Goal: Task Accomplishment & Management: Manage account settings

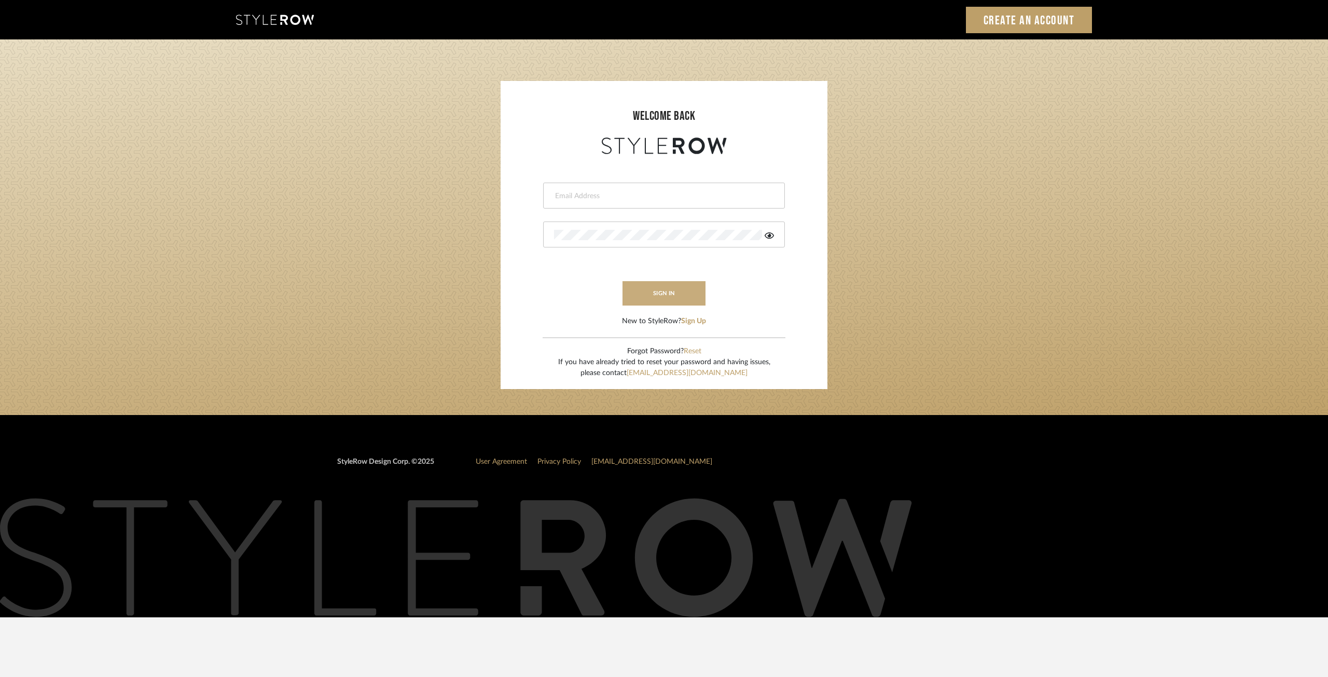
type input "ksears@morgantewilson.com"
click at [671, 294] on button "sign in" at bounding box center [664, 293] width 83 height 24
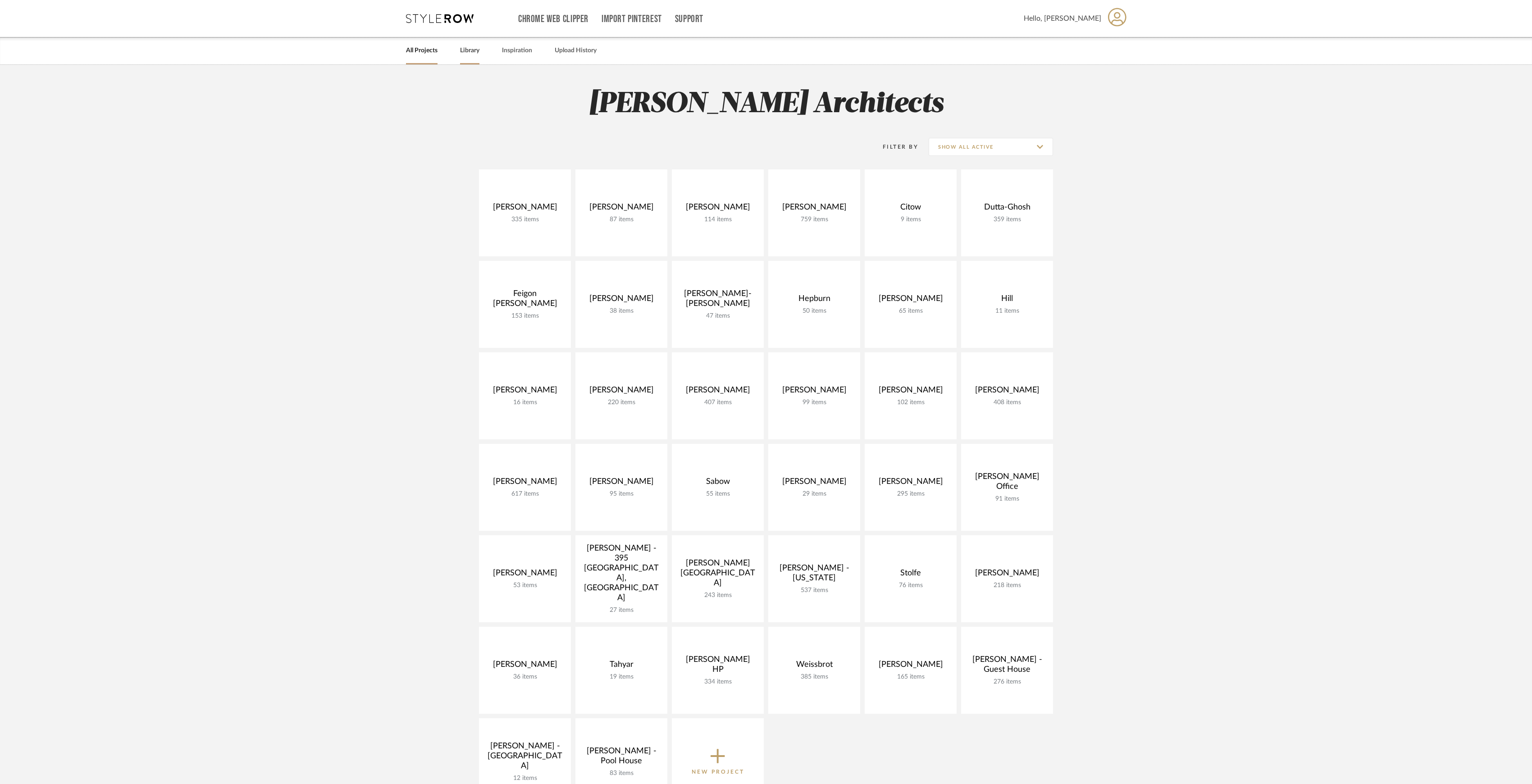
click at [460, 49] on link "Library" at bounding box center [470, 50] width 19 height 12
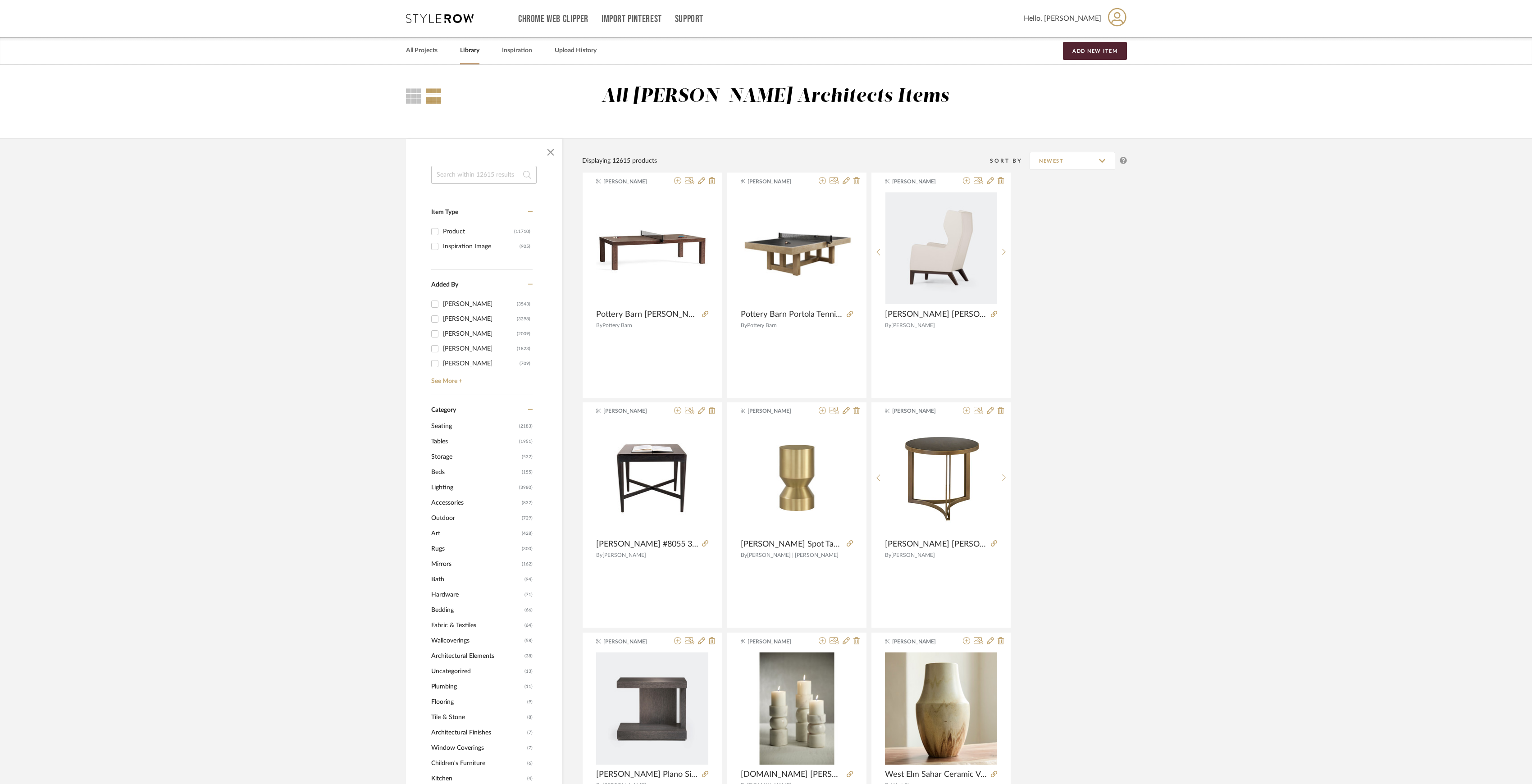
click at [441, 424] on span "Seating" at bounding box center [474, 426] width 86 height 16
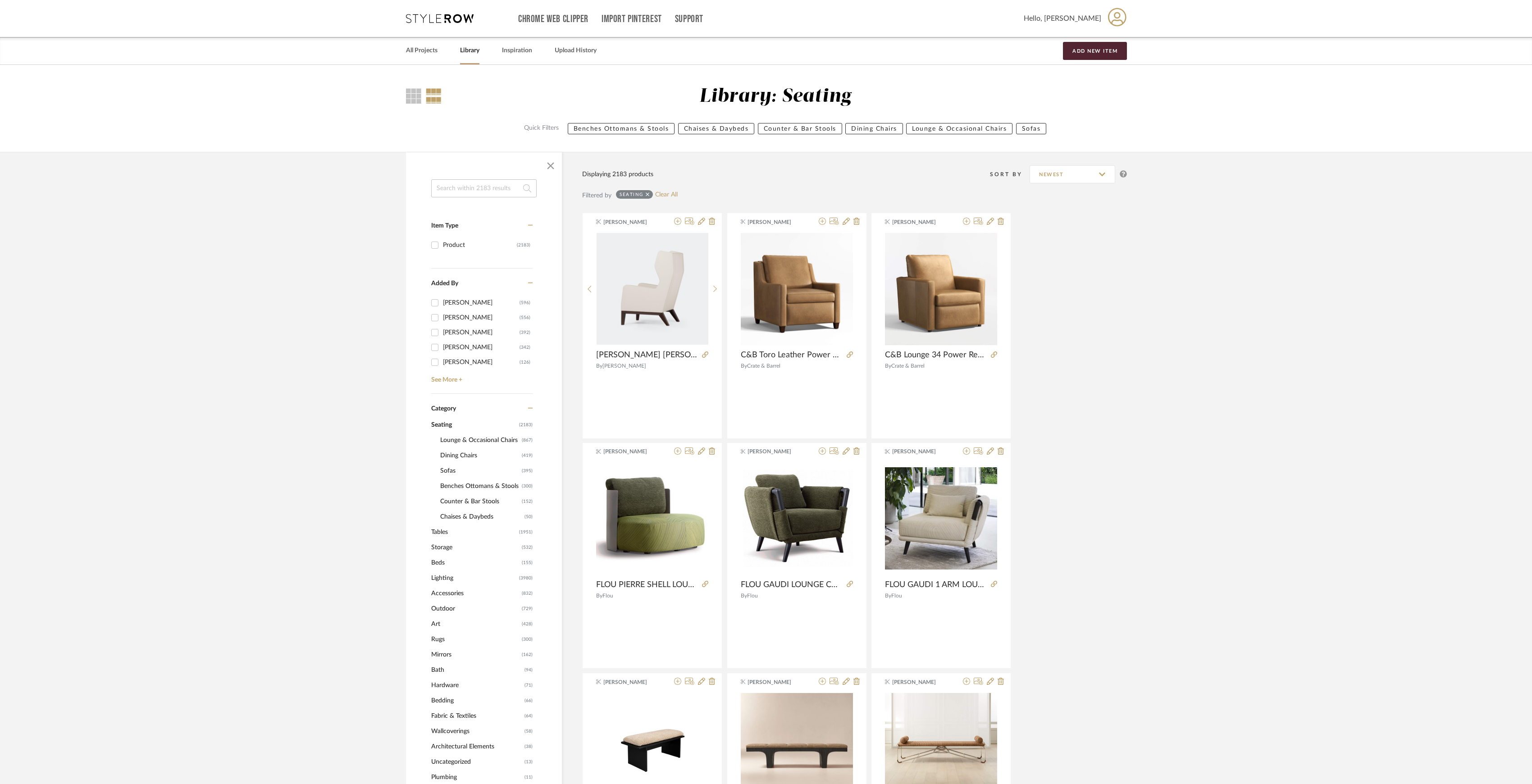
click at [476, 438] on span "Lounge & Occasional Chairs" at bounding box center [479, 440] width 79 height 16
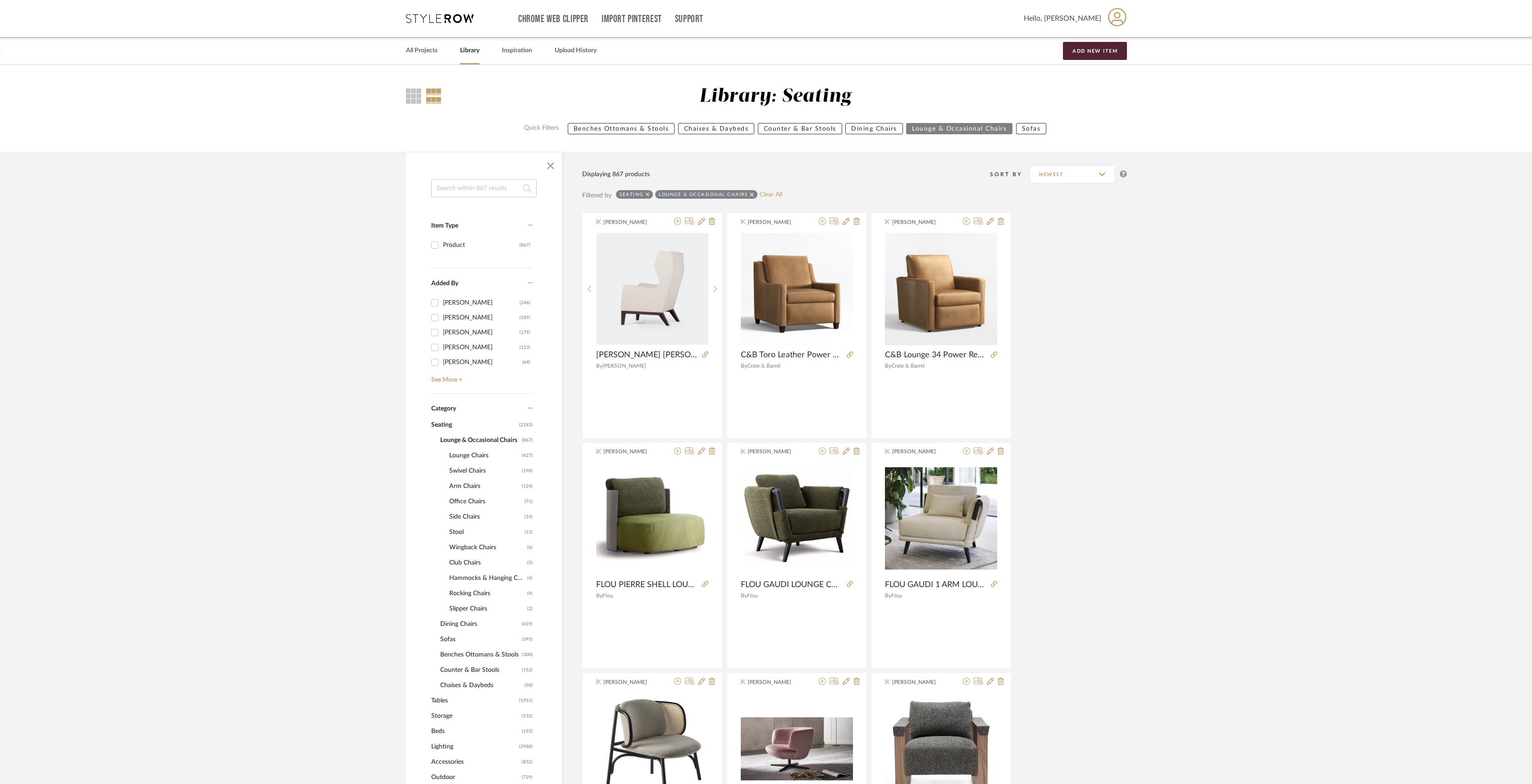
click at [471, 472] on span "Swivel Chairs" at bounding box center [484, 471] width 70 height 16
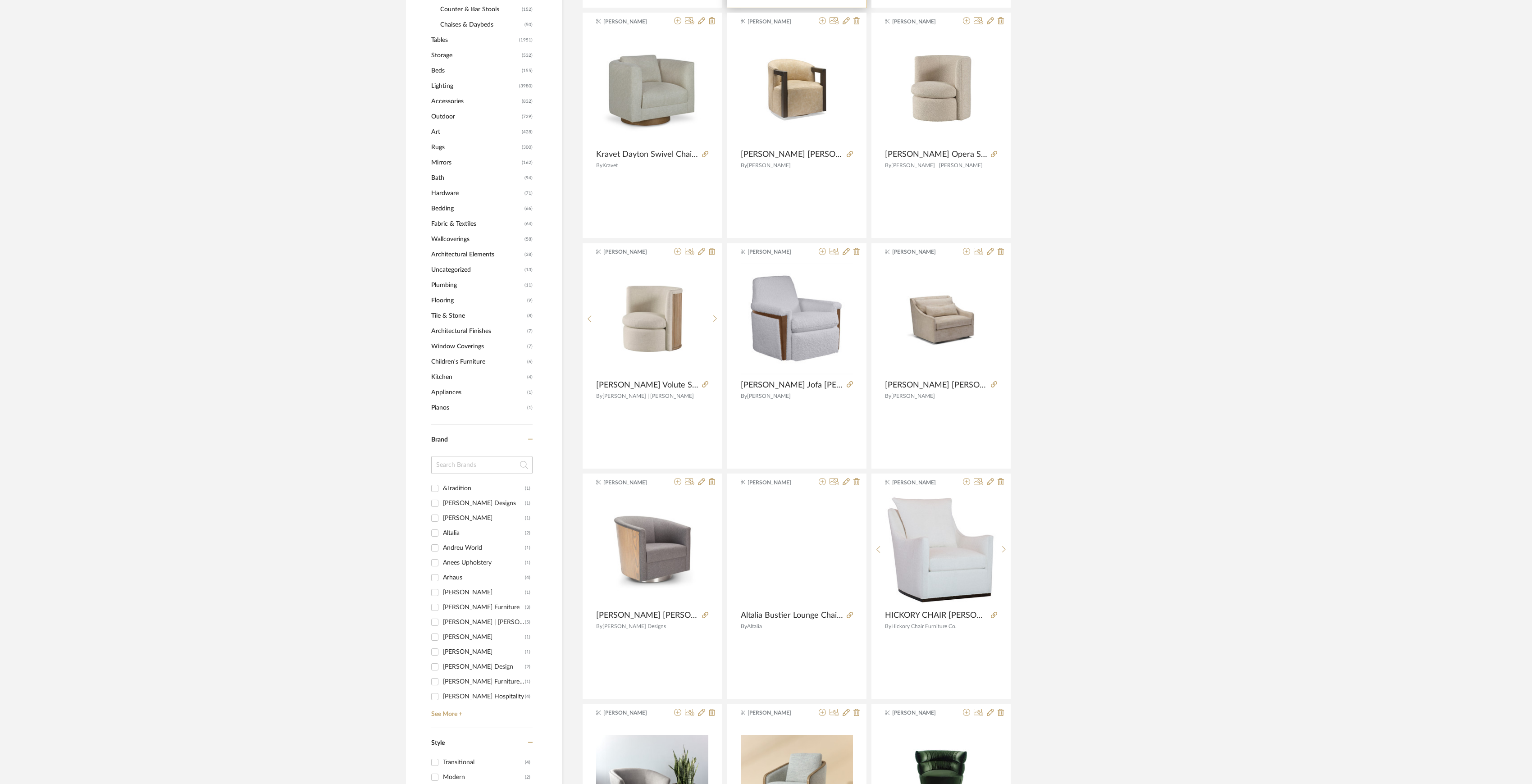
scroll to position [721, 0]
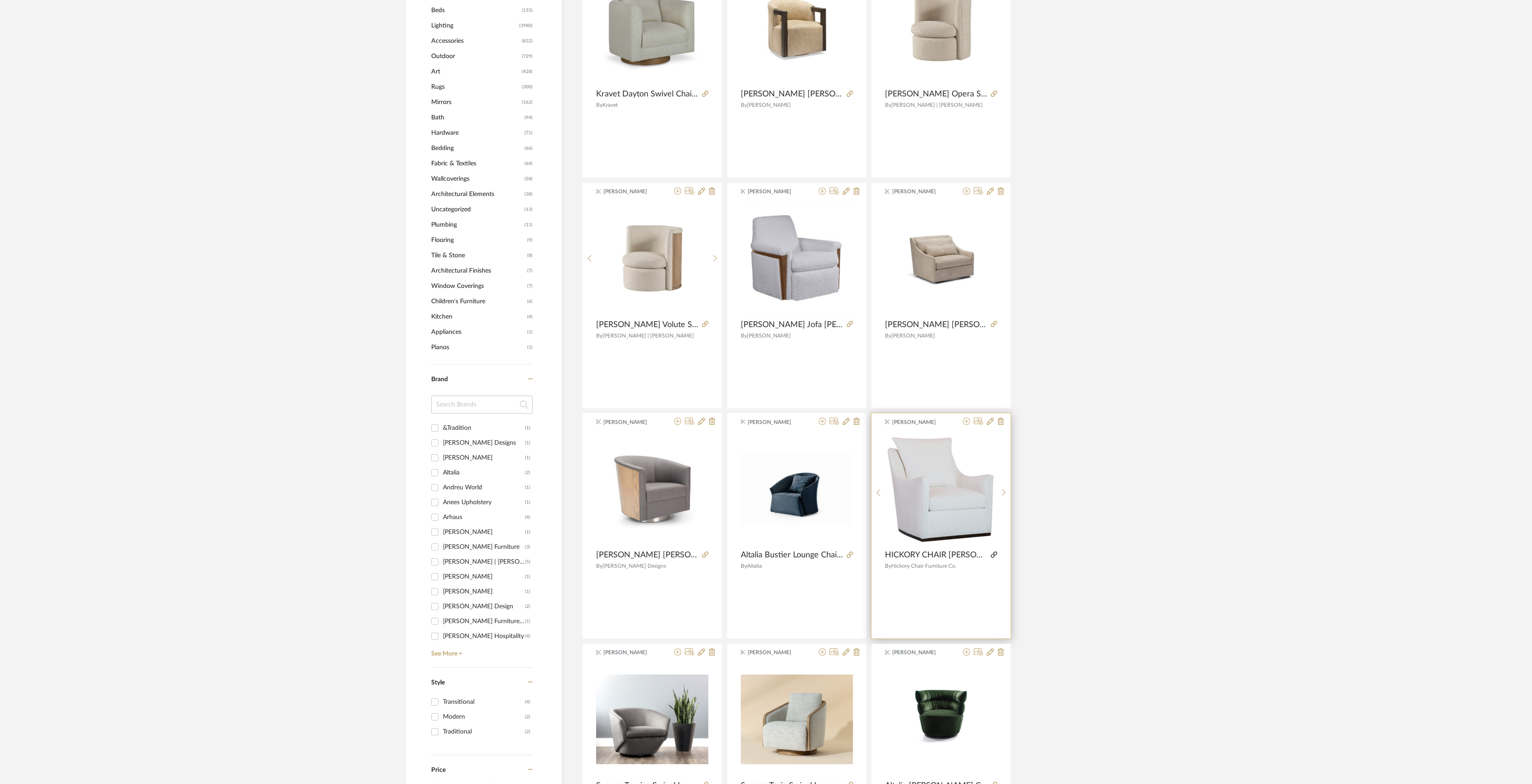
click at [996, 554] on icon at bounding box center [994, 554] width 6 height 6
click at [966, 422] on icon at bounding box center [967, 421] width 7 height 7
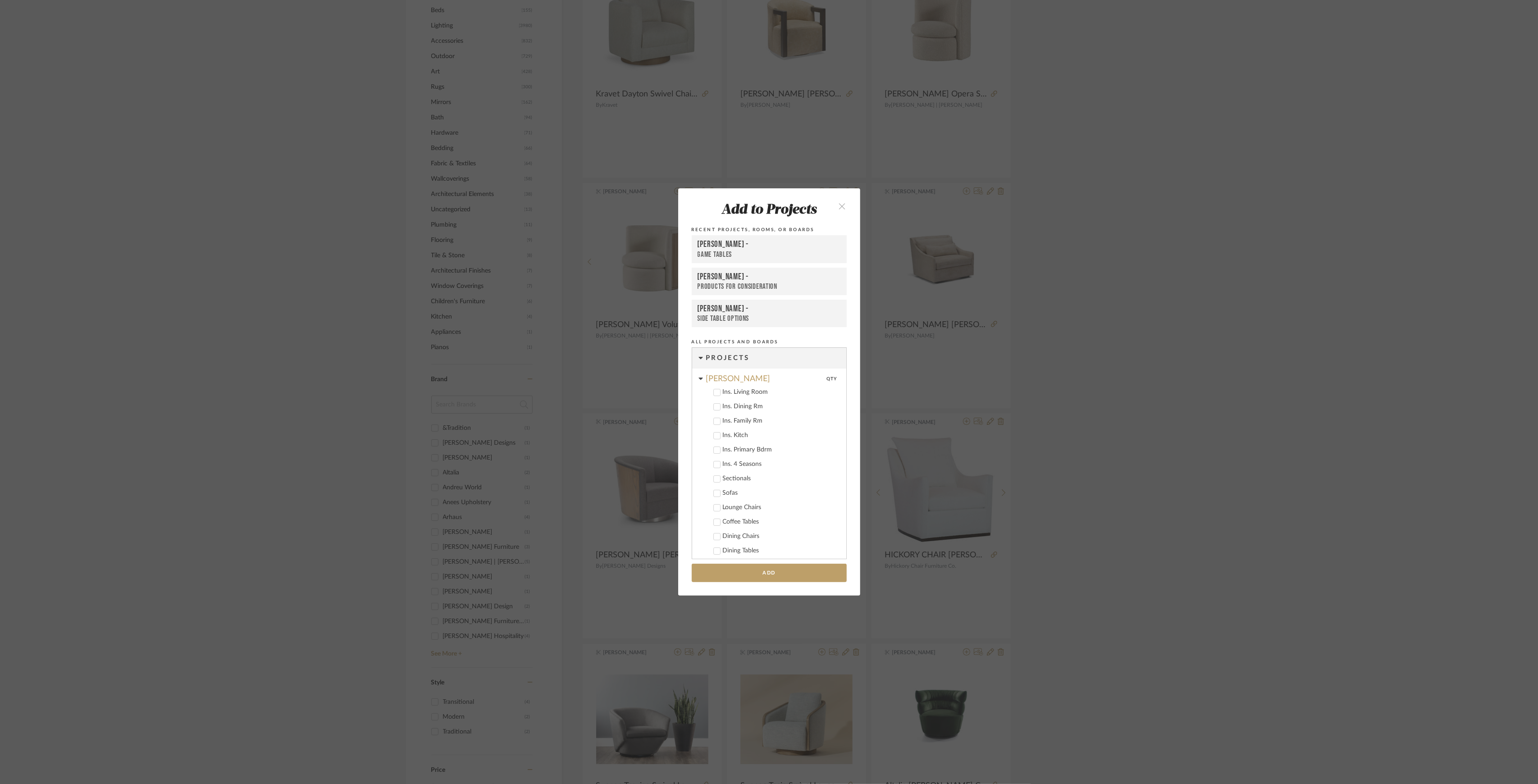
scroll to position [209, 0]
click at [833, 200] on button "close" at bounding box center [842, 205] width 27 height 18
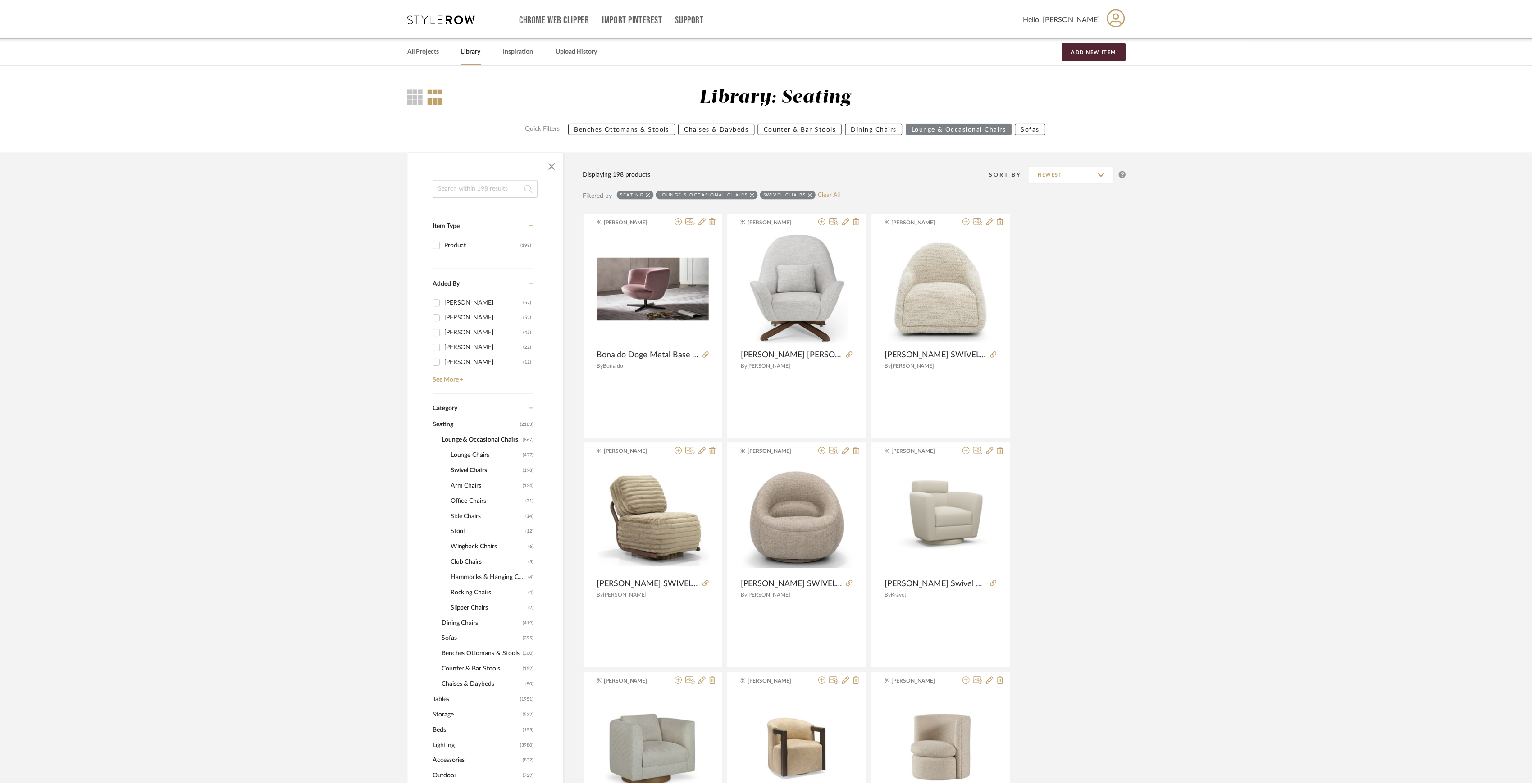
scroll to position [721, 0]
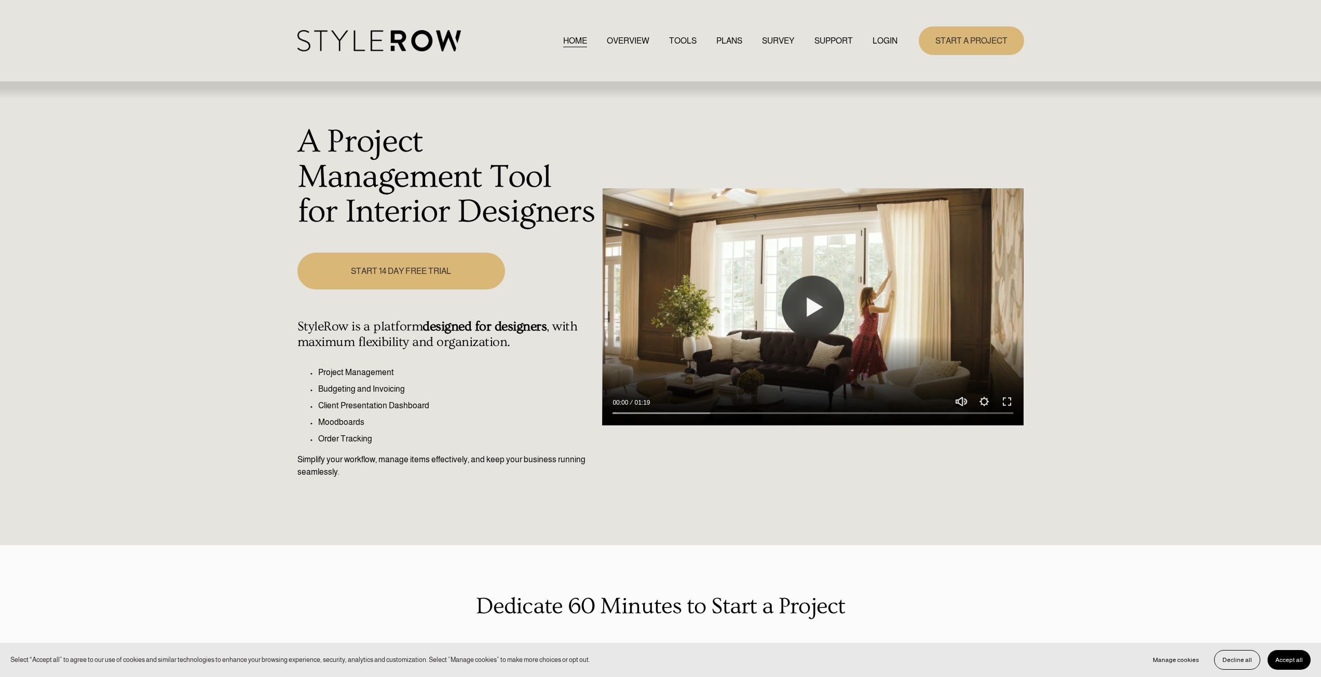
click at [872, 41] on link "LOGIN" at bounding box center [884, 41] width 25 height 14
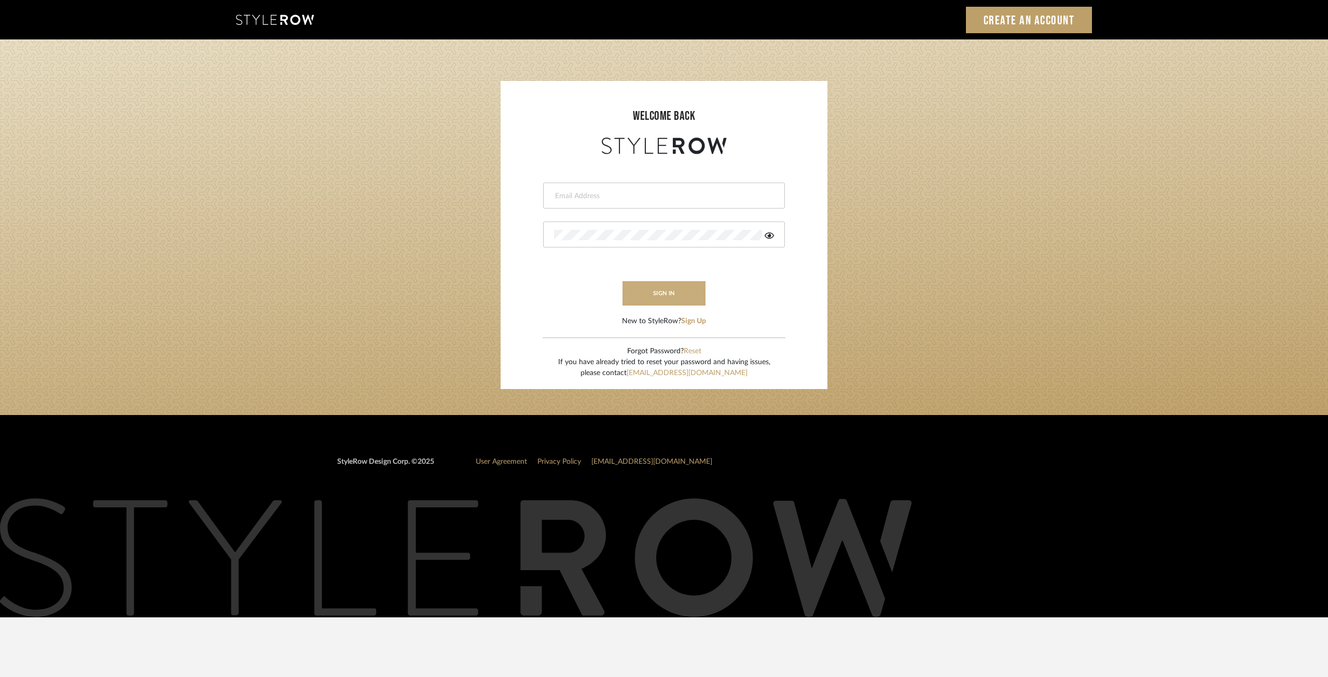
type input "ksears@morgantewilson.com"
click at [646, 295] on button "sign in" at bounding box center [664, 293] width 83 height 24
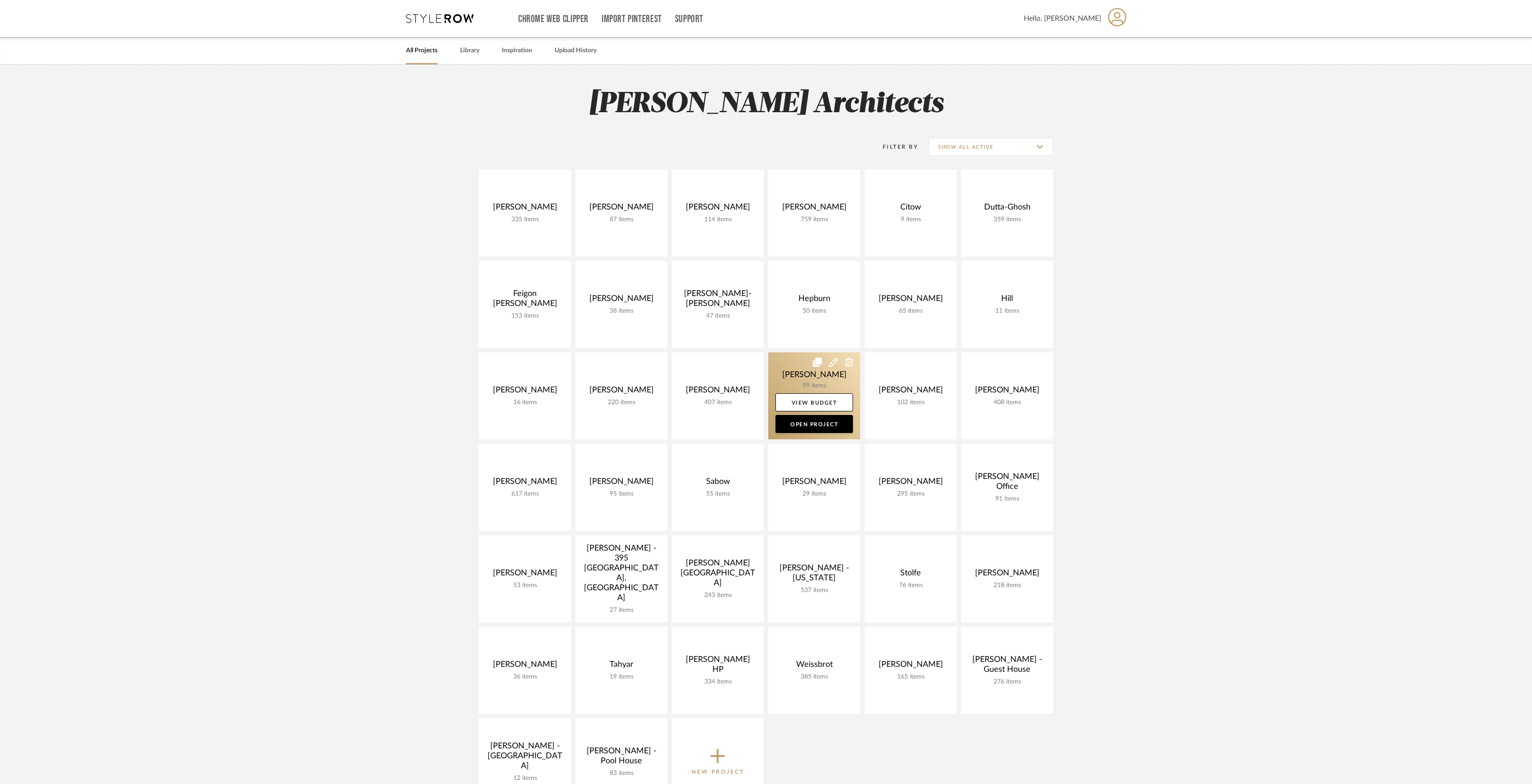
click at [796, 376] on link at bounding box center [815, 396] width 92 height 87
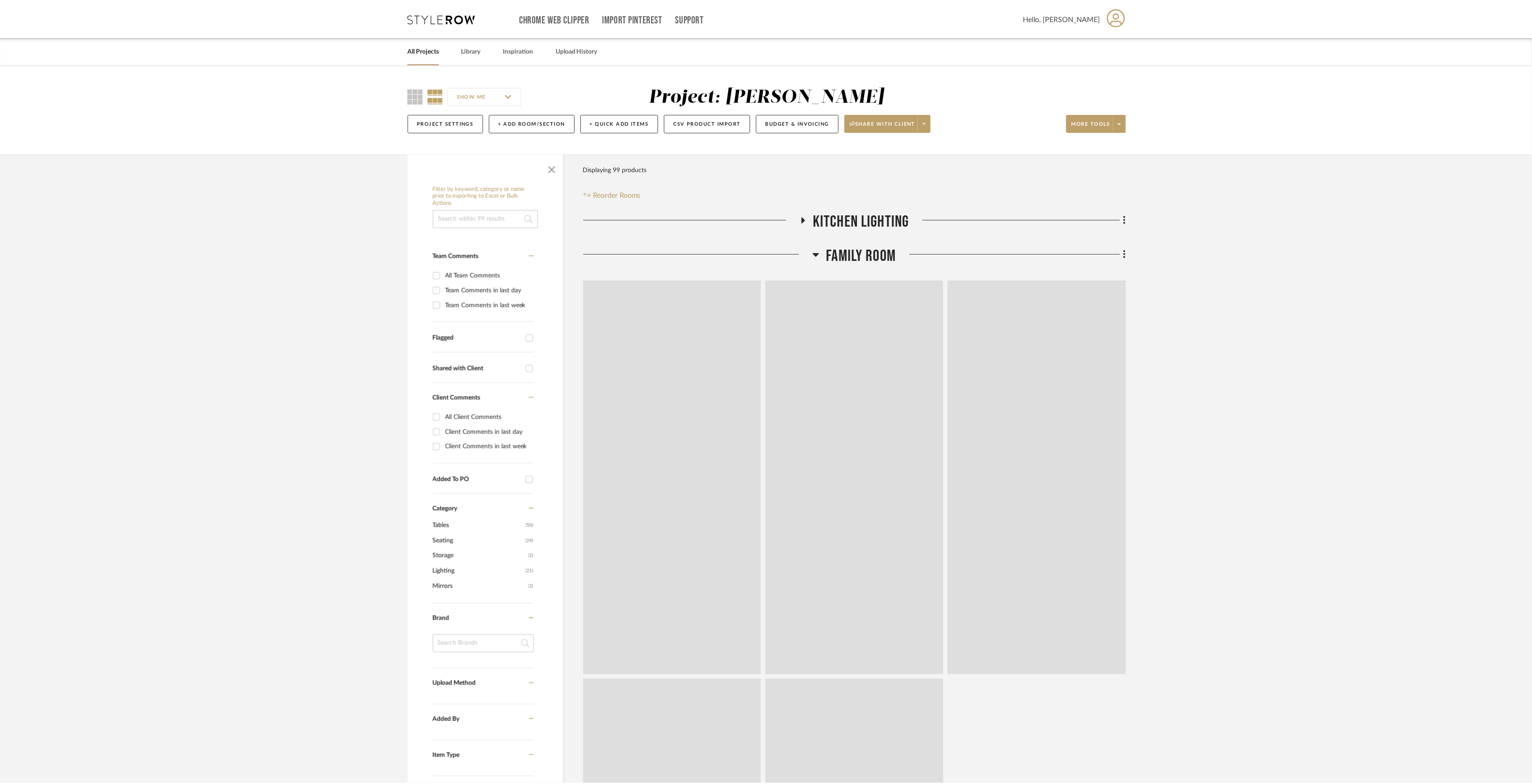
scroll to position [60, 0]
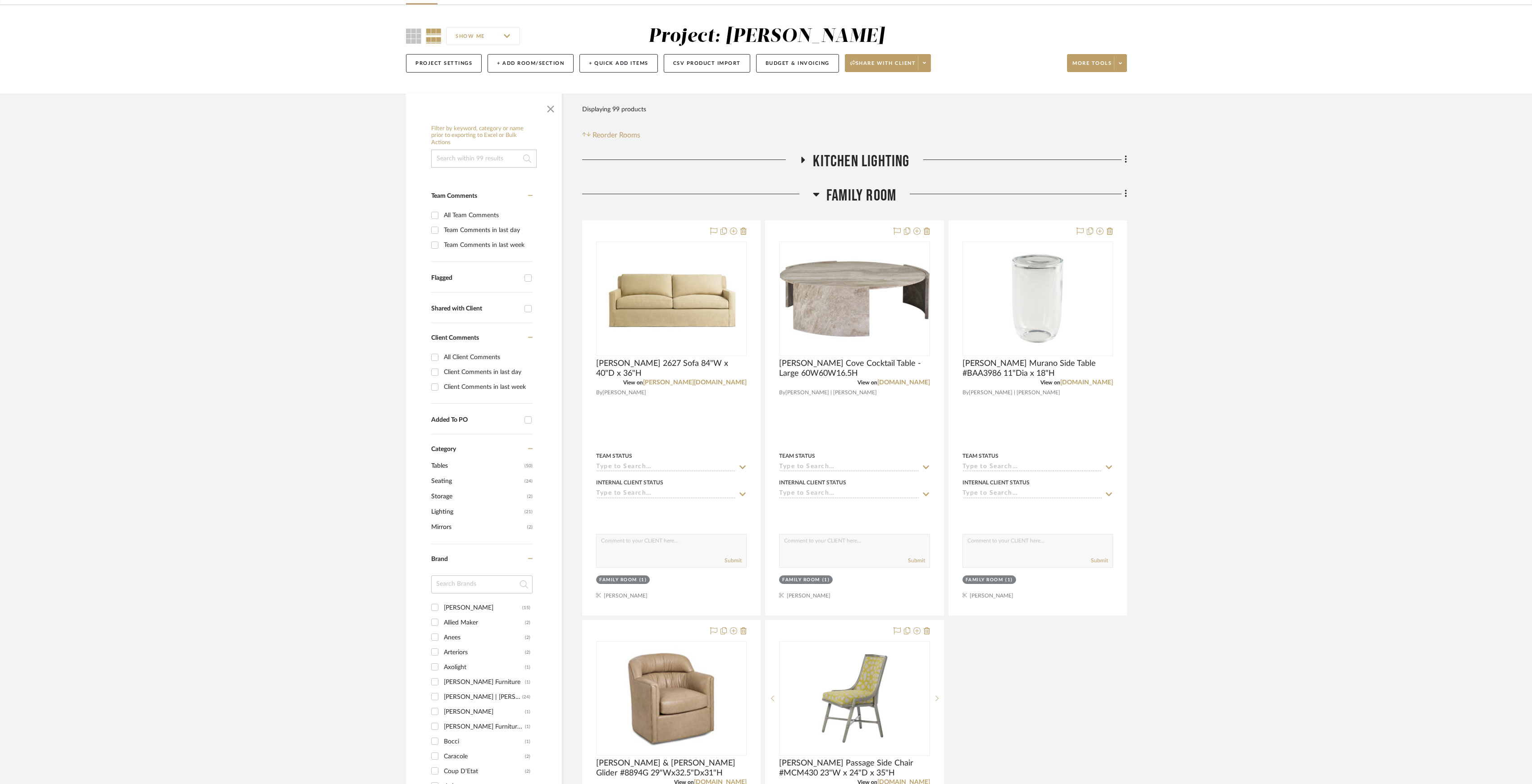
click at [853, 195] on span "Family Room" at bounding box center [862, 195] width 69 height 19
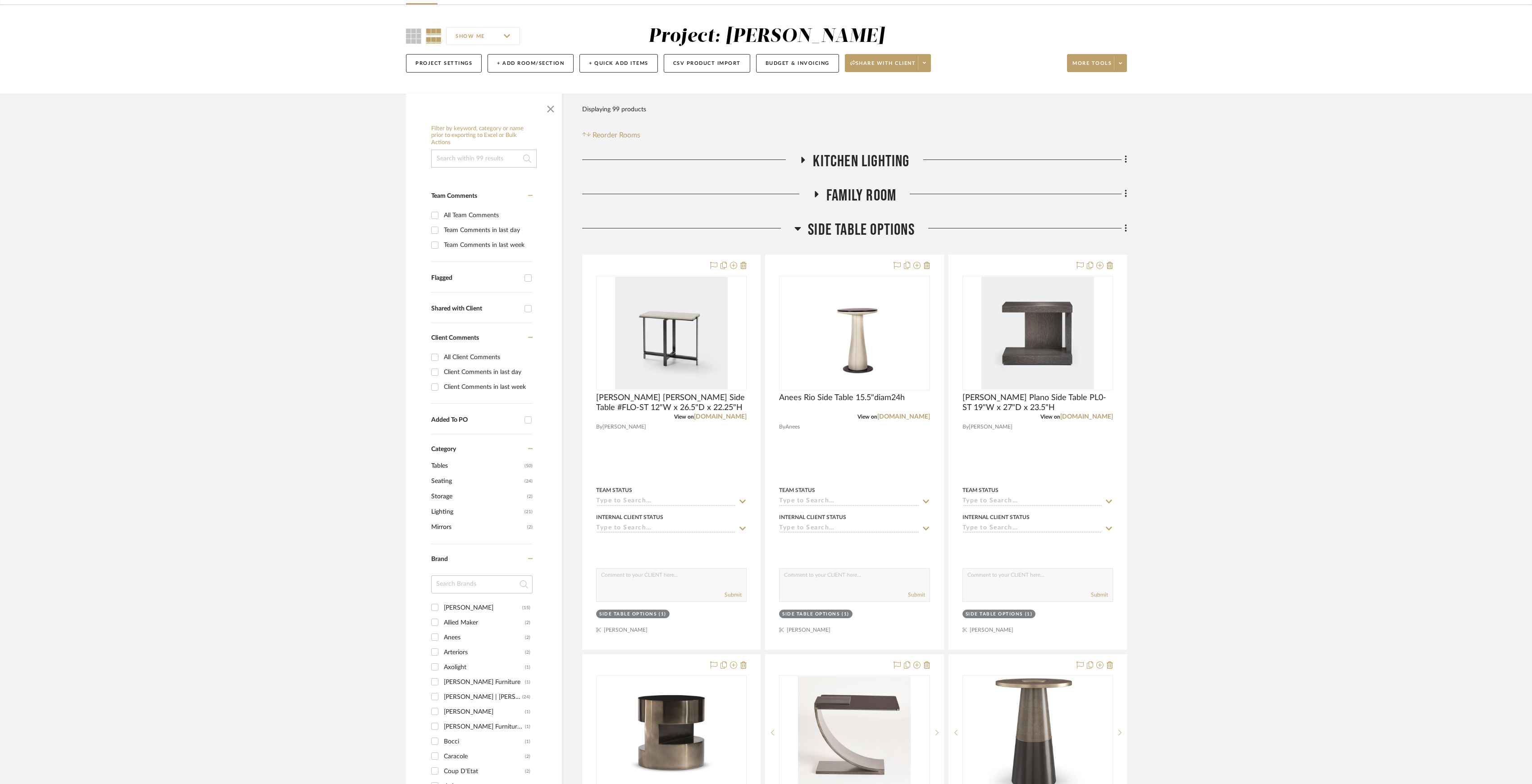
click at [846, 235] on span "Side Table Options" at bounding box center [861, 230] width 107 height 19
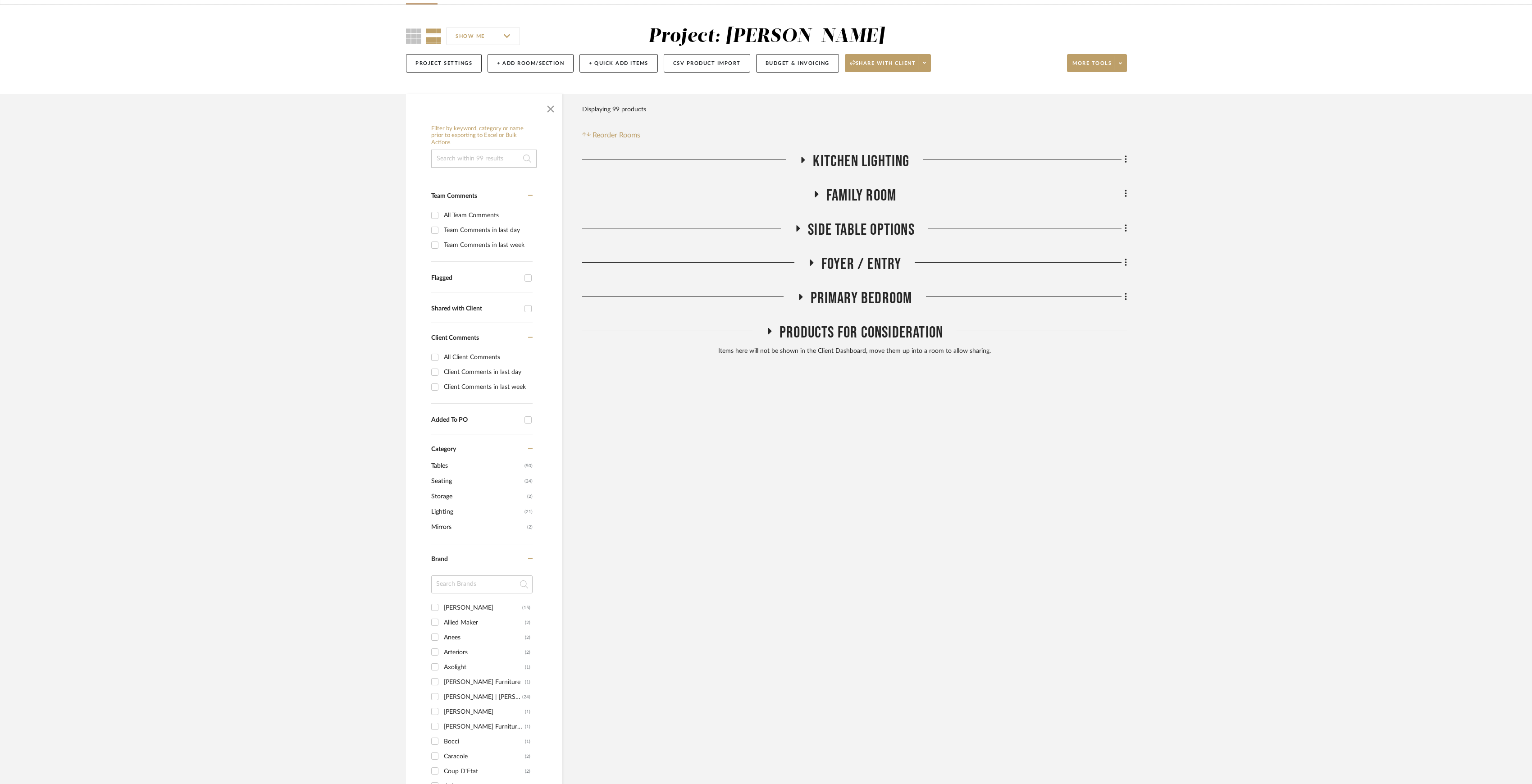
click at [845, 266] on span "Foyer / Entry" at bounding box center [862, 264] width 80 height 19
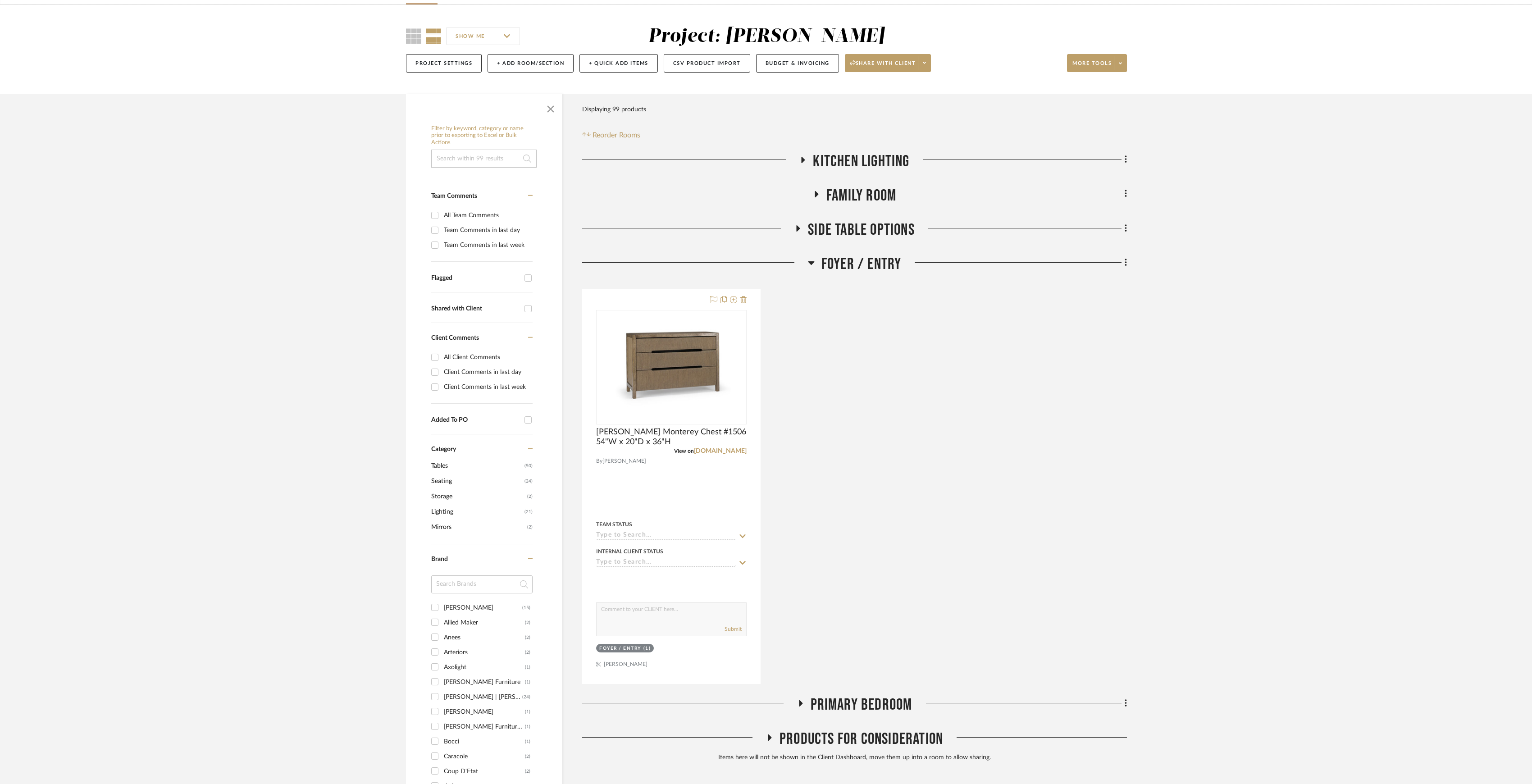
click at [845, 266] on span "Foyer / Entry" at bounding box center [862, 264] width 80 height 19
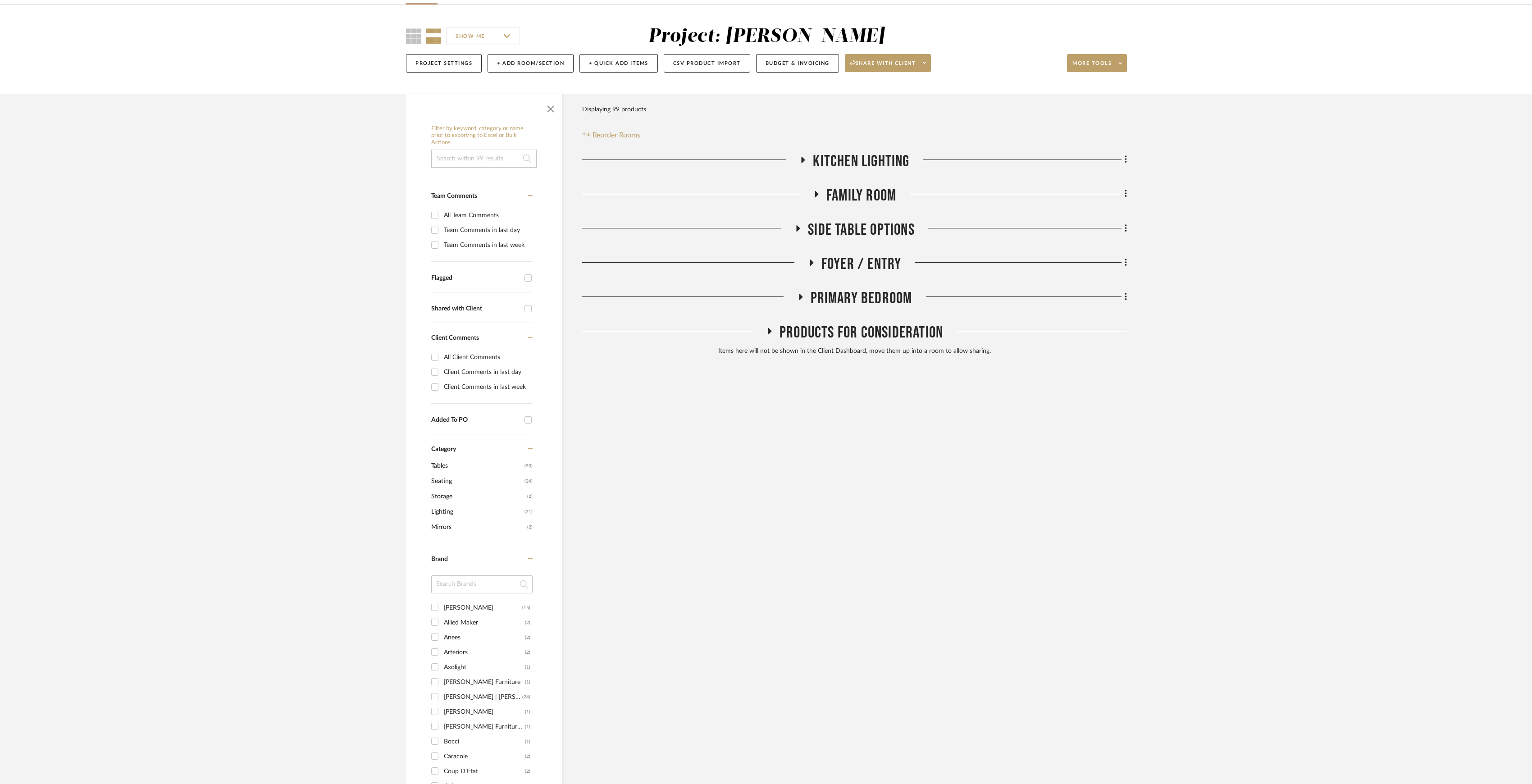
click at [844, 300] on span "Primary Bedroom" at bounding box center [862, 299] width 102 height 19
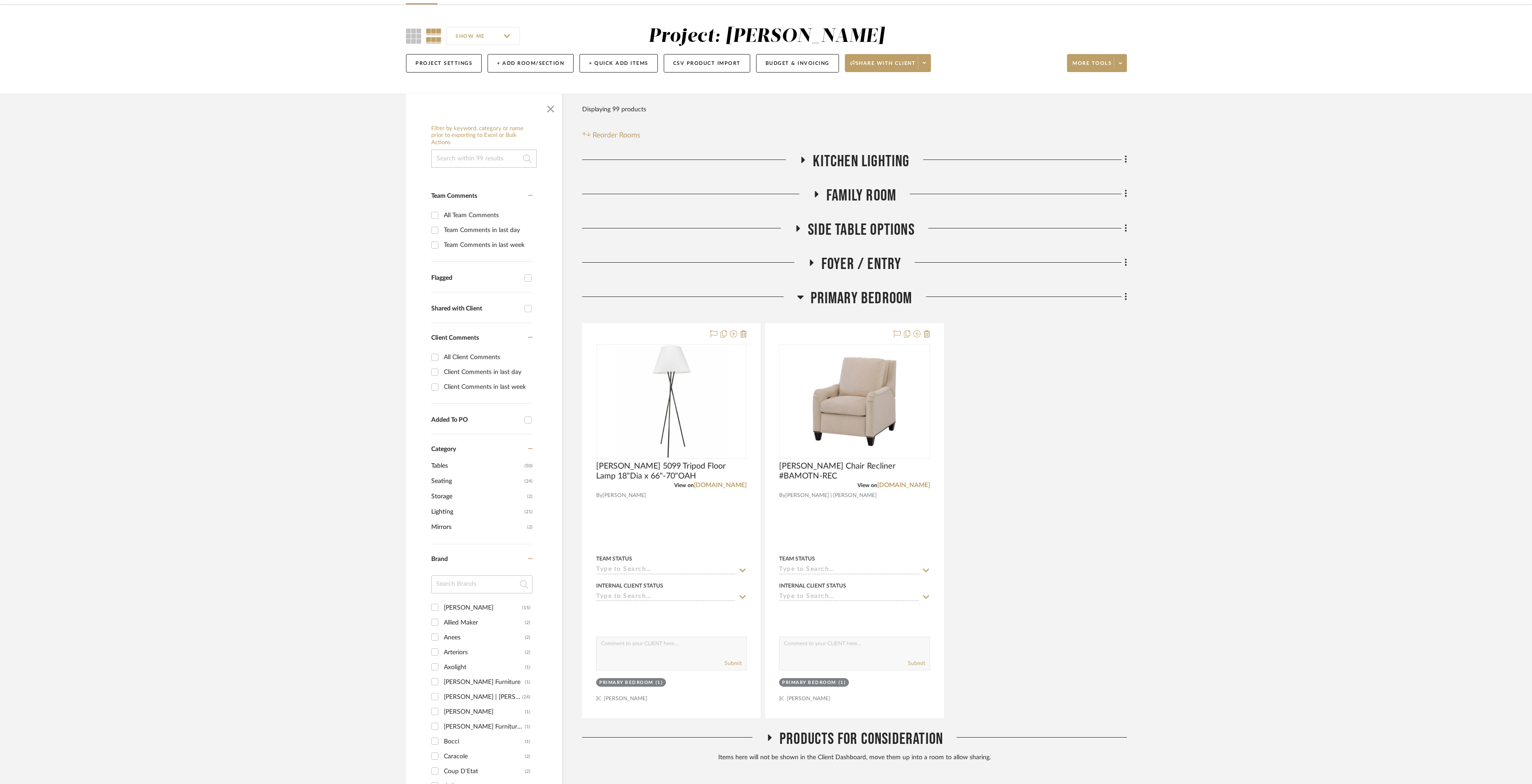
click at [844, 300] on span "Primary Bedroom" at bounding box center [862, 299] width 102 height 19
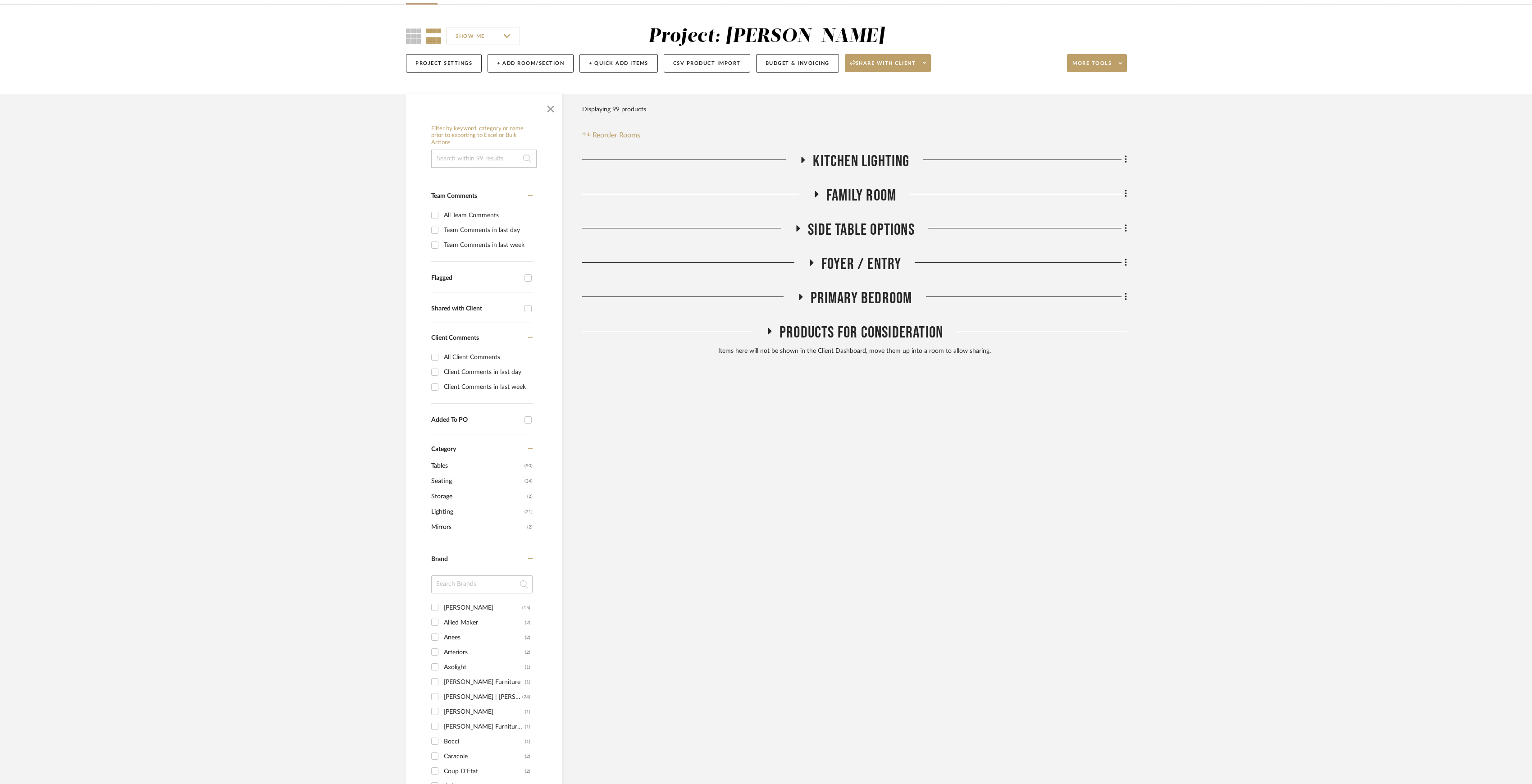
click at [850, 333] on span "Products For Consideration" at bounding box center [862, 333] width 163 height 19
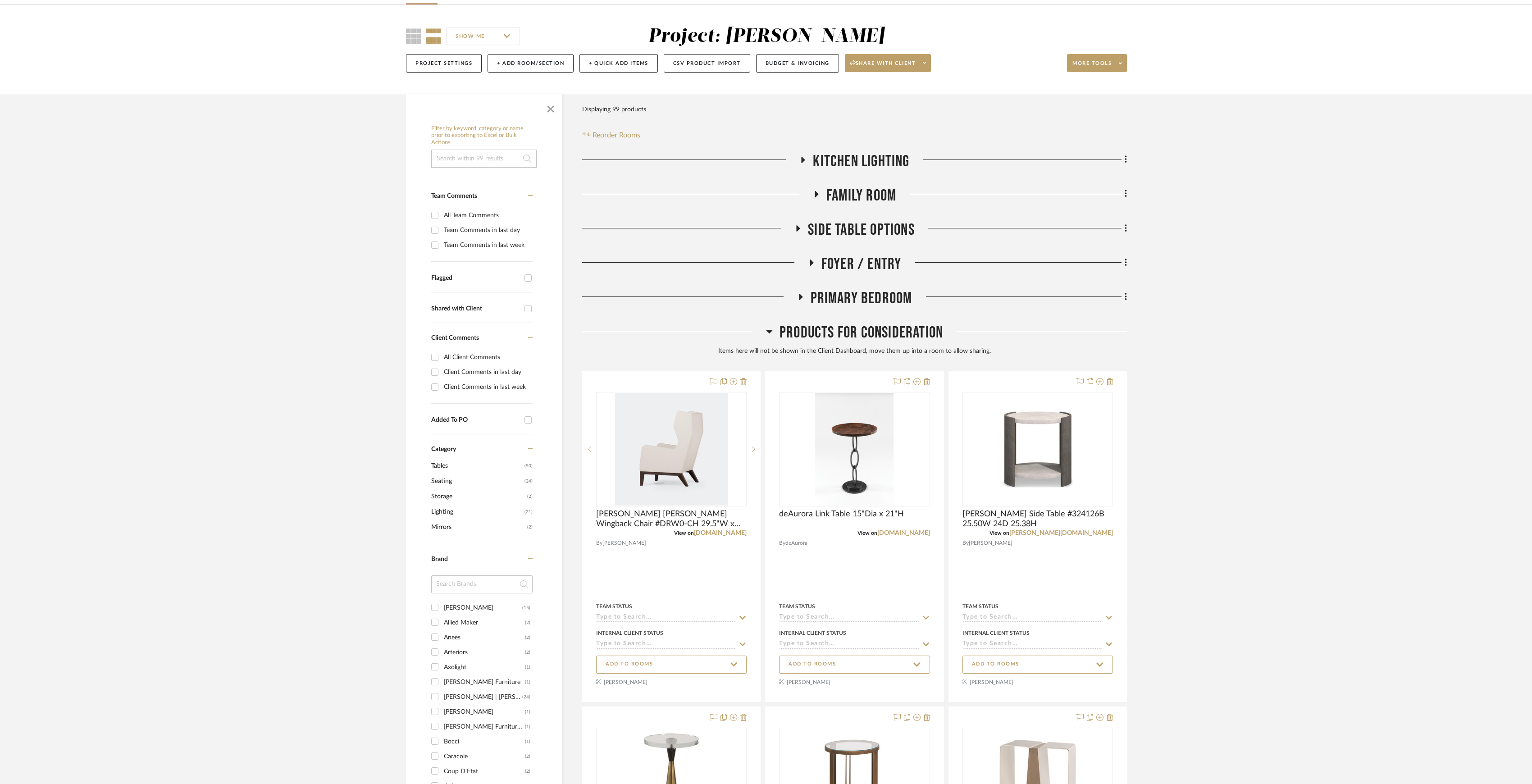
click at [1127, 299] on div "Filter by keyword, category or name prior to exporting to Excel or Bulk Actions…" at bounding box center [766, 761] width 747 height 1334
drag, startPoint x: 1126, startPoint y: 299, endPoint x: 1117, endPoint y: 300, distance: 9.1
click at [1111, 306] on div at bounding box center [1020, 300] width 215 height 23
click at [1128, 298] on div "Filter by keyword, category or name prior to exporting to Excel or Bulk Actions…" at bounding box center [766, 761] width 747 height 1334
click at [1126, 298] on icon at bounding box center [1126, 296] width 3 height 10
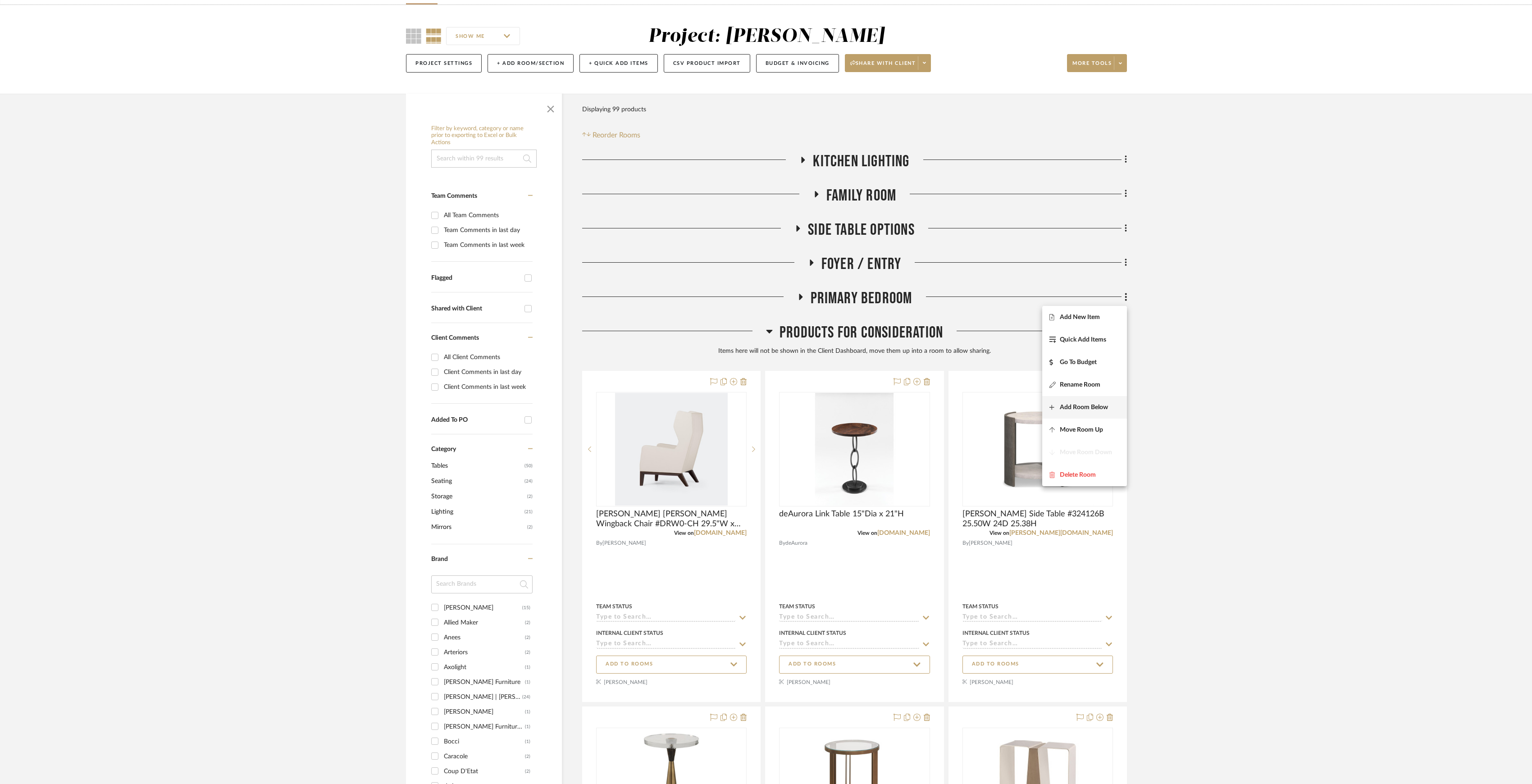
click at [1082, 411] on button "Add Room Below" at bounding box center [1085, 407] width 85 height 23
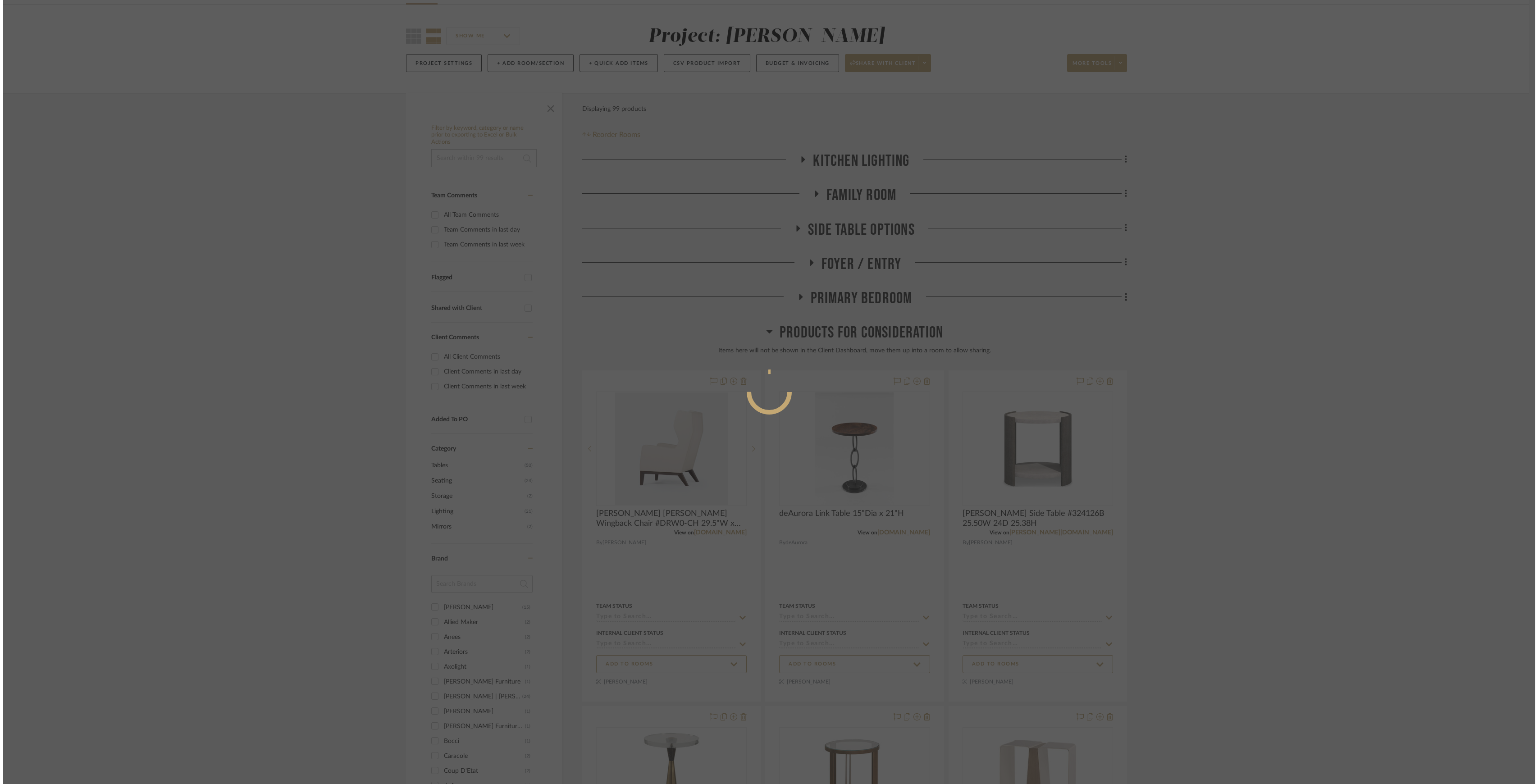
scroll to position [0, 0]
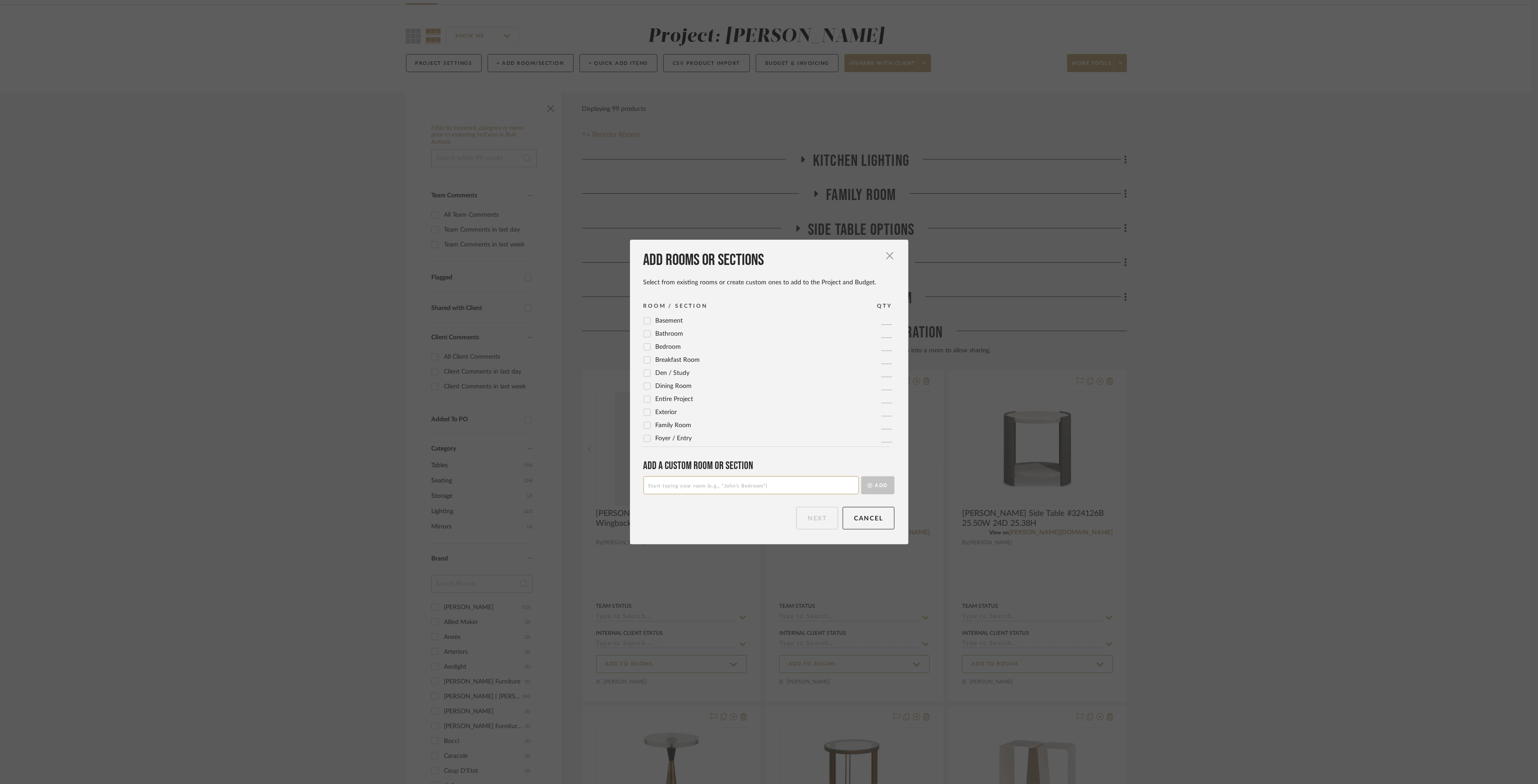
click at [729, 484] on input at bounding box center [751, 484] width 215 height 18
type input "Primary Bedroom Swivel Chairs"
click at [868, 484] on icon "submit" at bounding box center [870, 485] width 5 height 5
click at [800, 519] on button "Next" at bounding box center [817, 518] width 42 height 23
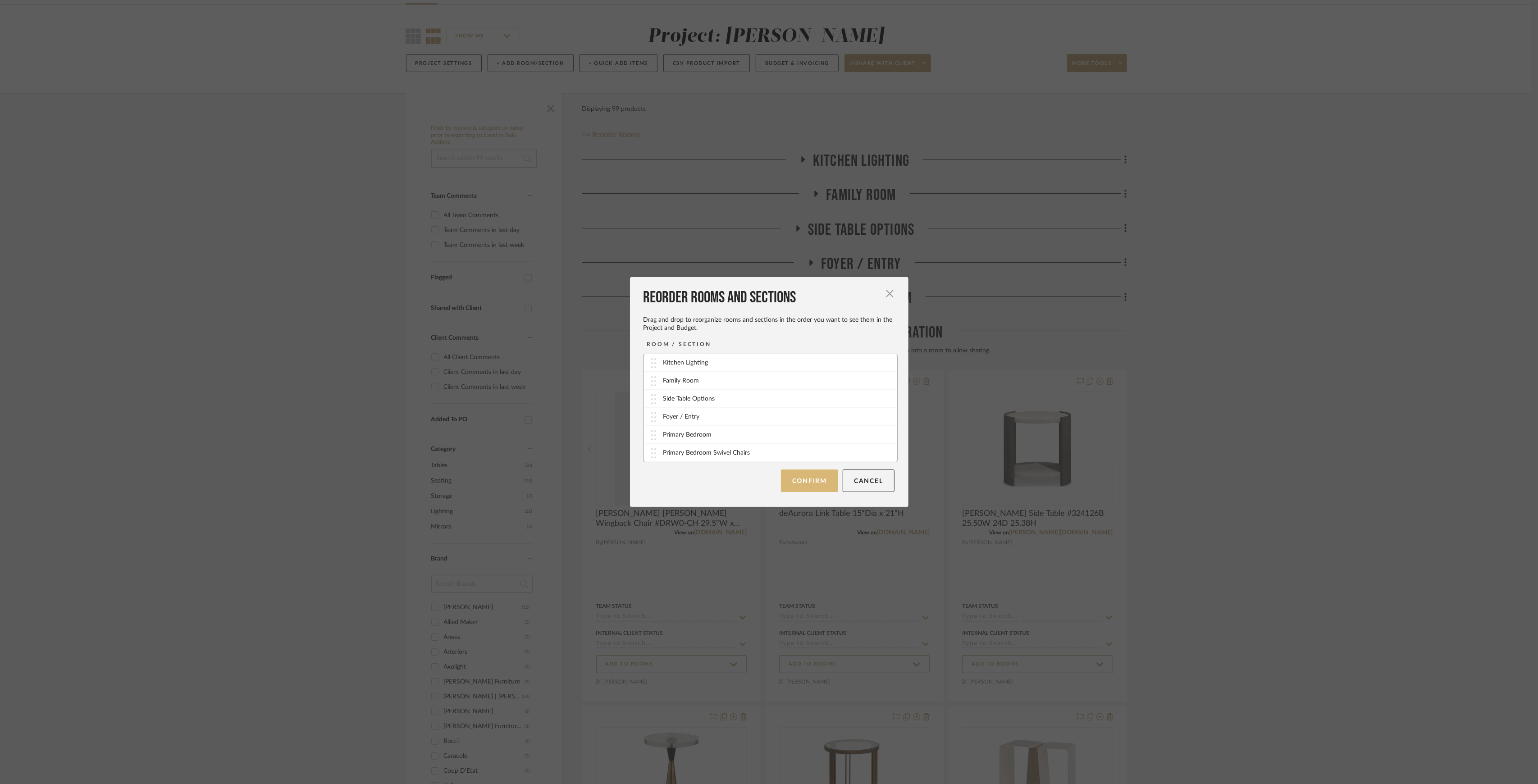
click at [812, 482] on button "Confirm" at bounding box center [809, 481] width 57 height 23
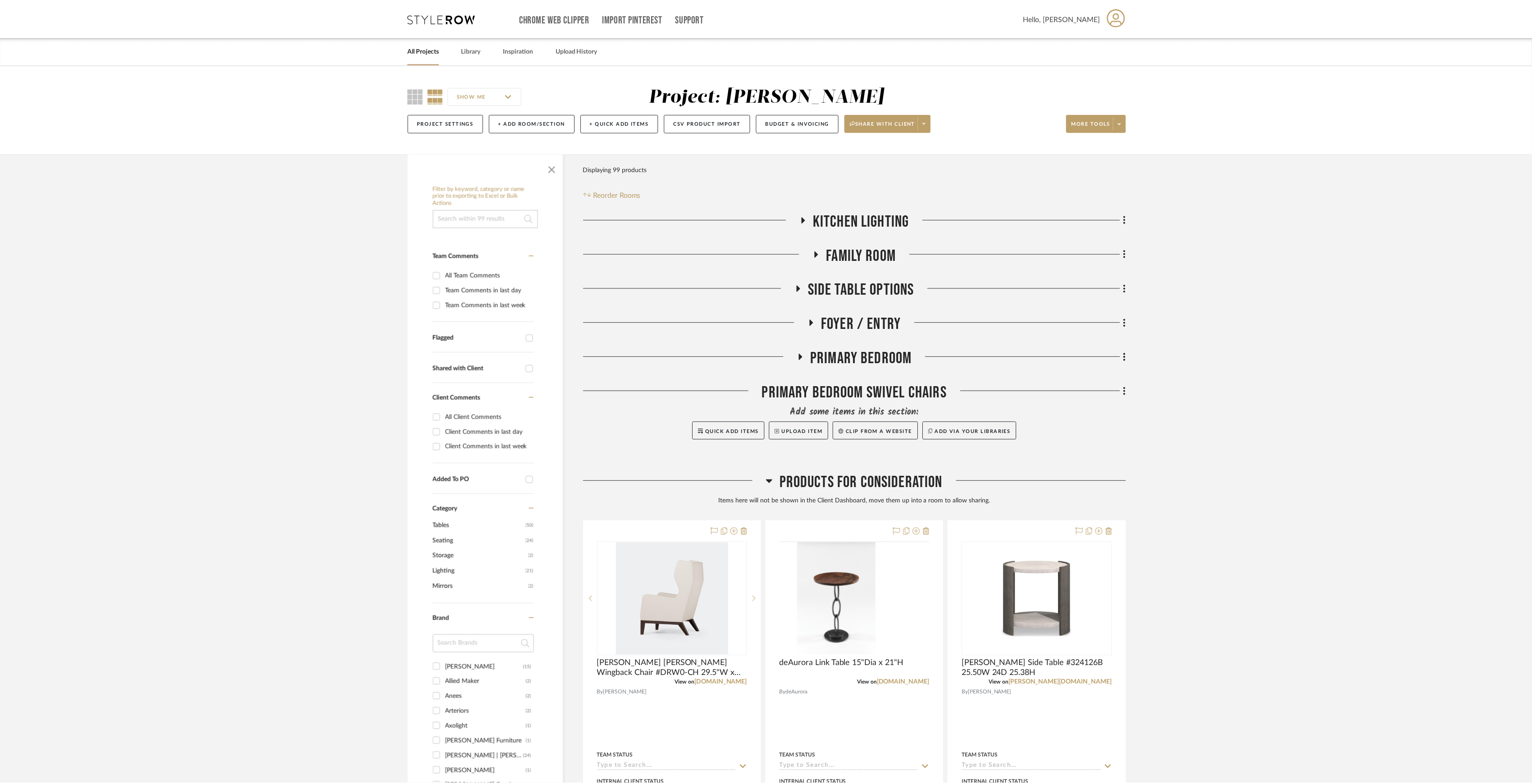
scroll to position [60, 0]
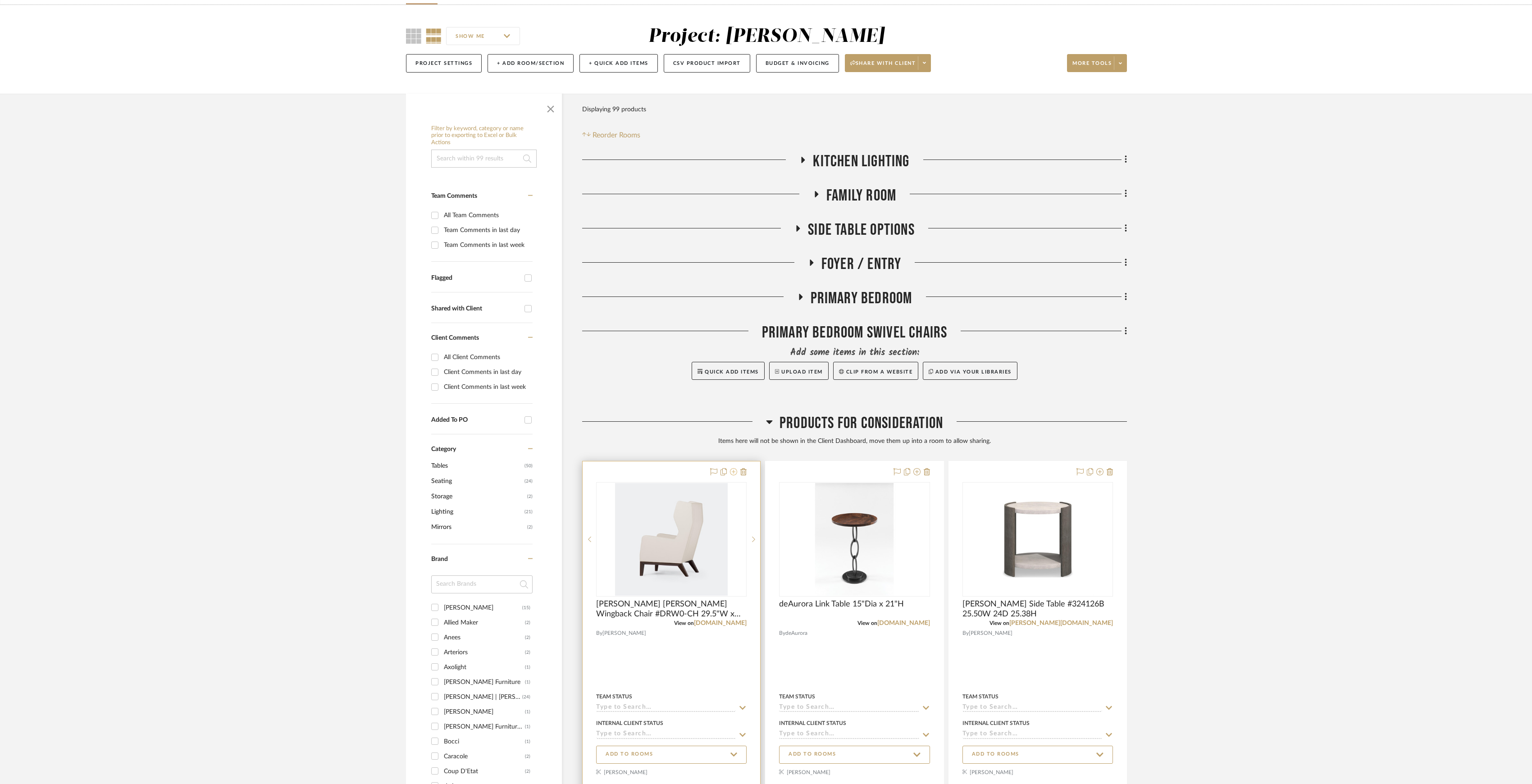
click at [733, 473] on icon at bounding box center [734, 471] width 7 height 7
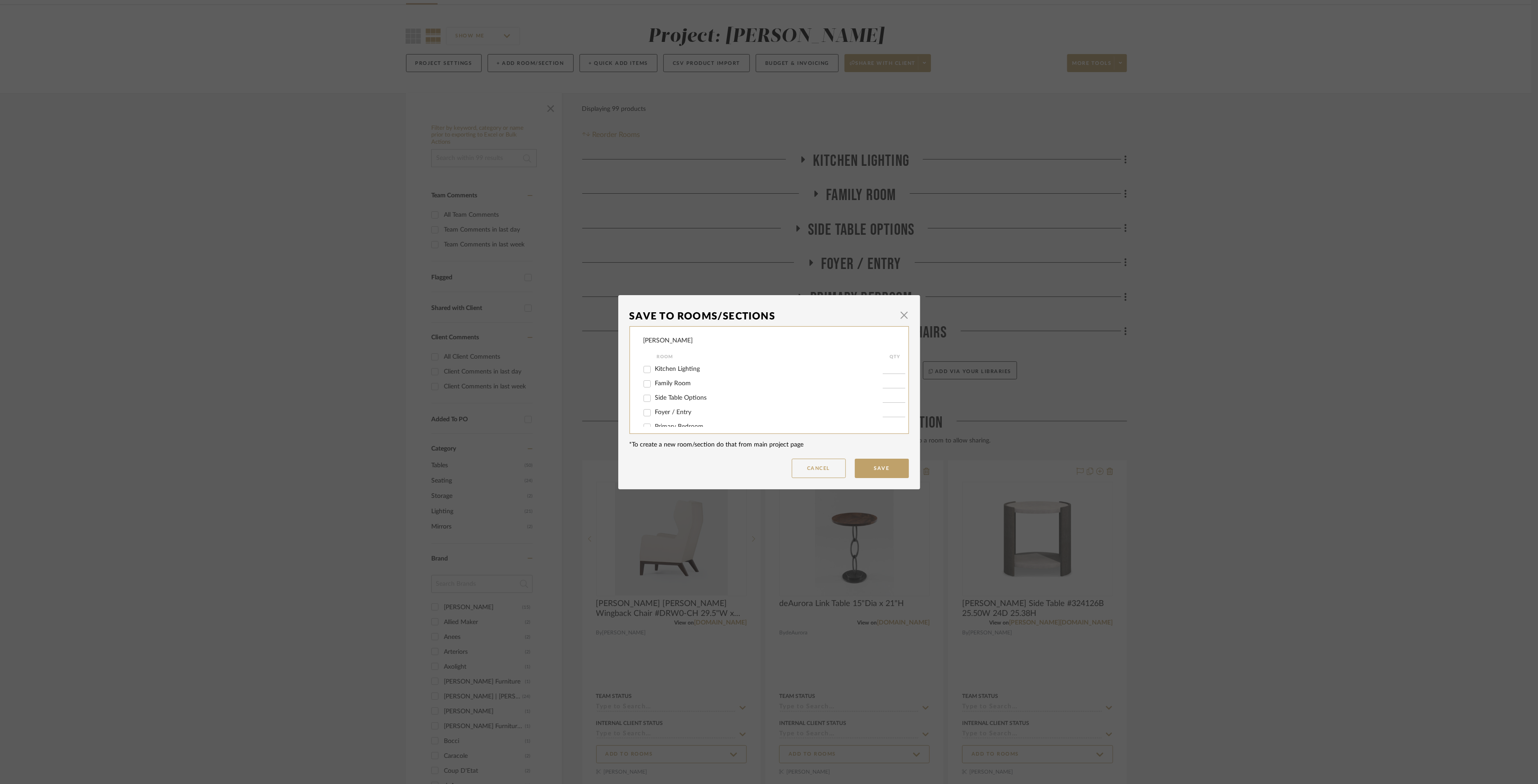
scroll to position [24, 0]
click at [682, 415] on span "Primary Bedroom Swivel Chairs" at bounding box center [699, 417] width 87 height 6
click at [654, 415] on input "Primary Bedroom Swivel Chairs" at bounding box center [647, 418] width 15 height 15
checkbox input "true"
type input "1"
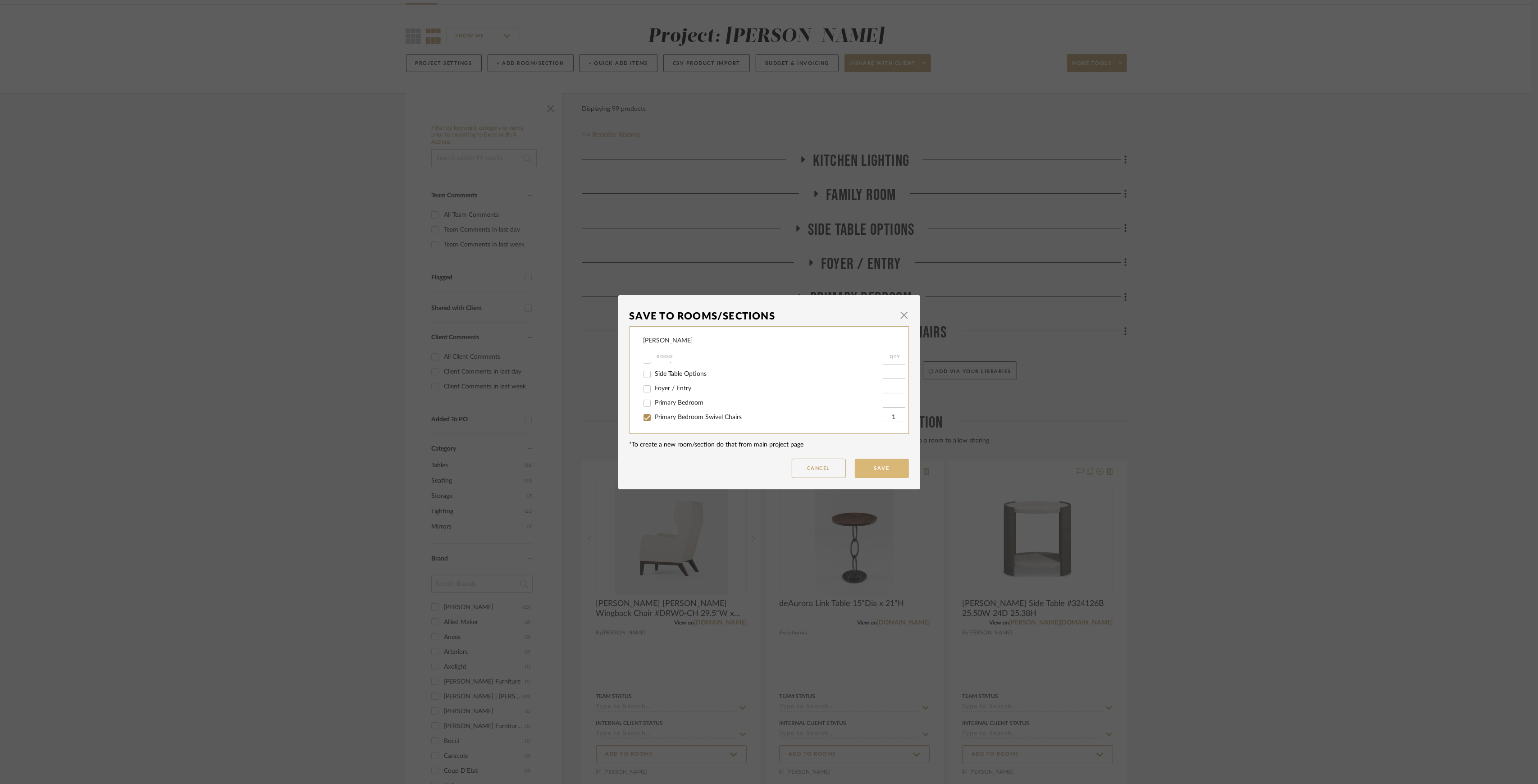
click at [888, 464] on button "Save" at bounding box center [881, 468] width 54 height 19
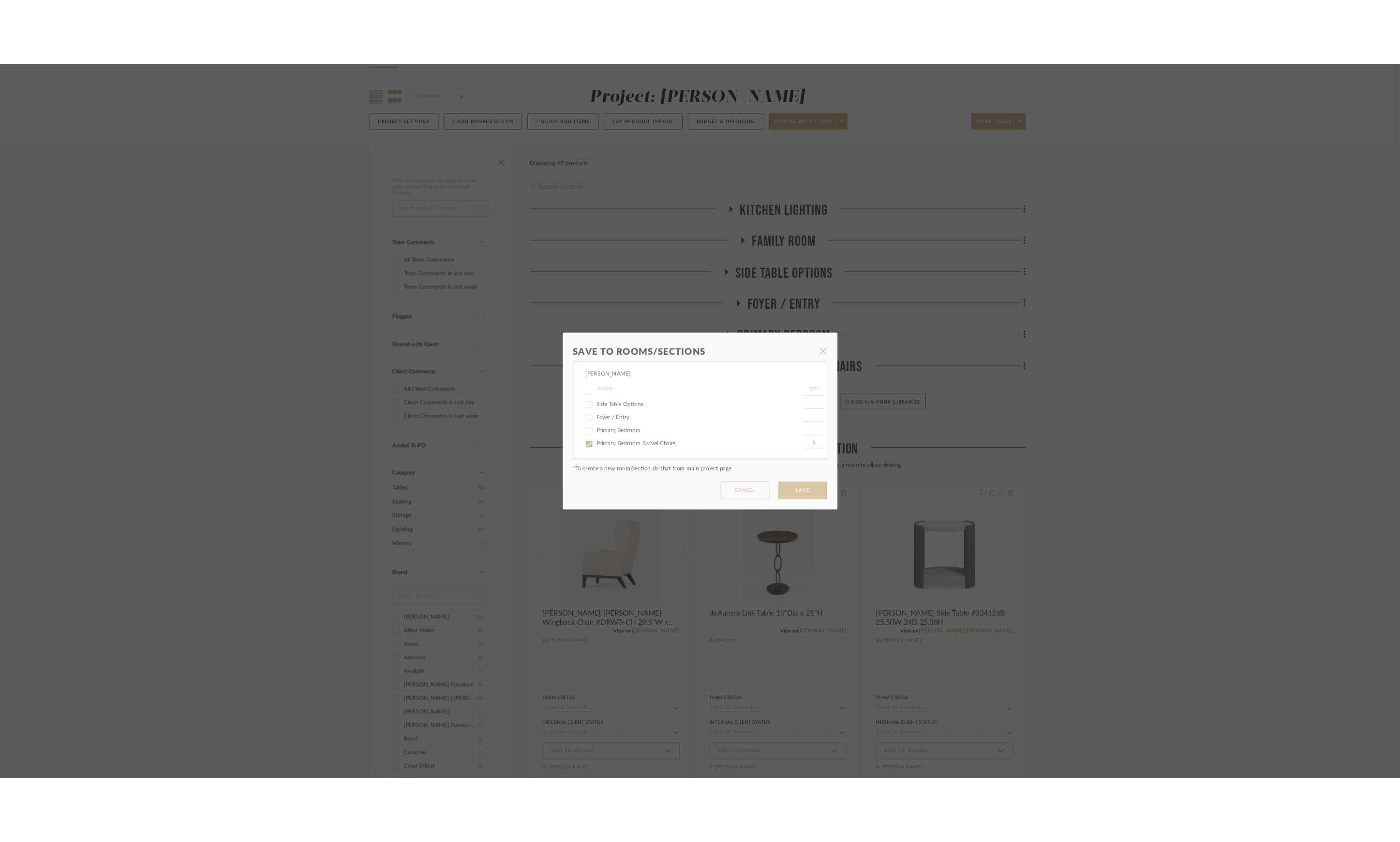
scroll to position [64, 0]
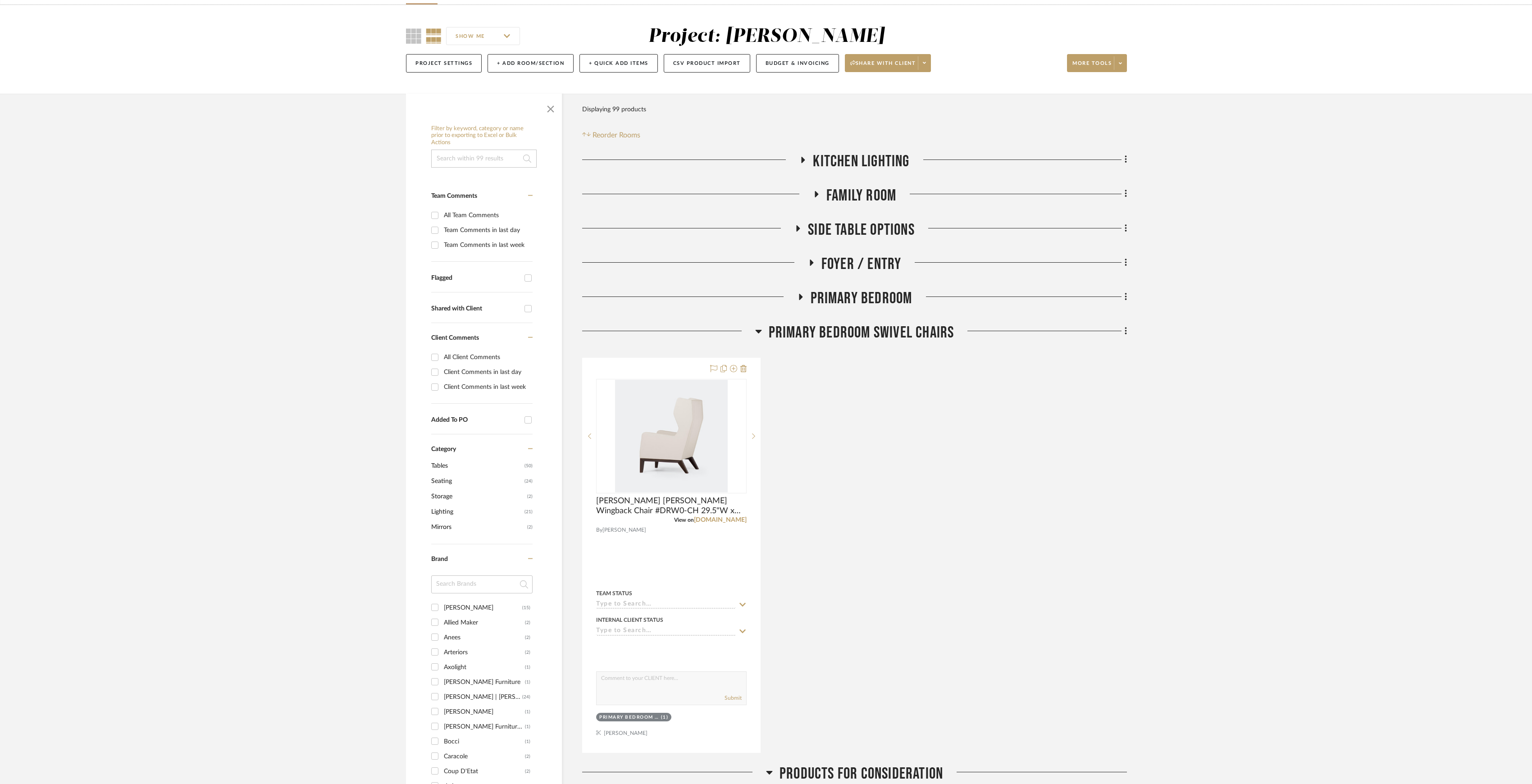
click at [873, 772] on span "Products For Consideration" at bounding box center [862, 774] width 163 height 19
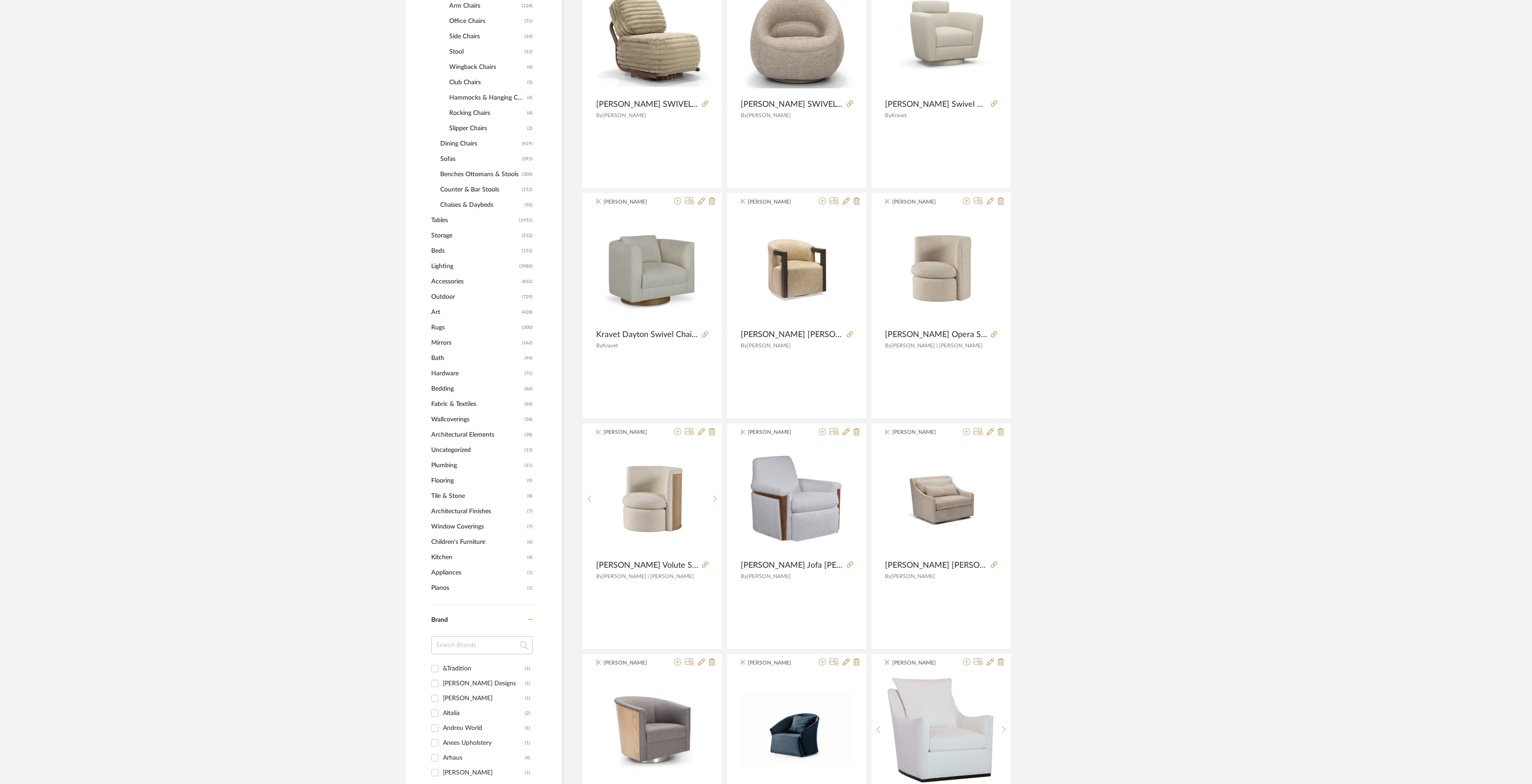
scroll to position [721, 0]
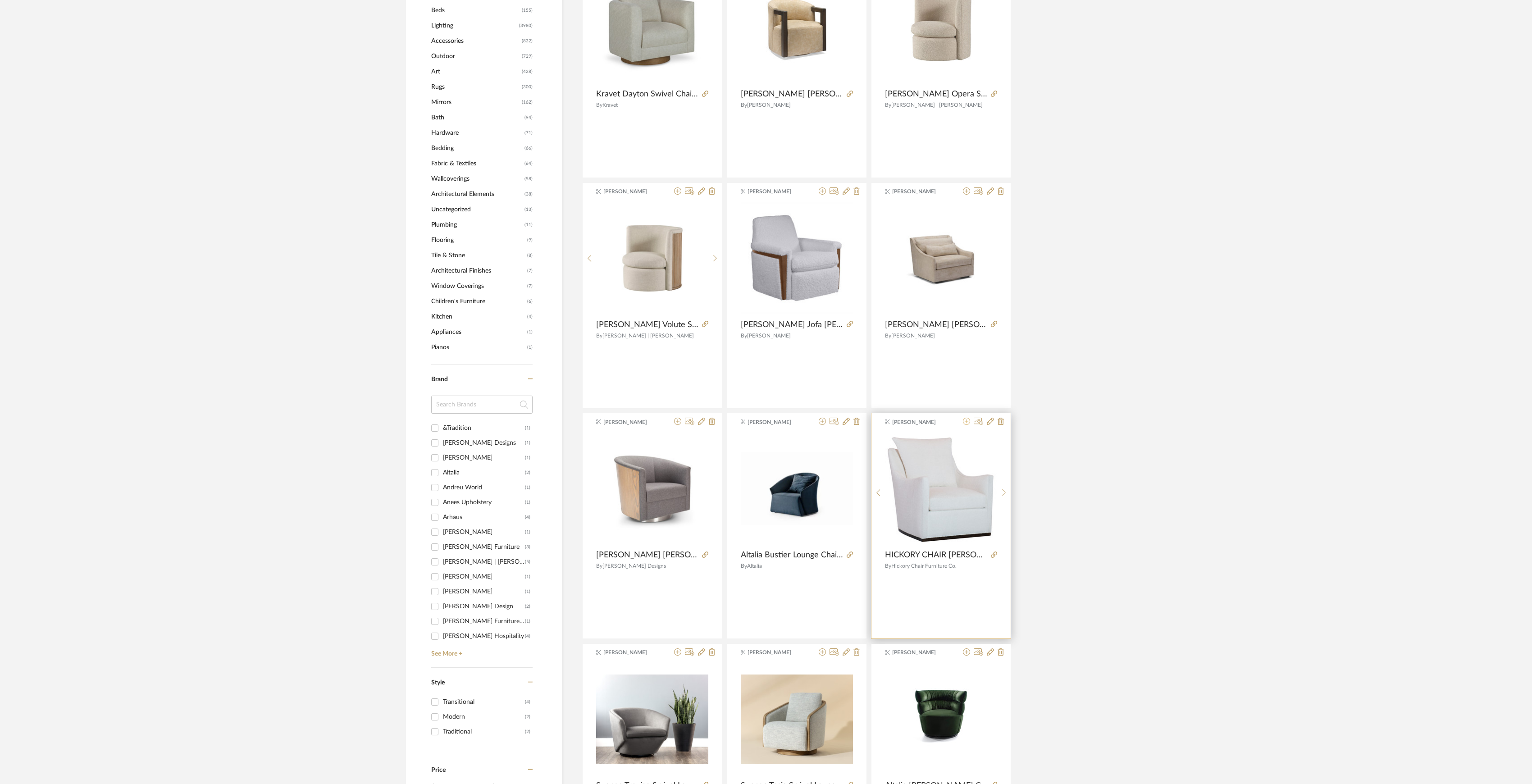
click at [967, 424] on icon at bounding box center [967, 421] width 7 height 7
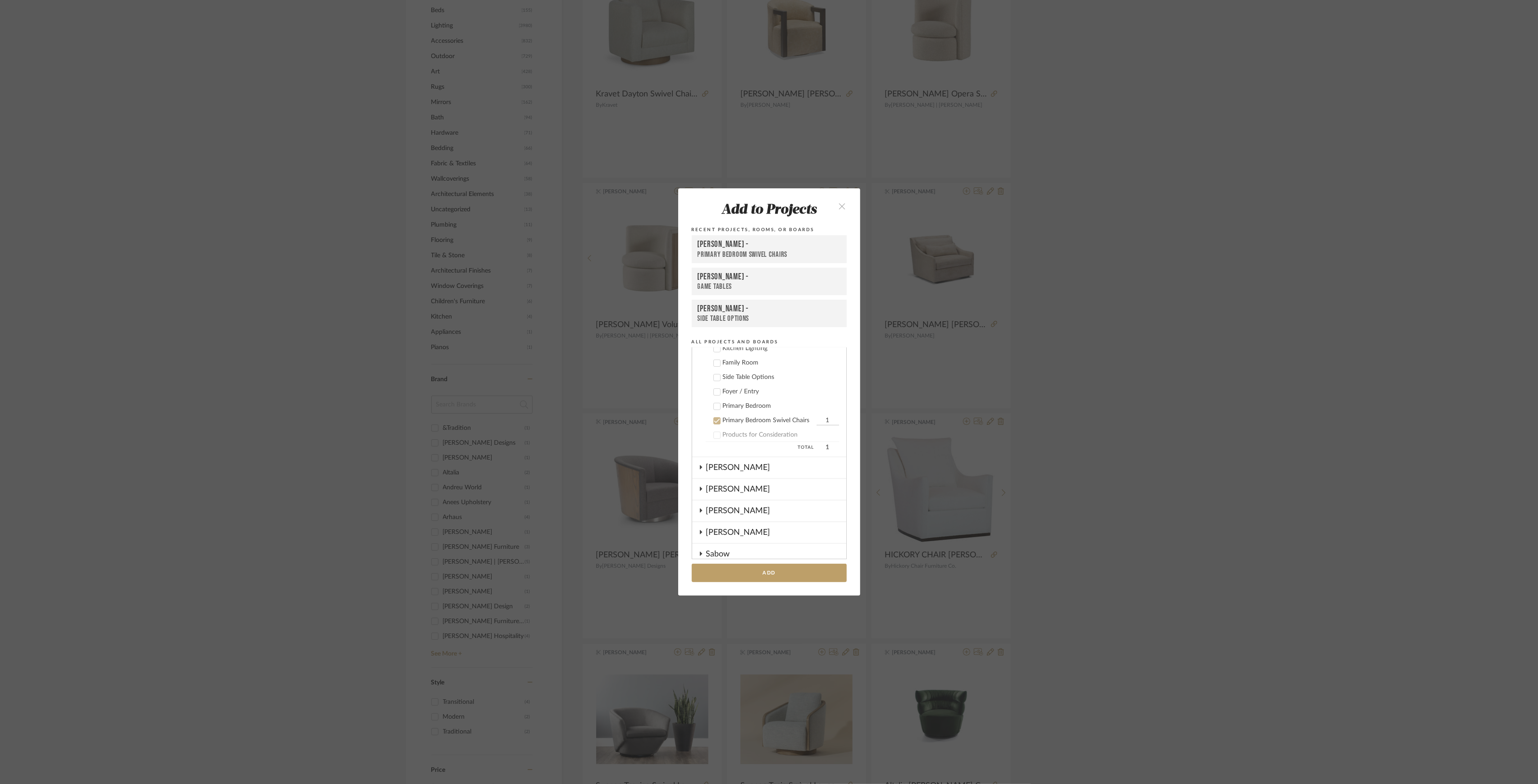
scroll to position [247, 0]
click at [790, 570] on button "Add" at bounding box center [769, 572] width 155 height 18
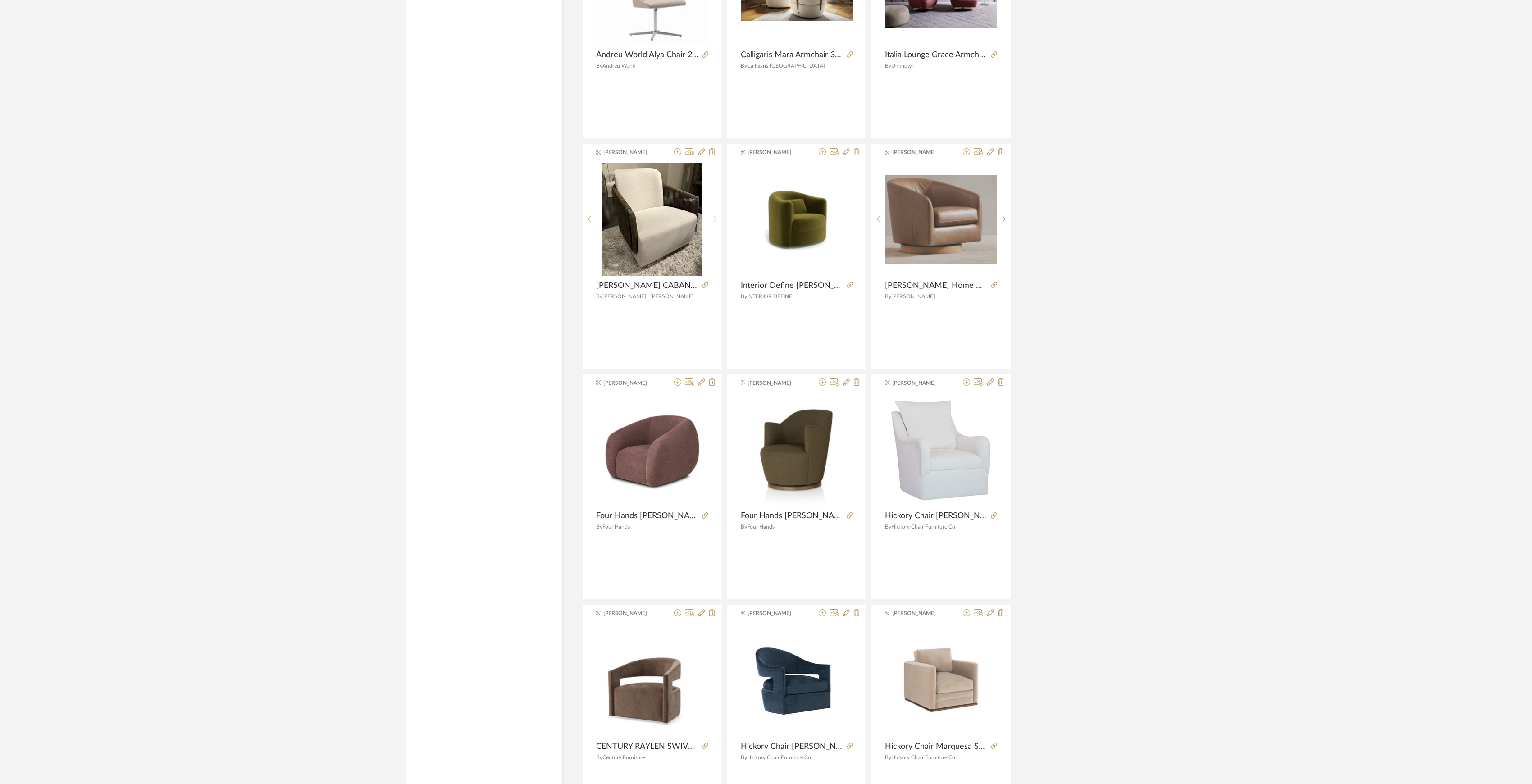
scroll to position [1827, 0]
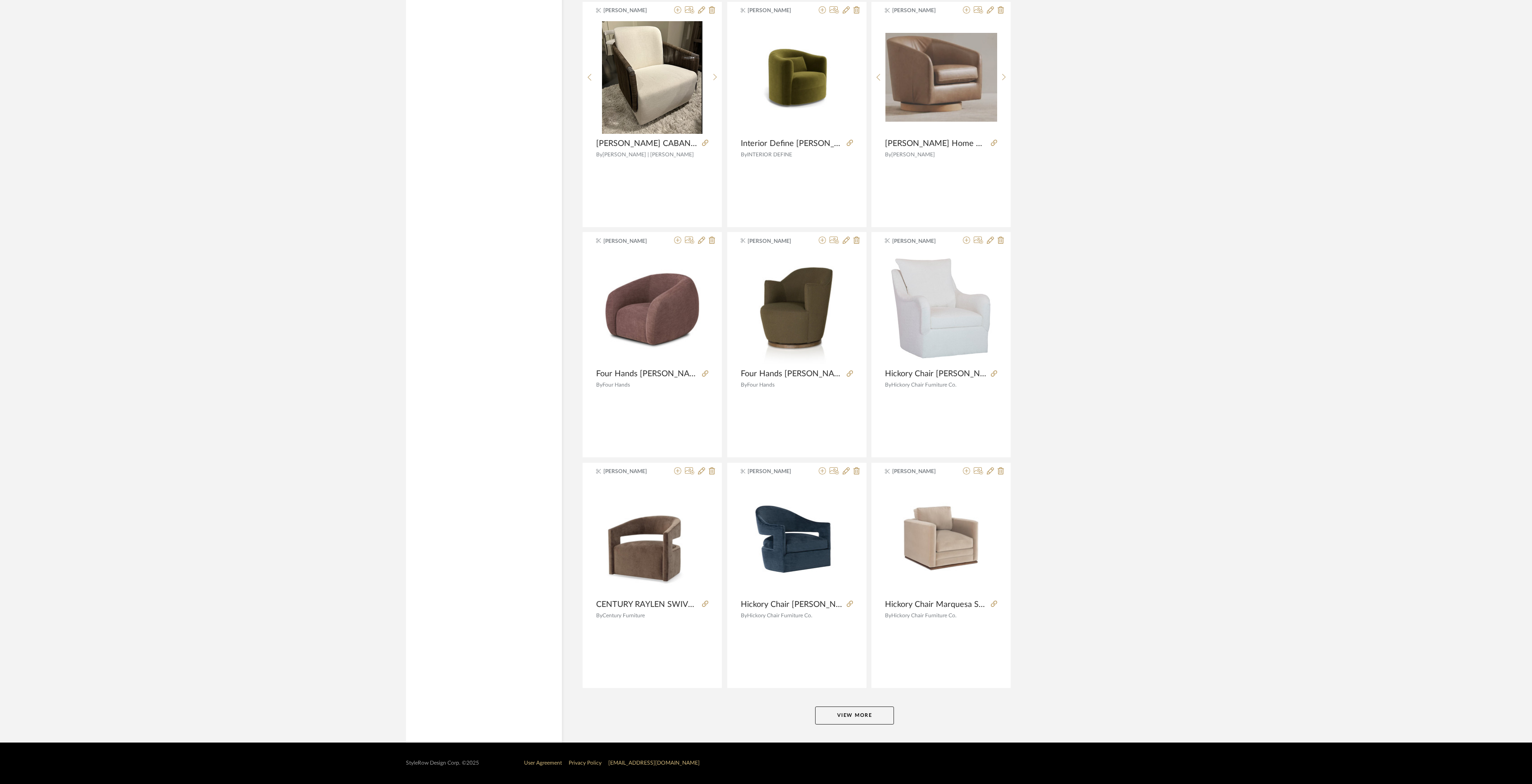
click at [864, 718] on button "View More" at bounding box center [855, 715] width 79 height 18
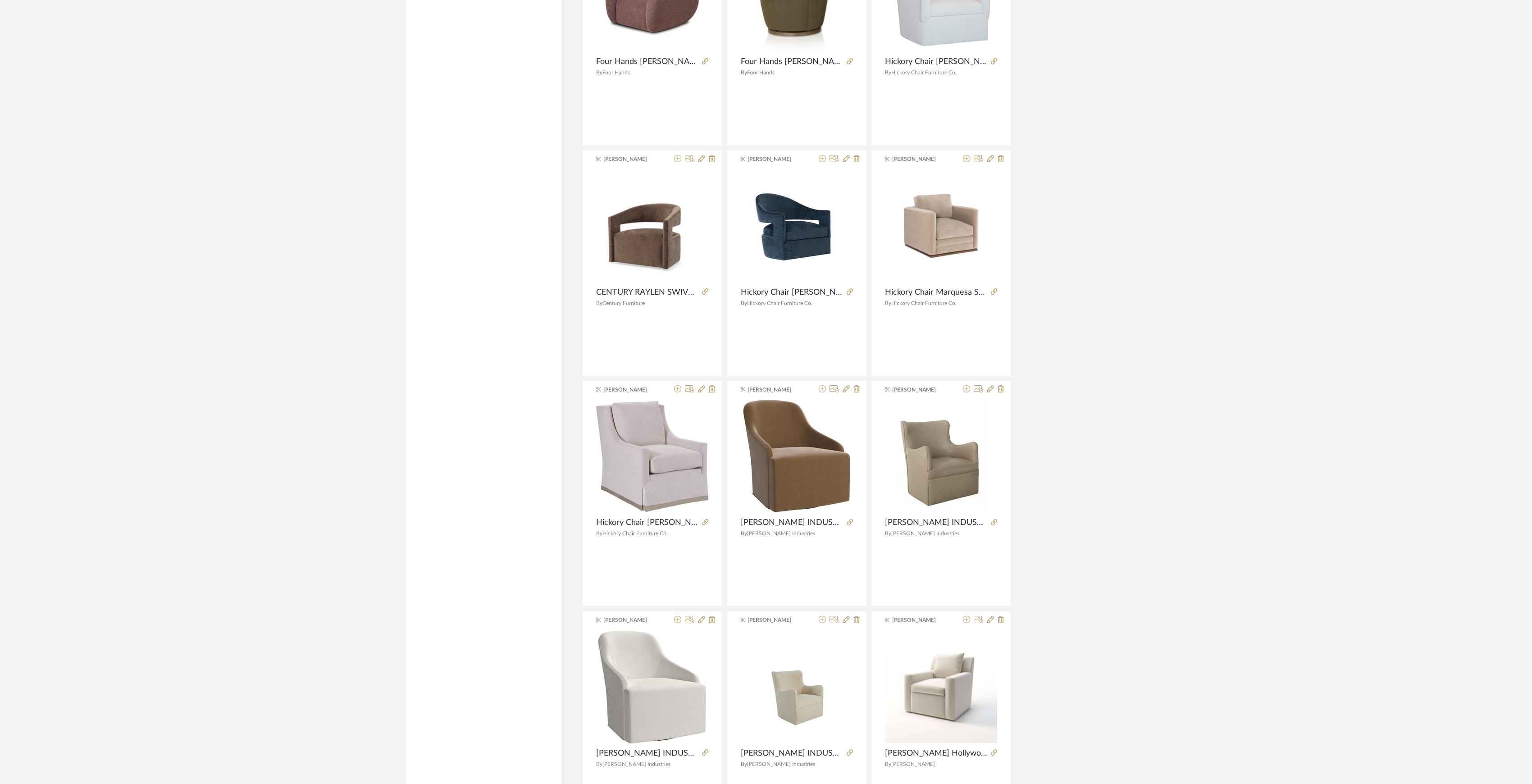
scroll to position [2196, 0]
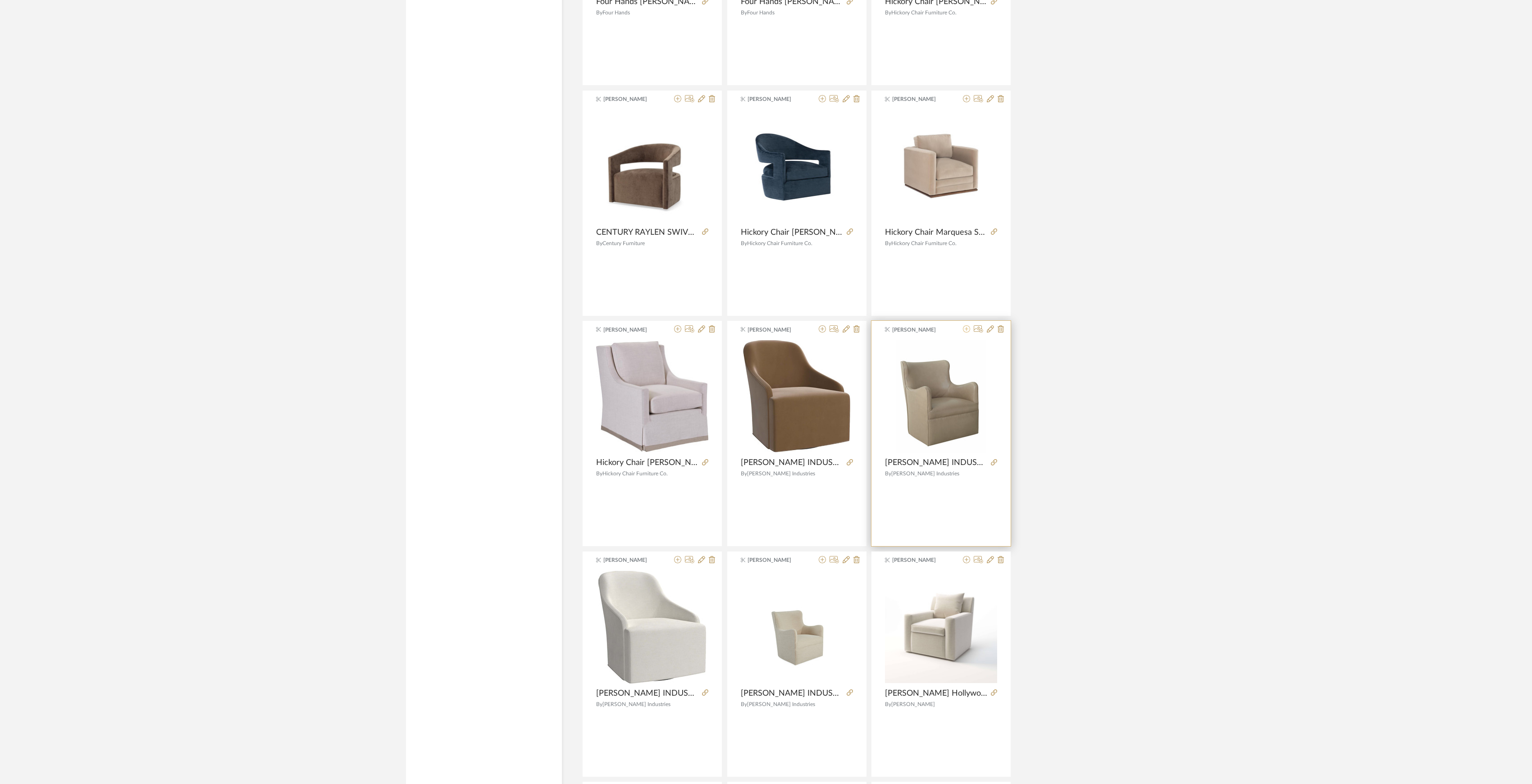
click at [967, 332] on icon at bounding box center [967, 329] width 7 height 7
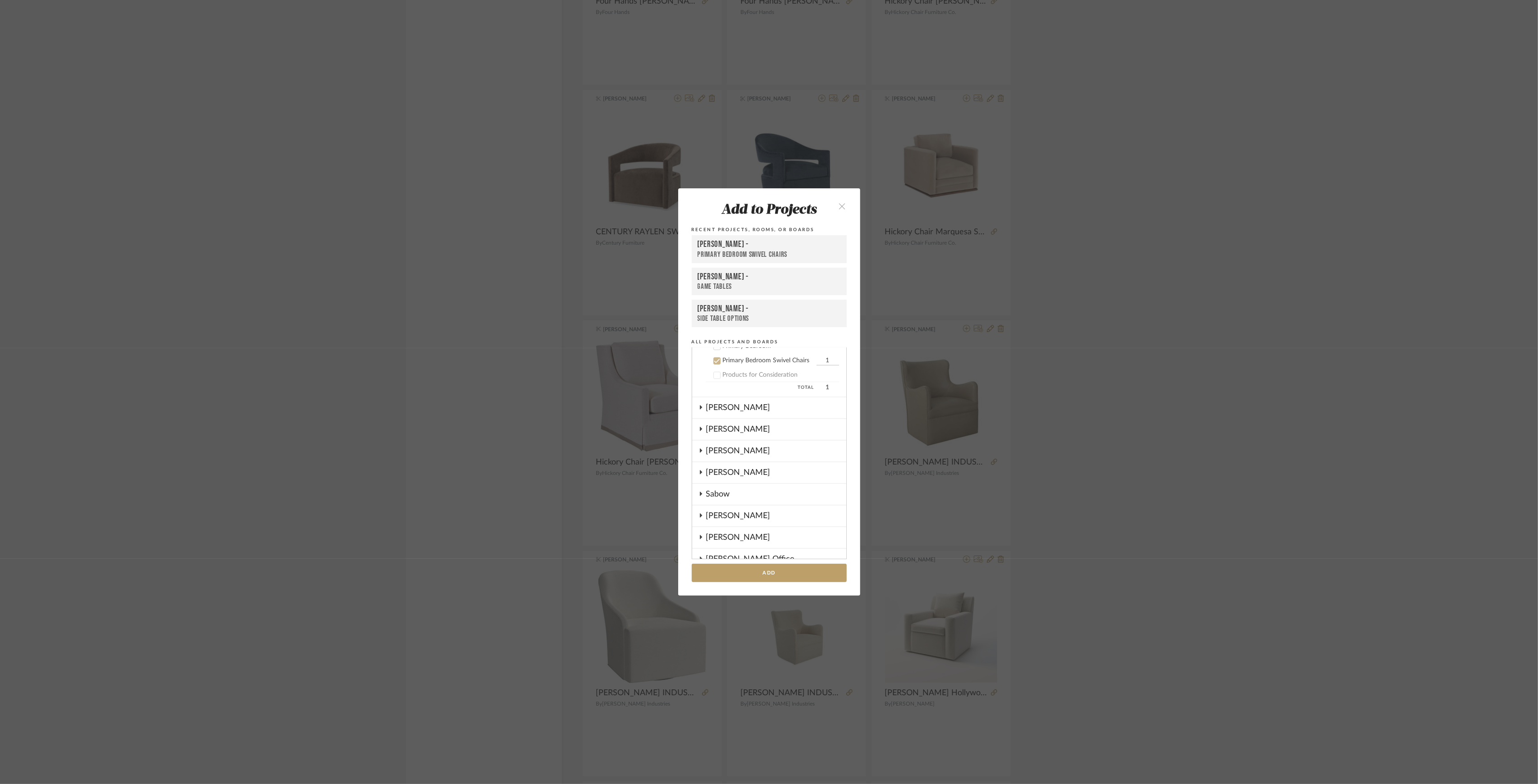
scroll to position [368, 0]
click at [784, 568] on button "Add" at bounding box center [769, 572] width 155 height 18
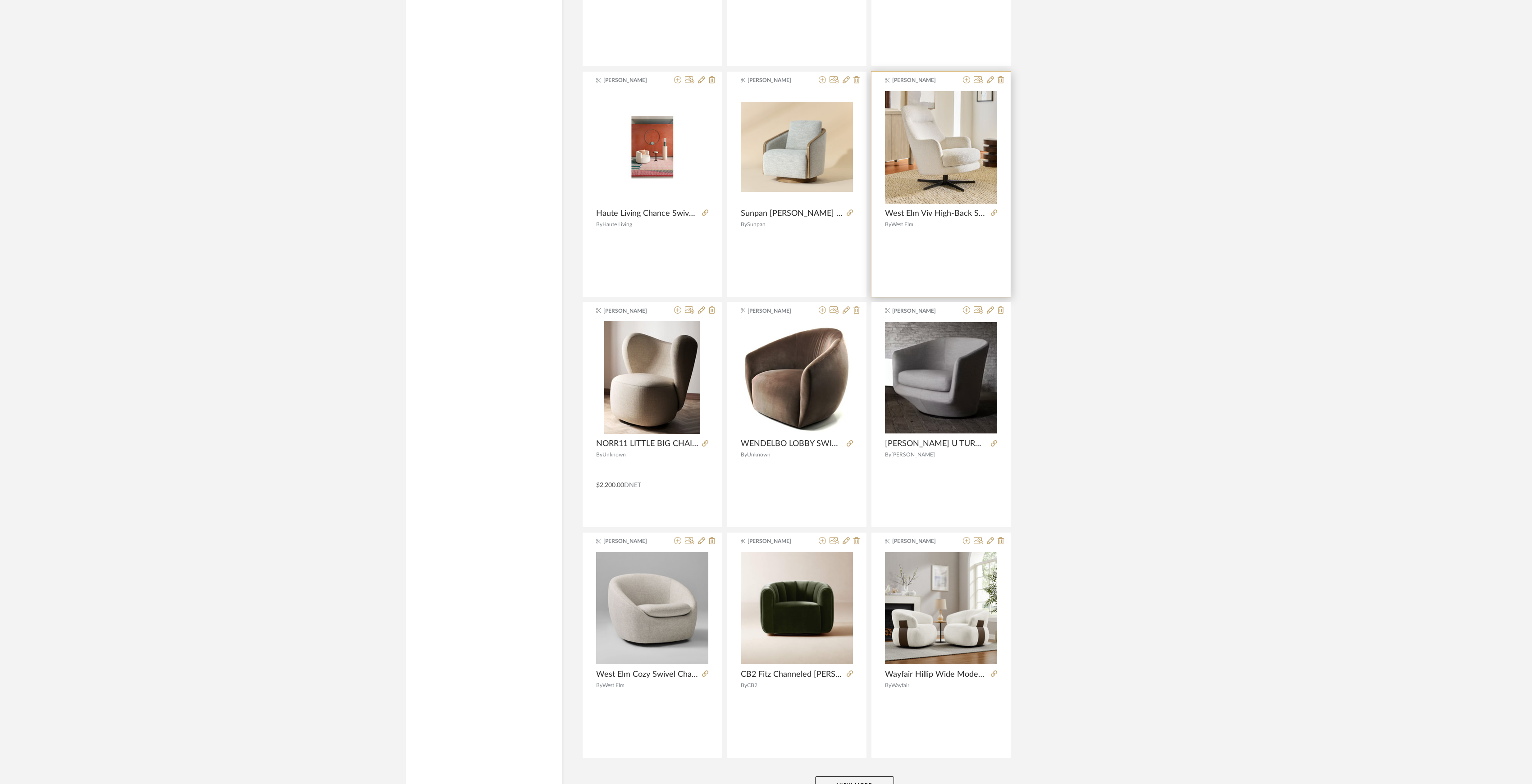
scroll to position [4134, 0]
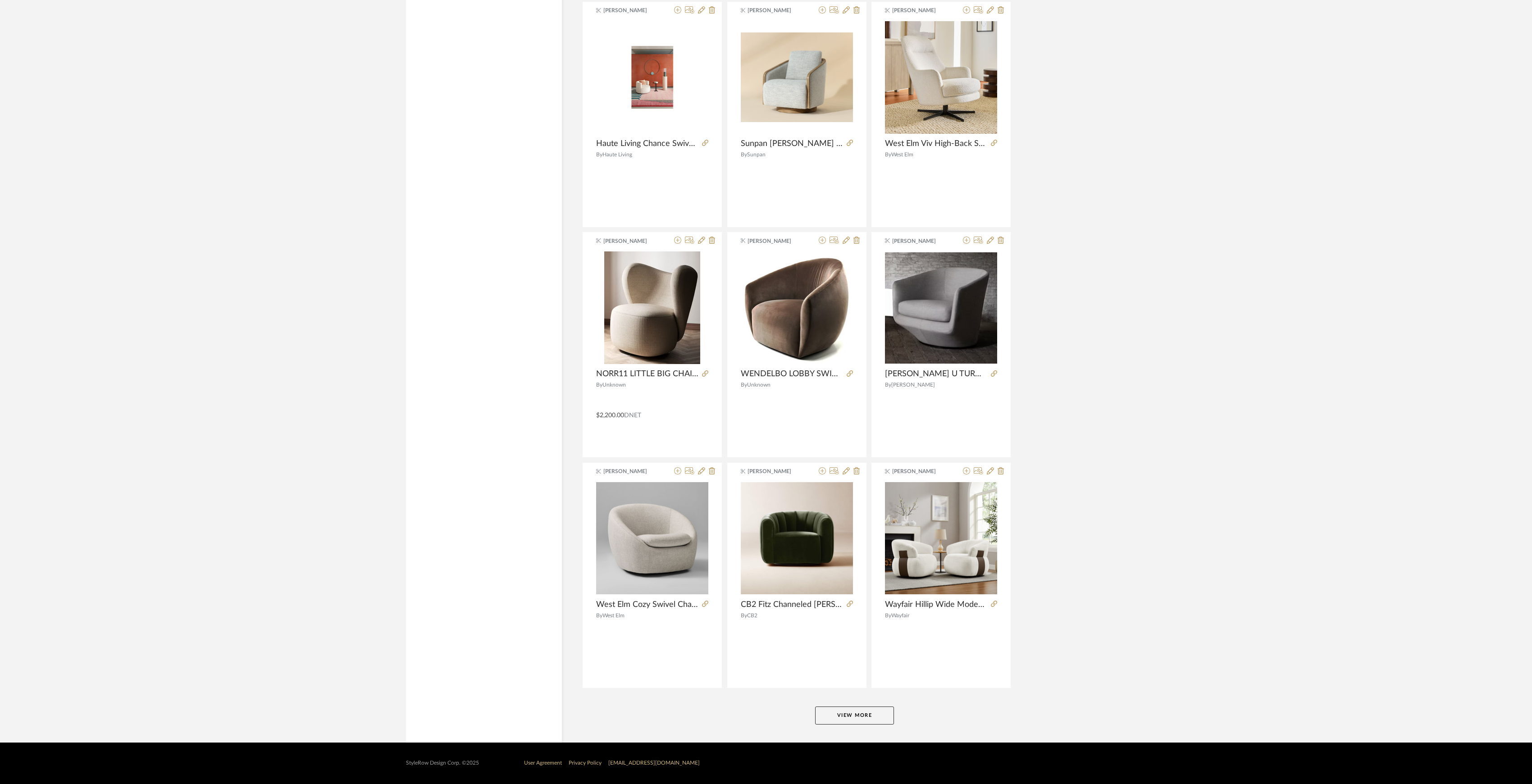
click at [862, 714] on button "View More" at bounding box center [855, 715] width 79 height 18
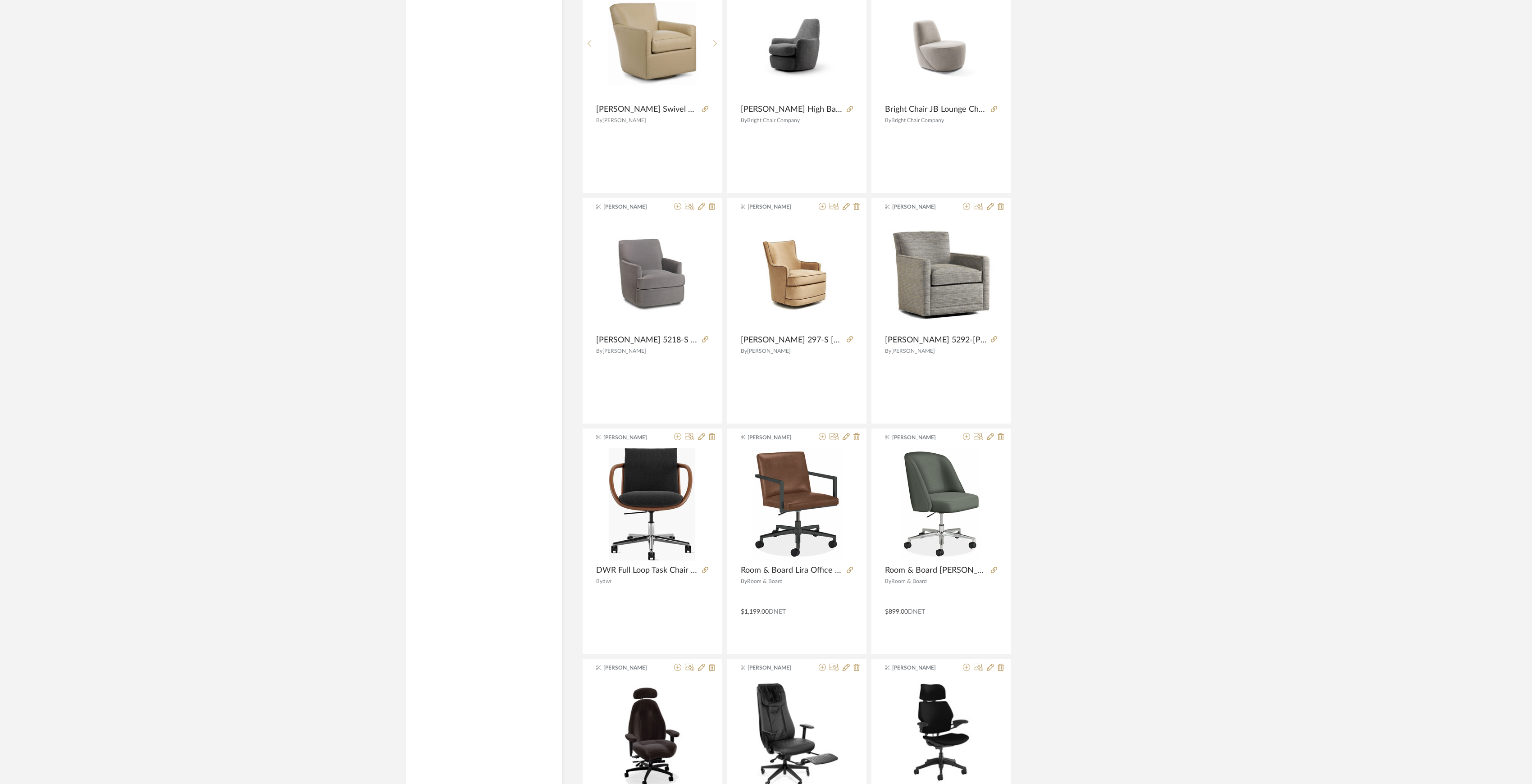
scroll to position [6441, 0]
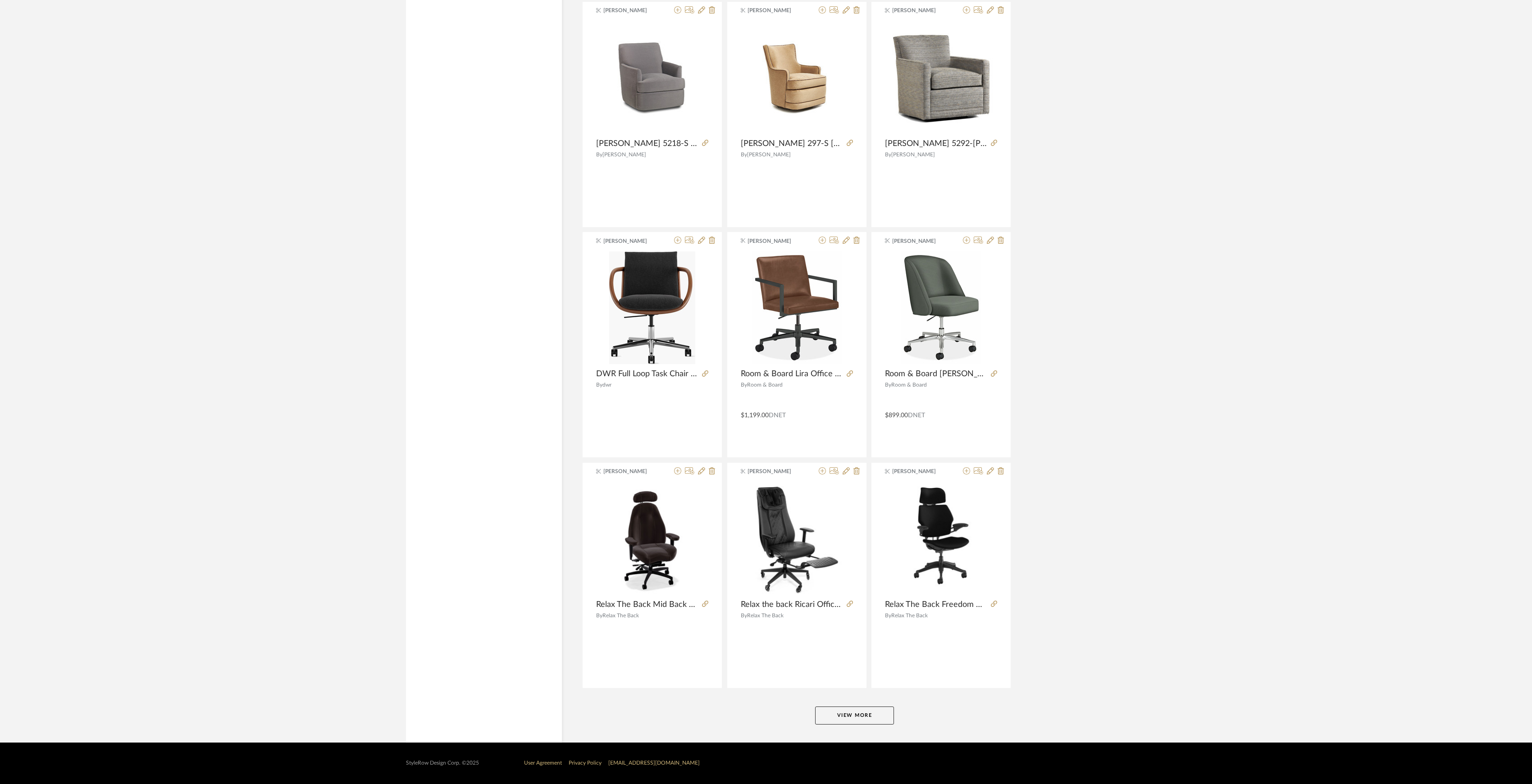
click at [858, 716] on button "View More" at bounding box center [855, 715] width 79 height 18
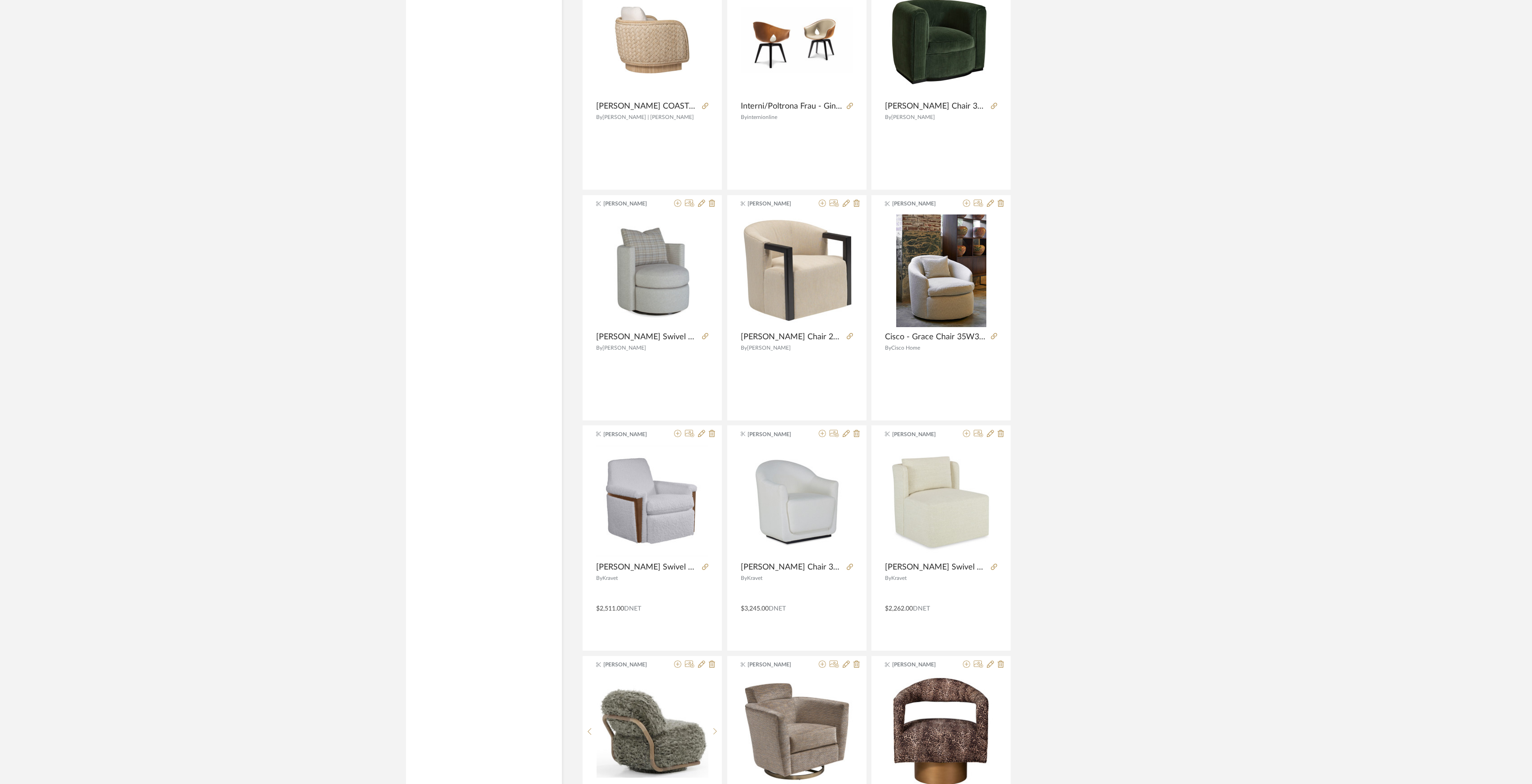
scroll to position [8749, 0]
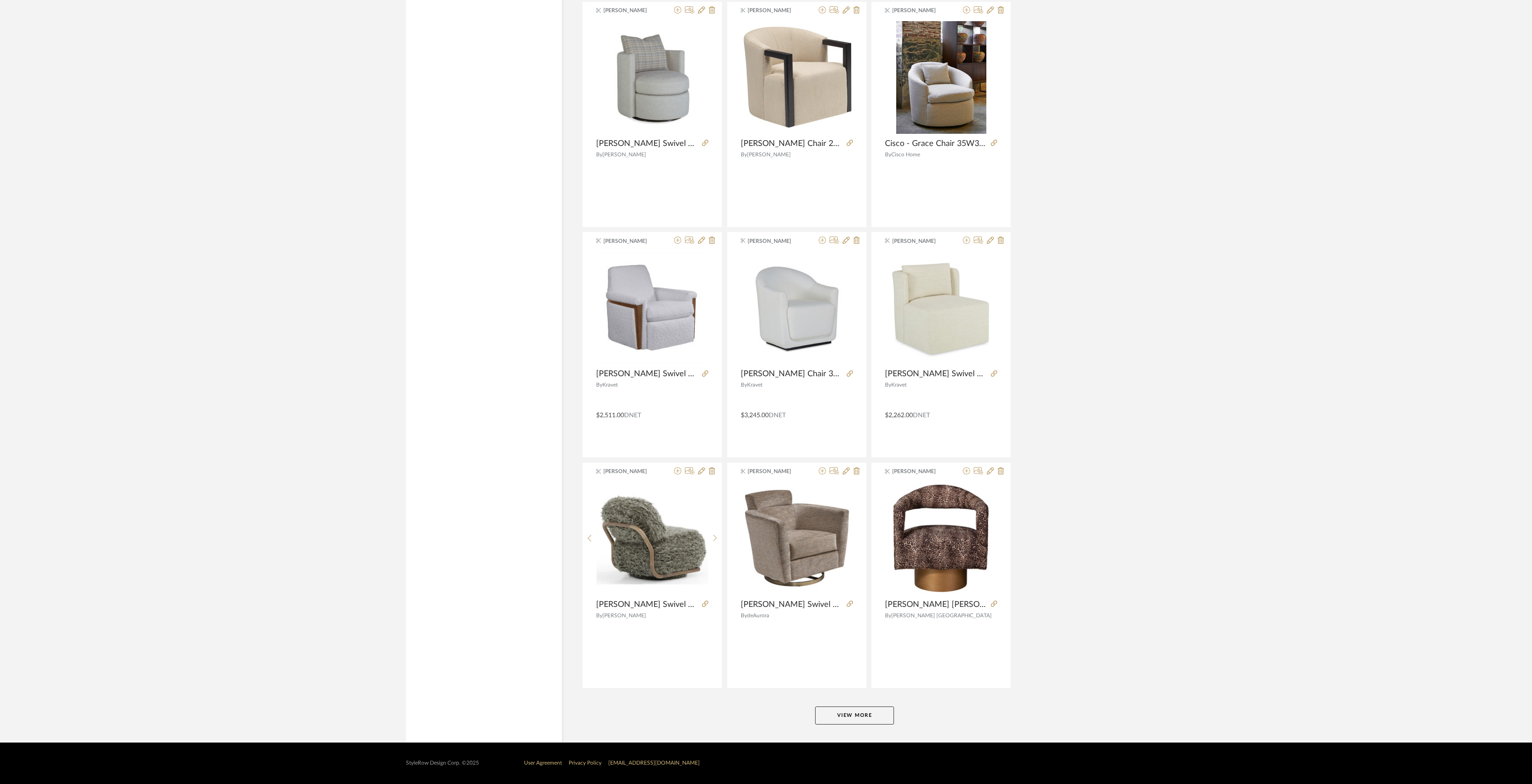
click at [853, 714] on button "View More" at bounding box center [855, 715] width 79 height 18
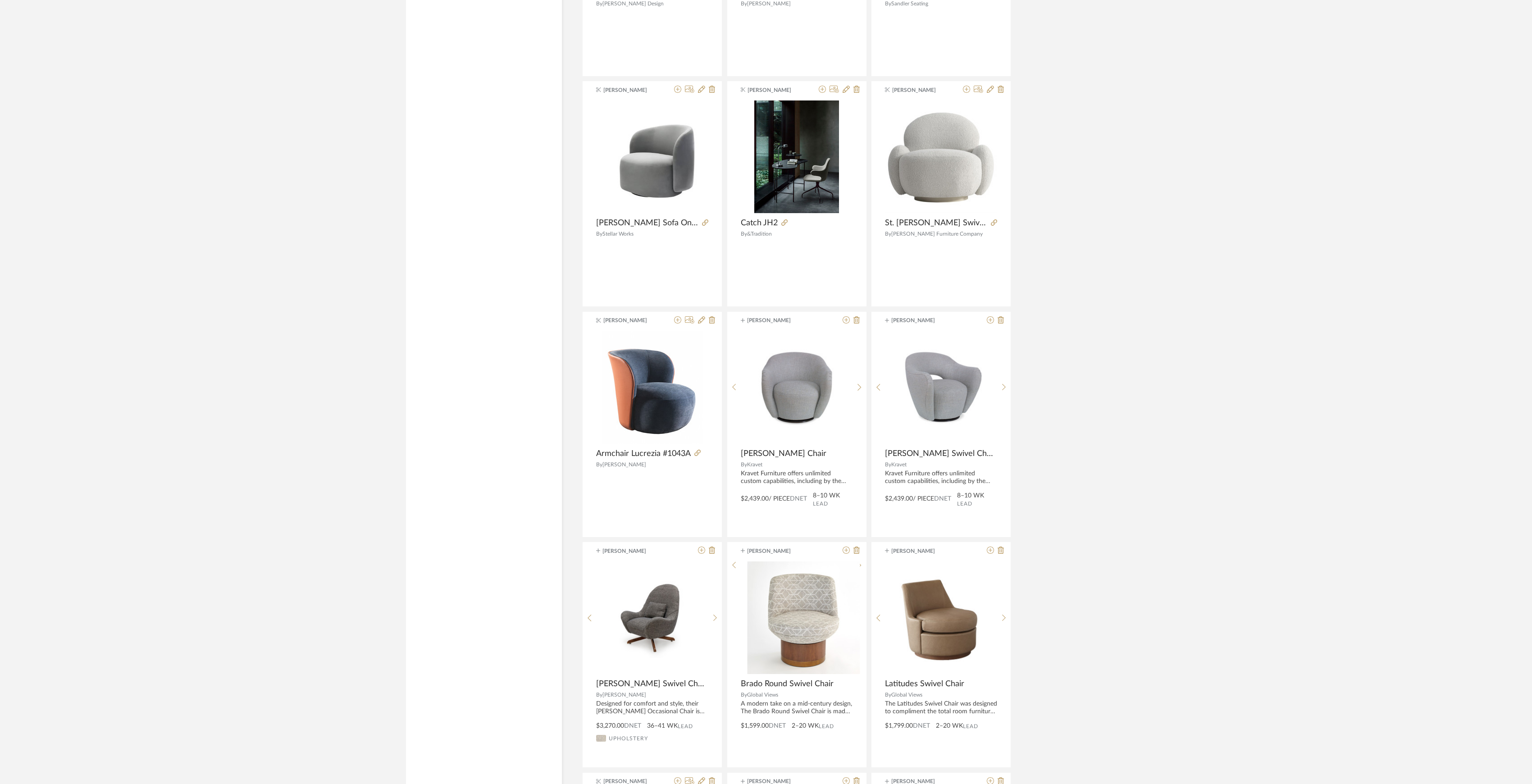
scroll to position [11057, 0]
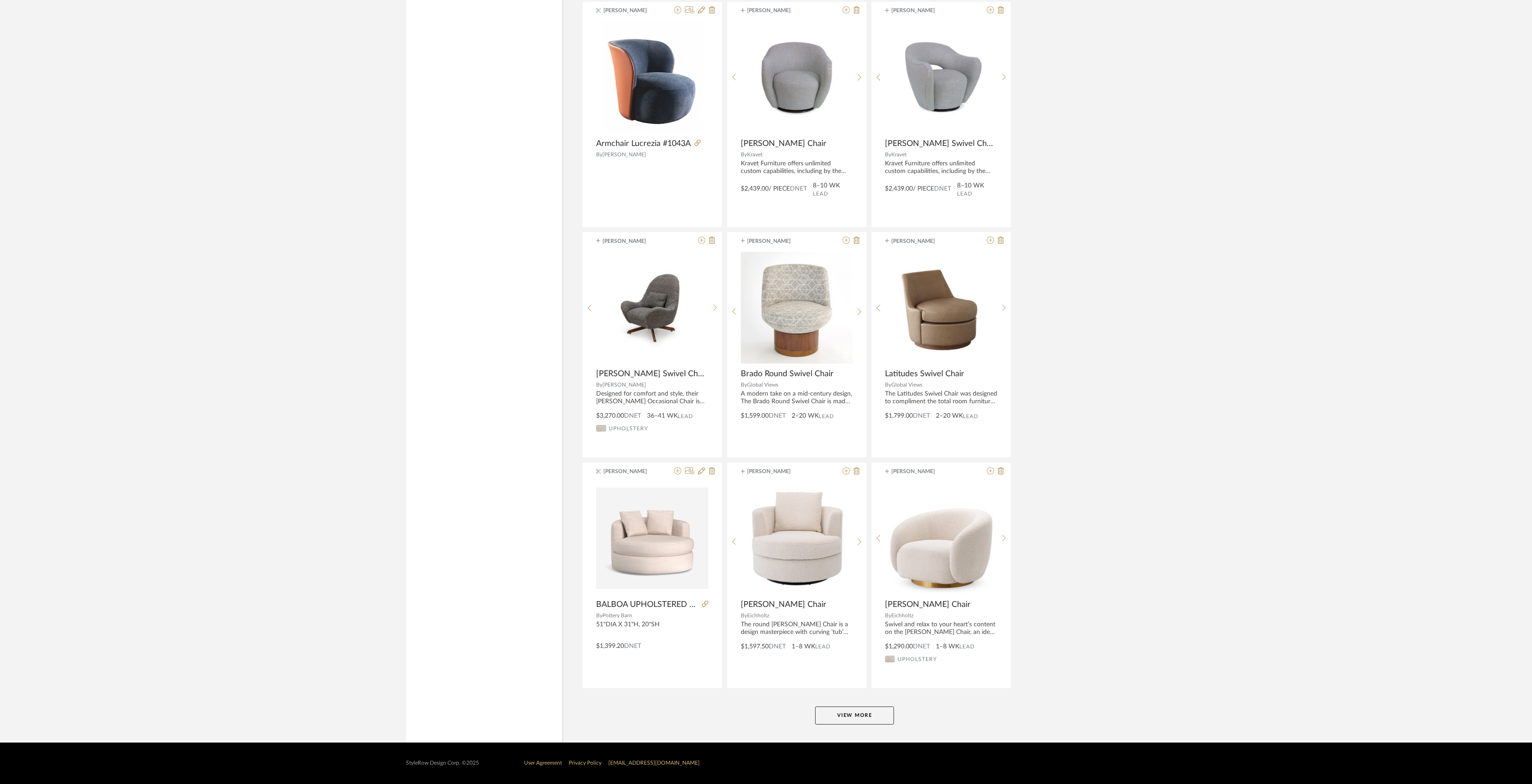
click at [839, 714] on button "View More" at bounding box center [855, 715] width 79 height 18
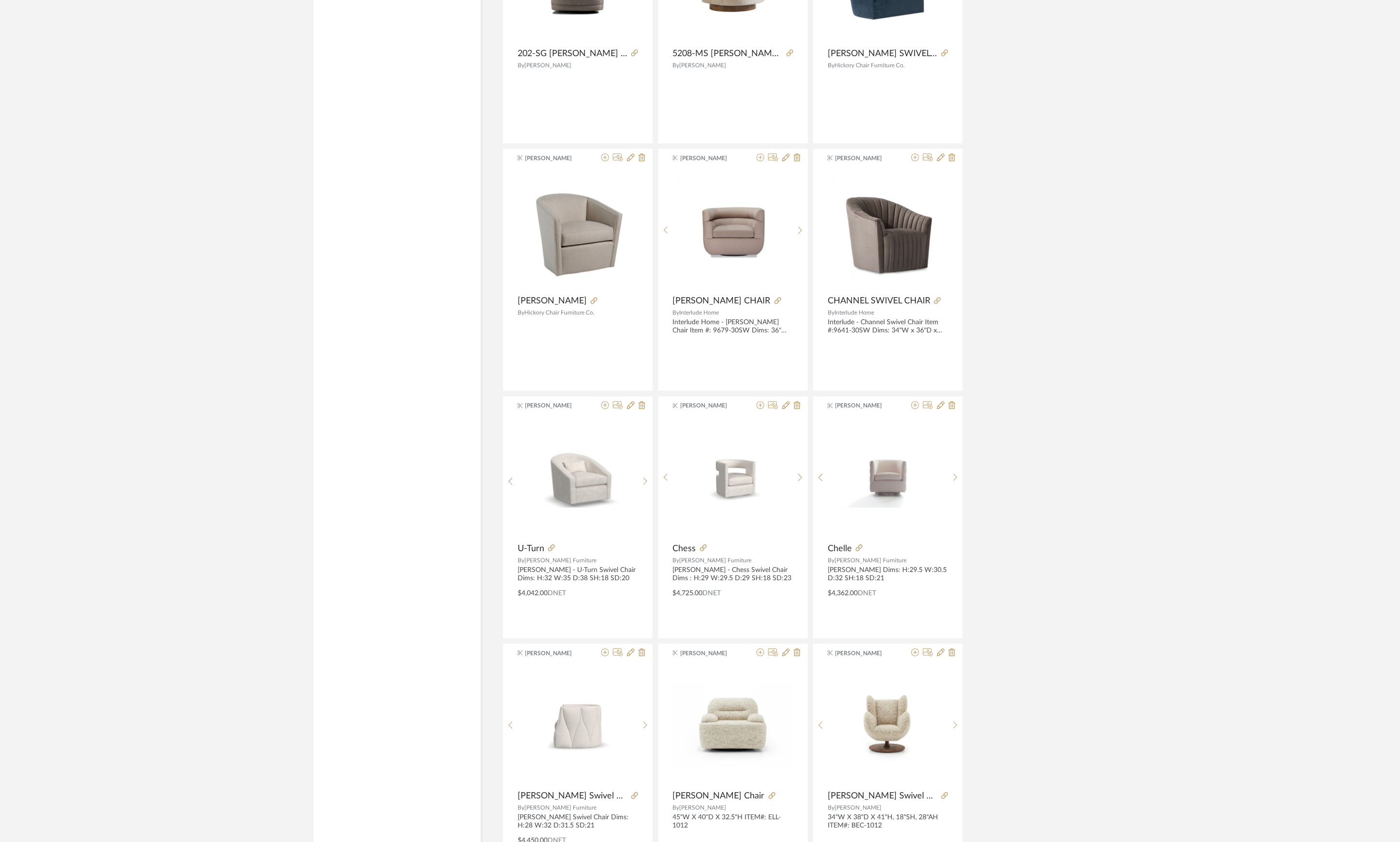
scroll to position [14352, 0]
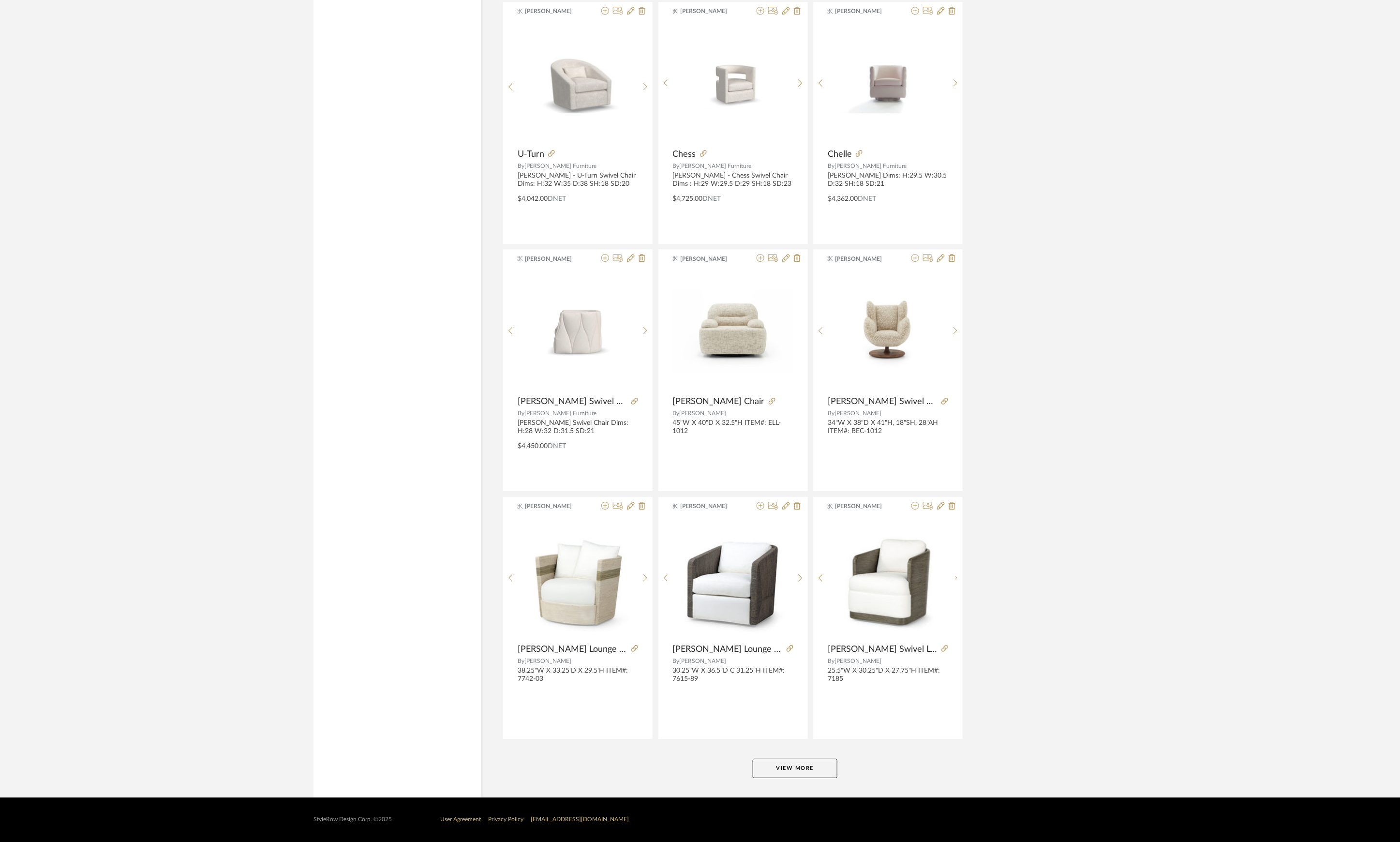
click at [817, 763] on button "View More" at bounding box center [794, 768] width 85 height 20
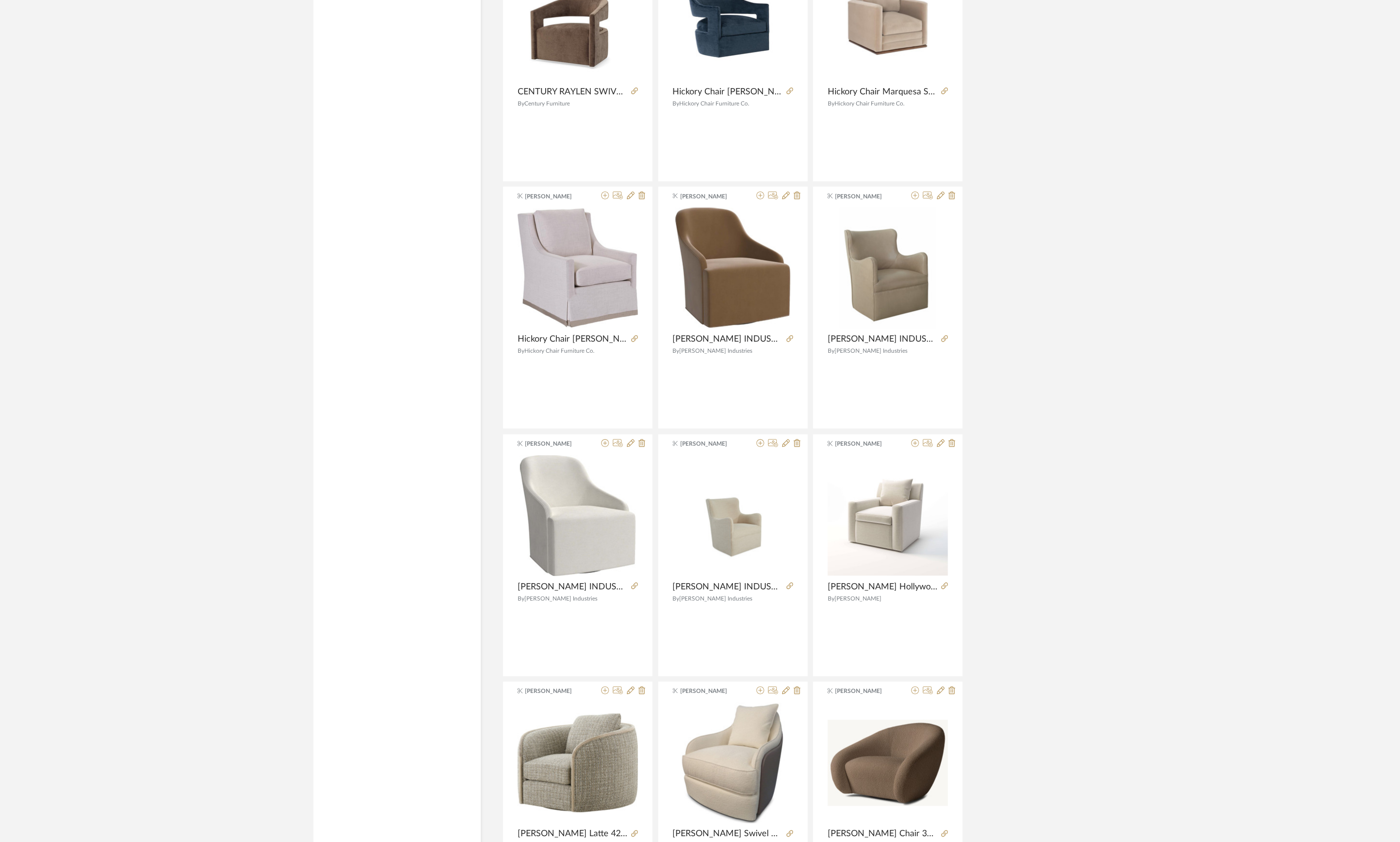
scroll to position [3032, 0]
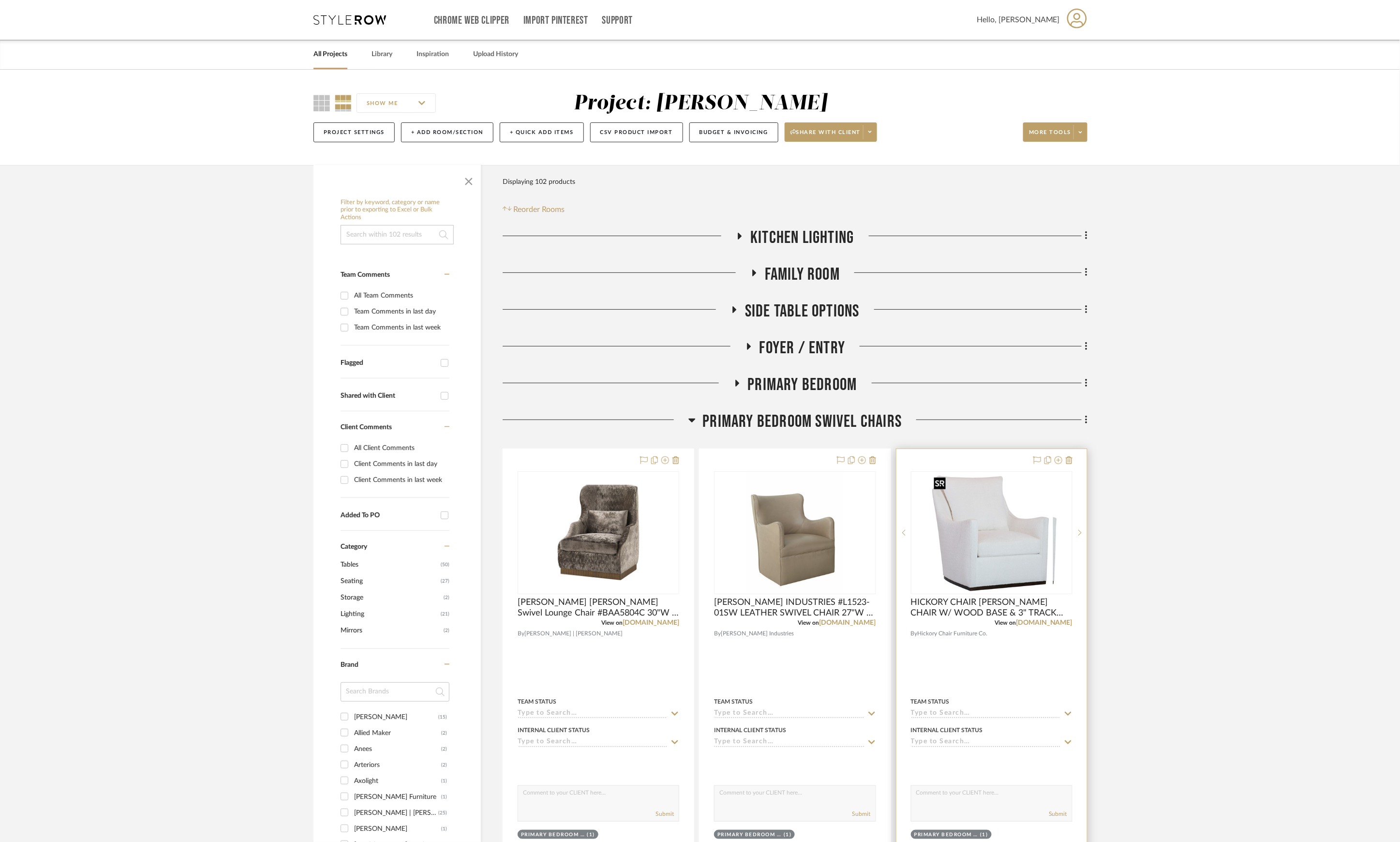
scroll to position [129, 0]
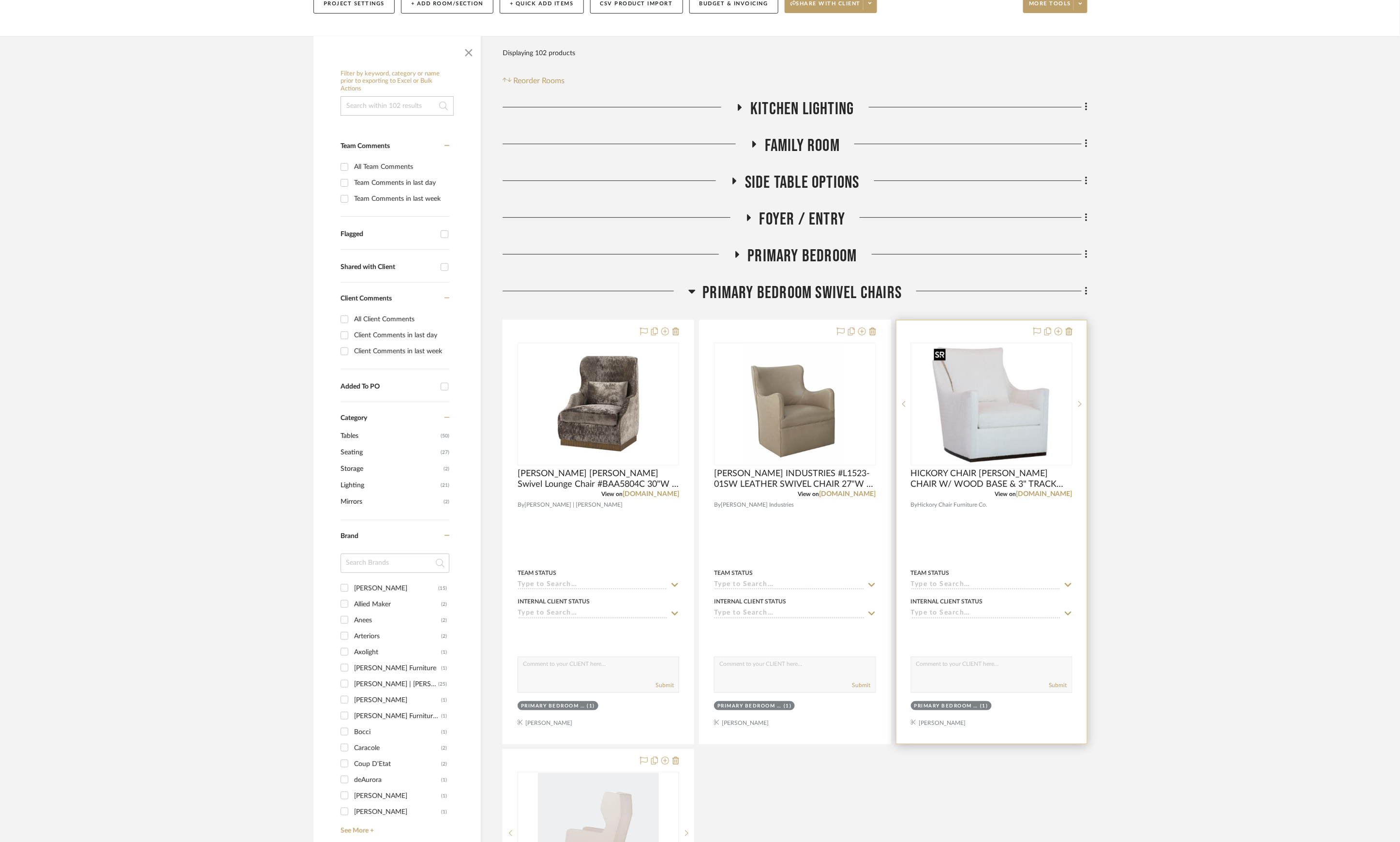
click at [989, 441] on img "0" at bounding box center [991, 404] width 123 height 121
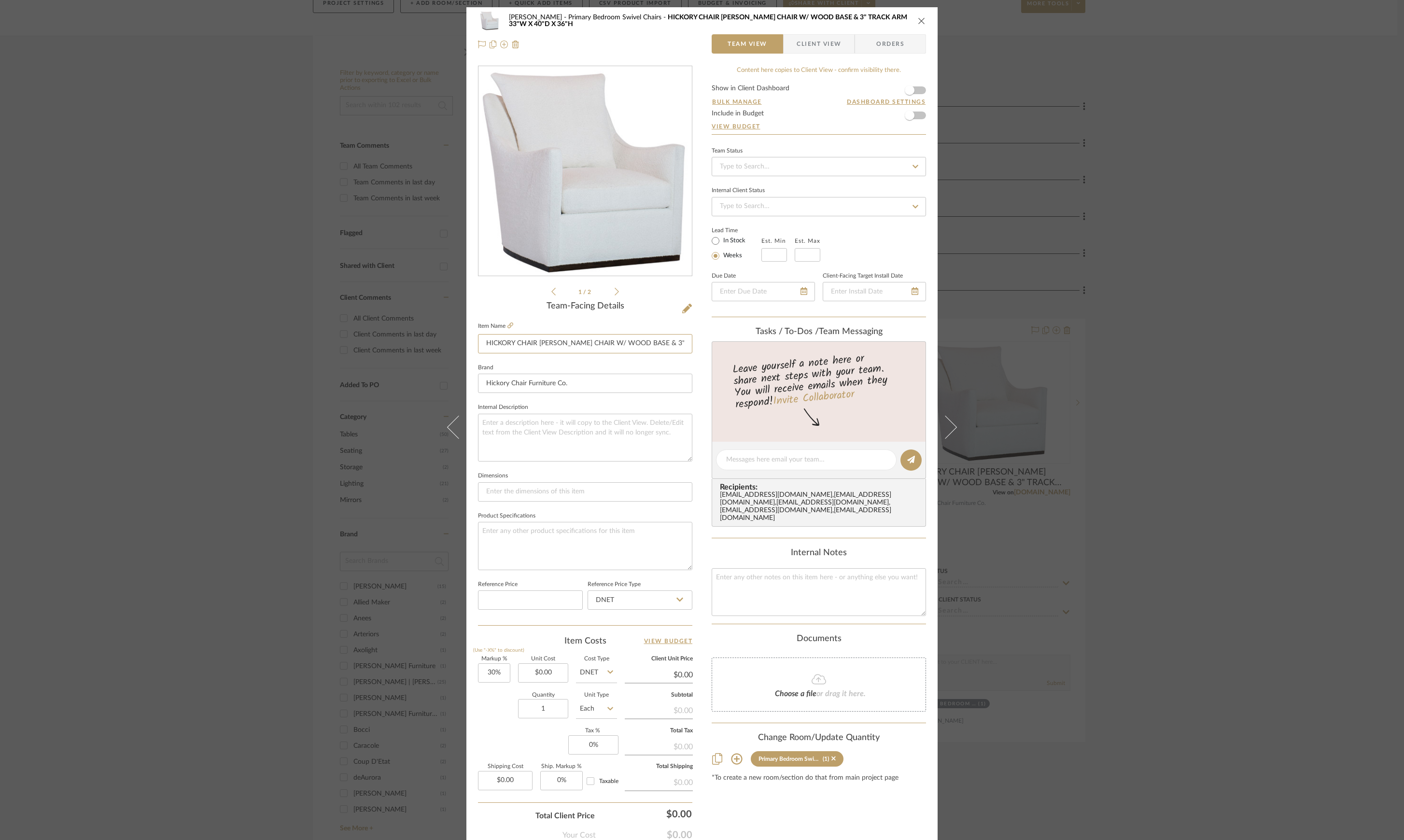
scroll to position [0, 97]
drag, startPoint x: 480, startPoint y: 342, endPoint x: 732, endPoint y: 347, distance: 252.0
click at [732, 347] on div "Lesnik Primary Bedroom Swivel Chairs HICKORY CHAIR JULES SWIVEL CHAIR W/ WOOD B…" at bounding box center [702, 453] width 471 height 891
click at [507, 323] on icon at bounding box center [510, 326] width 6 height 6
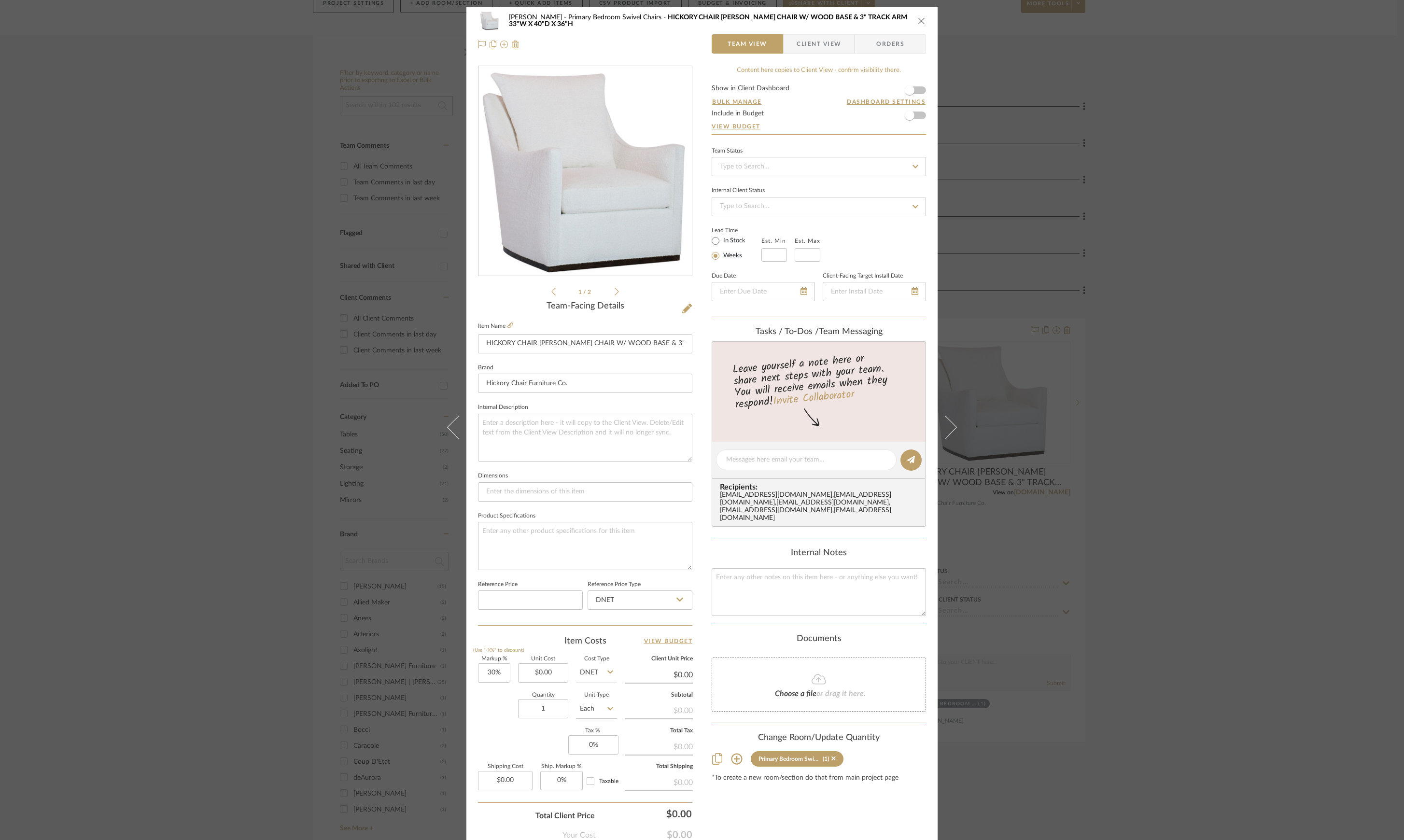
click at [1179, 380] on div "Lesnik Primary Bedroom Swivel Chairs HICKORY CHAIR JULES SWIVEL CHAIR W/ WOOD B…" at bounding box center [702, 420] width 1404 height 840
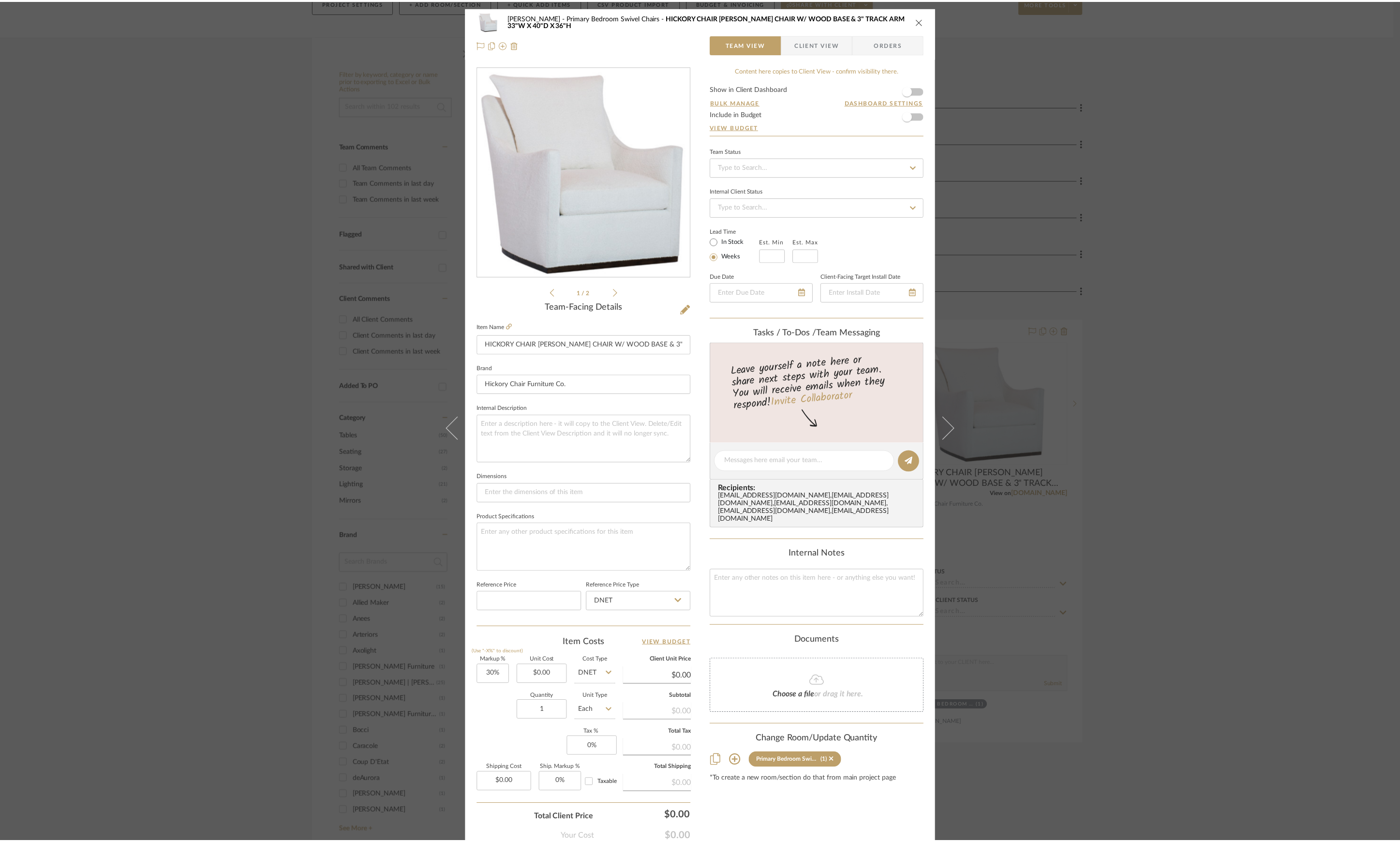
scroll to position [129, 0]
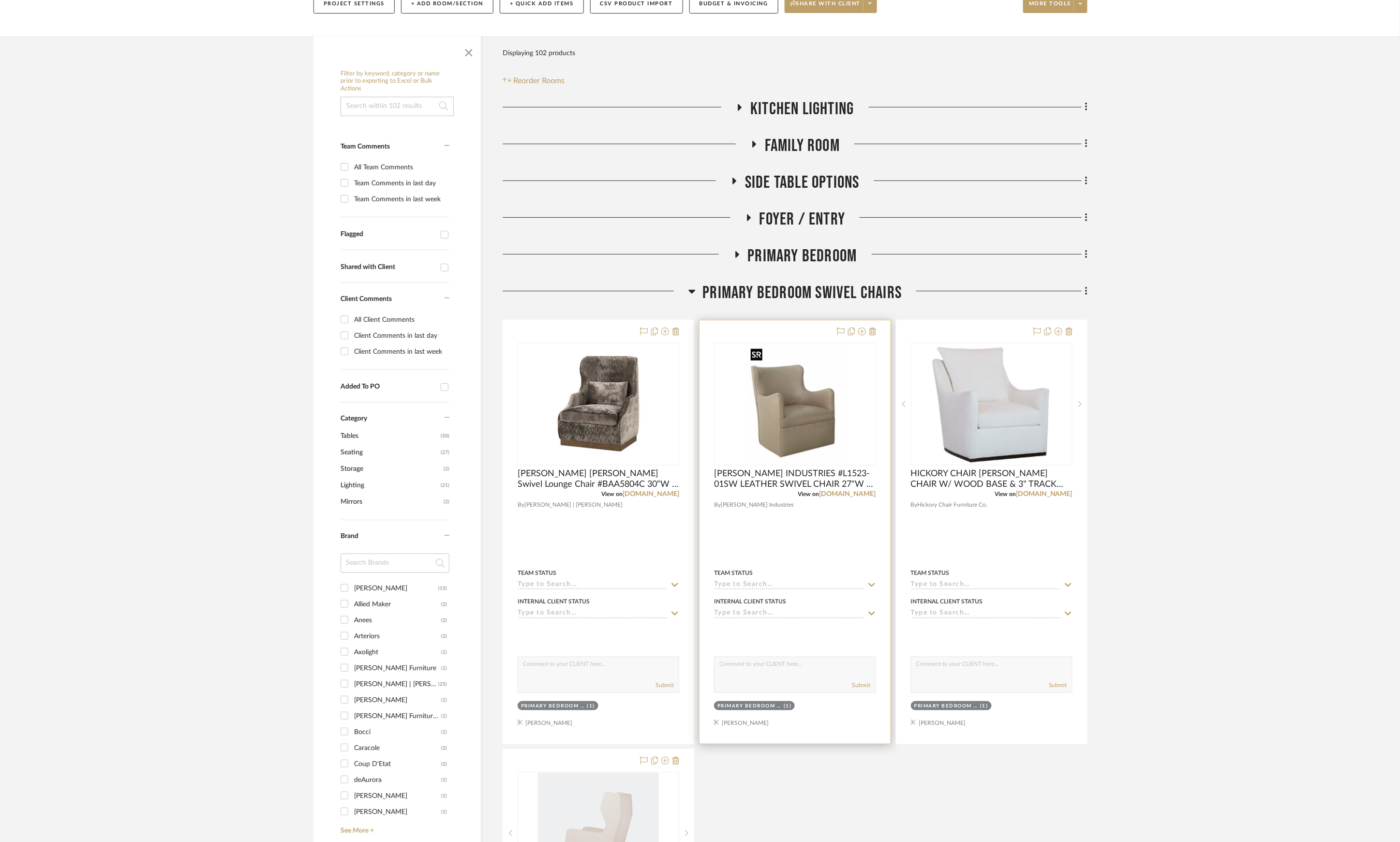
click at [0, 0] on img at bounding box center [0, 0] width 0 height 0
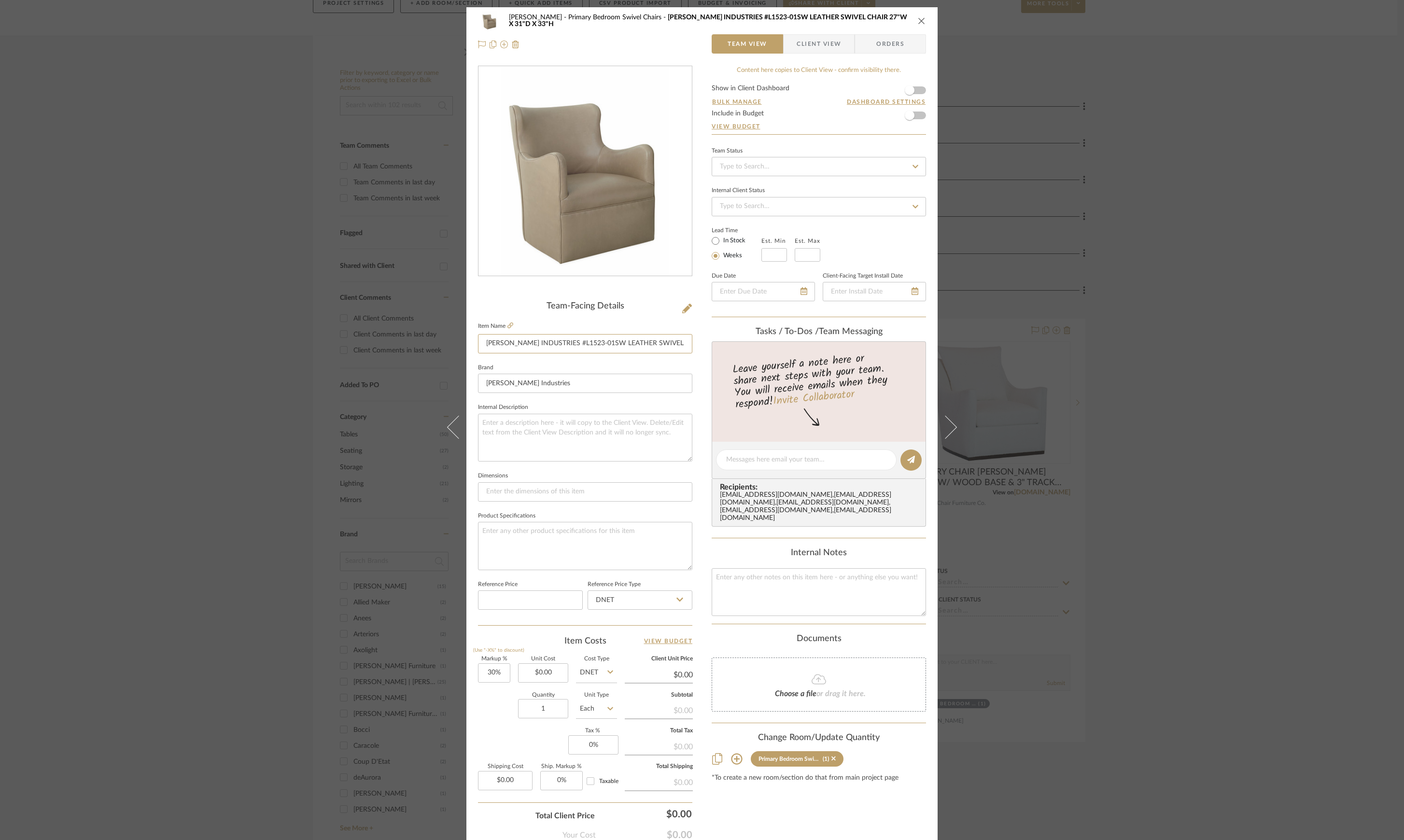
scroll to position [0, 45]
drag, startPoint x: 481, startPoint y: 346, endPoint x: 749, endPoint y: 340, distance: 268.1
click at [749, 340] on div "Lesnik Primary Bedroom Swivel Chairs LEE INDUSTRIES #L1523-01SW LEATHER SWIVEL …" at bounding box center [702, 453] width 471 height 891
click at [507, 327] on icon at bounding box center [510, 326] width 6 height 6
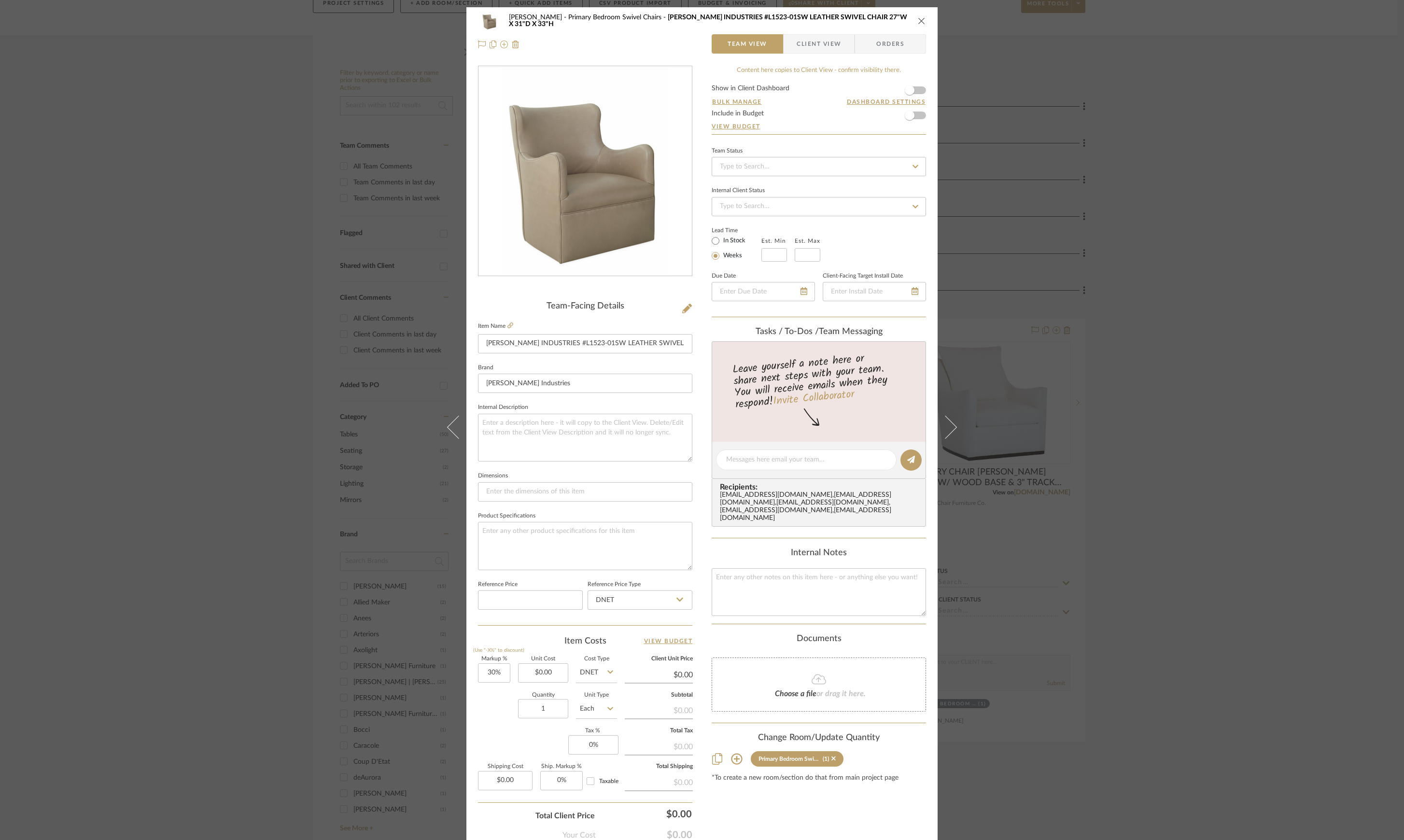
click at [256, 230] on div "Lesnik Primary Bedroom Swivel Chairs LEE INDUSTRIES #L1523-01SW LEATHER SWIVEL …" at bounding box center [702, 420] width 1404 height 840
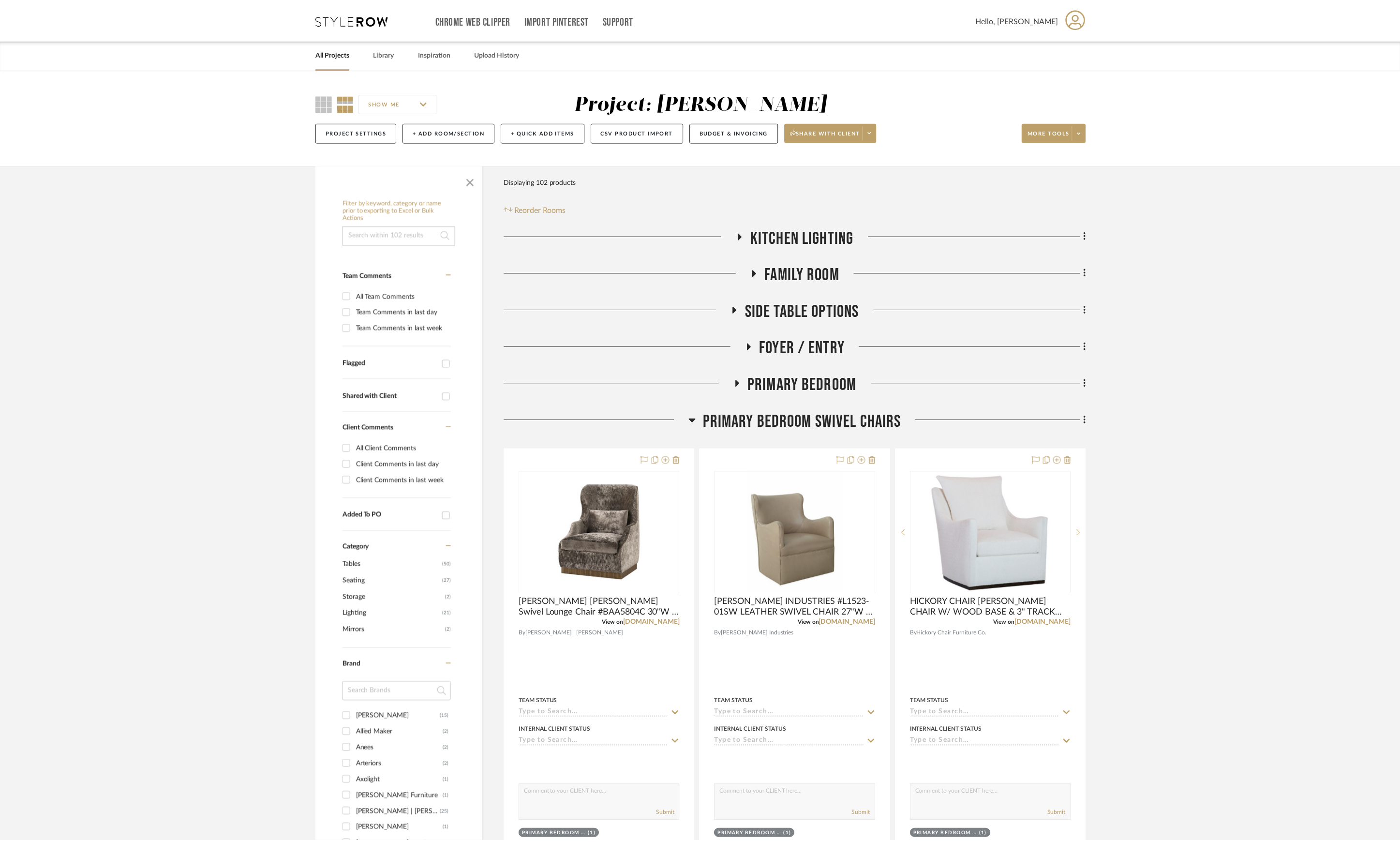
scroll to position [129, 0]
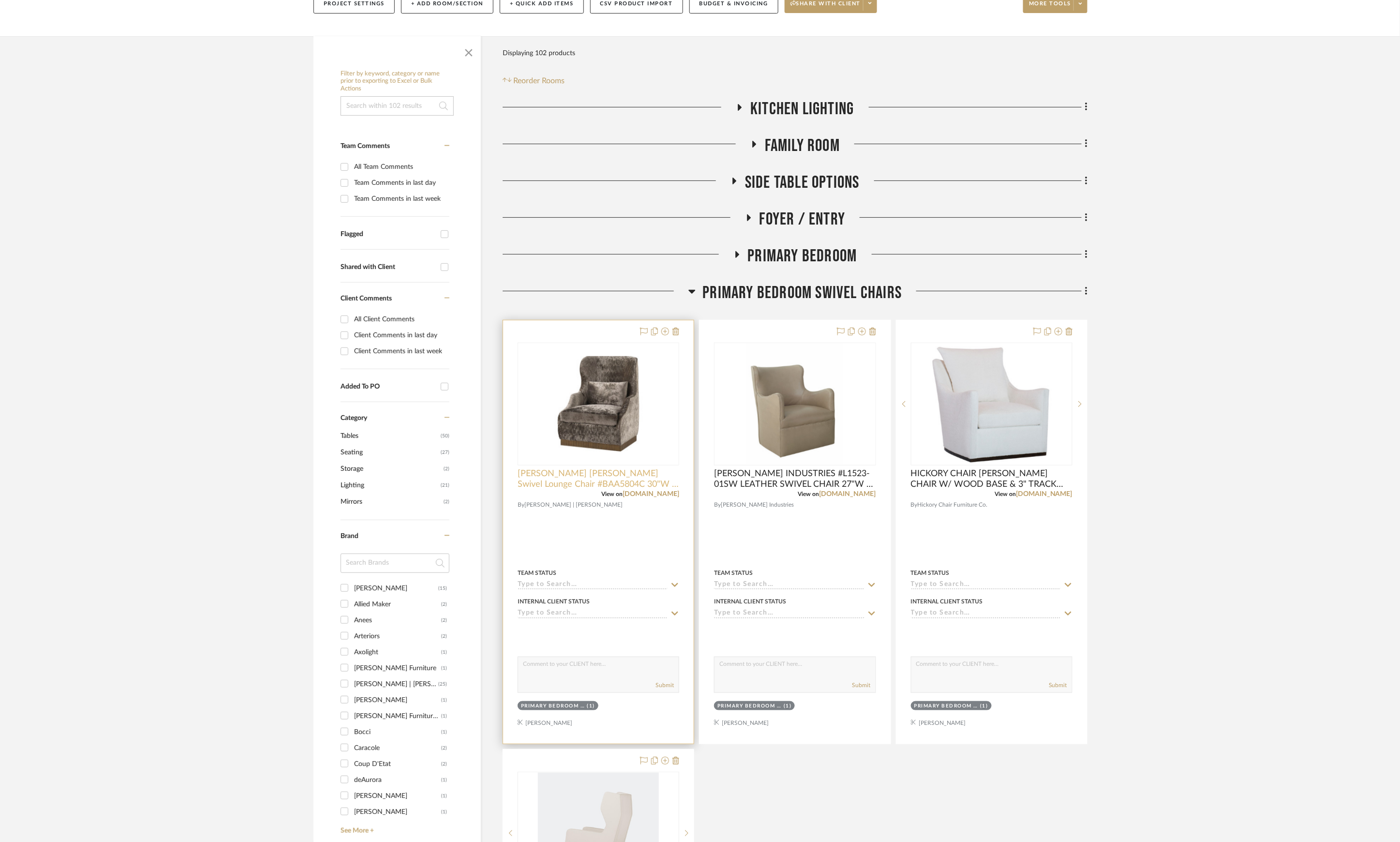
click at [649, 484] on span "[PERSON_NAME] [PERSON_NAME] Swivel Lounge Chair #BAA5804C 30"W x 38.5"D x 44"H" at bounding box center [597, 478] width 161 height 21
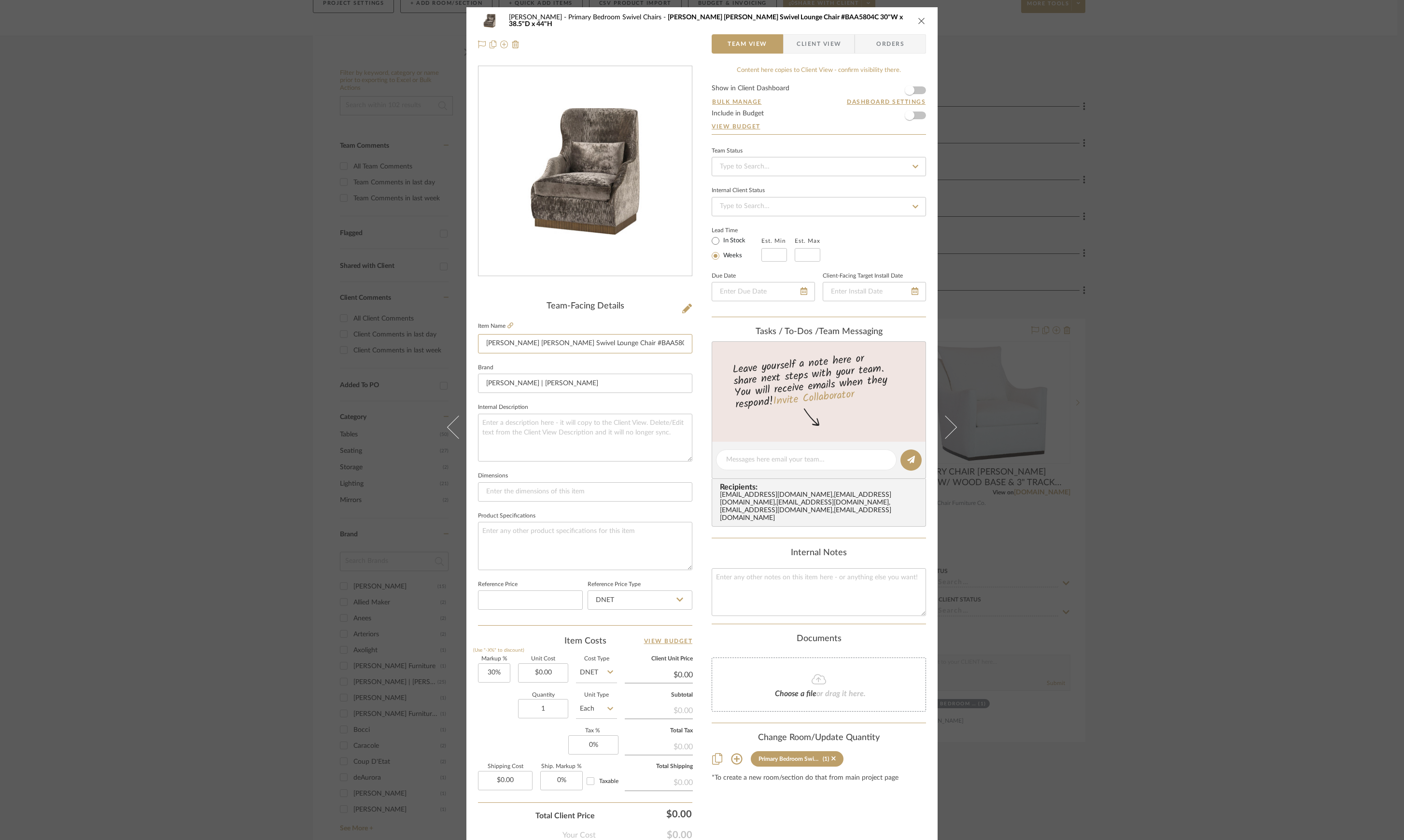
scroll to position [0, 14]
drag, startPoint x: 481, startPoint y: 341, endPoint x: 790, endPoint y: 348, distance: 309.1
click at [790, 348] on div "Lesnik Primary Bedroom Swivel Chairs Baker Caldera Swivel Lounge Chair #BAA5804…" at bounding box center [702, 453] width 471 height 891
click at [1197, 377] on div "Lesnik Primary Bedroom Swivel Chairs Baker Caldera Swivel Lounge Chair #BAA5804…" at bounding box center [702, 420] width 1404 height 840
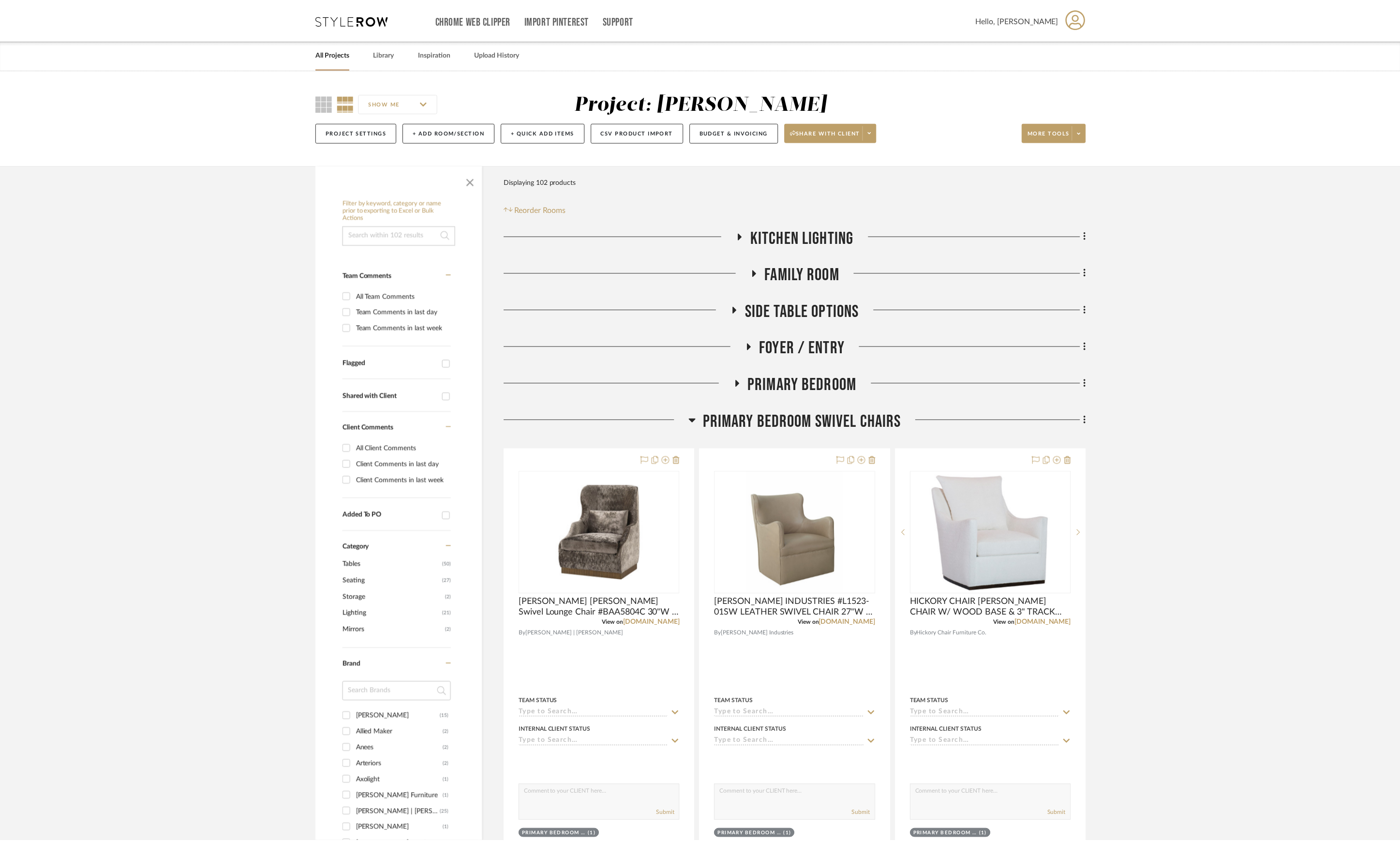
scroll to position [129, 0]
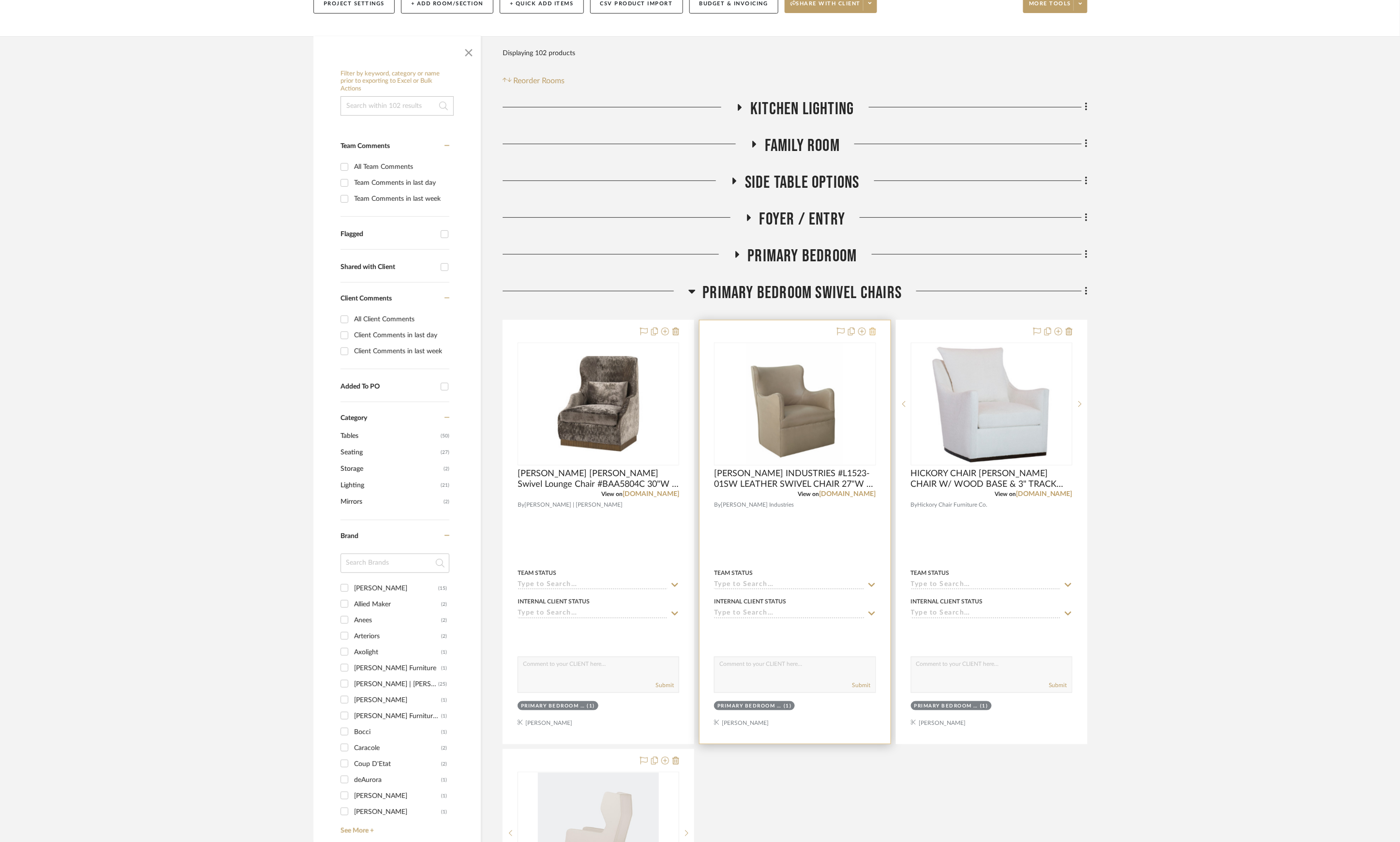
click at [869, 331] on icon at bounding box center [872, 331] width 7 height 7
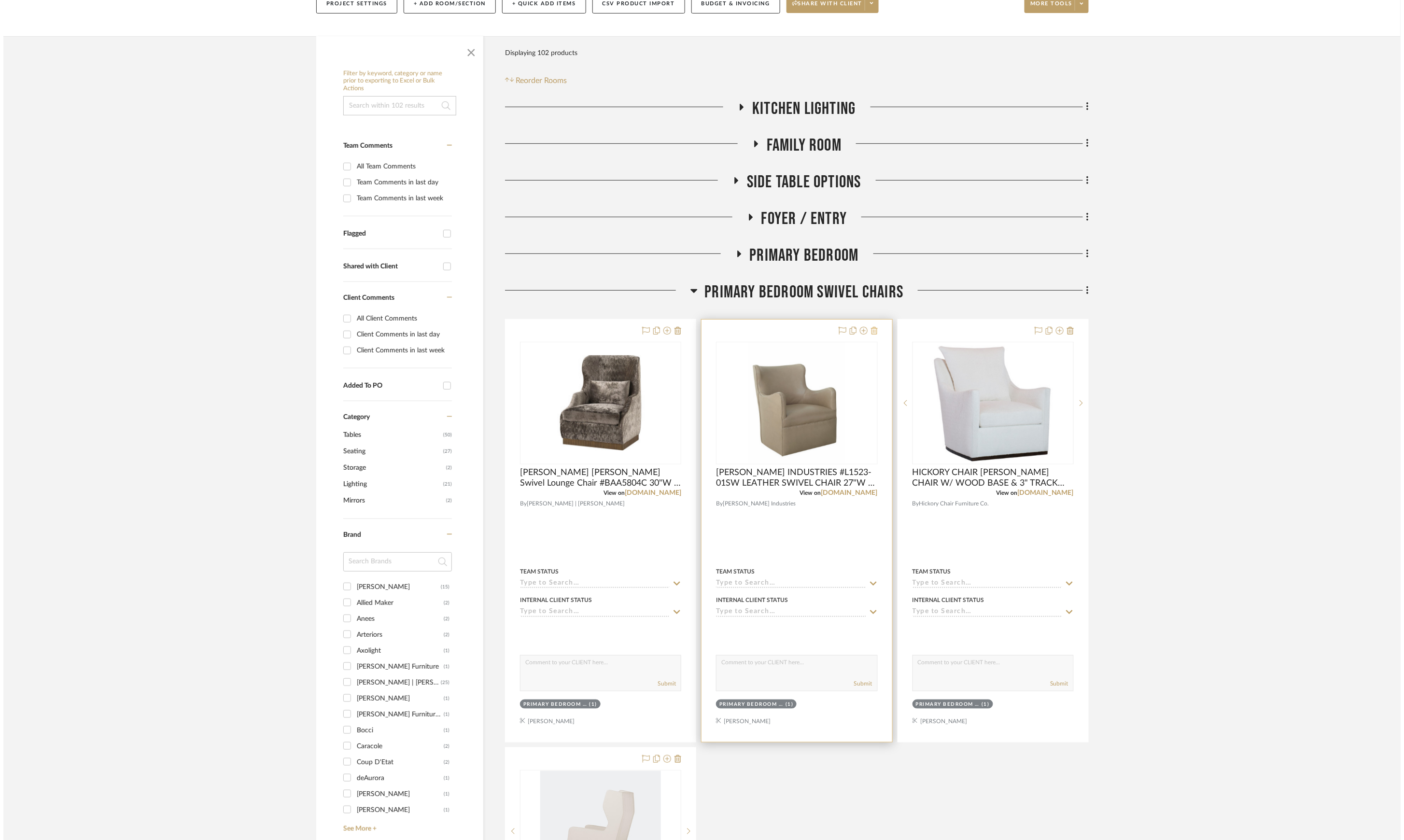
scroll to position [0, 0]
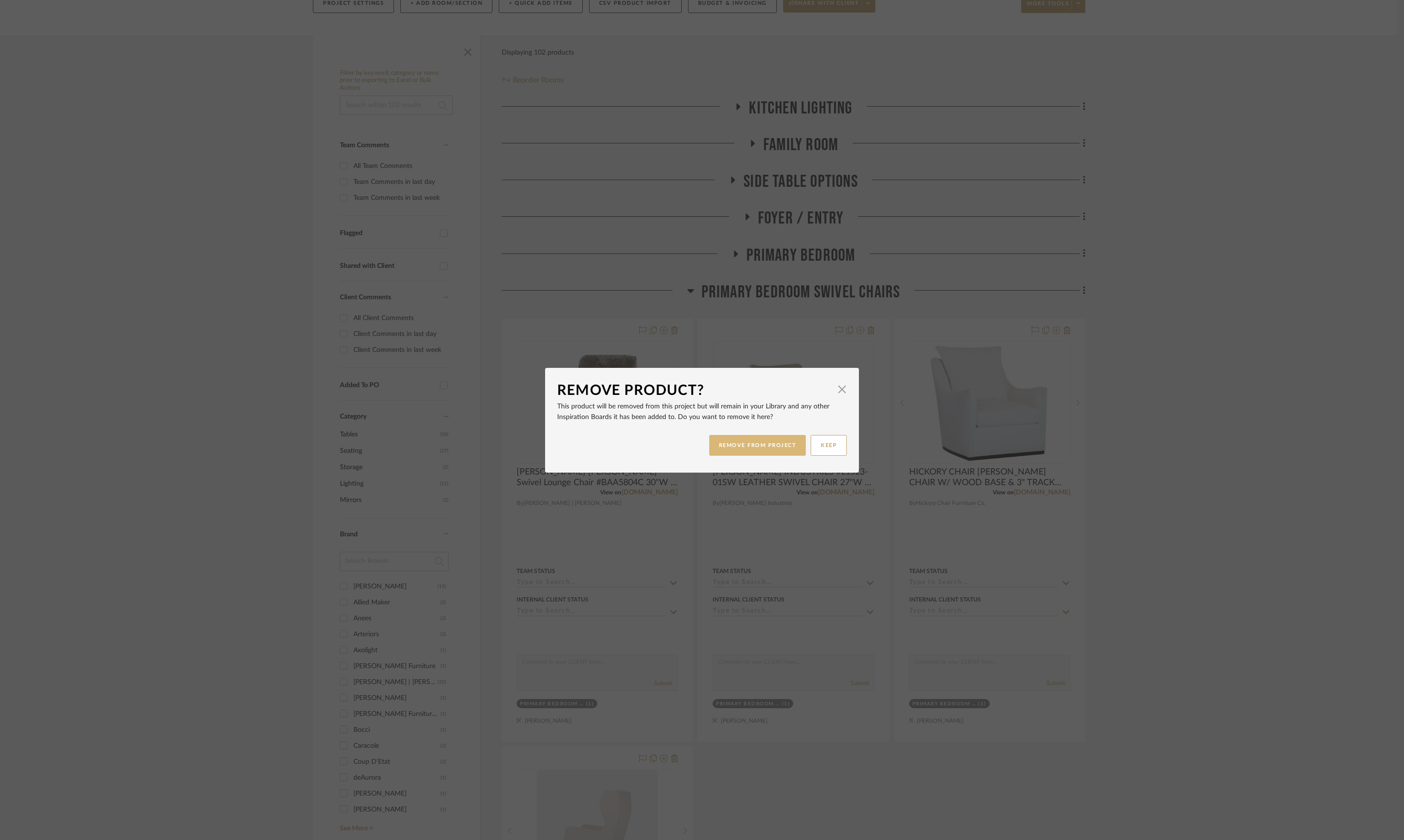
click at [775, 444] on button "REMOVE FROM PROJECT" at bounding box center [757, 446] width 97 height 20
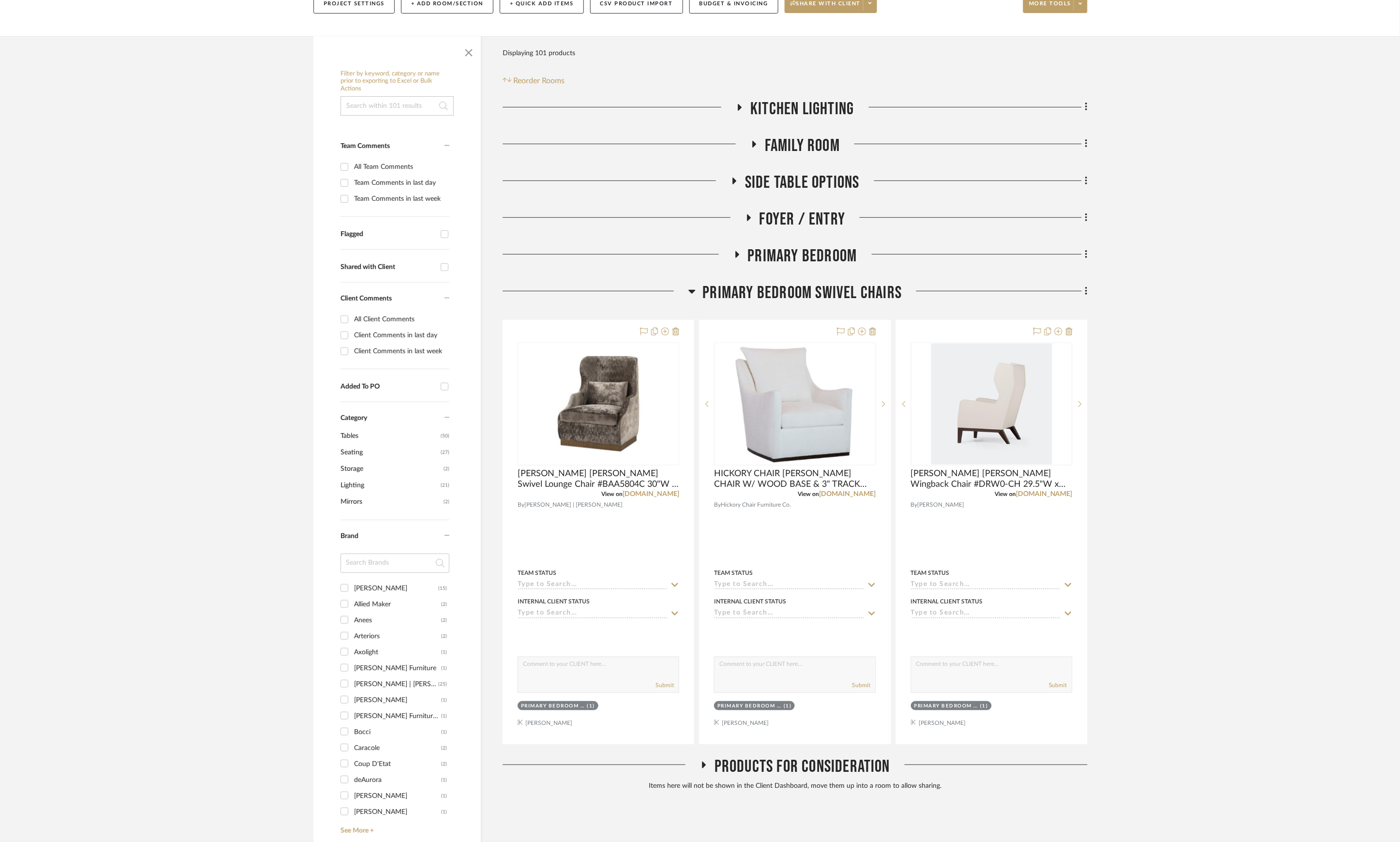
scroll to position [518, 0]
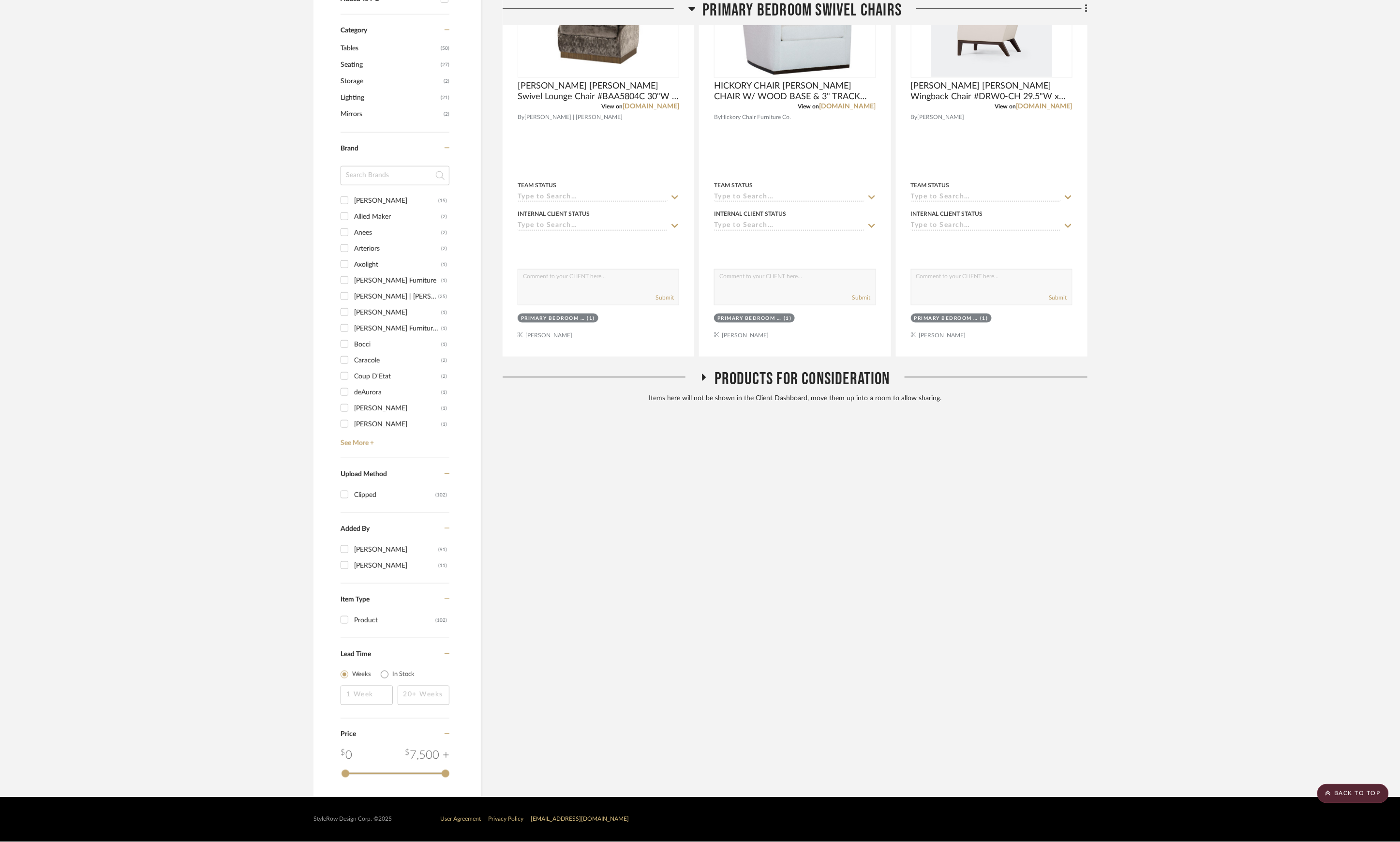
click at [773, 384] on span "Products For Consideration" at bounding box center [802, 379] width 175 height 21
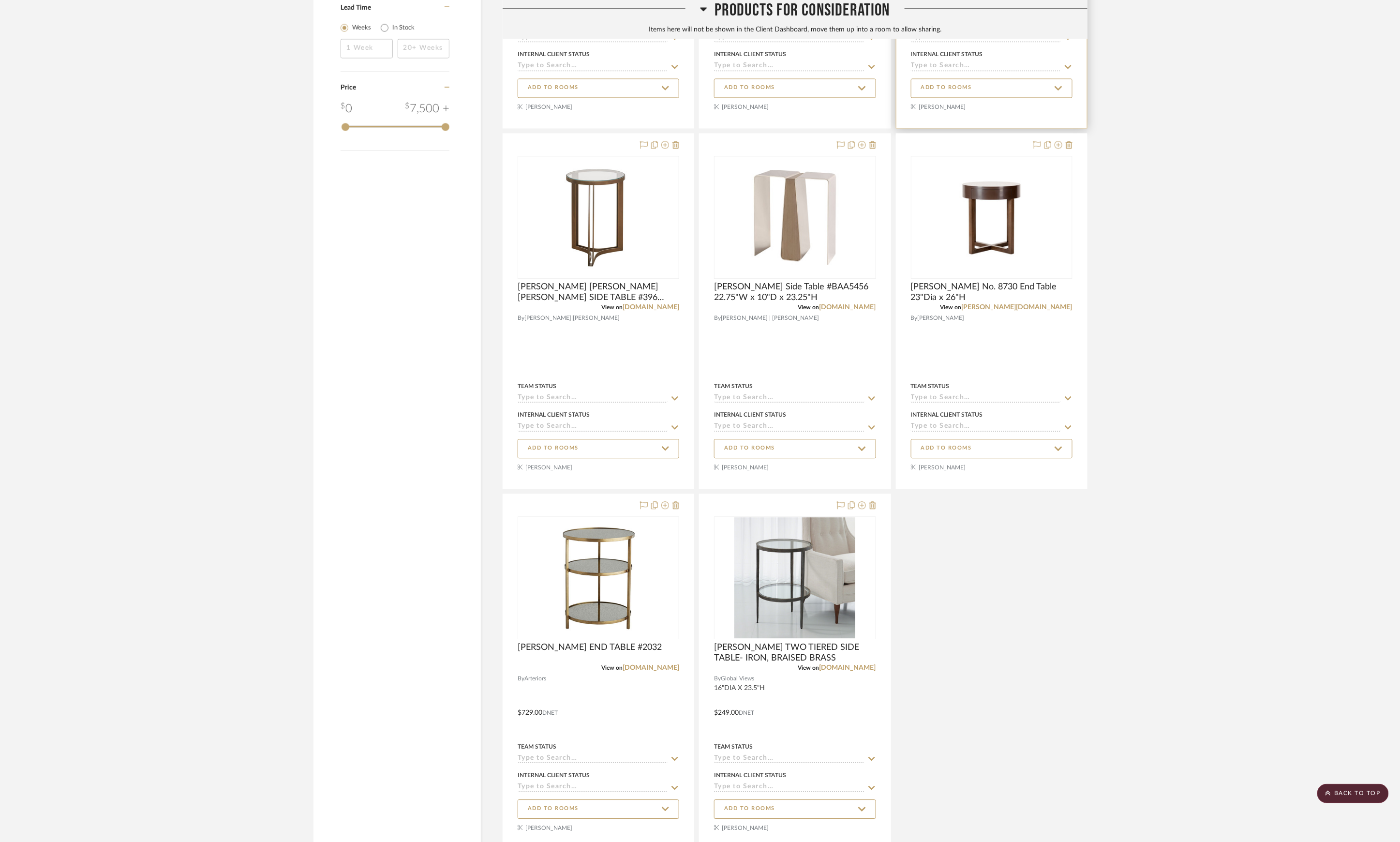
scroll to position [1227, 0]
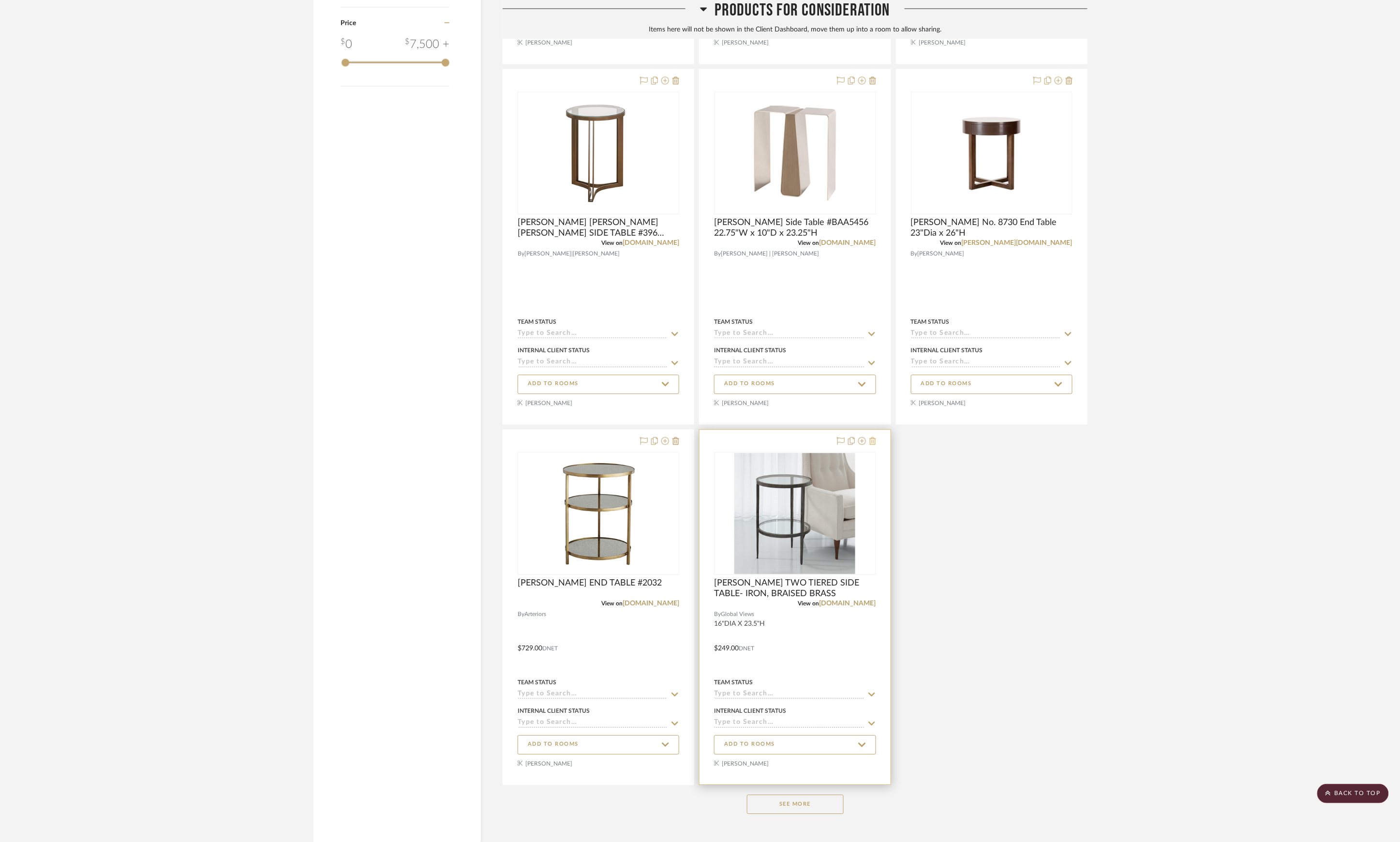
click at [872, 445] on icon at bounding box center [872, 441] width 7 height 7
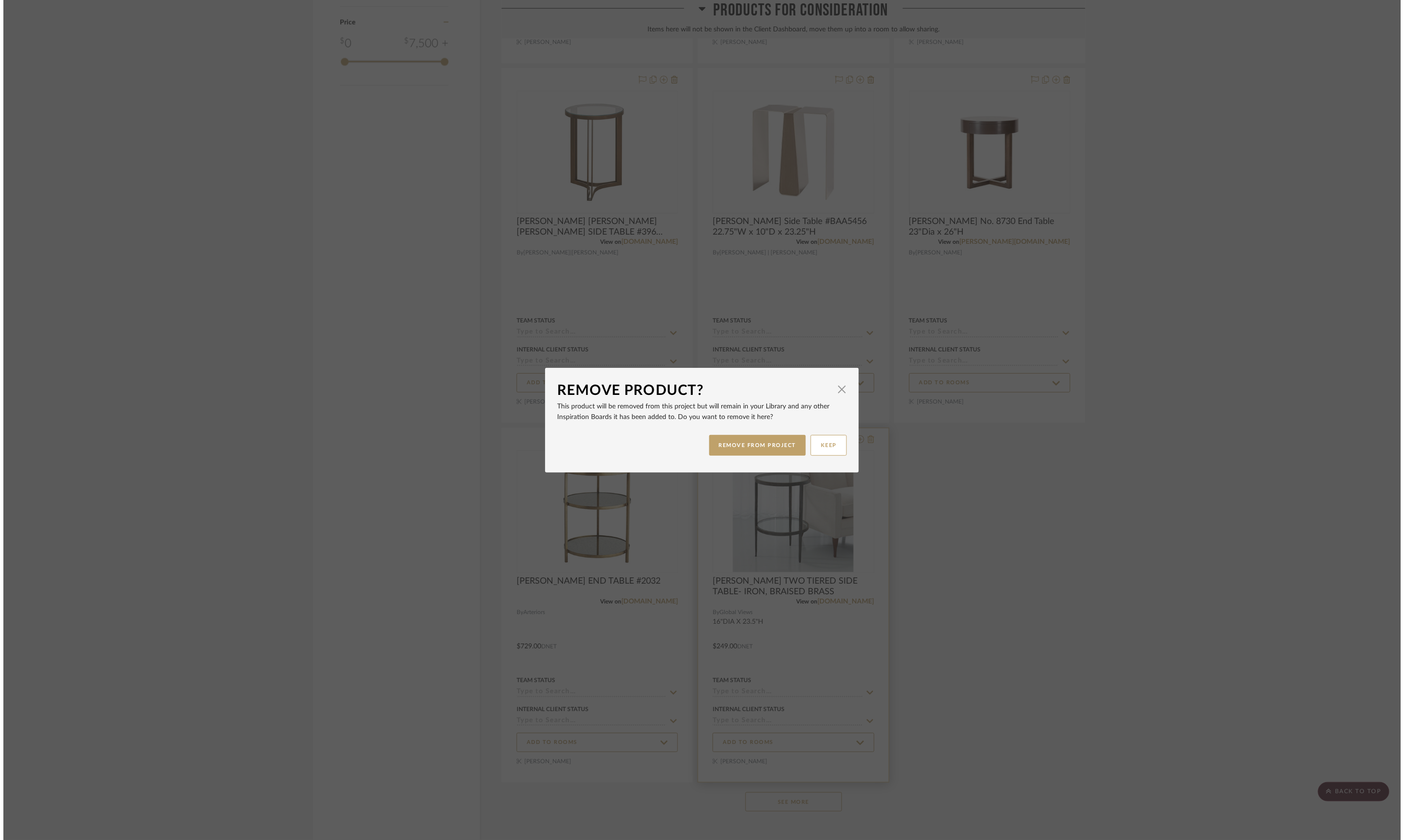
scroll to position [0, 0]
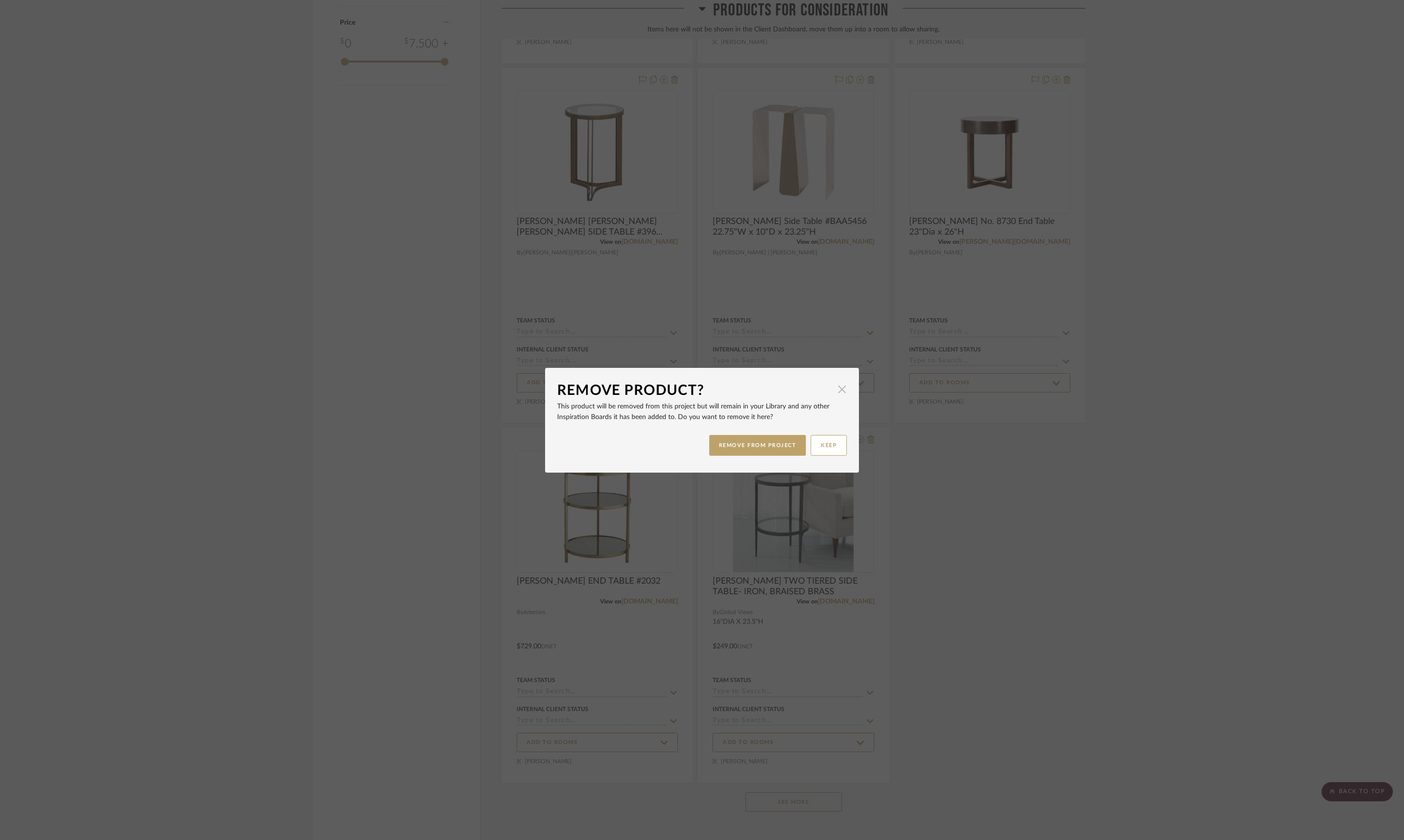
click at [836, 385] on span "button" at bounding box center [842, 389] width 20 height 20
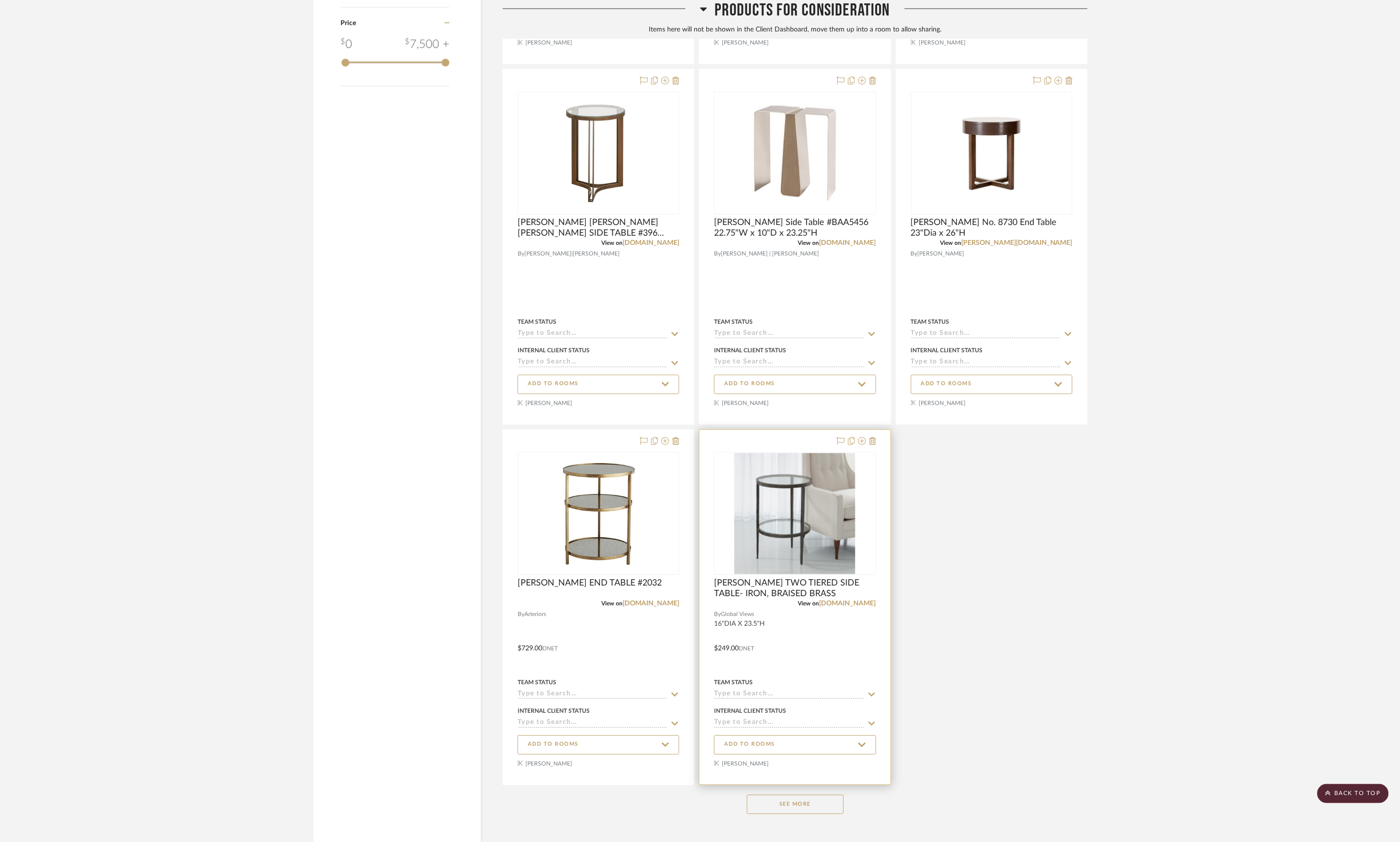
scroll to position [1279, 0]
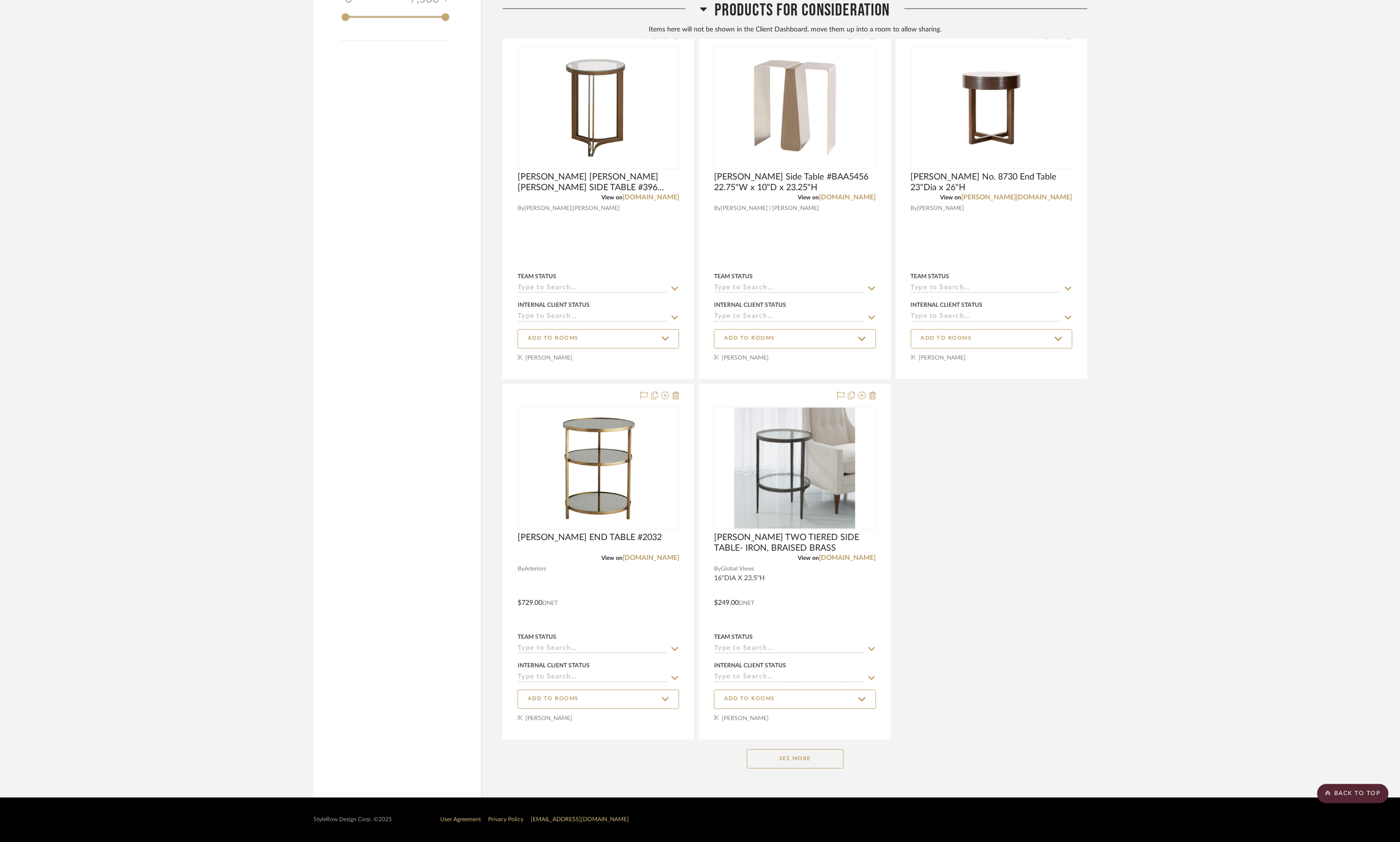
click at [809, 769] on div "See More" at bounding box center [794, 759] width 584 height 39
click at [809, 760] on button "See More" at bounding box center [795, 758] width 97 height 20
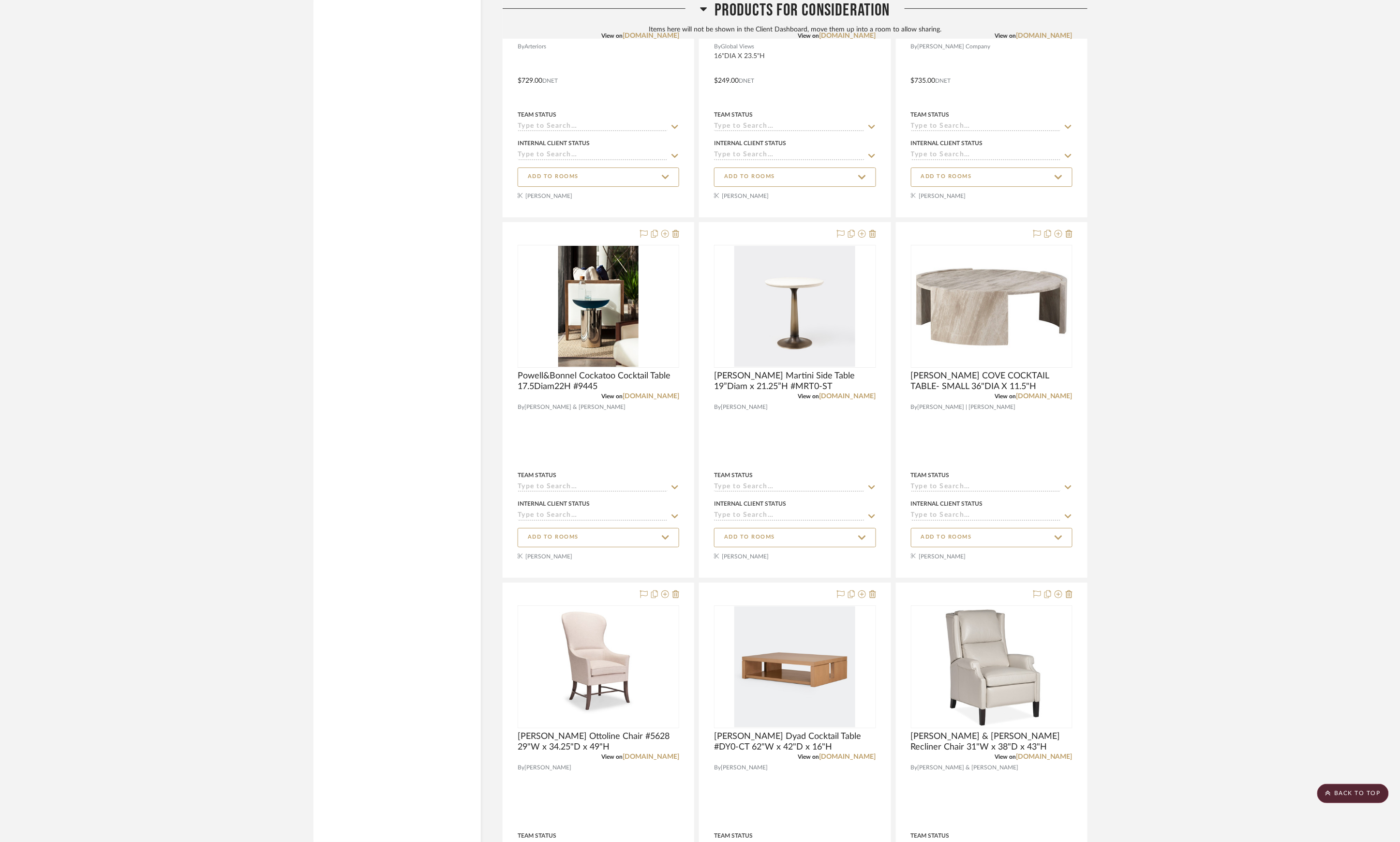
scroll to position [2182, 0]
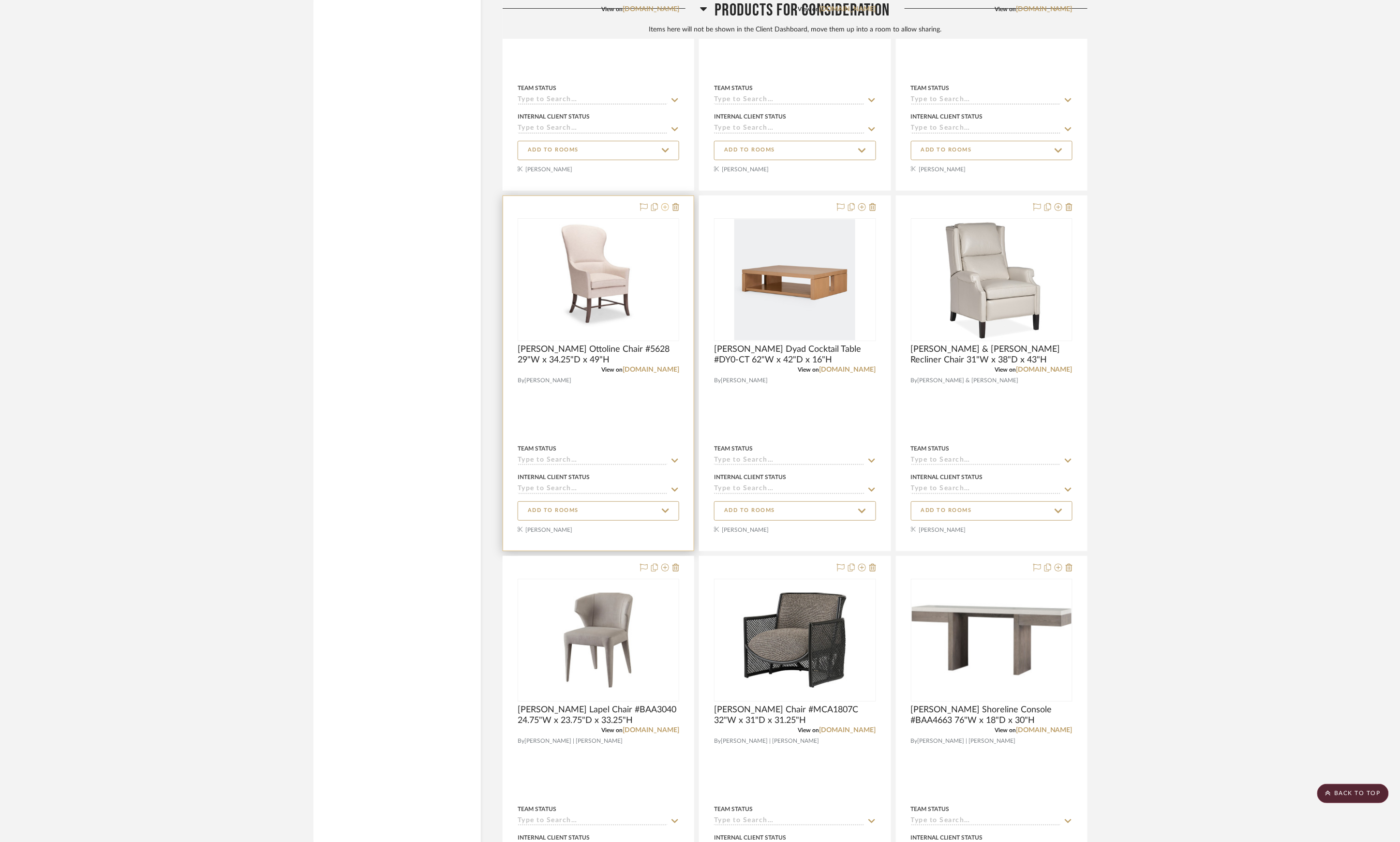
click at [664, 211] on icon at bounding box center [665, 207] width 7 height 7
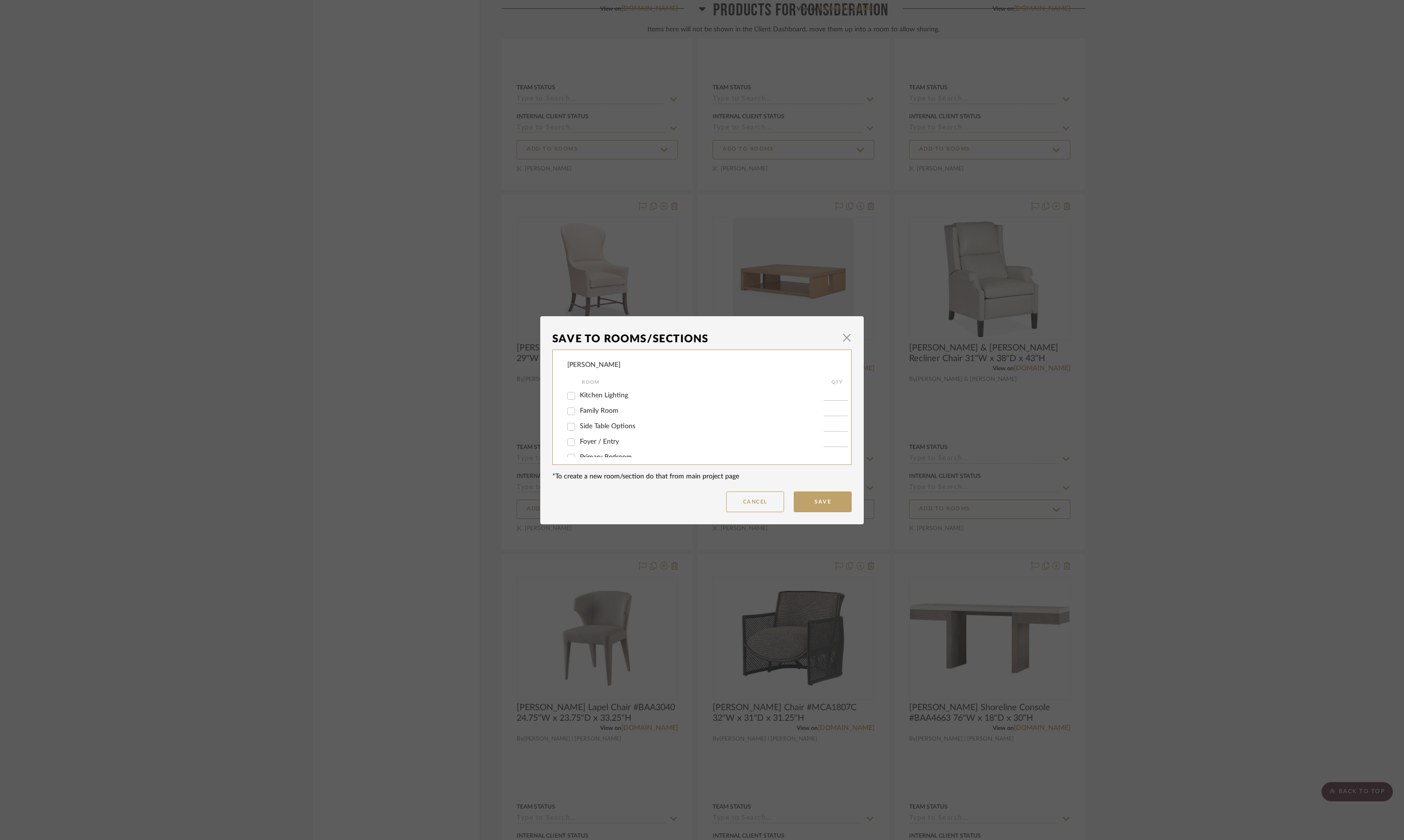
scroll to position [26, 0]
click at [626, 444] on span "Primary Bedroom Swivel Chairs" at bounding box center [626, 447] width 93 height 7
click at [579, 444] on input "Primary Bedroom Swivel Chairs" at bounding box center [571, 447] width 16 height 16
checkbox input "true"
type input "1"
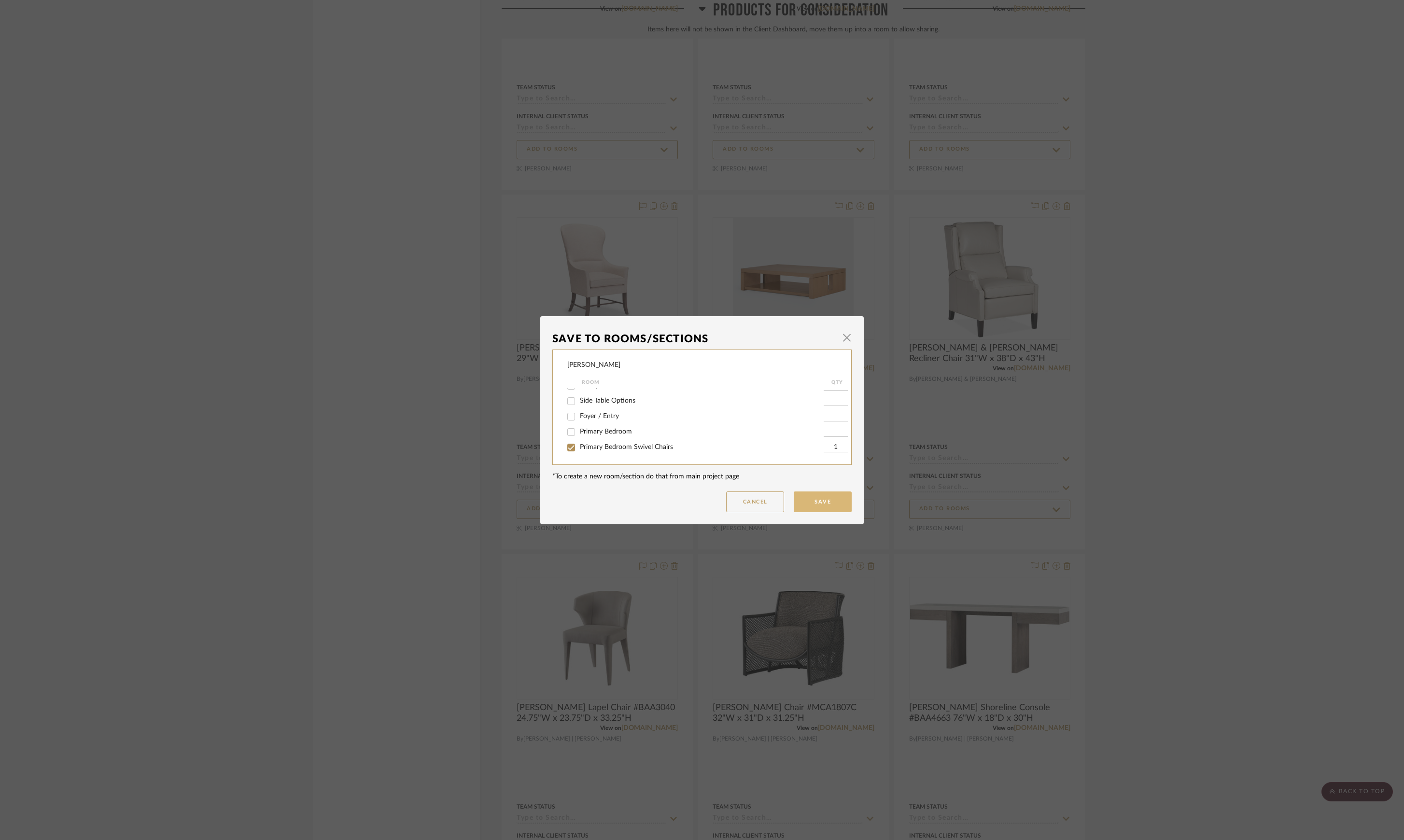
click at [809, 499] on button "Save" at bounding box center [822, 501] width 58 height 20
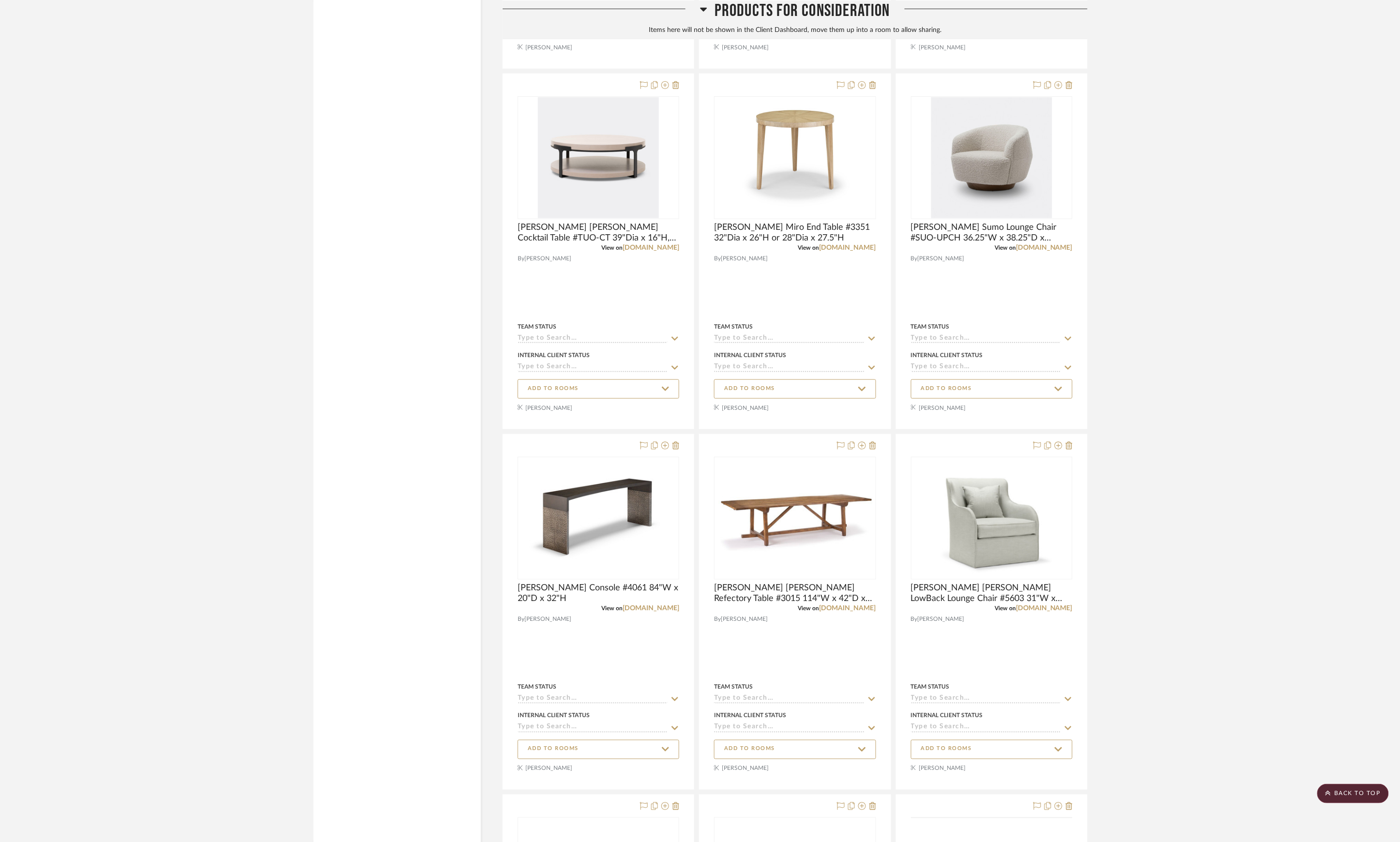
scroll to position [7086, 0]
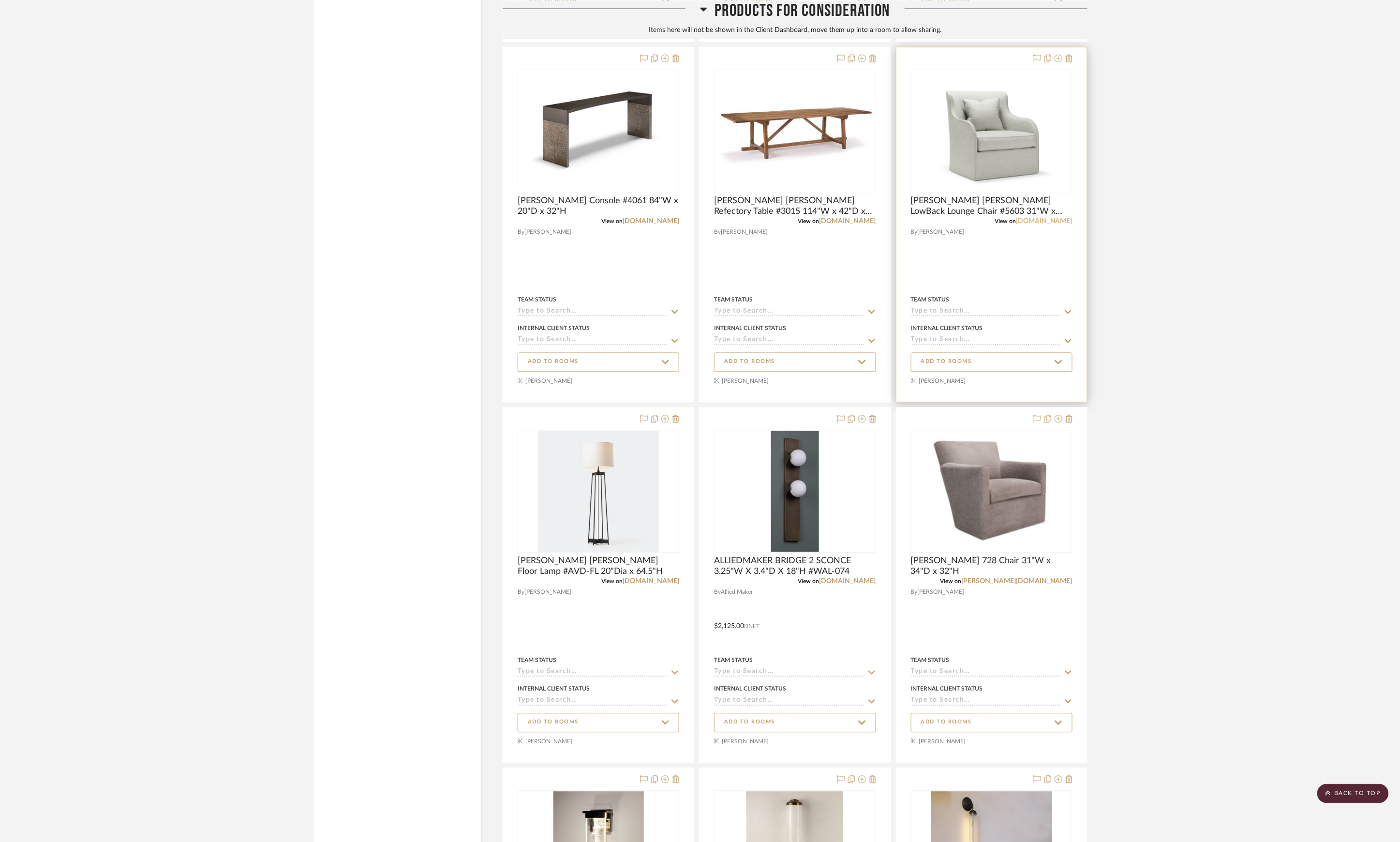
click at [1043, 225] on link "[DOMAIN_NAME]" at bounding box center [1044, 221] width 57 height 7
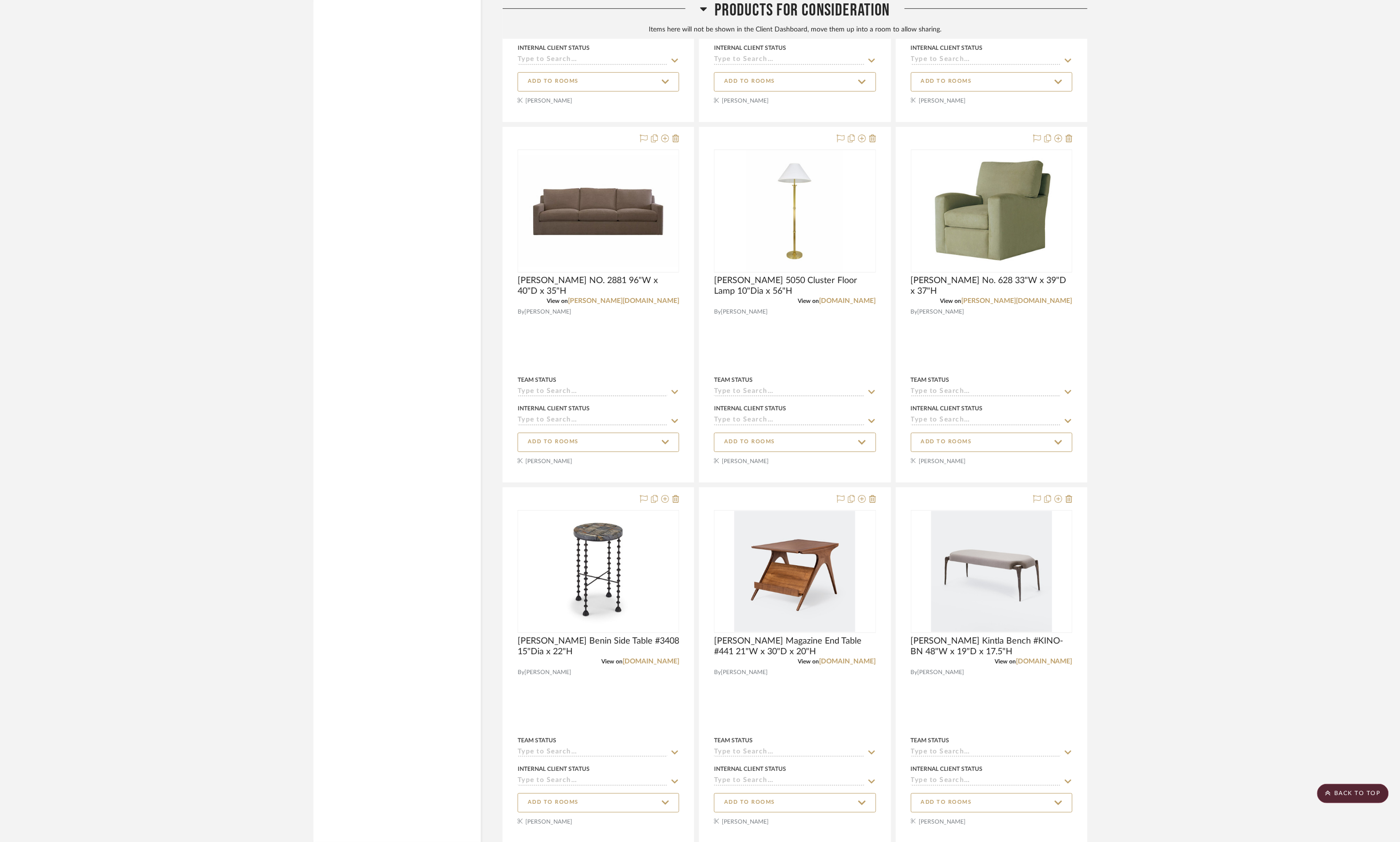
scroll to position [5408, 0]
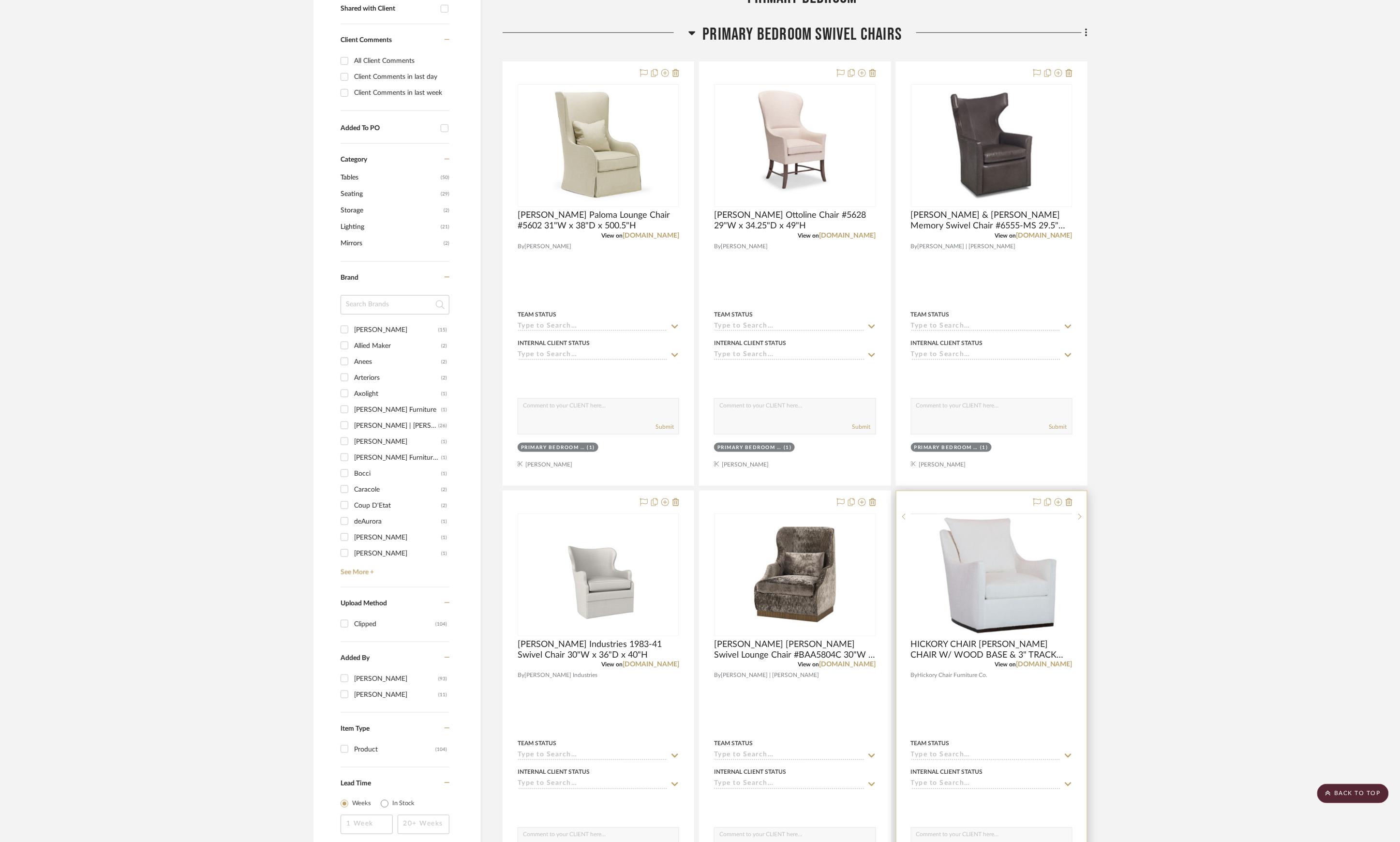
scroll to position [581, 0]
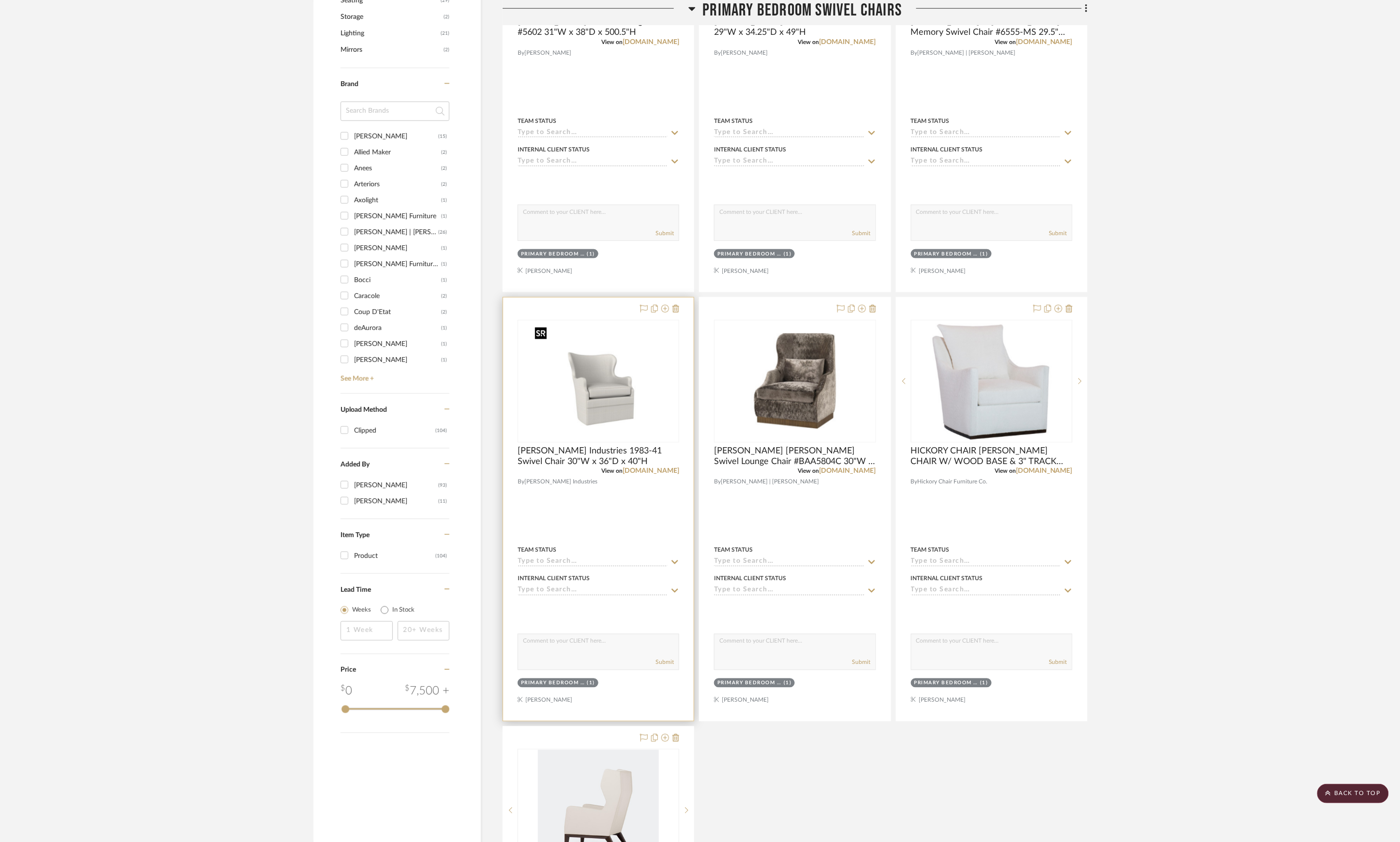
click at [617, 406] on img "0" at bounding box center [597, 381] width 135 height 121
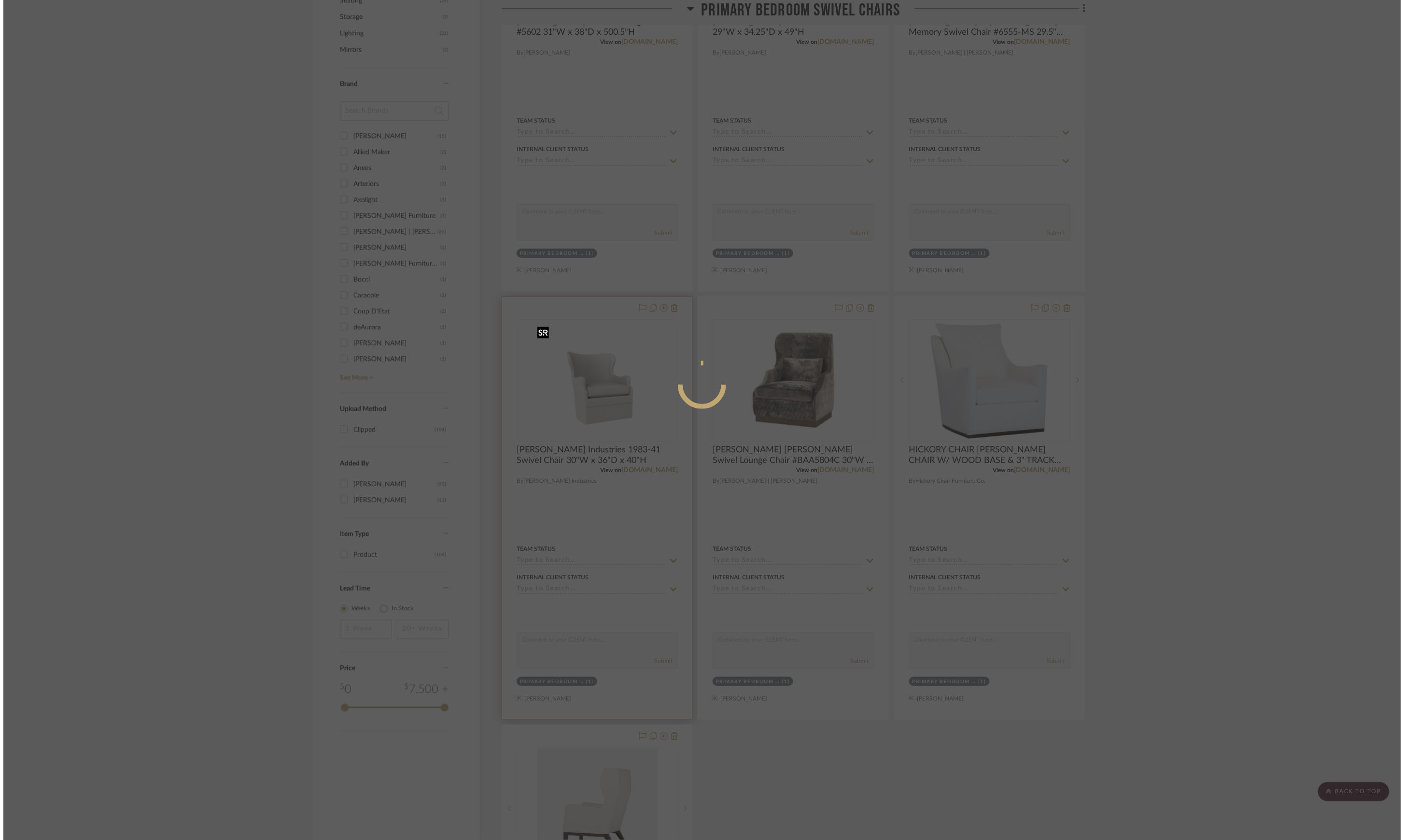
scroll to position [0, 0]
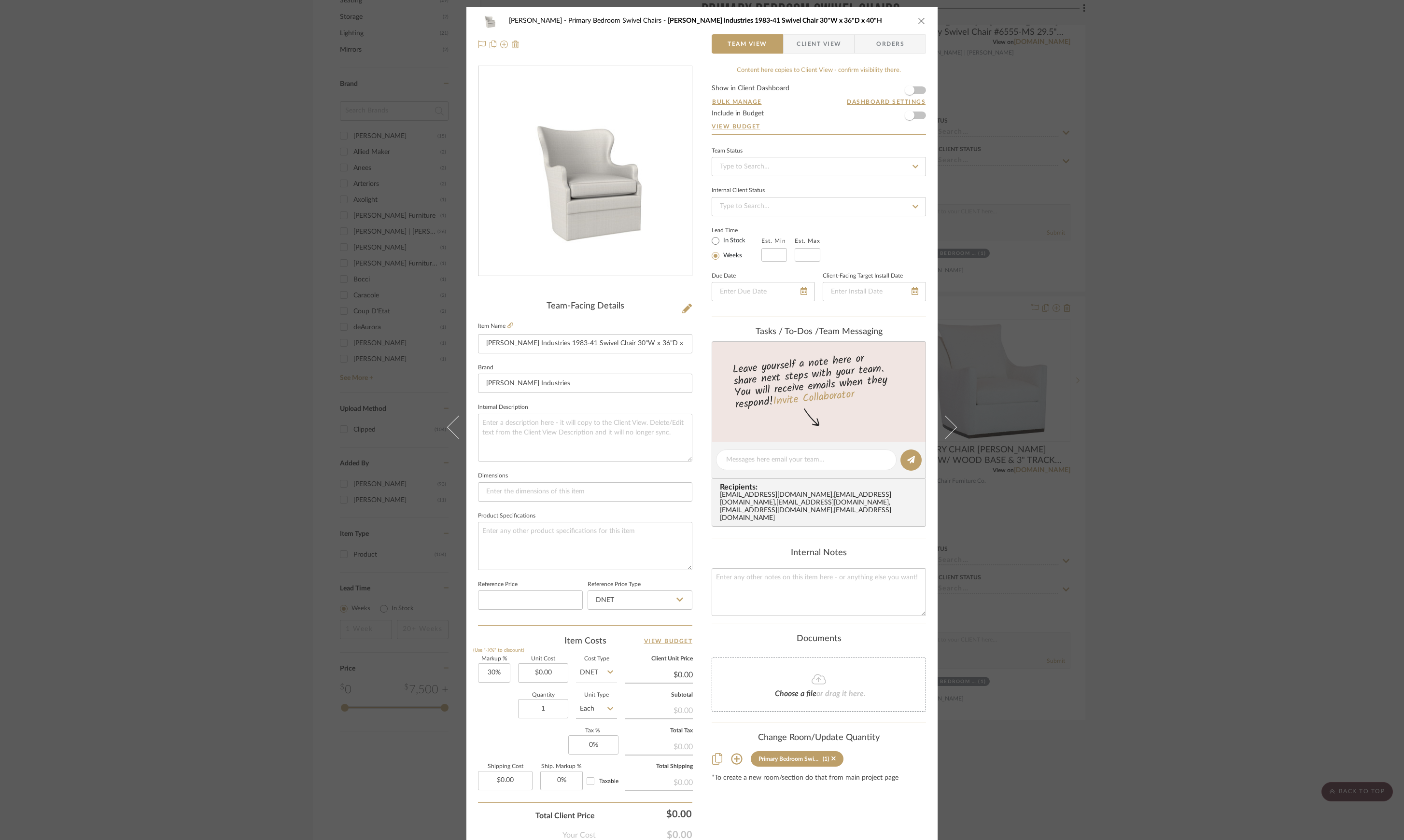
click at [1181, 337] on div "[PERSON_NAME] Primary Bedroom Swivel Chairs [PERSON_NAME] Industries 1983-41 Sw…" at bounding box center [702, 420] width 1404 height 840
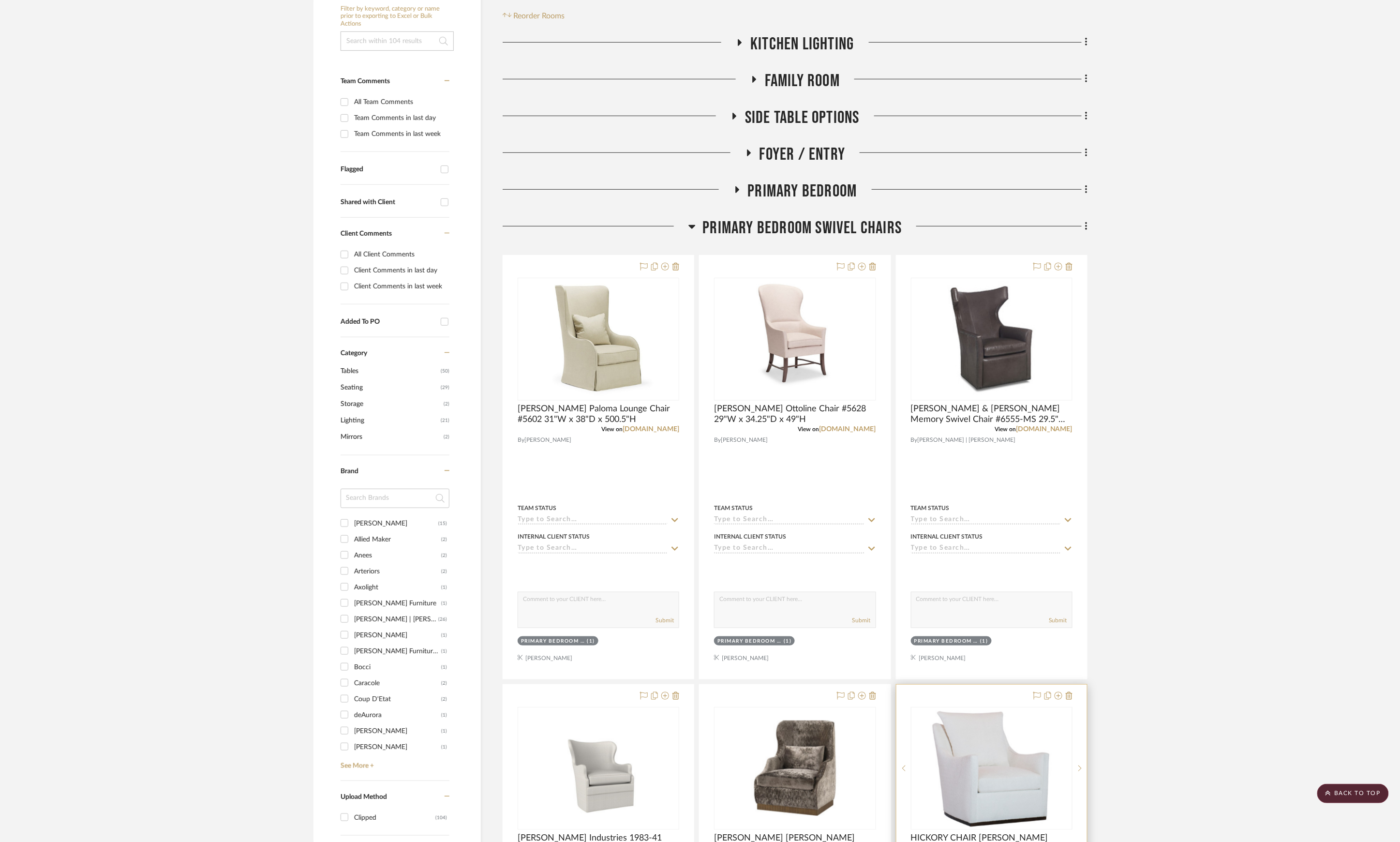
scroll to position [129, 0]
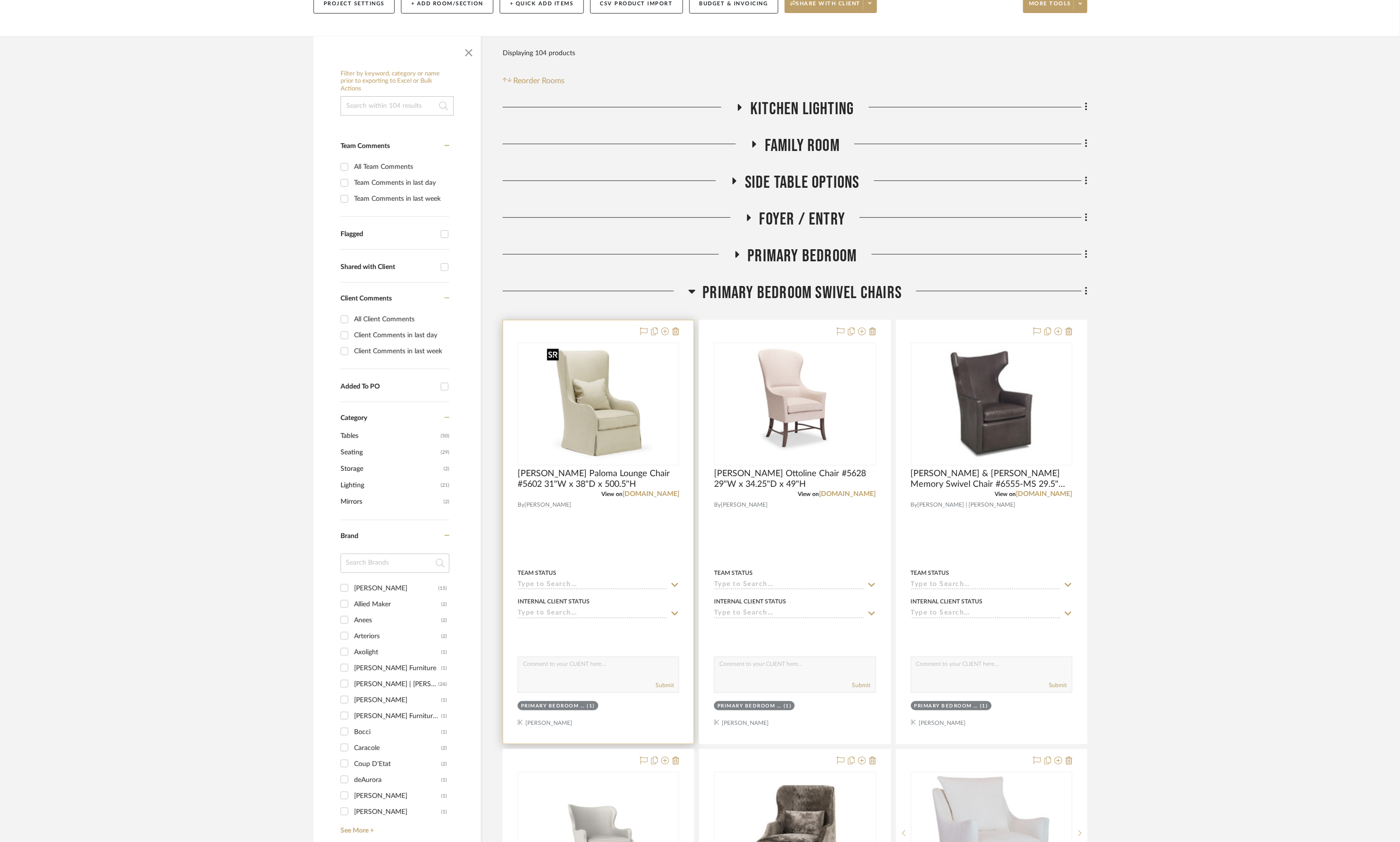
click at [0, 0] on img at bounding box center [0, 0] width 0 height 0
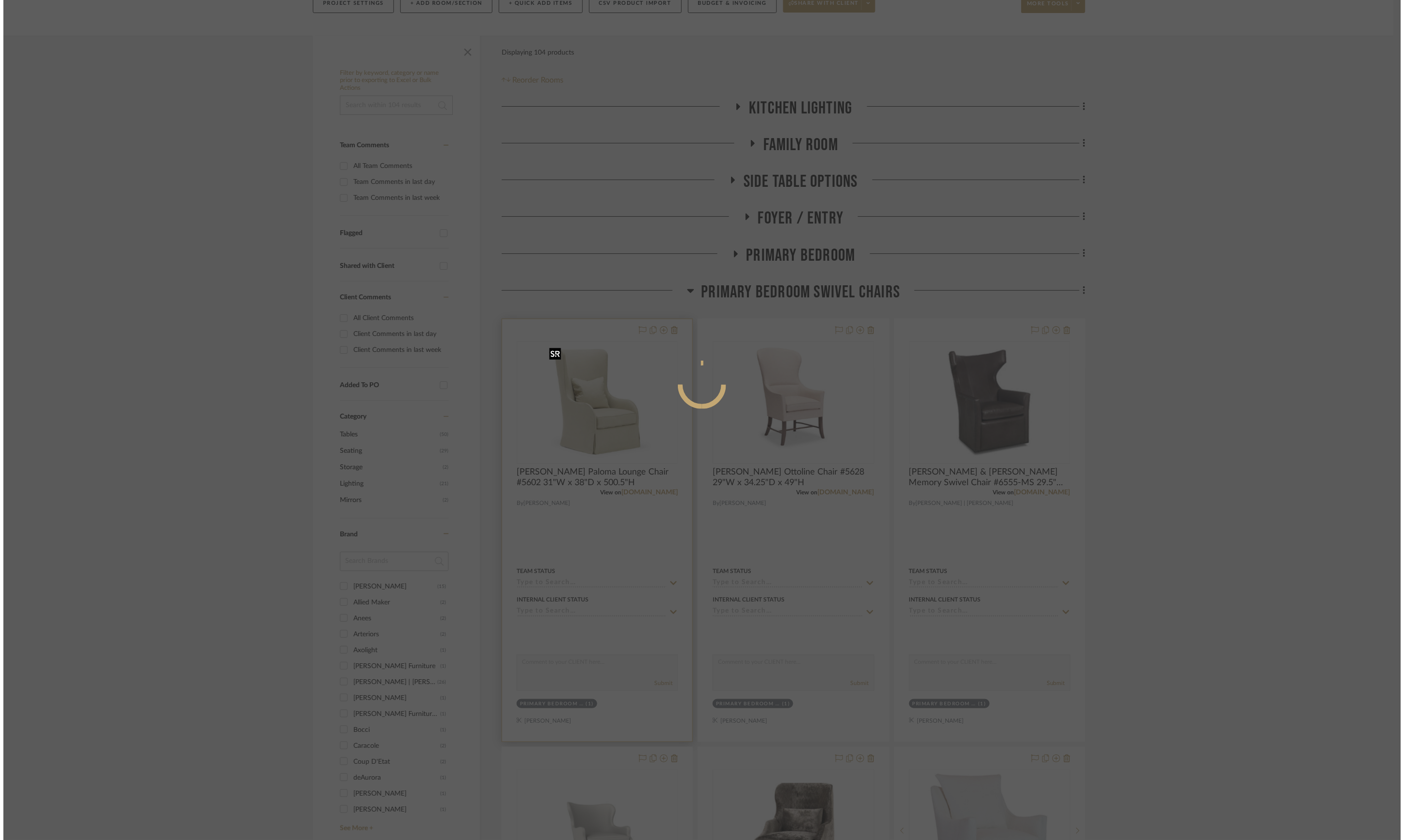
scroll to position [0, 0]
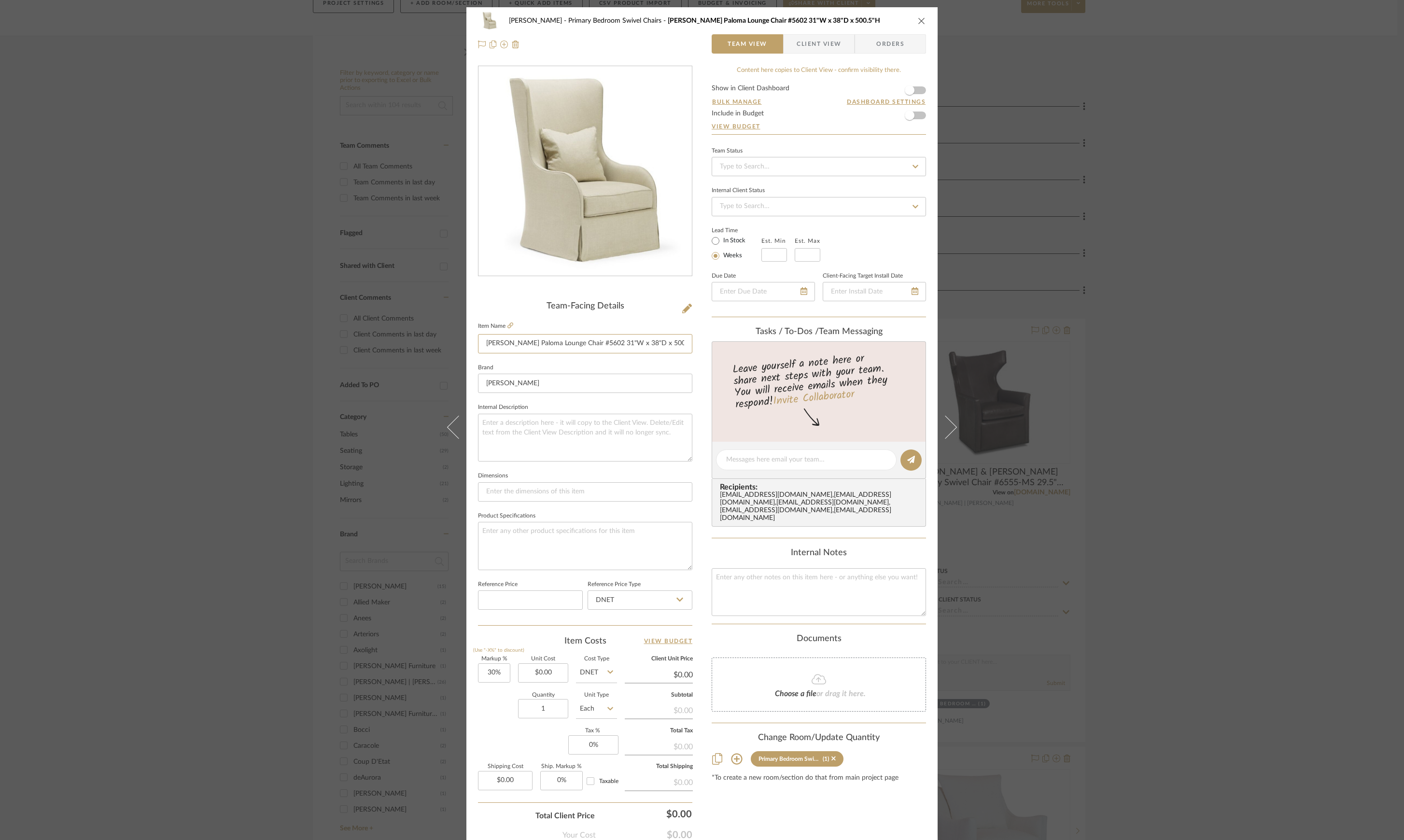
drag, startPoint x: 485, startPoint y: 343, endPoint x: 754, endPoint y: 346, distance: 269.0
click at [754, 346] on div "[PERSON_NAME] Primary Bedroom Swivel Chairs [PERSON_NAME] Paloma Lounge Chair #…" at bounding box center [702, 453] width 471 height 891
click at [1262, 369] on div "[PERSON_NAME] Primary Bedroom Swivel Chairs [PERSON_NAME] Paloma Lounge Chair #…" at bounding box center [702, 420] width 1404 height 840
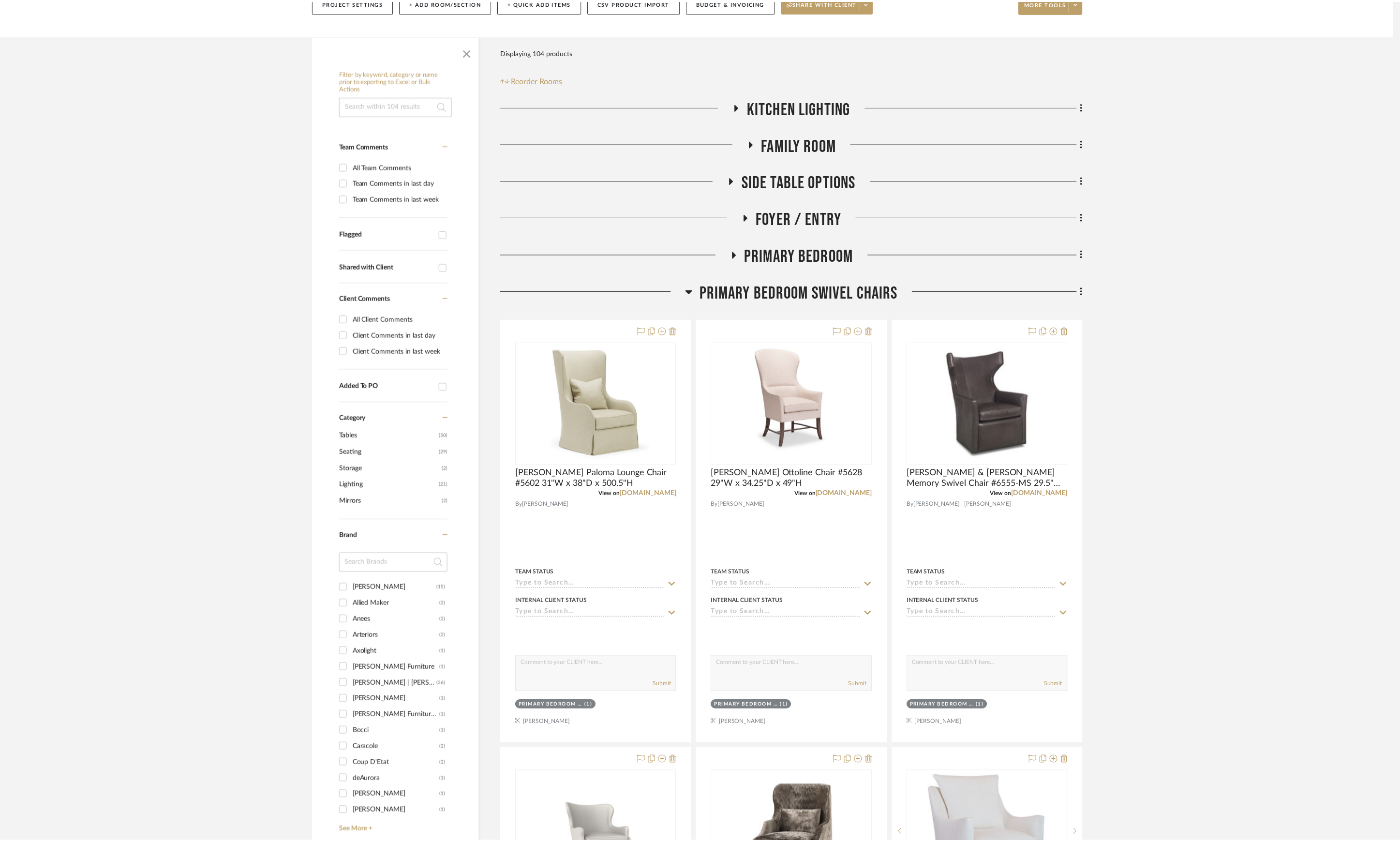
scroll to position [129, 0]
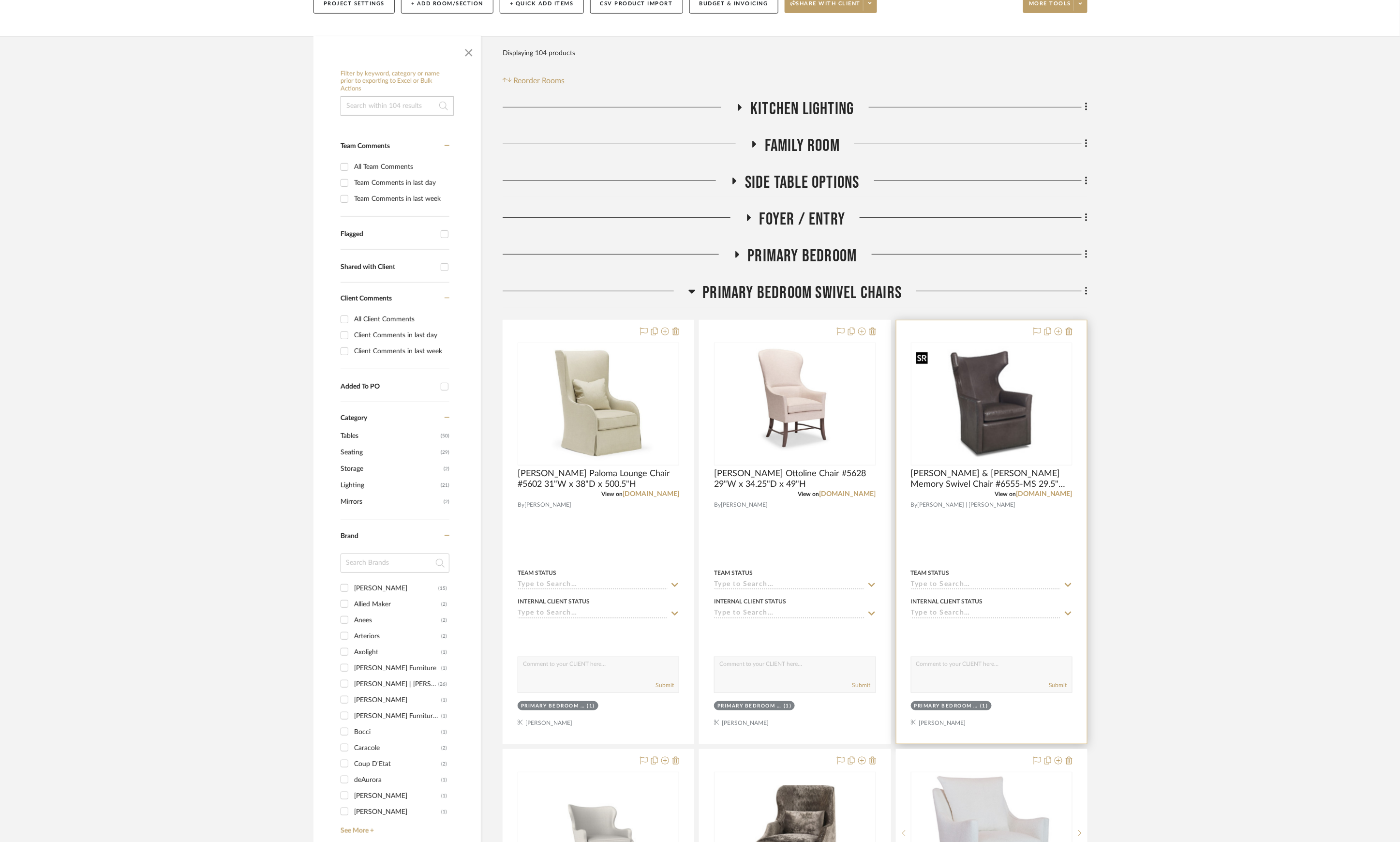
click at [993, 426] on img "0" at bounding box center [991, 404] width 159 height 115
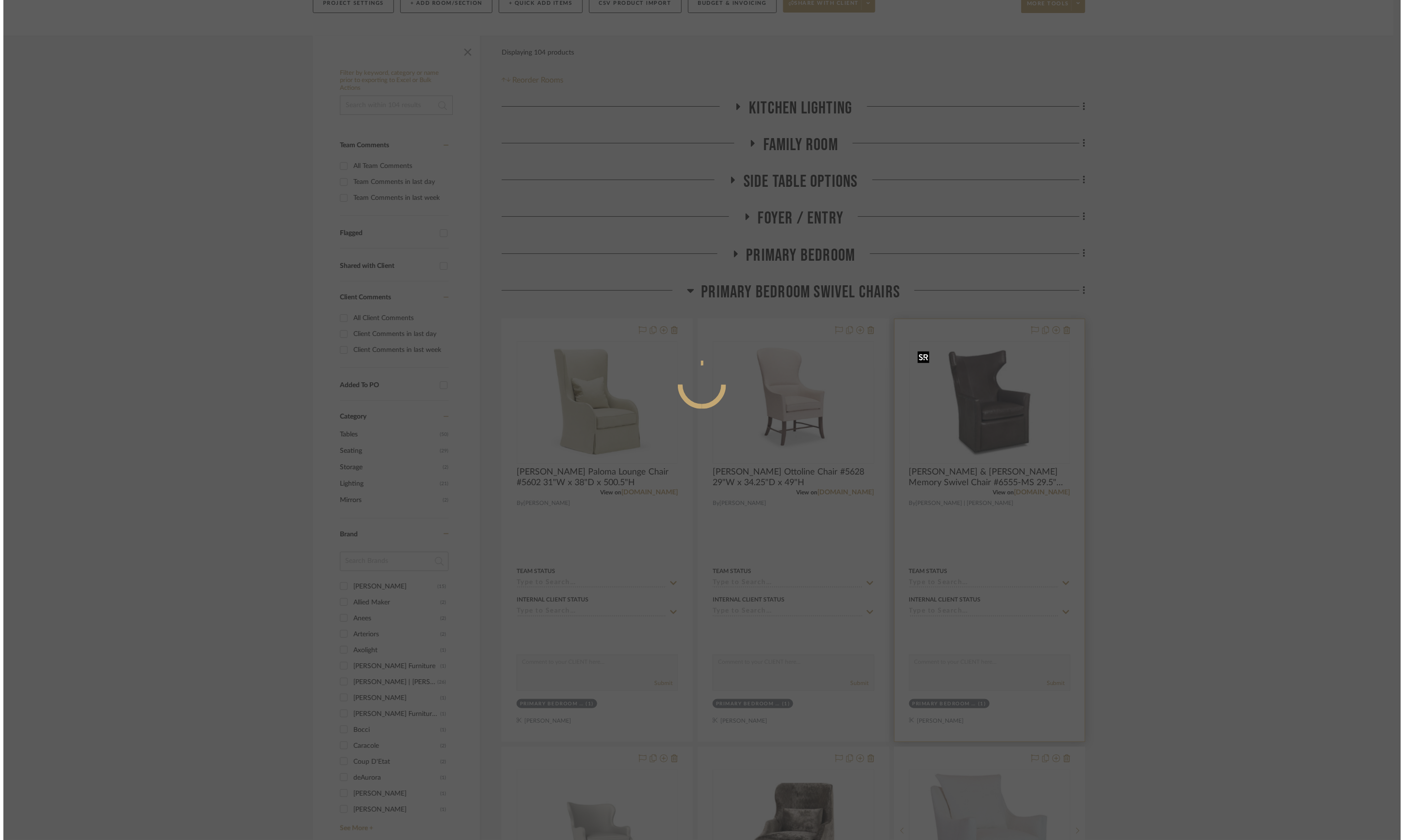
scroll to position [0, 0]
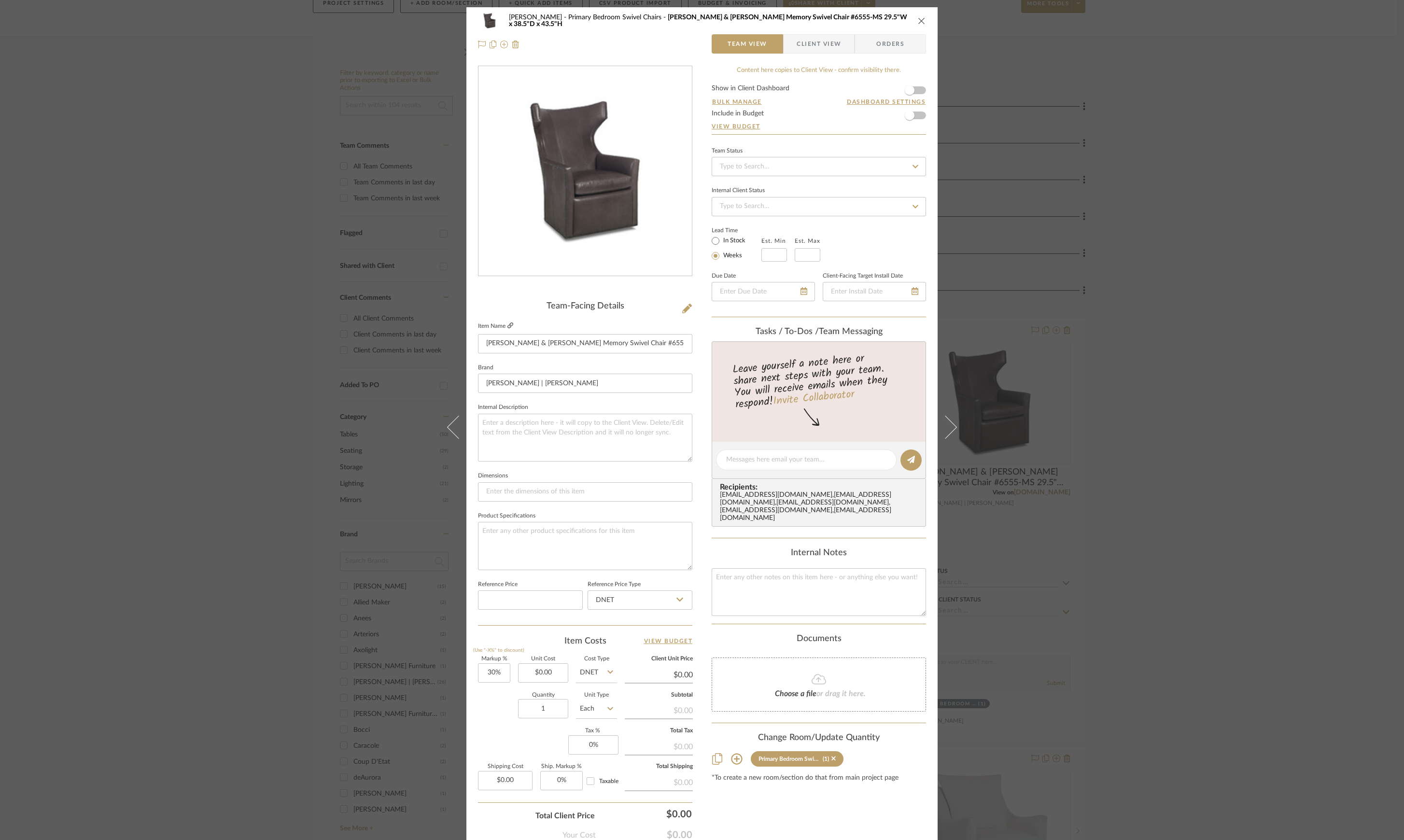
click at [509, 326] on icon at bounding box center [510, 326] width 6 height 6
drag, startPoint x: 481, startPoint y: 340, endPoint x: 764, endPoint y: 339, distance: 283.0
click at [764, 339] on div "[PERSON_NAME] Primary Bedroom Swivel Chairs [PERSON_NAME] & [PERSON_NAME] Memor…" at bounding box center [702, 453] width 471 height 891
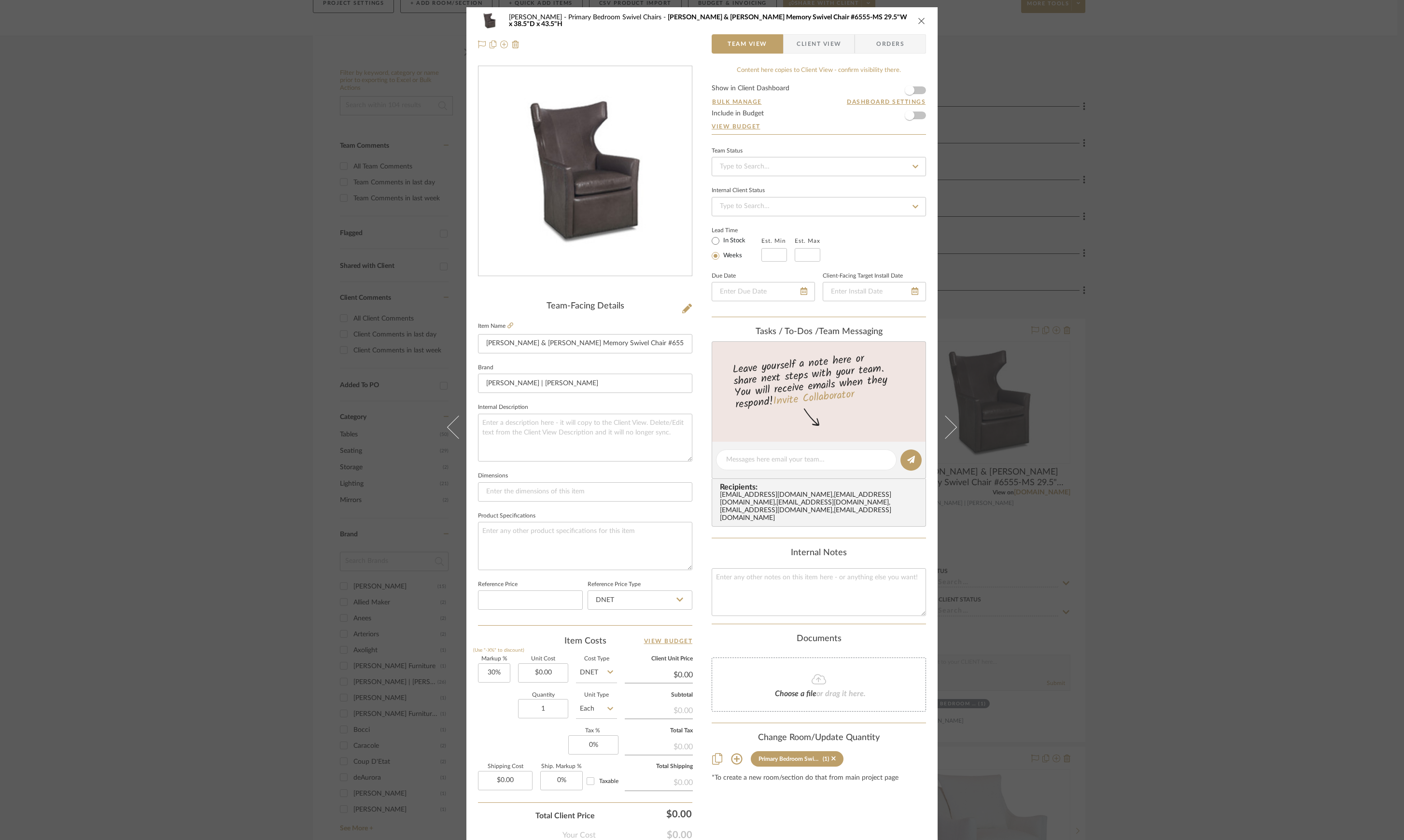
click at [1174, 273] on div "[PERSON_NAME] Primary Bedroom Swivel Chairs [PERSON_NAME] & [PERSON_NAME] Memor…" at bounding box center [702, 420] width 1404 height 840
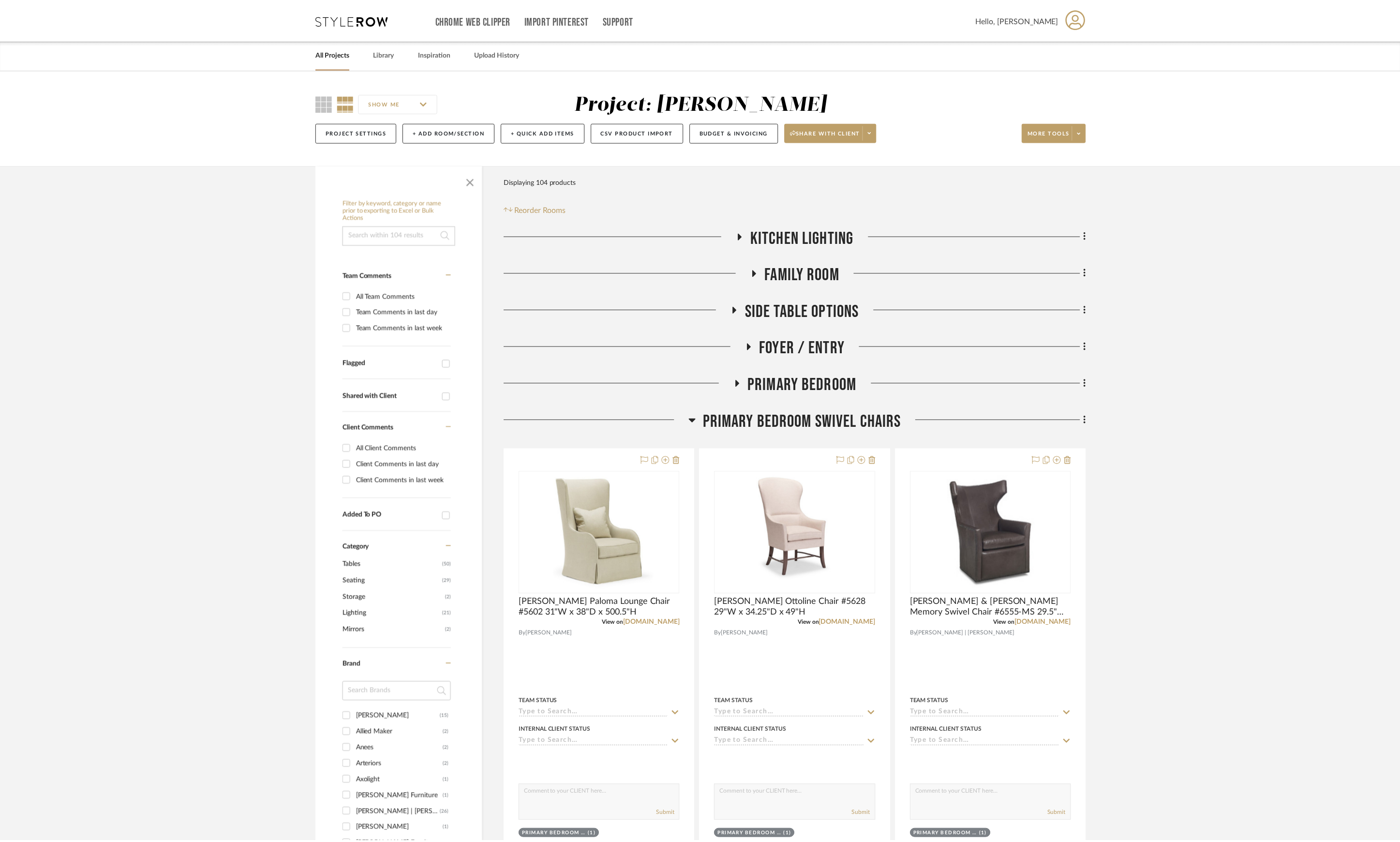
scroll to position [129, 0]
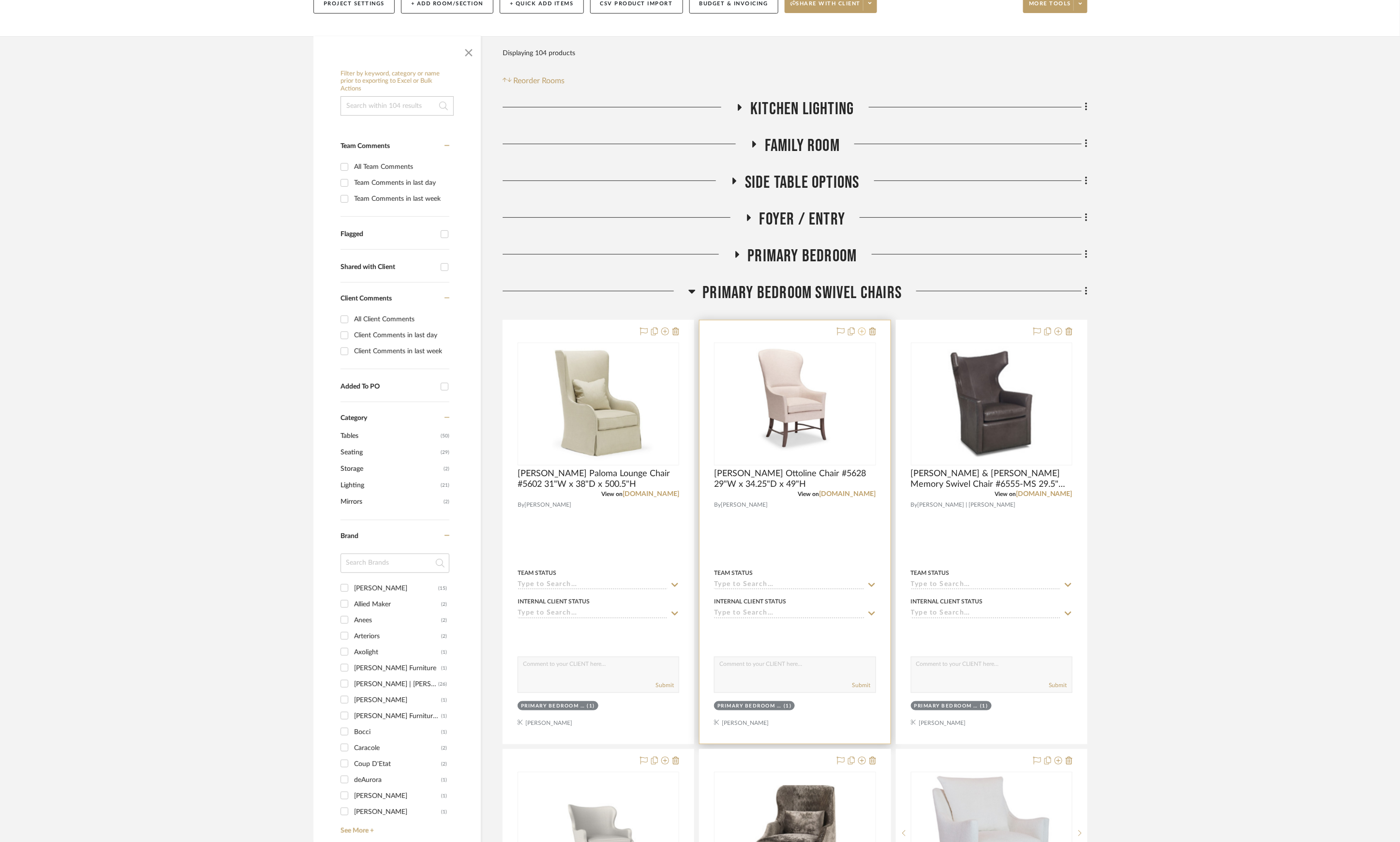
click at [863, 336] on icon at bounding box center [862, 331] width 7 height 7
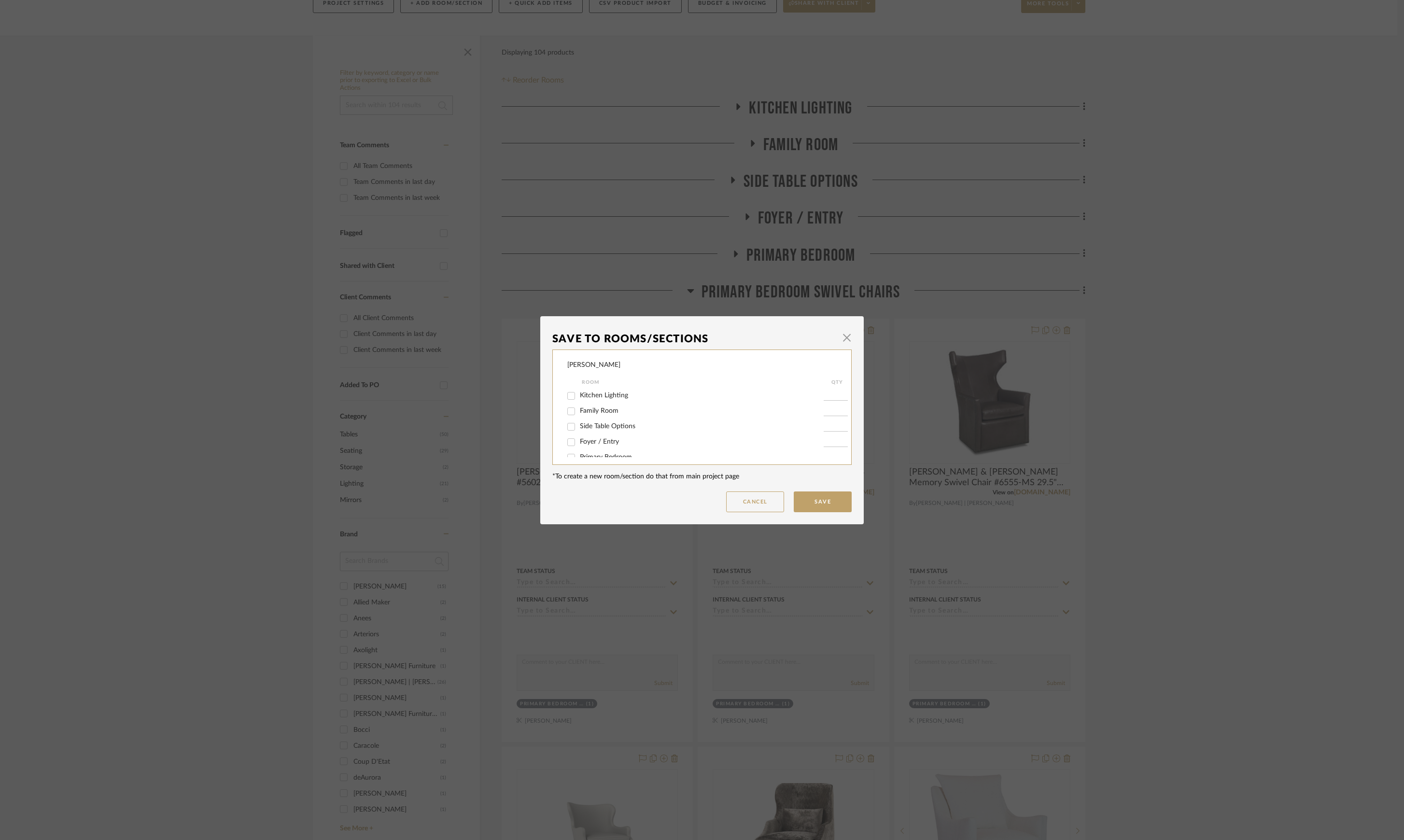
scroll to position [26, 0]
click at [605, 448] on span "Primary Bedroom Swivel Chairs" at bounding box center [626, 447] width 93 height 7
click at [579, 448] on input "Primary Bedroom Swivel Chairs" at bounding box center [571, 447] width 16 height 16
checkbox input "false"
click at [798, 499] on button "Save" at bounding box center [822, 501] width 58 height 20
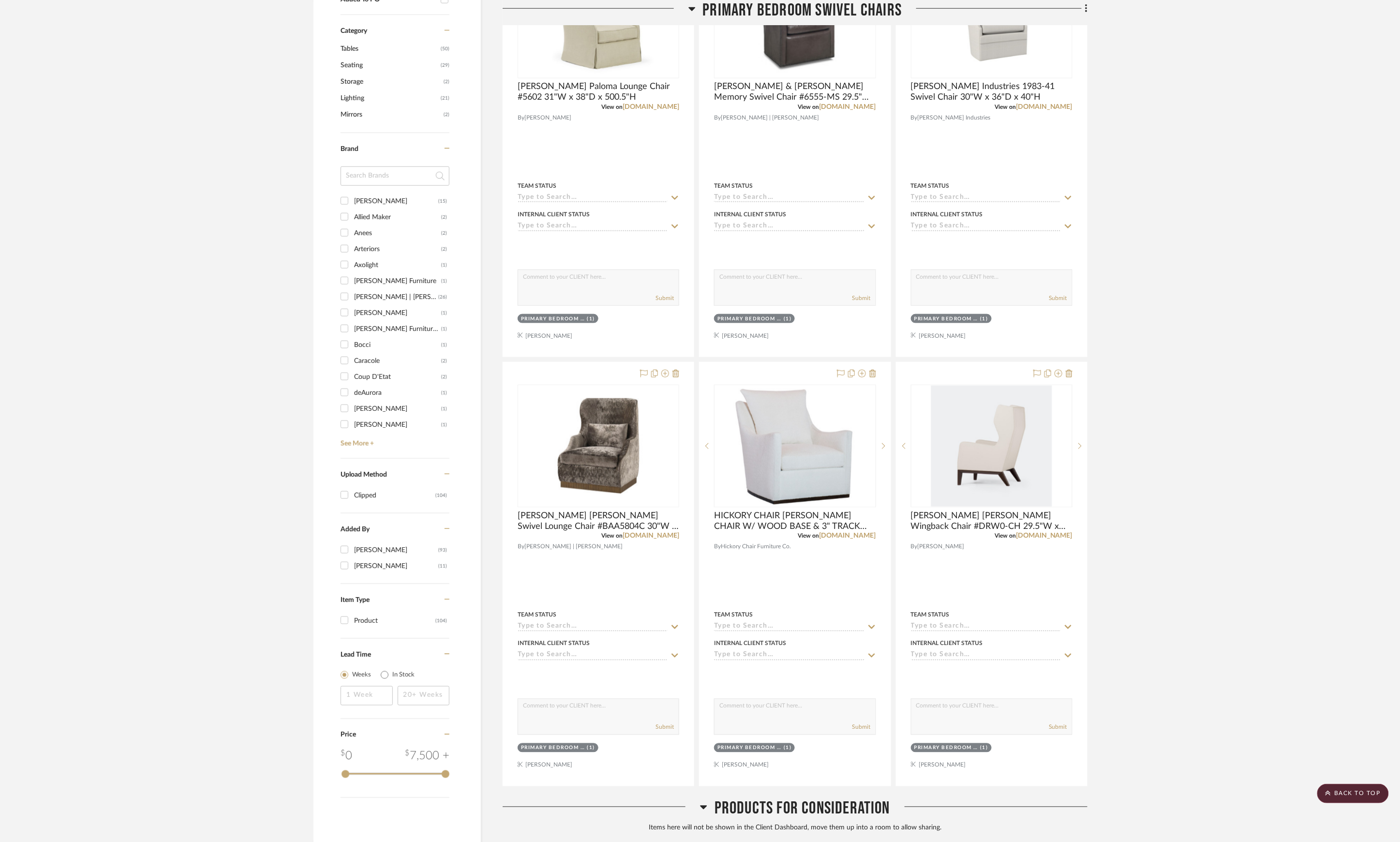
scroll to position [451, 0]
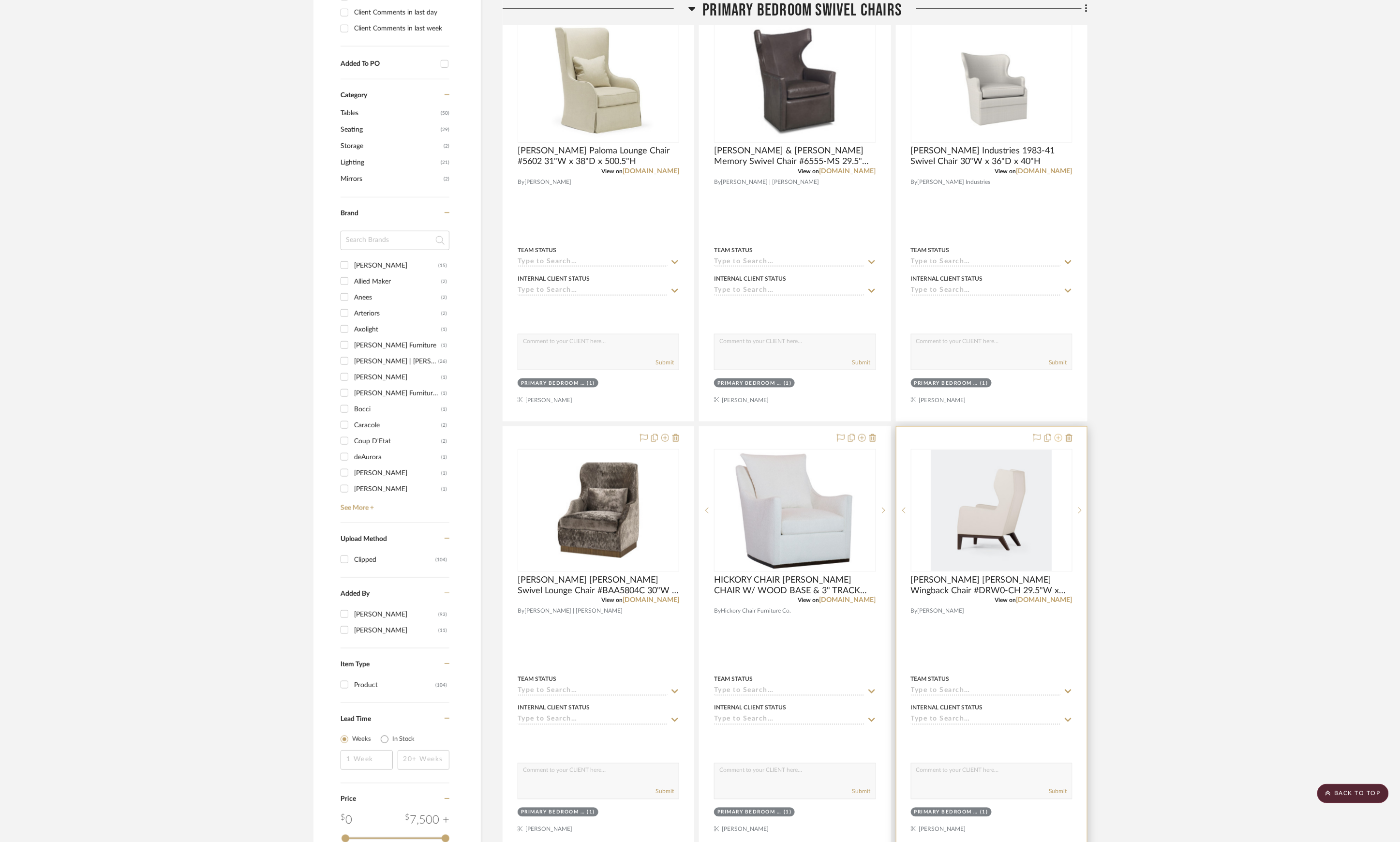
click at [1059, 442] on icon at bounding box center [1058, 437] width 7 height 7
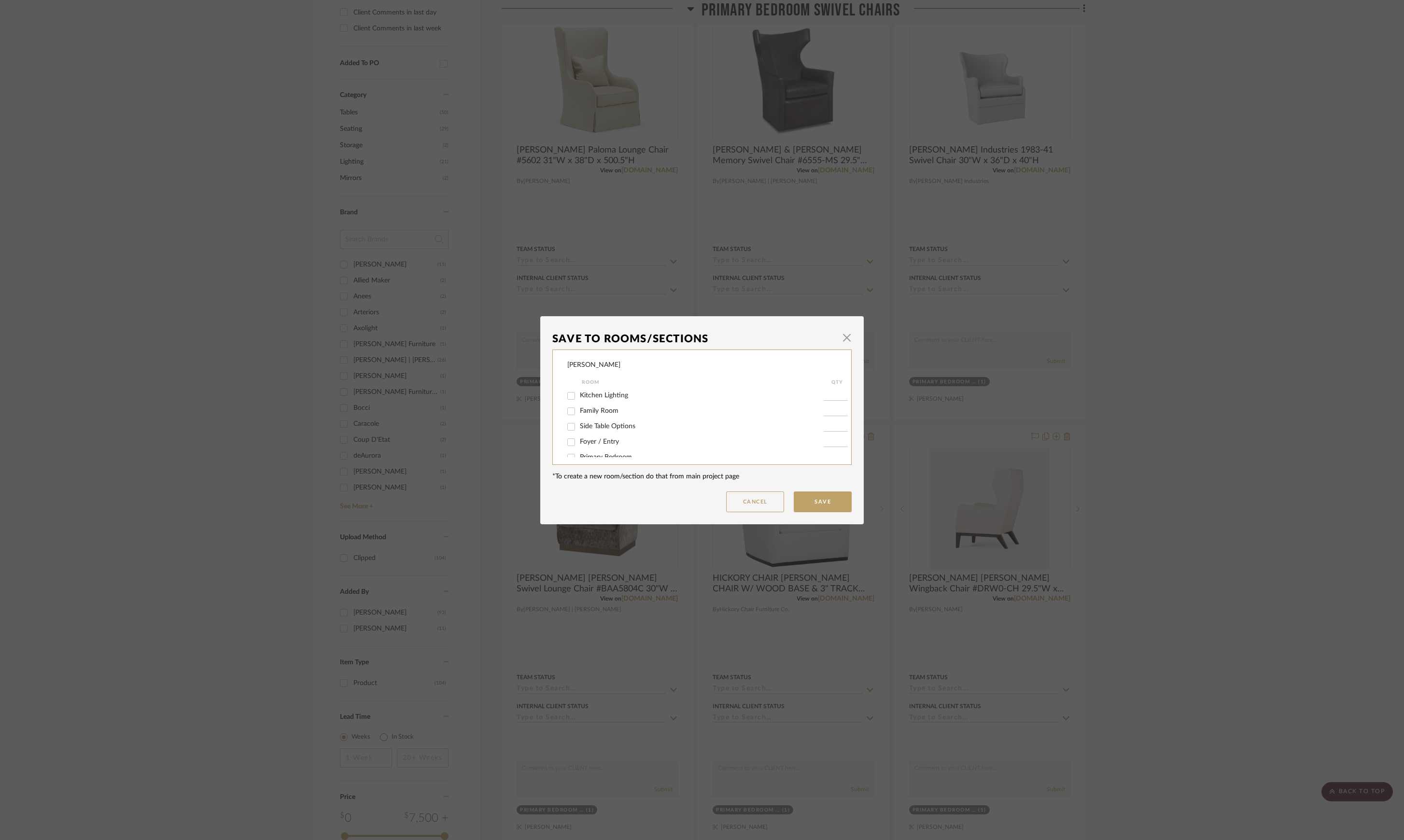
scroll to position [26, 0]
click at [637, 447] on span "Primary Bedroom Swivel Chairs" at bounding box center [626, 447] width 93 height 7
click at [579, 447] on input "Primary Bedroom Swivel Chairs" at bounding box center [571, 447] width 16 height 16
checkbox input "false"
click at [836, 504] on button "Save" at bounding box center [822, 501] width 58 height 20
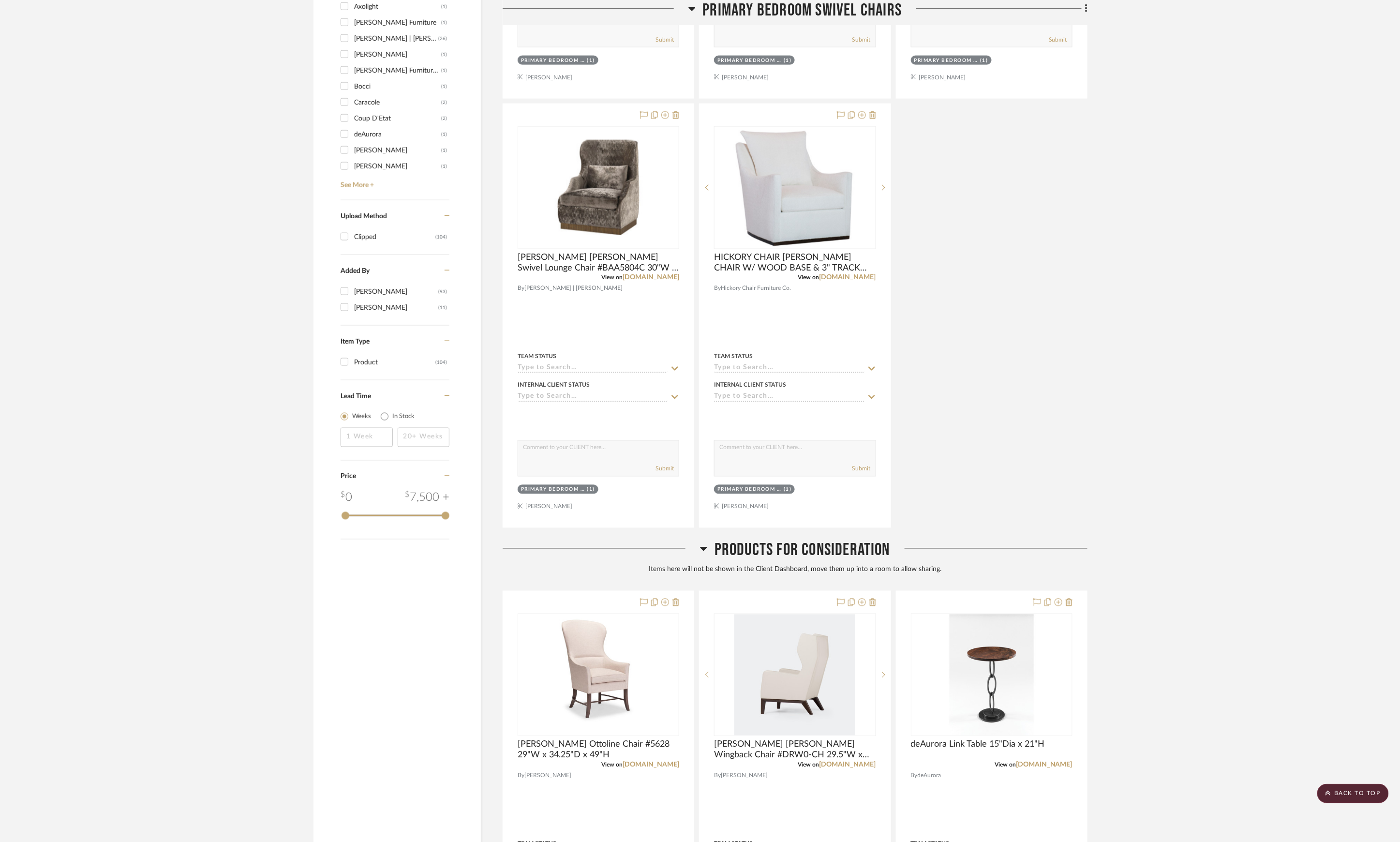
scroll to position [838, 0]
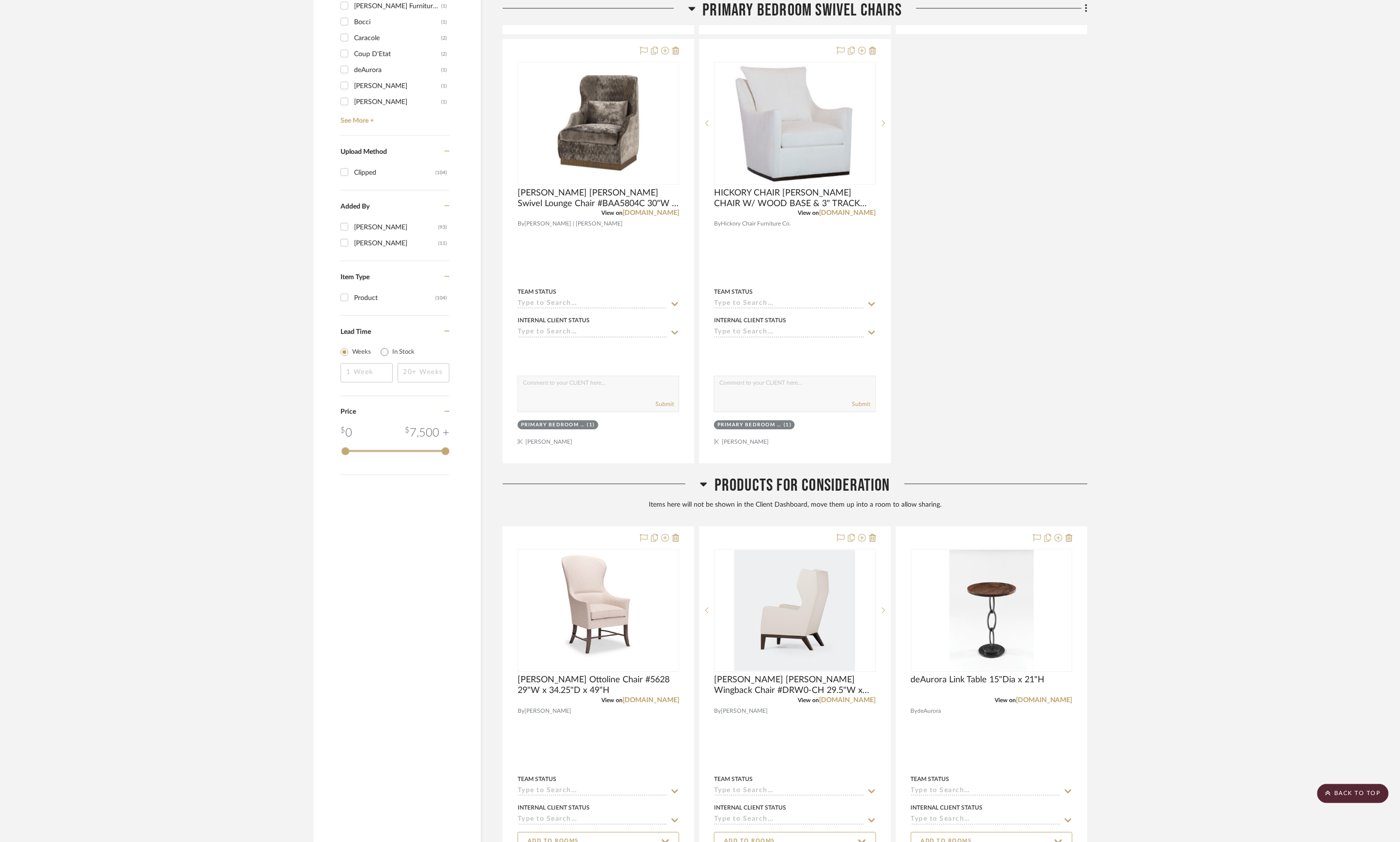
click at [833, 490] on span "Products For Consideration" at bounding box center [802, 486] width 175 height 21
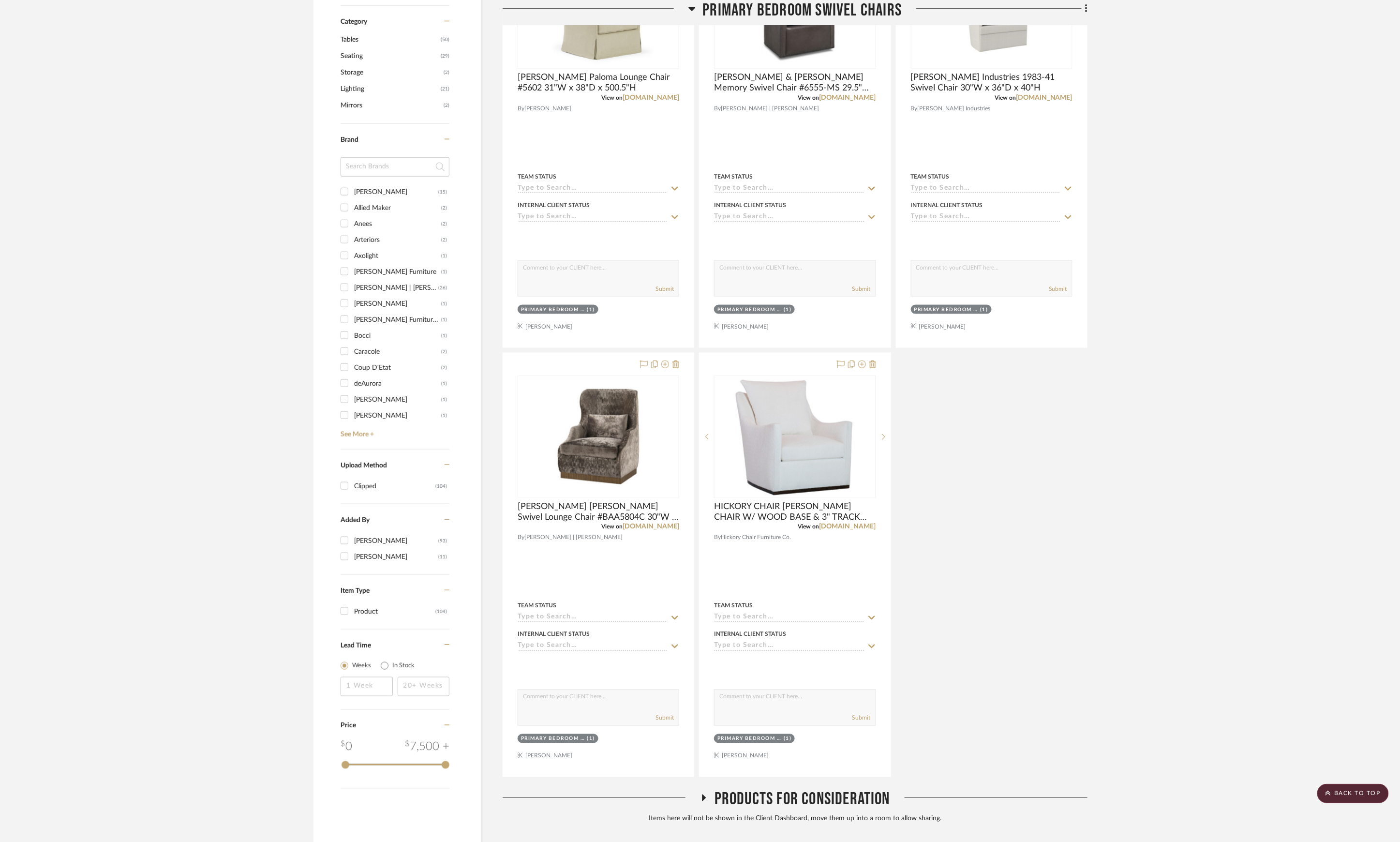
scroll to position [589, 0]
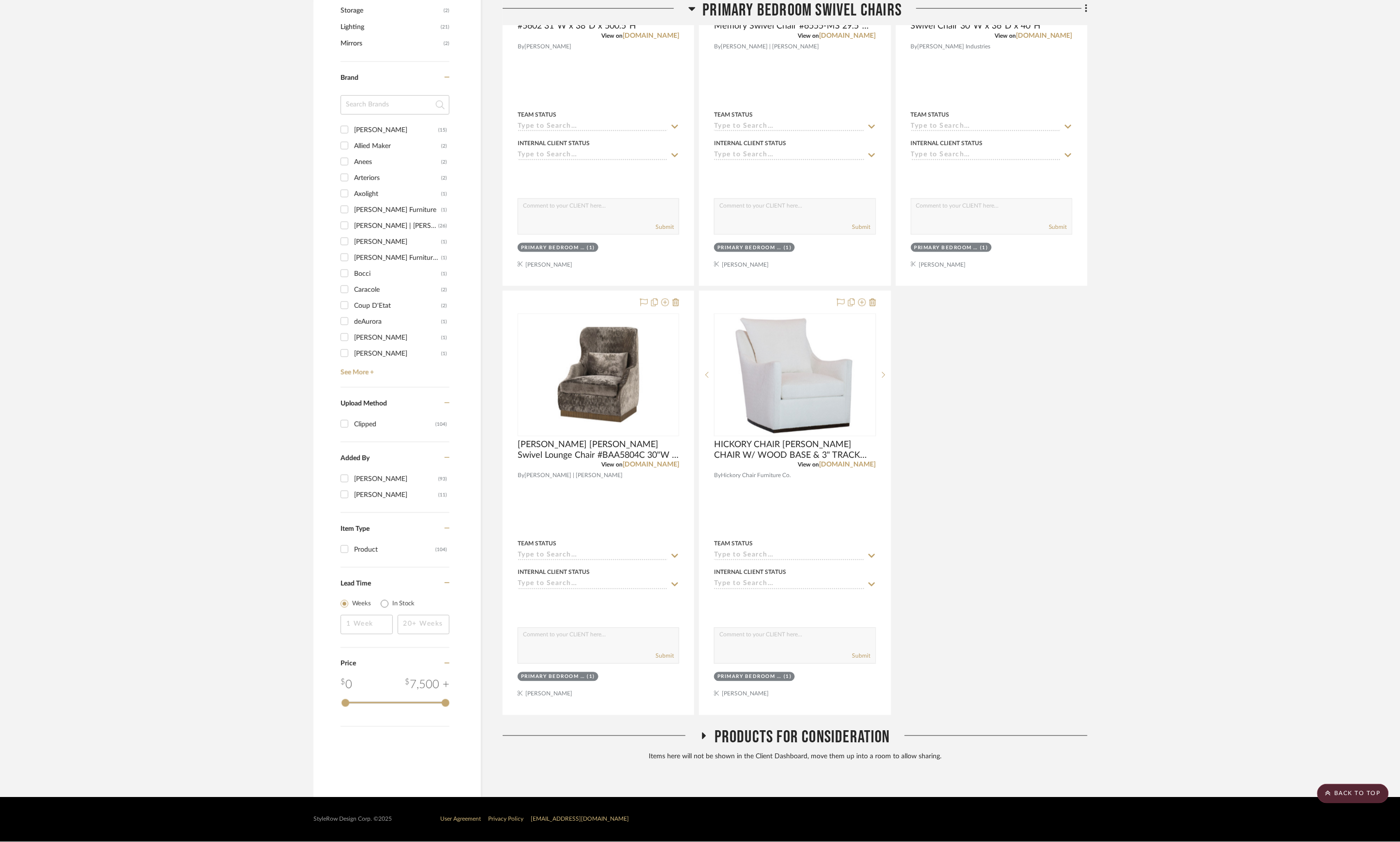
click at [865, 728] on span "Products For Consideration" at bounding box center [802, 738] width 175 height 21
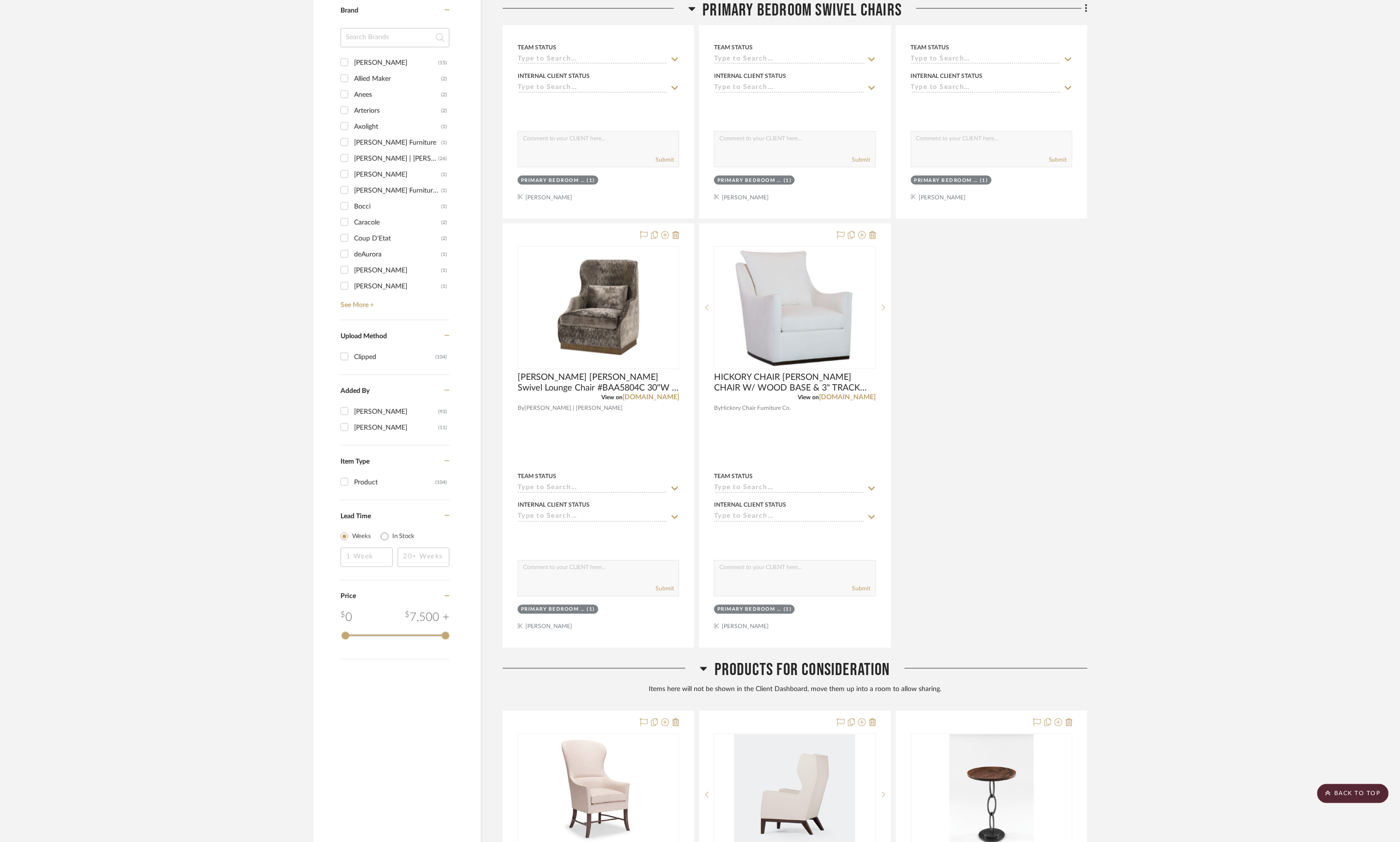
scroll to position [848, 0]
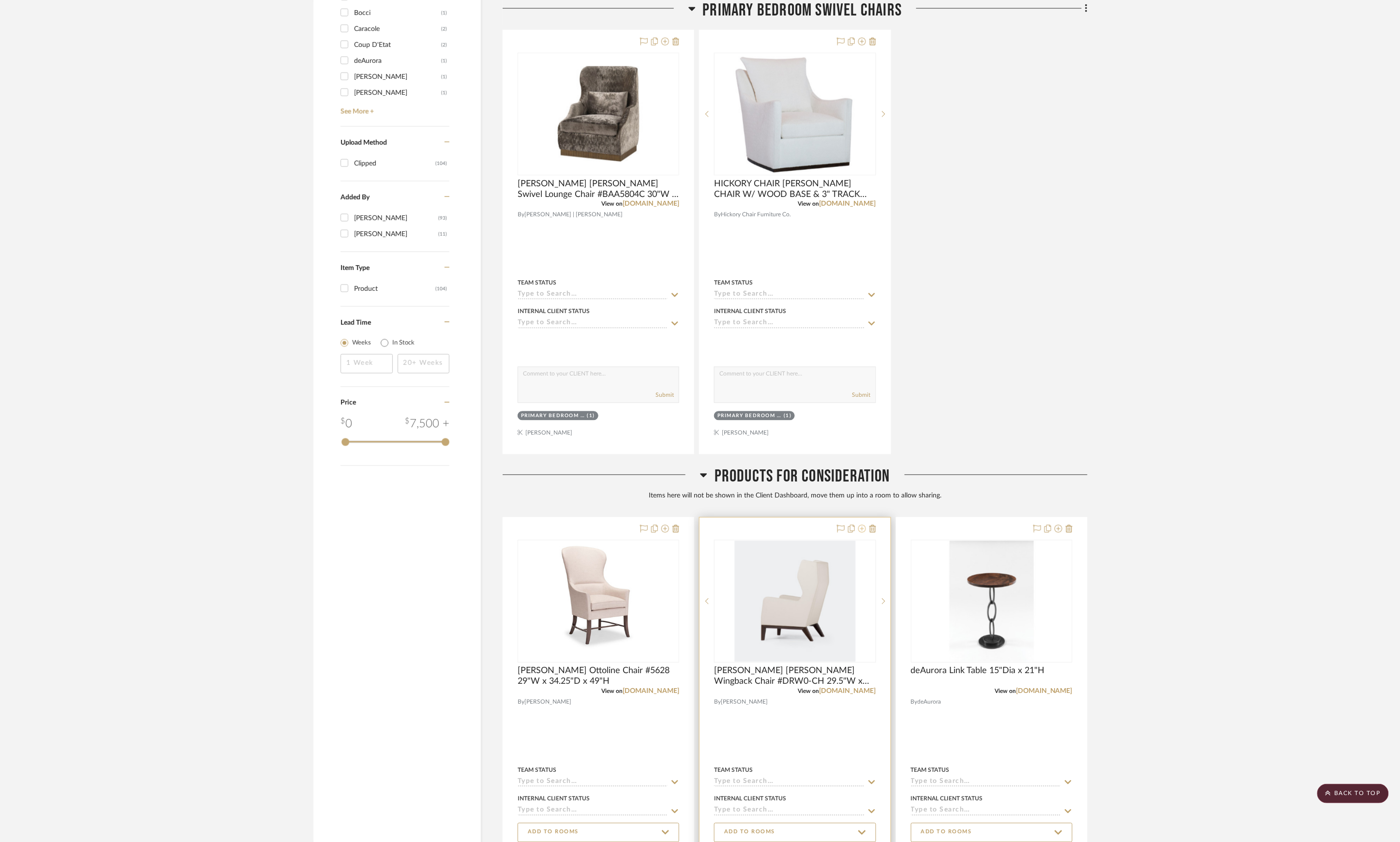
click at [863, 532] on icon at bounding box center [862, 529] width 7 height 7
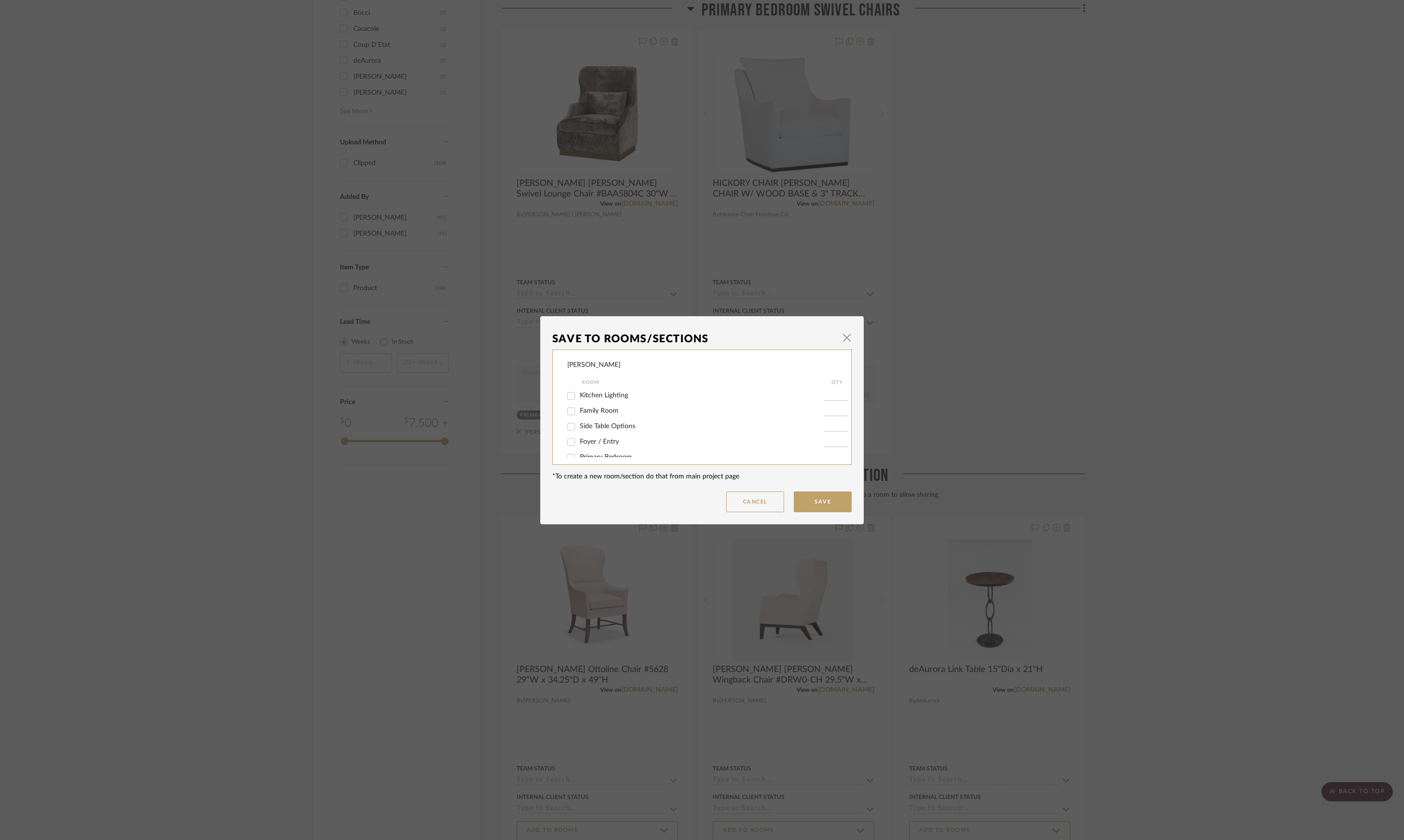
scroll to position [26, 0]
click at [609, 429] on span "Primary Bedroom" at bounding box center [606, 431] width 52 height 7
click at [579, 429] on input "Primary Bedroom" at bounding box center [571, 432] width 16 height 16
checkbox input "true"
type input "1"
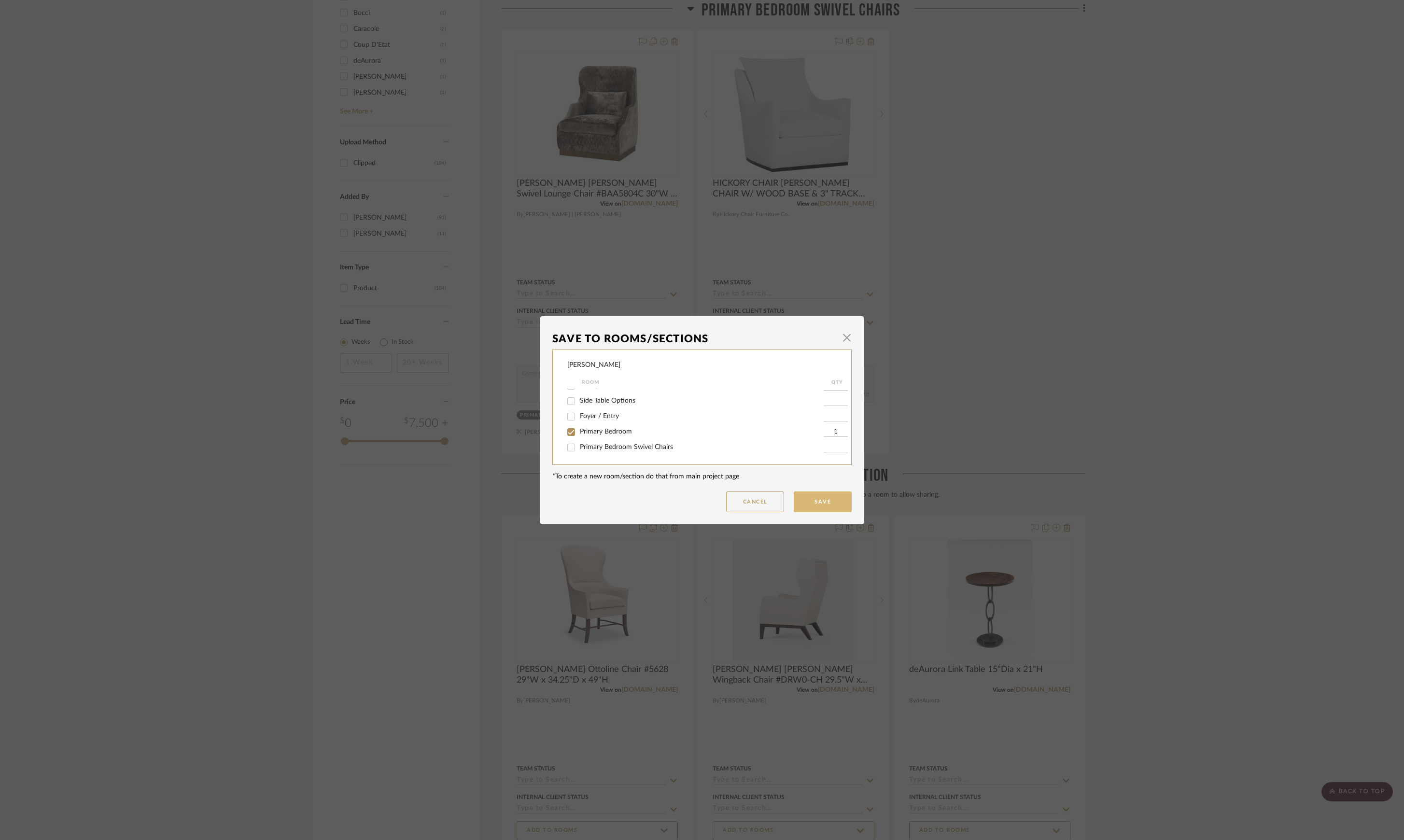
click at [836, 506] on button "Save" at bounding box center [822, 501] width 58 height 20
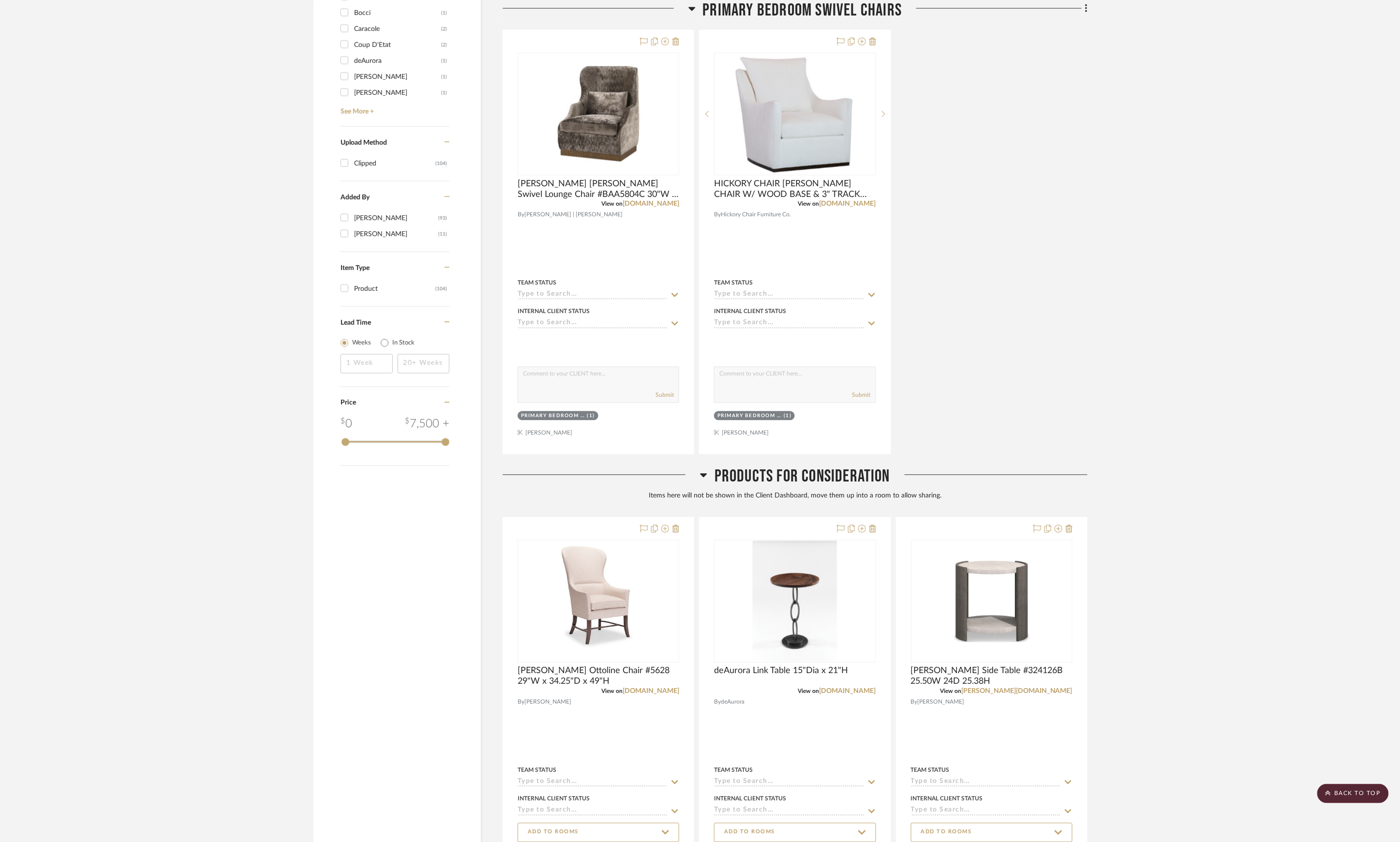
click at [858, 481] on span "Products For Consideration" at bounding box center [802, 476] width 175 height 21
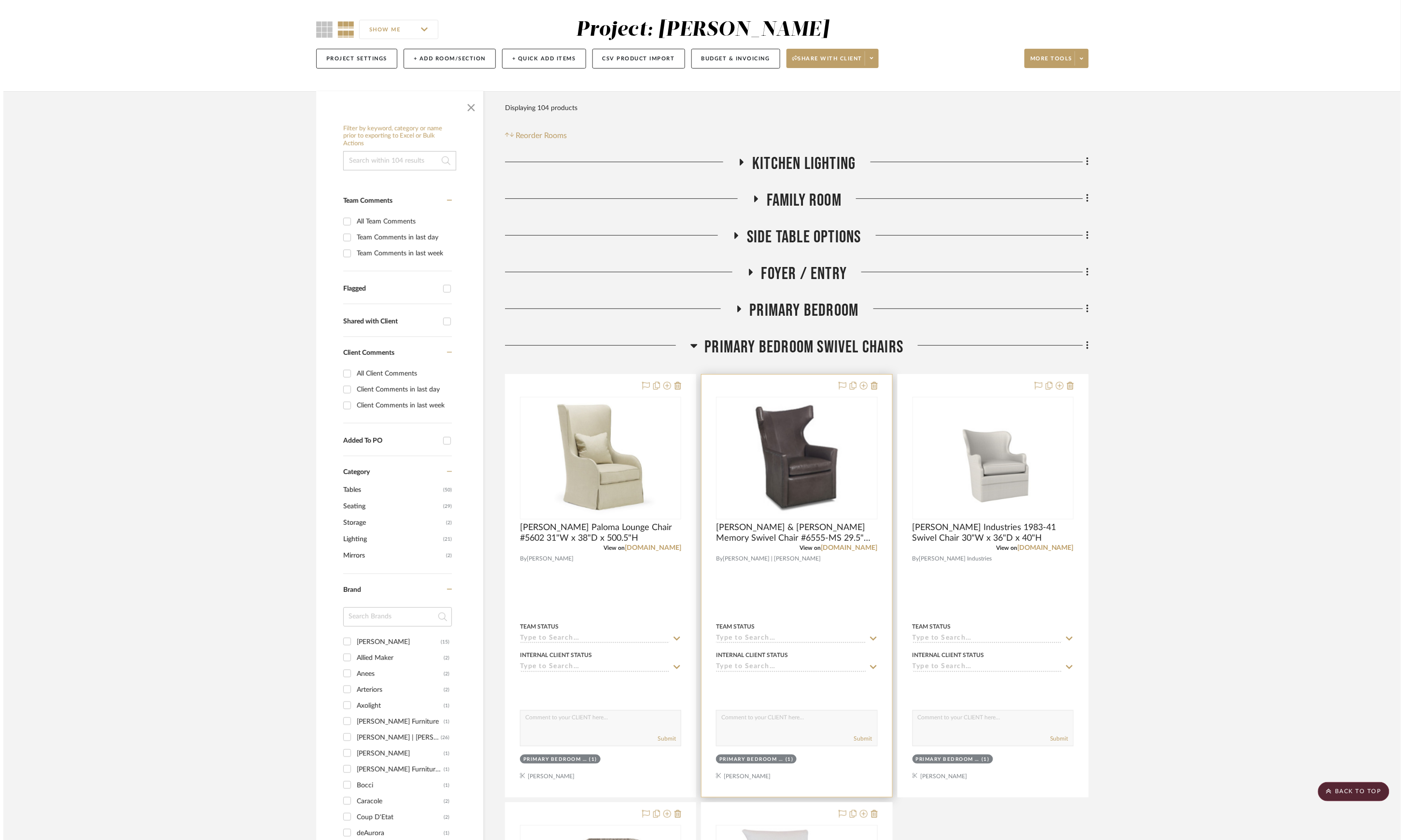
scroll to position [0, 0]
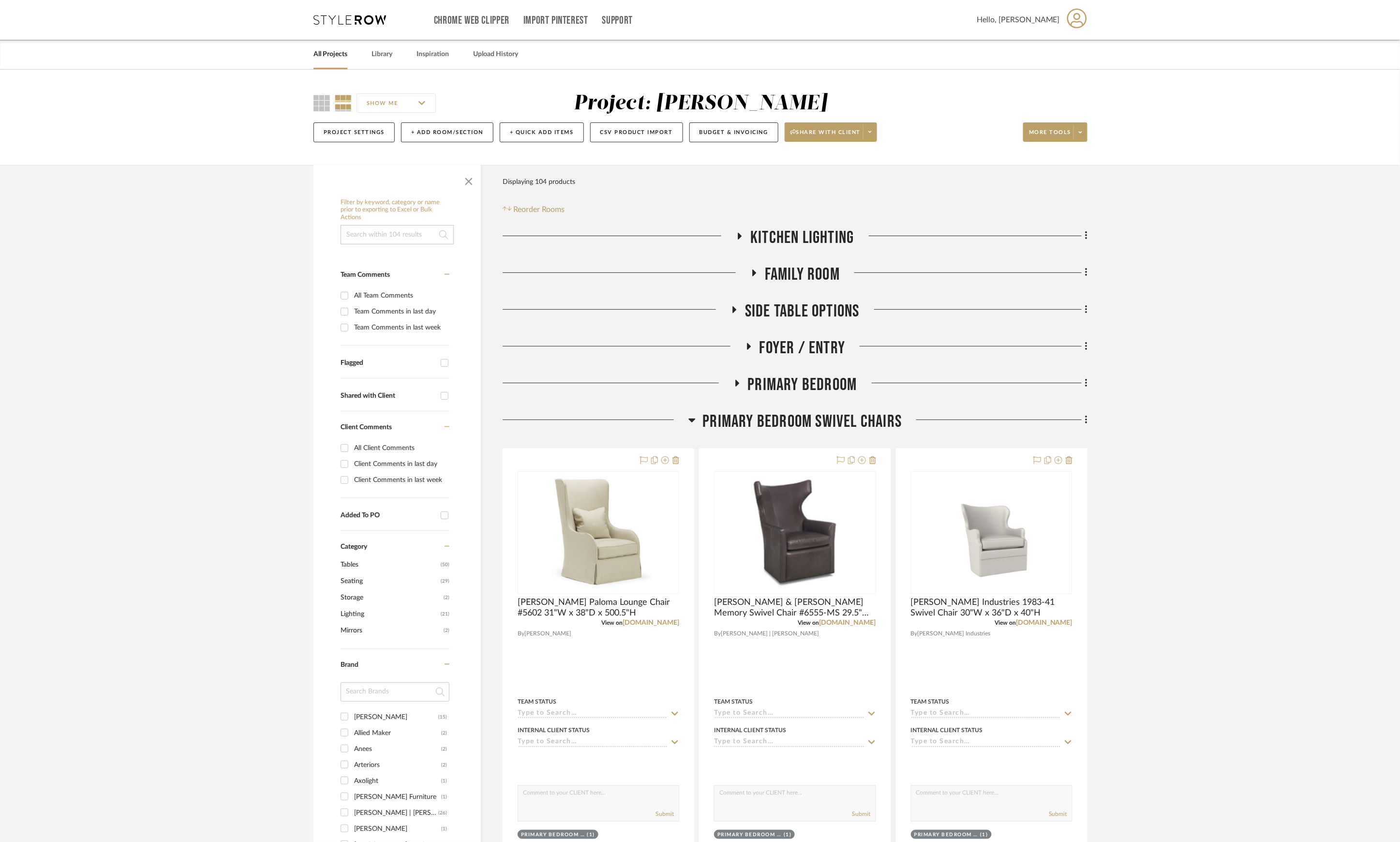
click at [825, 419] on span "Primary Bedroom Swivel Chairs" at bounding box center [803, 421] width 199 height 21
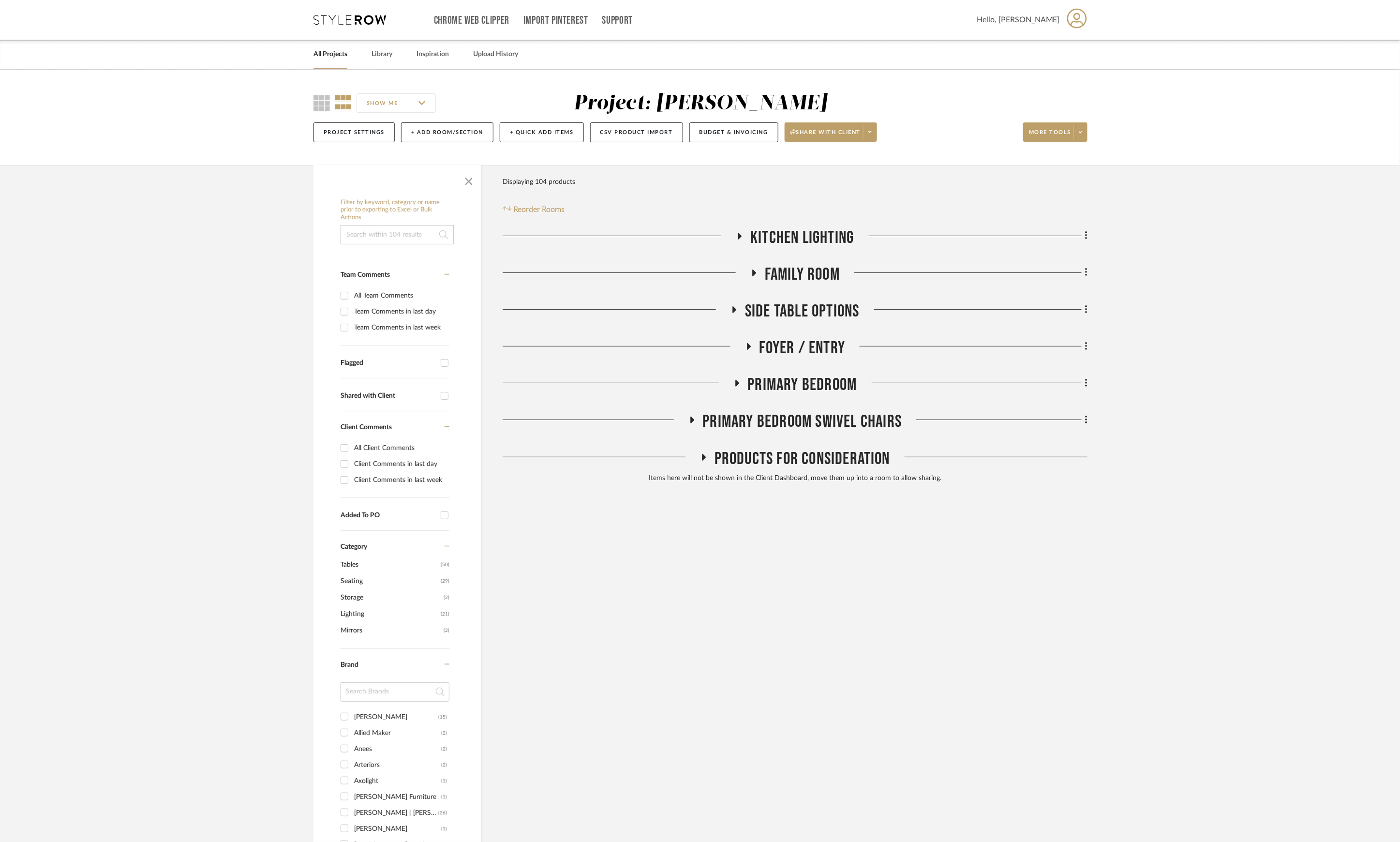
click at [805, 380] on span "Primary Bedroom" at bounding box center [802, 385] width 109 height 21
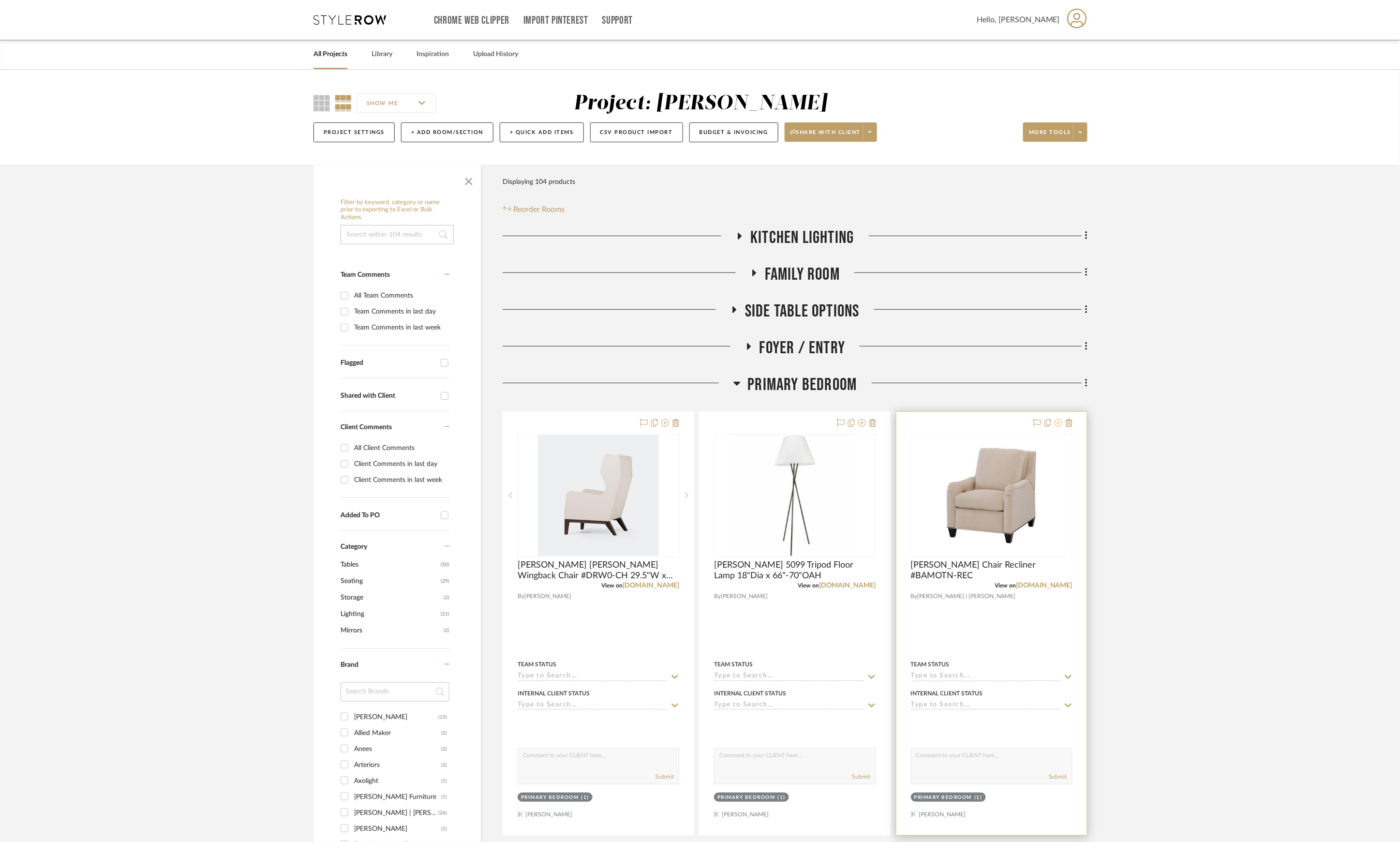
click at [1057, 425] on icon at bounding box center [1058, 422] width 7 height 7
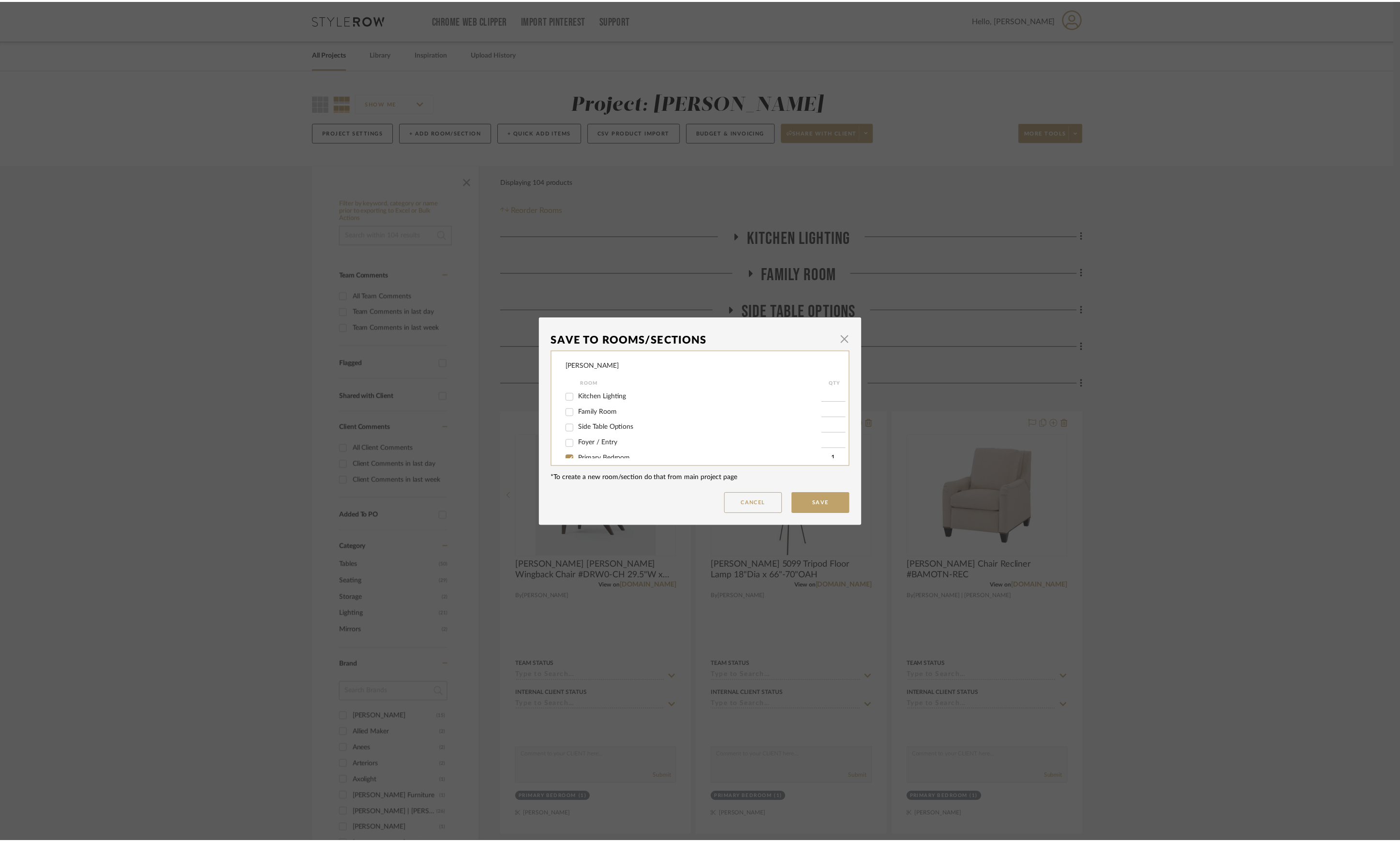
scroll to position [26, 0]
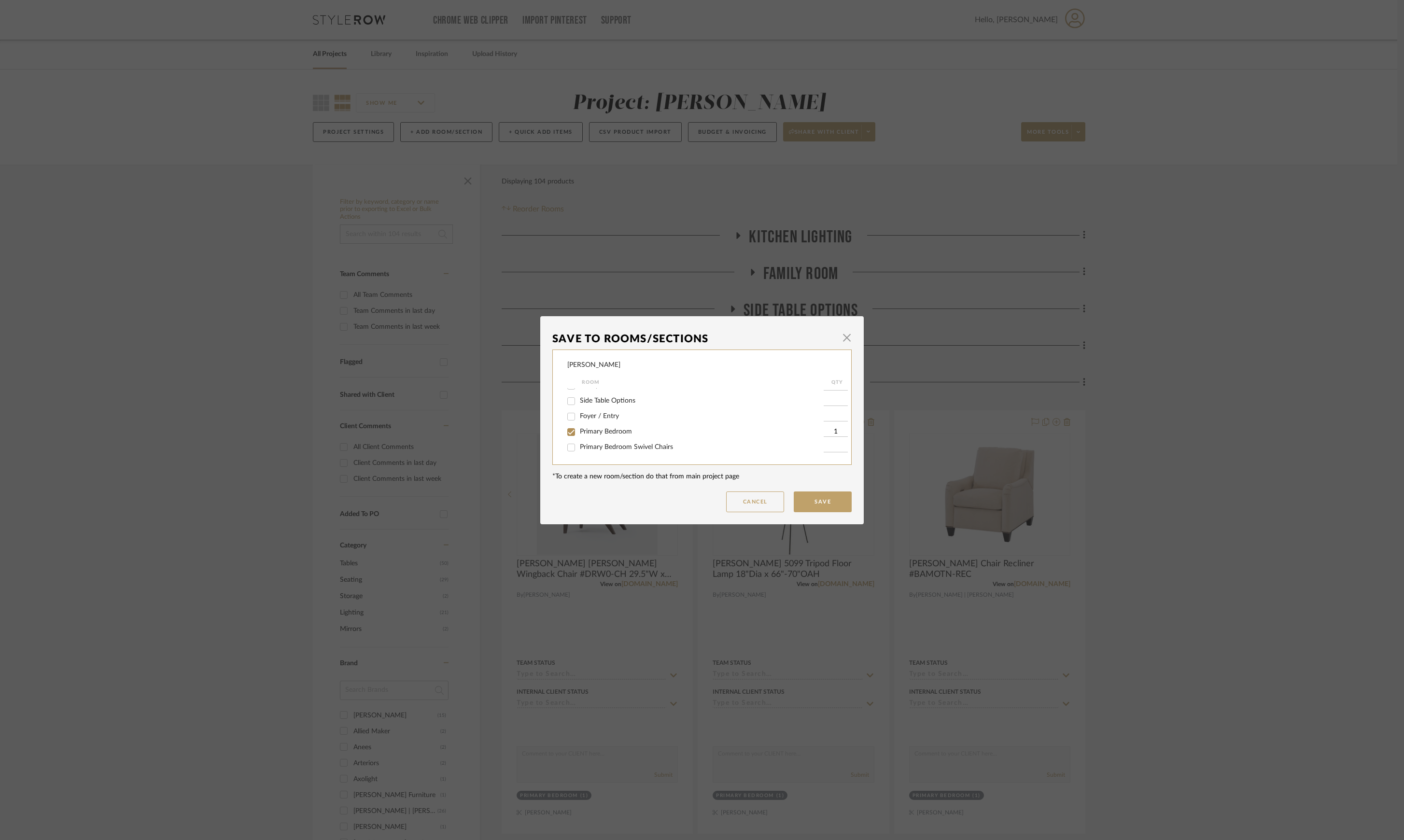
click at [617, 432] on span "Primary Bedroom" at bounding box center [606, 431] width 52 height 7
click at [579, 432] on input "Primary Bedroom" at bounding box center [571, 432] width 16 height 16
checkbox input "false"
click at [842, 499] on button "Save" at bounding box center [822, 501] width 58 height 20
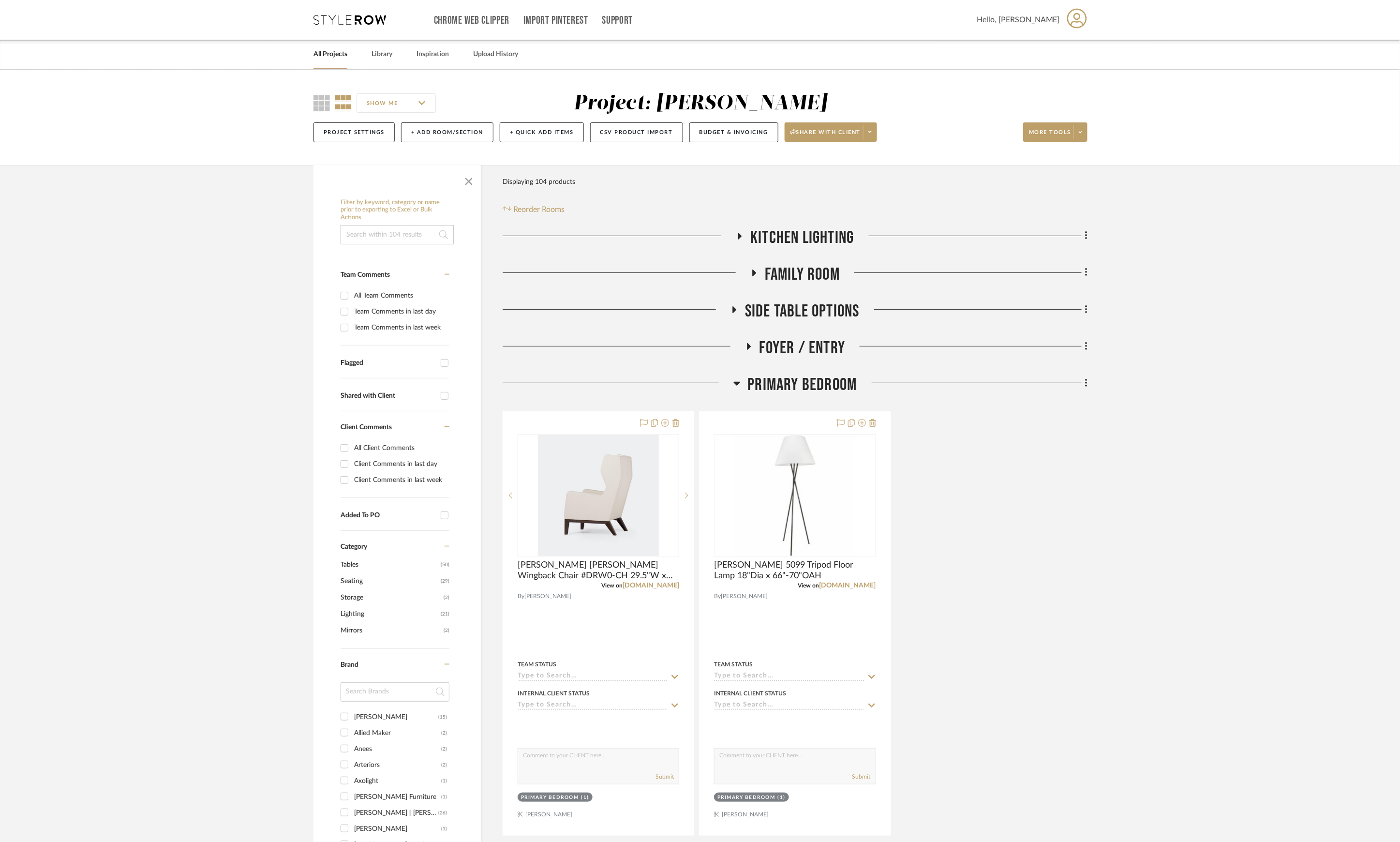
drag, startPoint x: 1011, startPoint y: 535, endPoint x: 985, endPoint y: 501, distance: 42.8
click at [1013, 532] on div "[PERSON_NAME] [PERSON_NAME] Wingback Chair #DRW0-CH 29.5"W x 34.5"D x 43.25"H V…" at bounding box center [794, 623] width 584 height 424
click at [799, 380] on span "Primary Bedroom" at bounding box center [802, 385] width 109 height 21
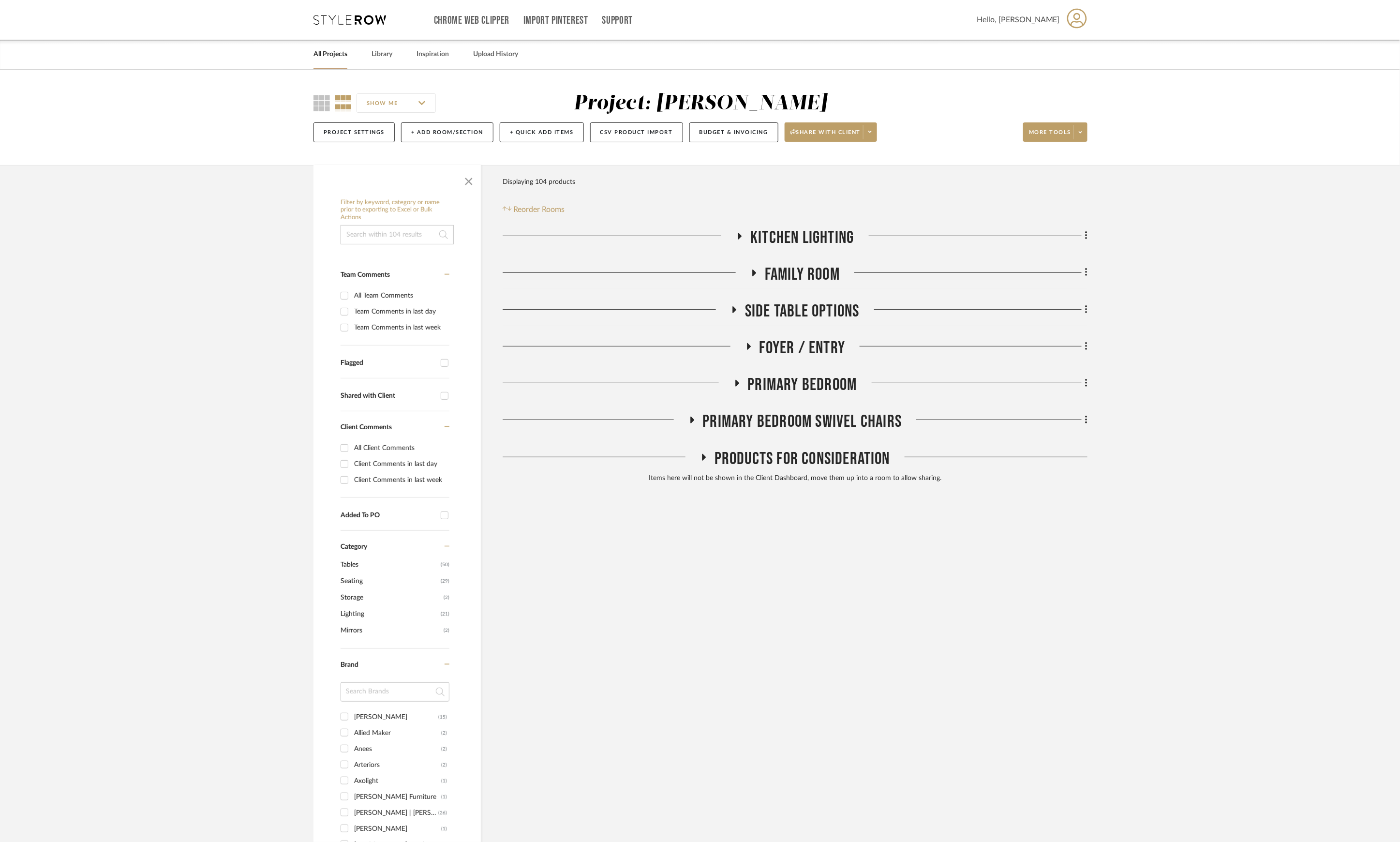
click at [800, 415] on span "Primary Bedroom Swivel Chairs" at bounding box center [803, 421] width 199 height 21
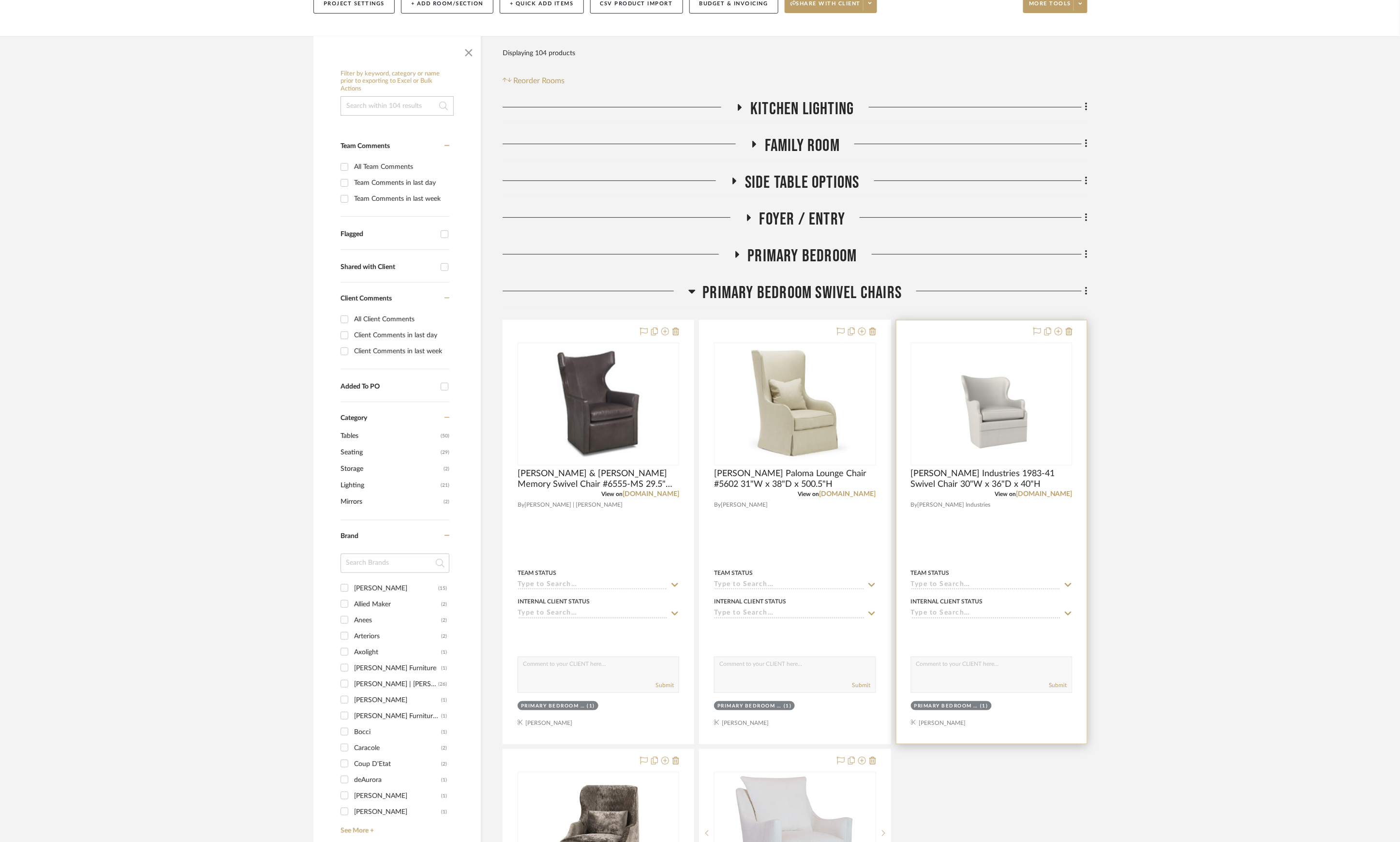
scroll to position [258, 0]
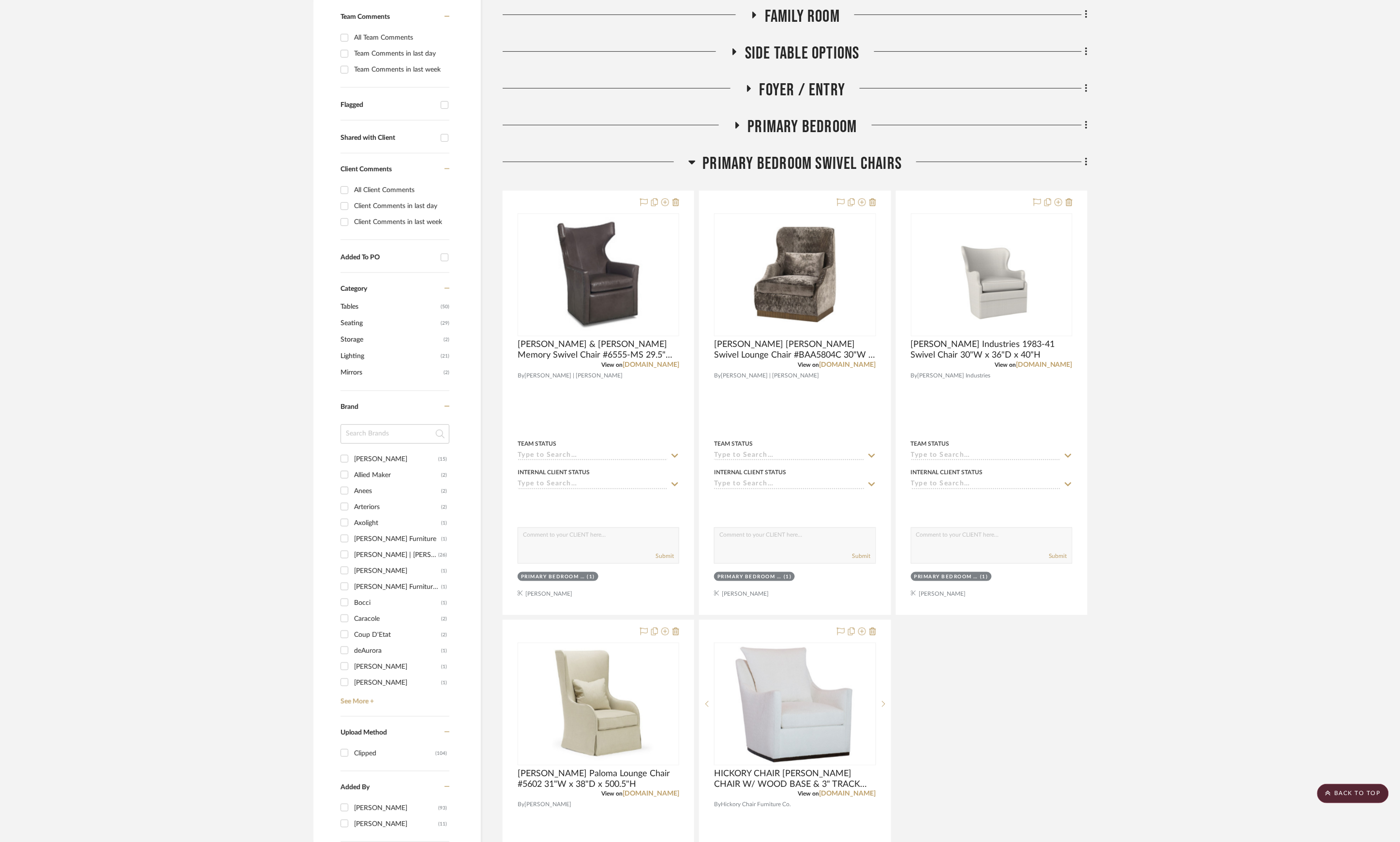
click at [776, 164] on span "Primary Bedroom Swivel Chairs" at bounding box center [803, 163] width 199 height 21
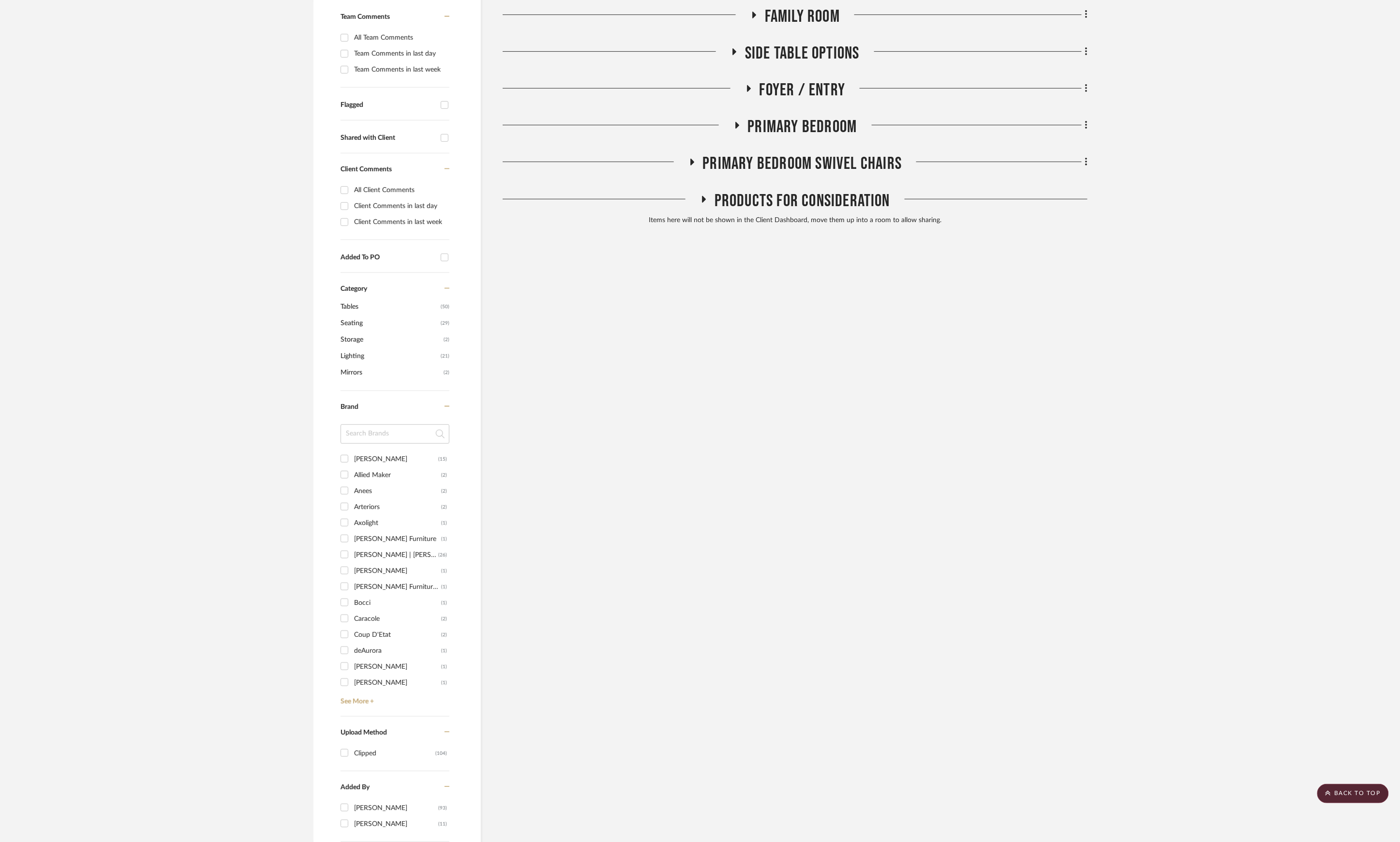
click at [782, 201] on span "Products For Consideration" at bounding box center [802, 200] width 175 height 21
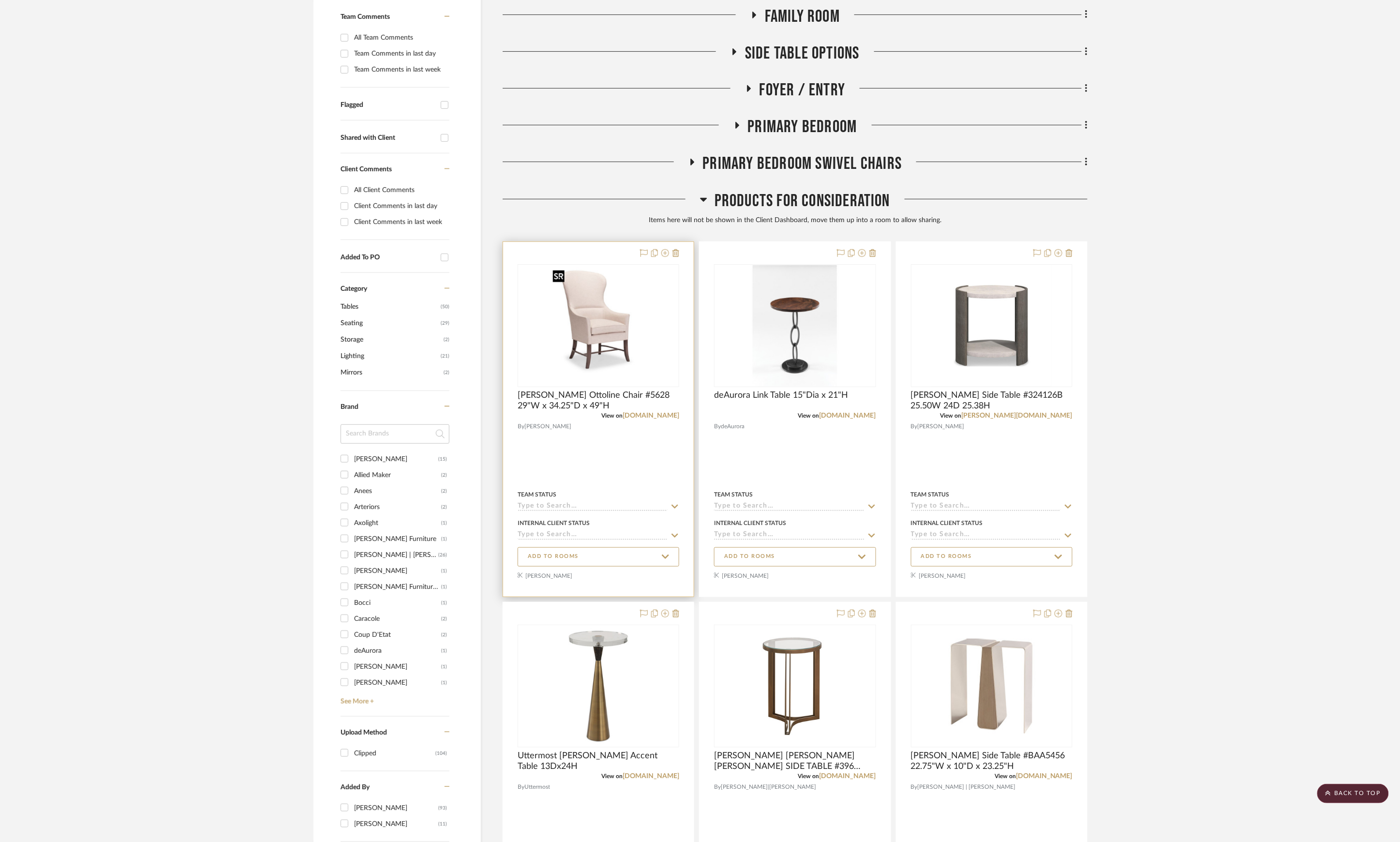
click at [621, 325] on img "0" at bounding box center [597, 325] width 100 height 121
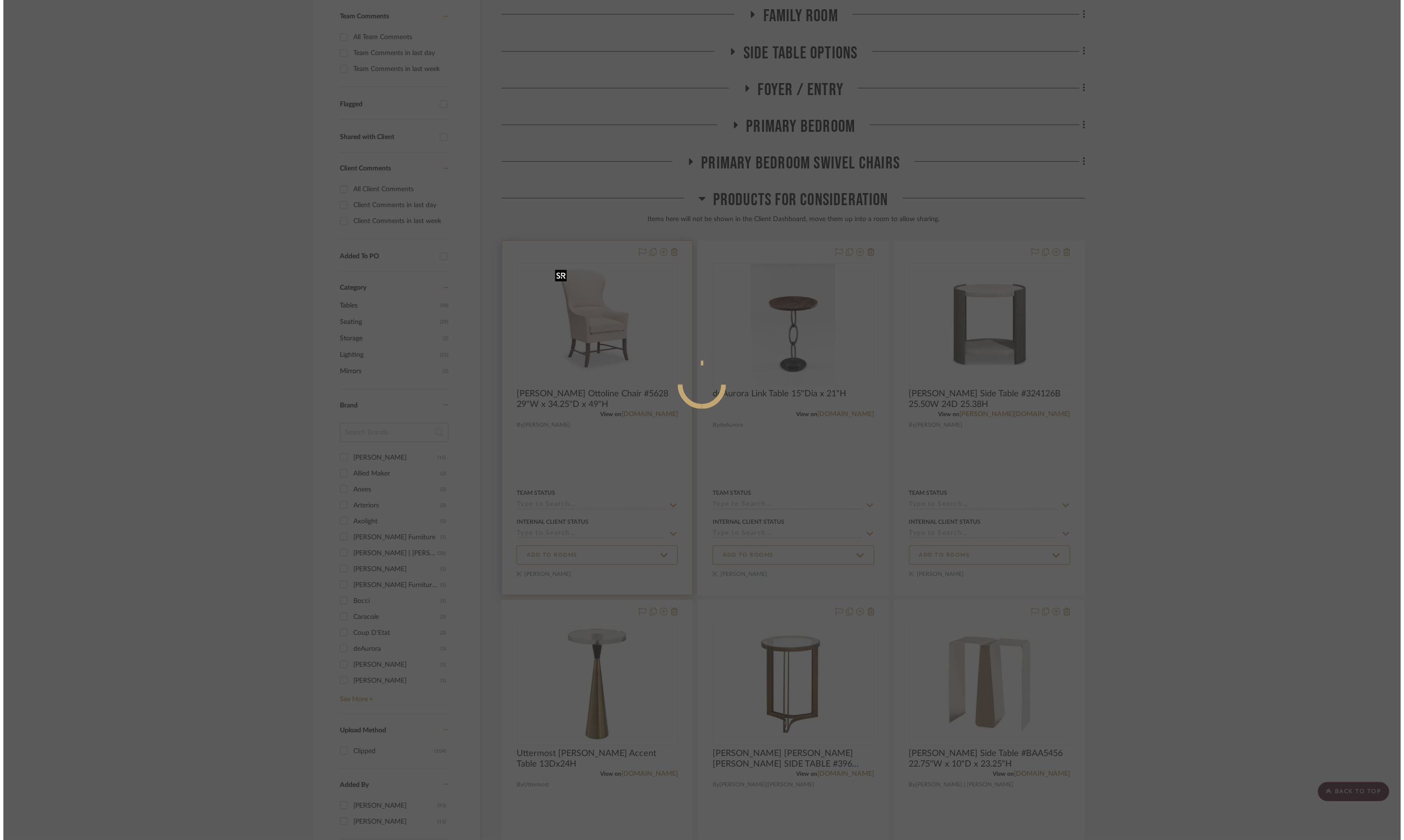
scroll to position [0, 0]
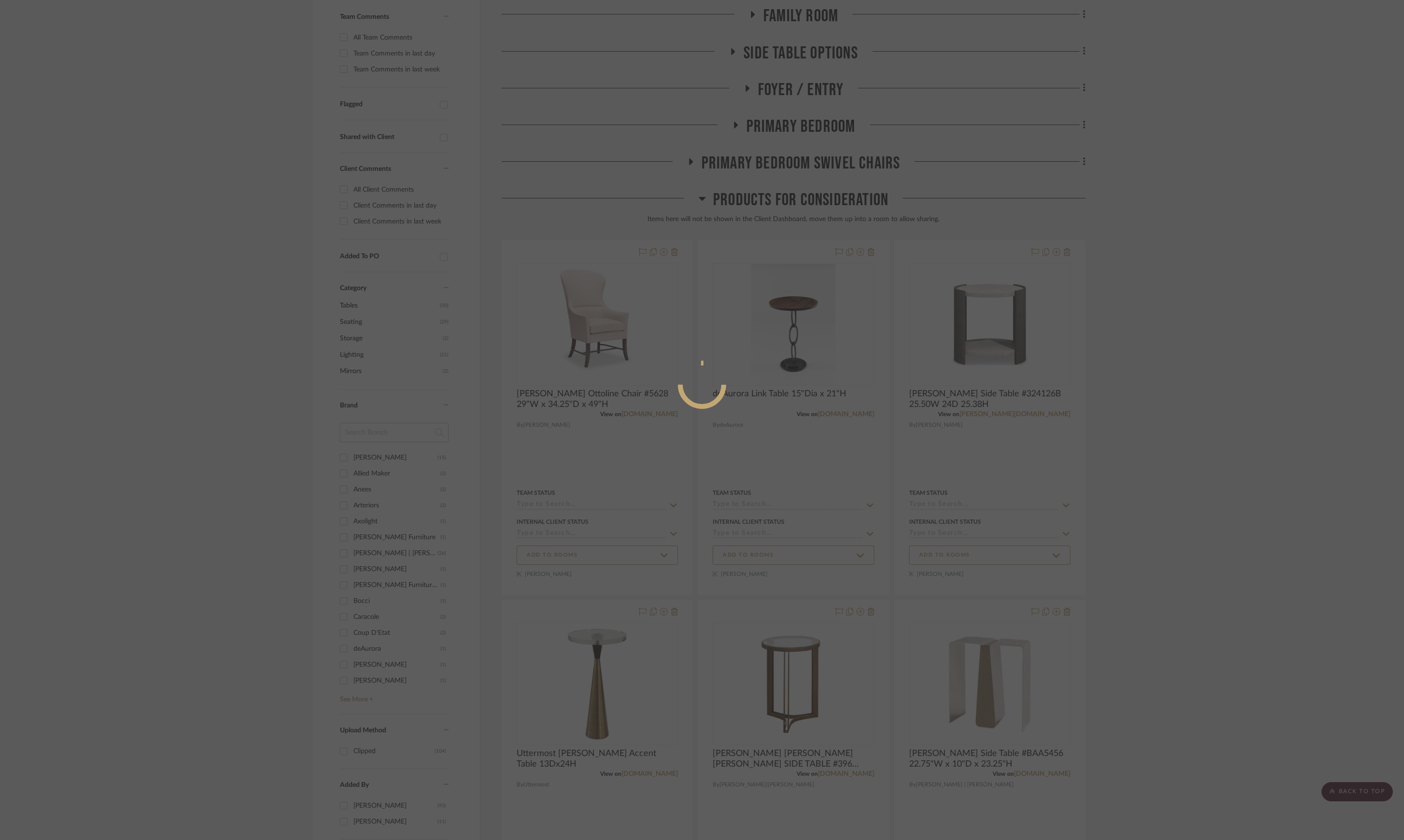
click at [1192, 314] on div at bounding box center [702, 420] width 1404 height 840
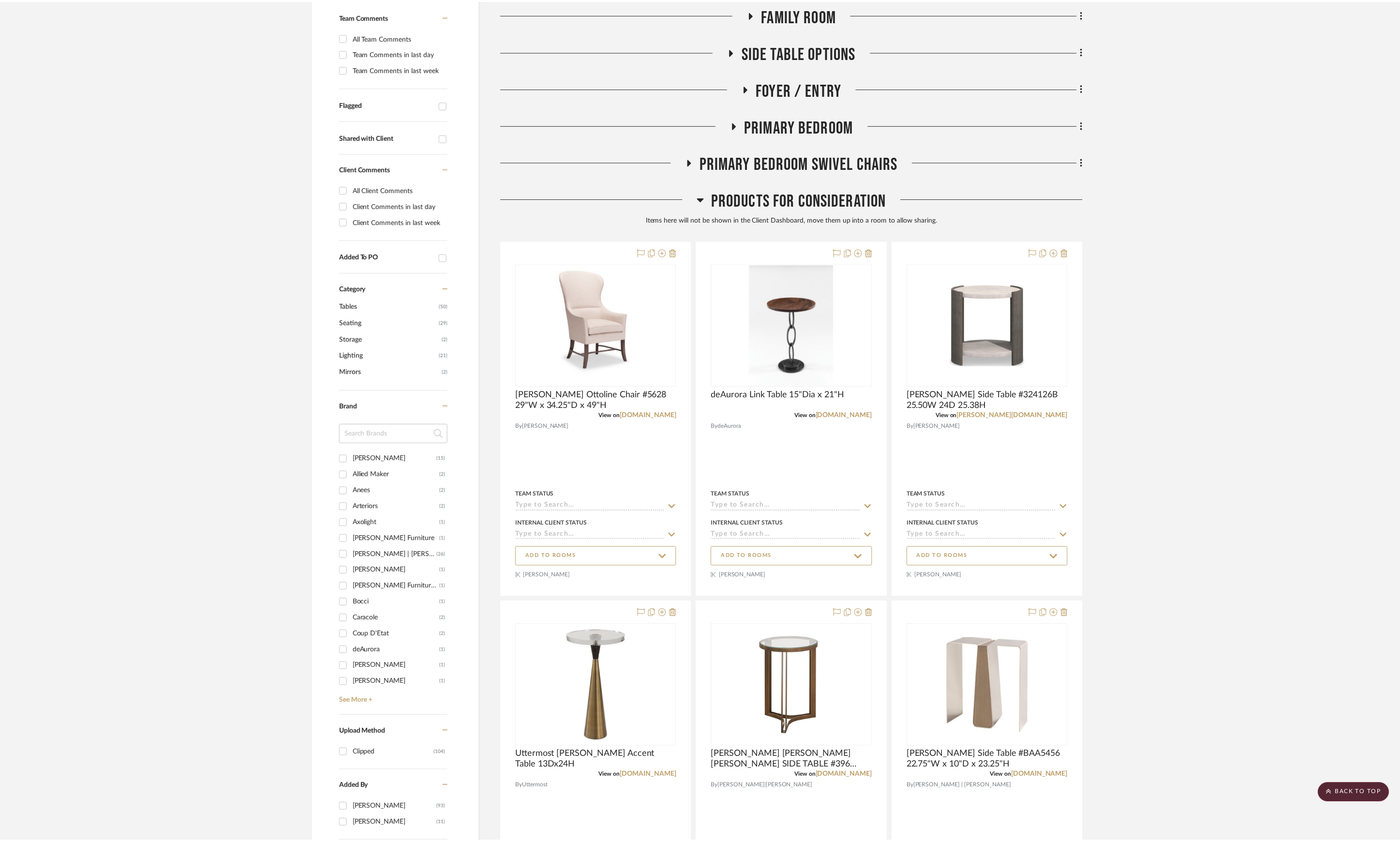
scroll to position [258, 0]
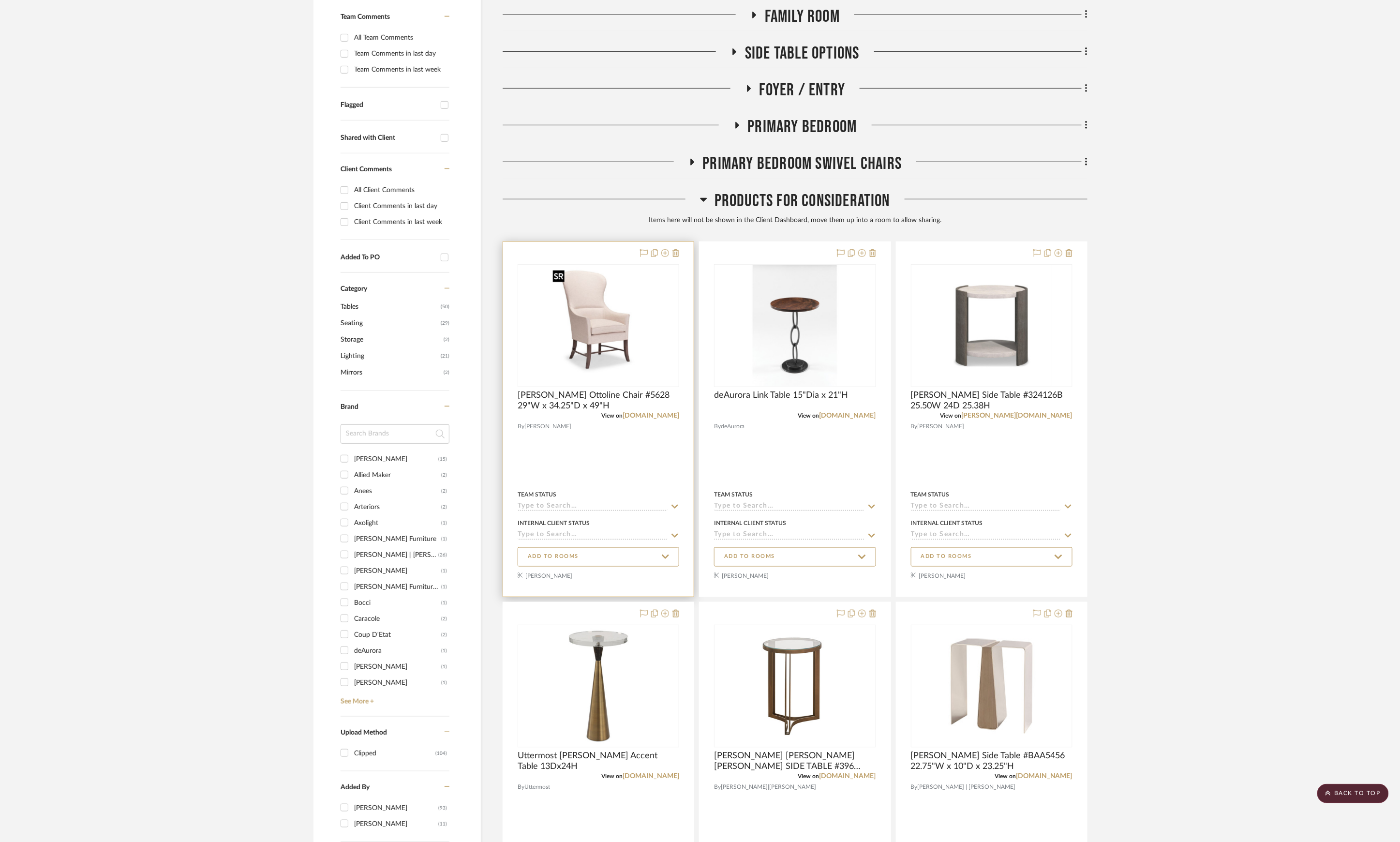
click at [586, 338] on img "0" at bounding box center [597, 325] width 100 height 121
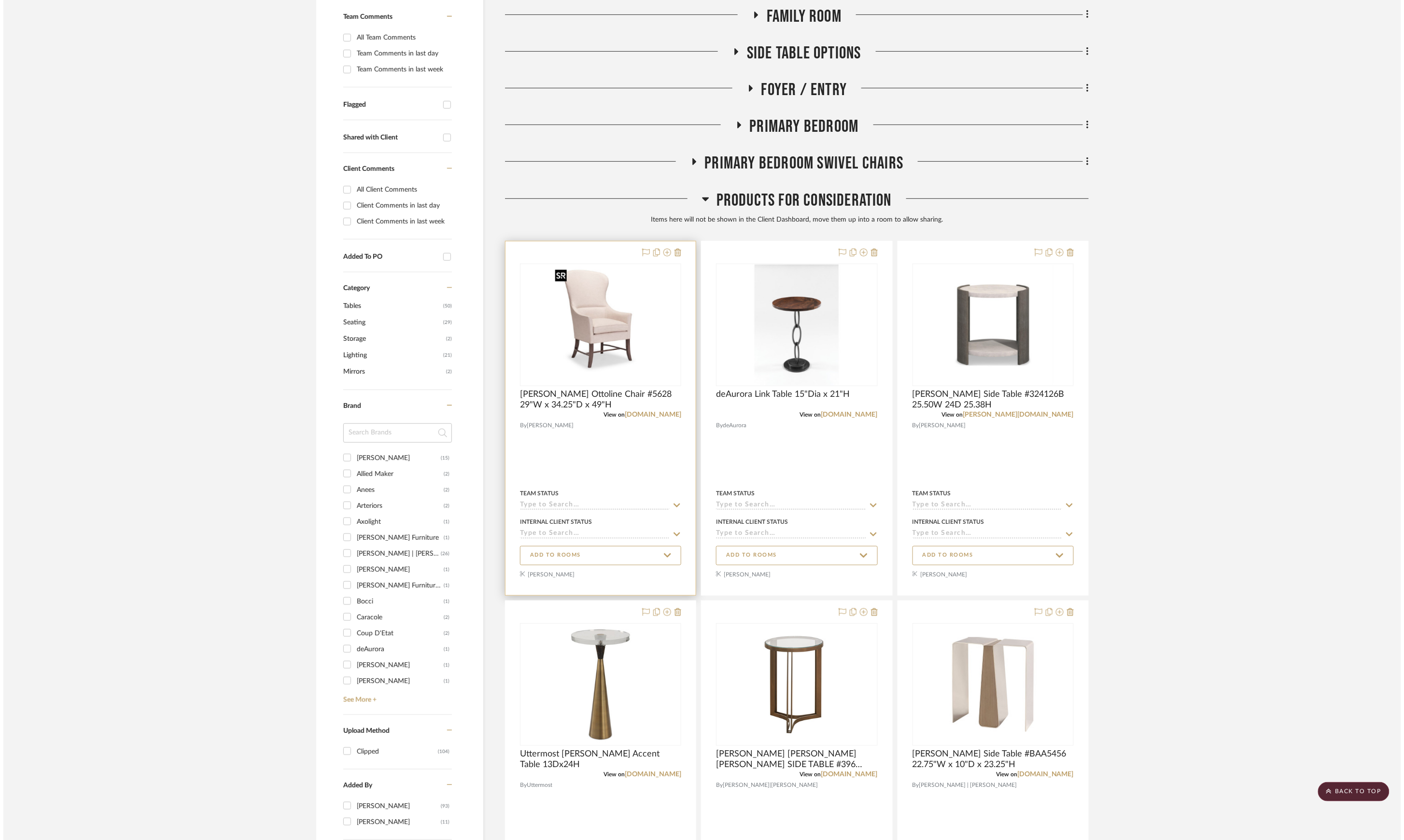
scroll to position [0, 0]
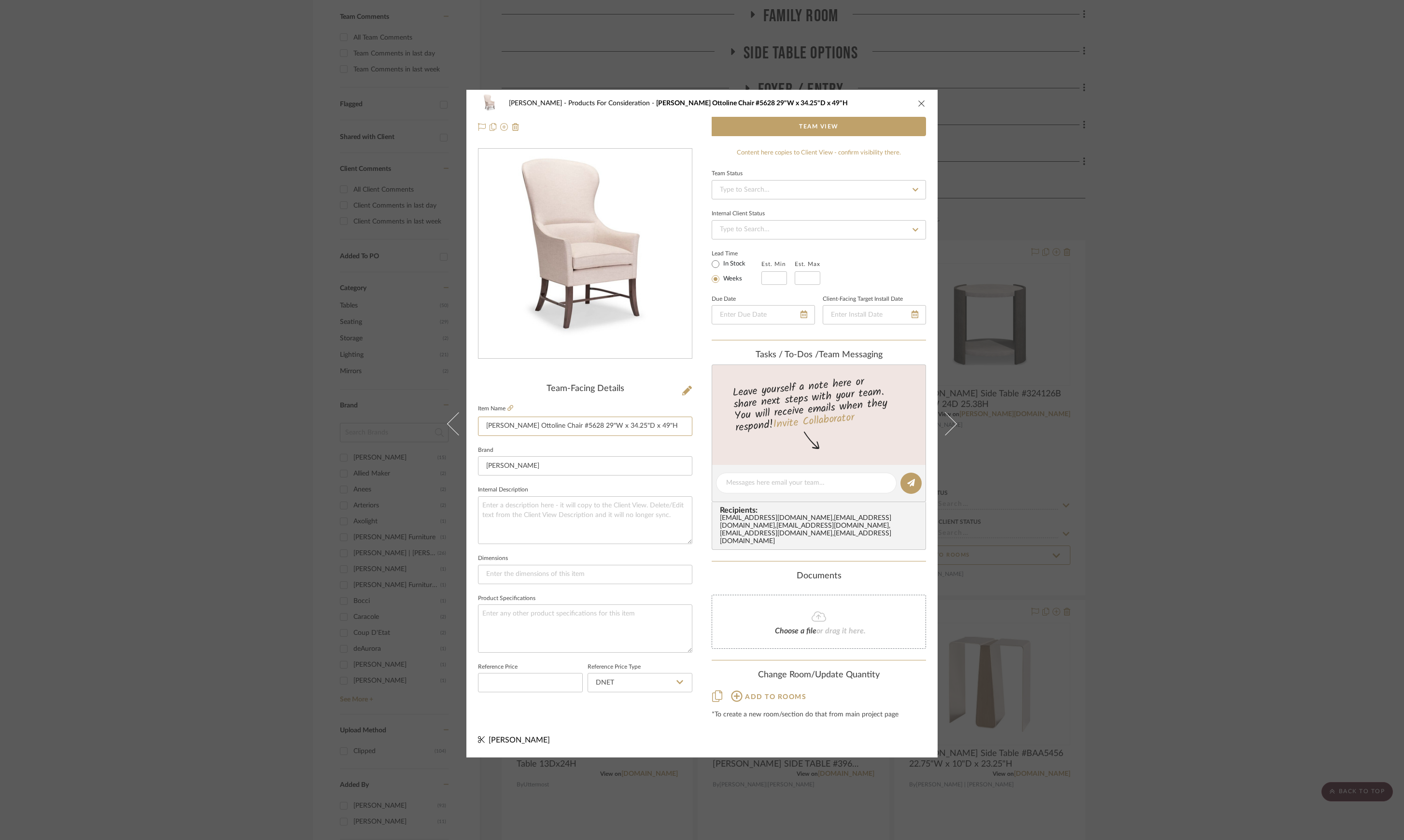
drag, startPoint x: 485, startPoint y: 425, endPoint x: 740, endPoint y: 432, distance: 255.1
click at [740, 432] on div "[PERSON_NAME] Products For Consideration [PERSON_NAME] Ottoline Chair #5628 29"…" at bounding box center [702, 424] width 471 height 668
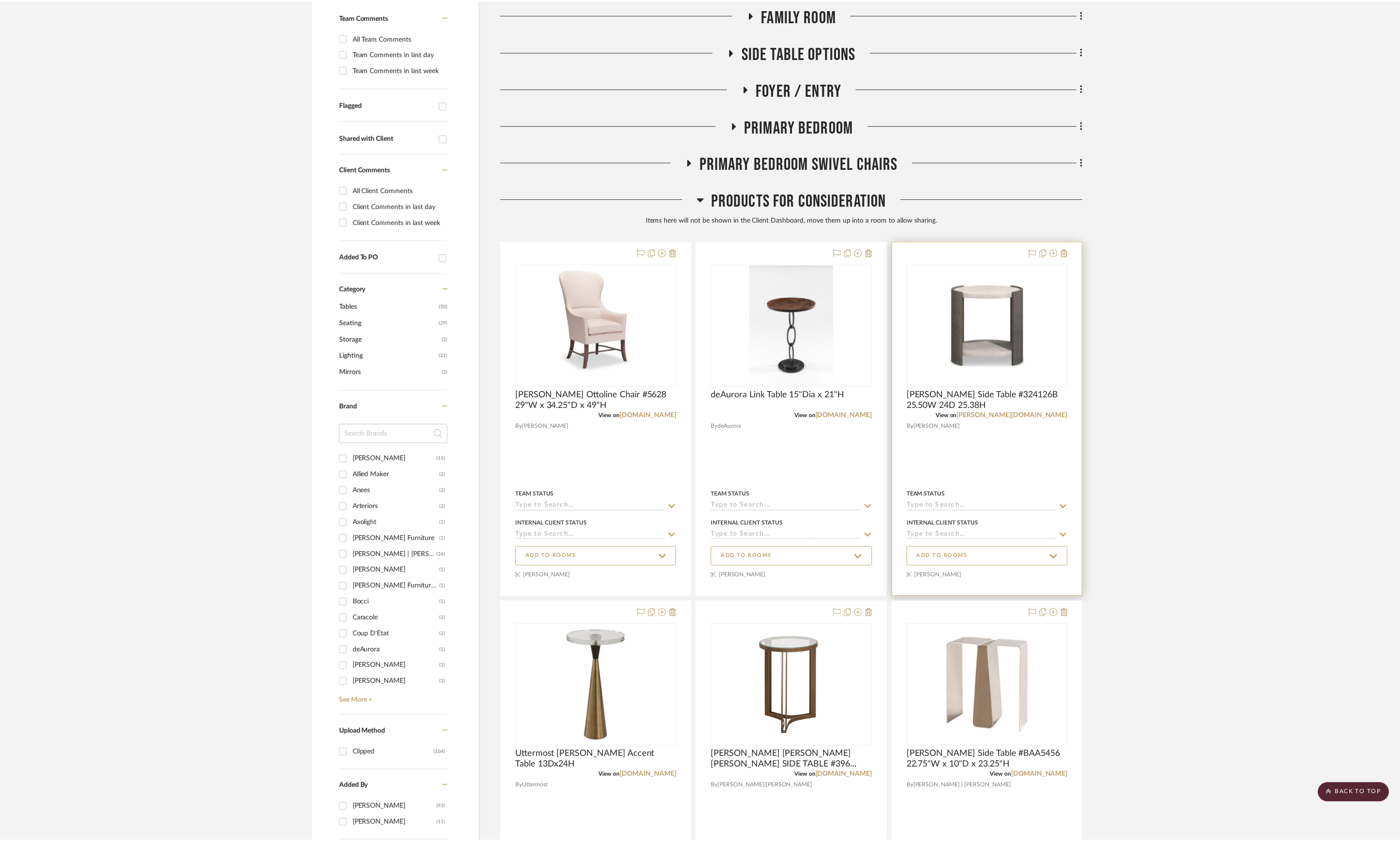
scroll to position [258, 0]
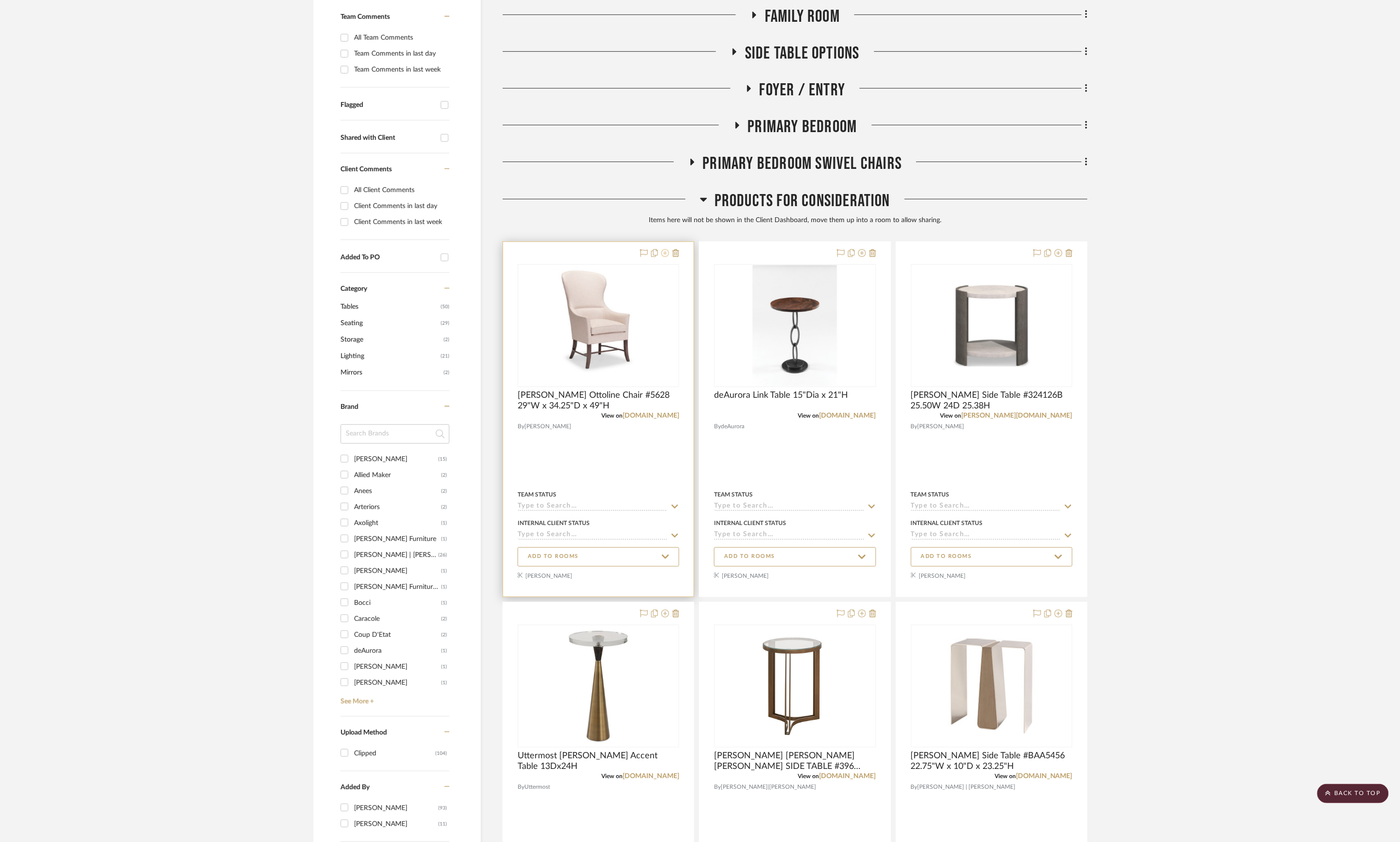
click at [663, 257] on icon at bounding box center [665, 253] width 7 height 7
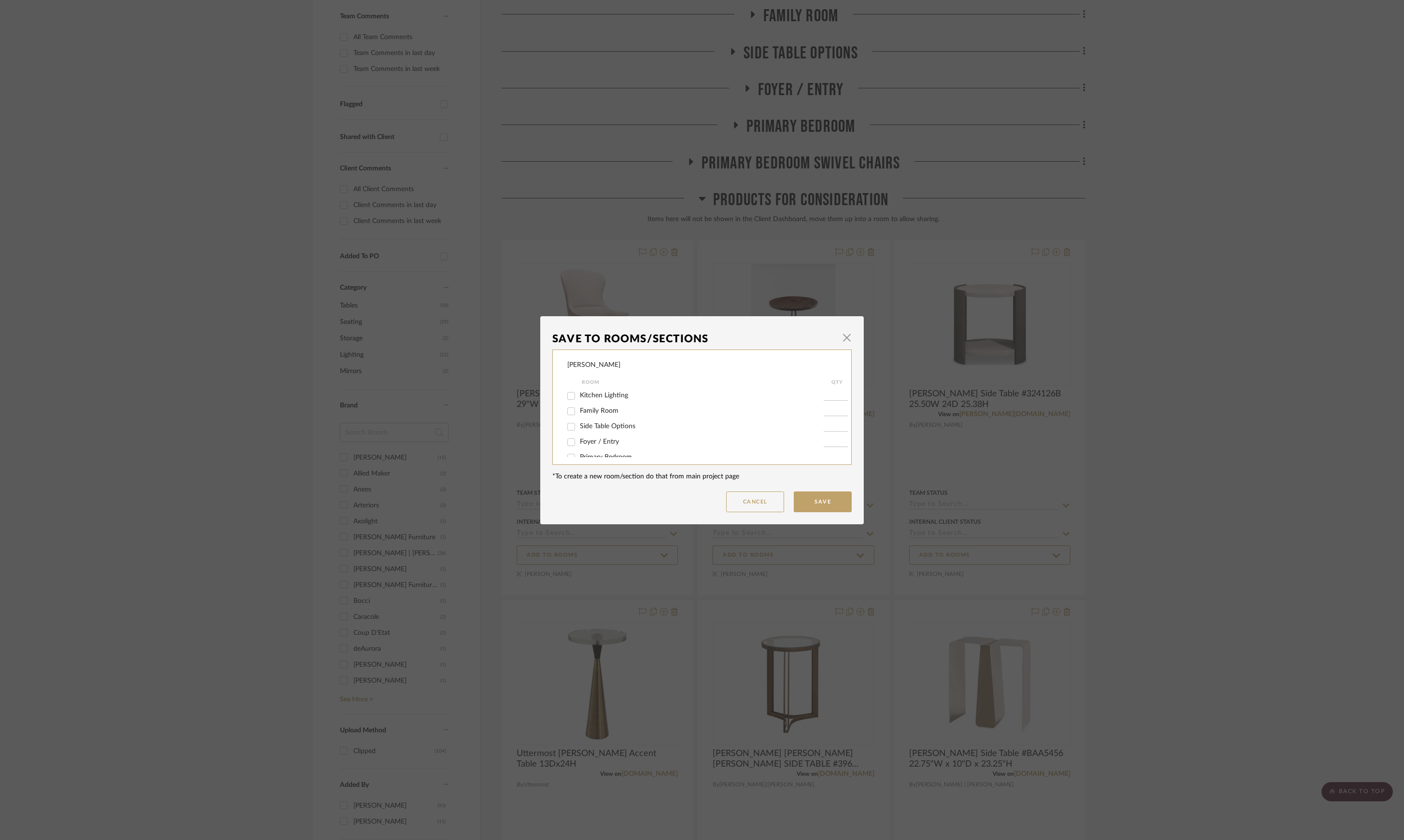
scroll to position [26, 0]
click at [619, 445] on span "Primary Bedroom Swivel Chairs" at bounding box center [626, 447] width 93 height 7
click at [579, 445] on input "Primary Bedroom Swivel Chairs" at bounding box center [571, 447] width 16 height 16
checkbox input "true"
type input "1"
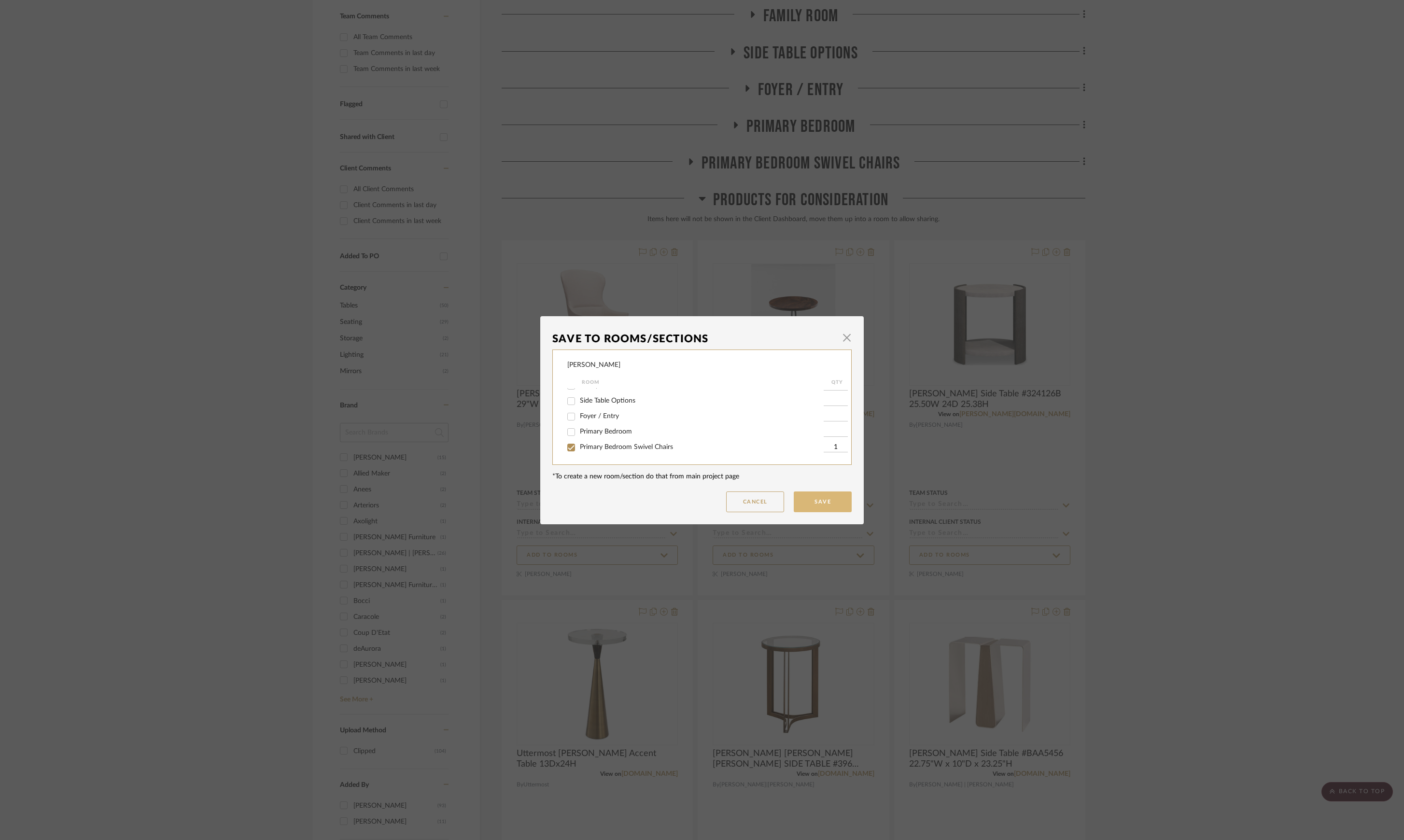
click at [801, 494] on button "Save" at bounding box center [822, 501] width 58 height 20
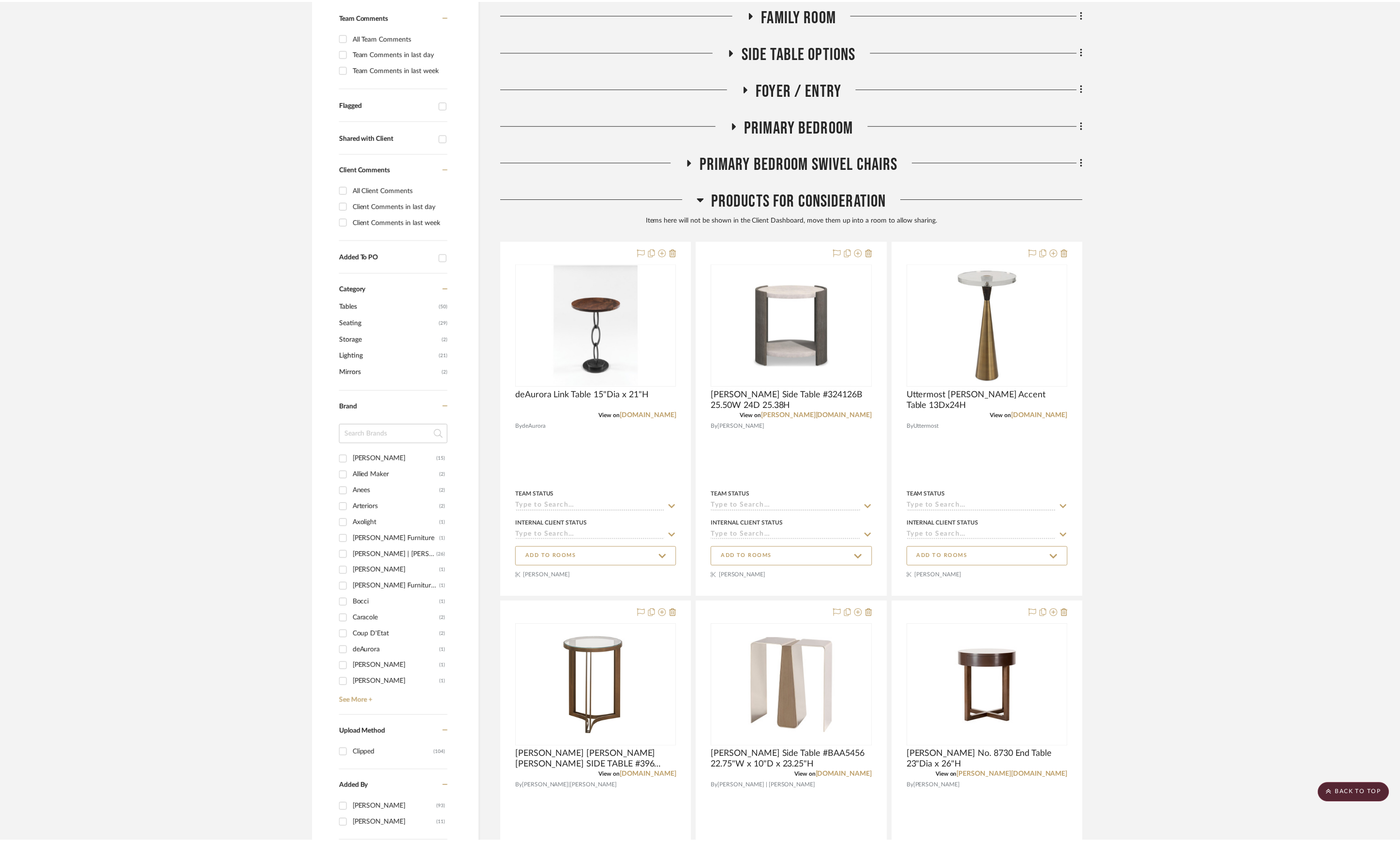
scroll to position [258, 0]
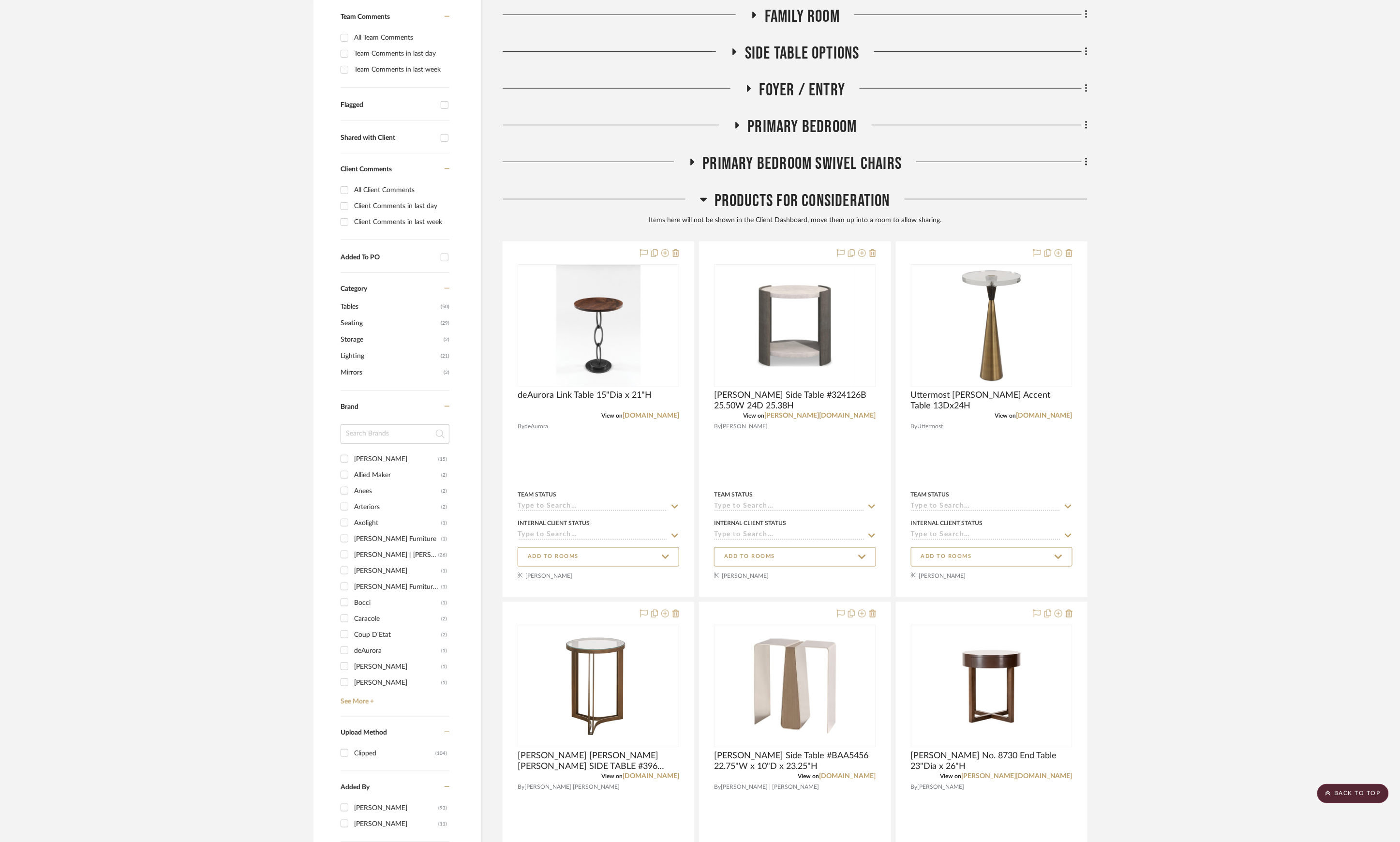
click at [809, 171] on span "Primary Bedroom Swivel Chairs" at bounding box center [803, 163] width 199 height 21
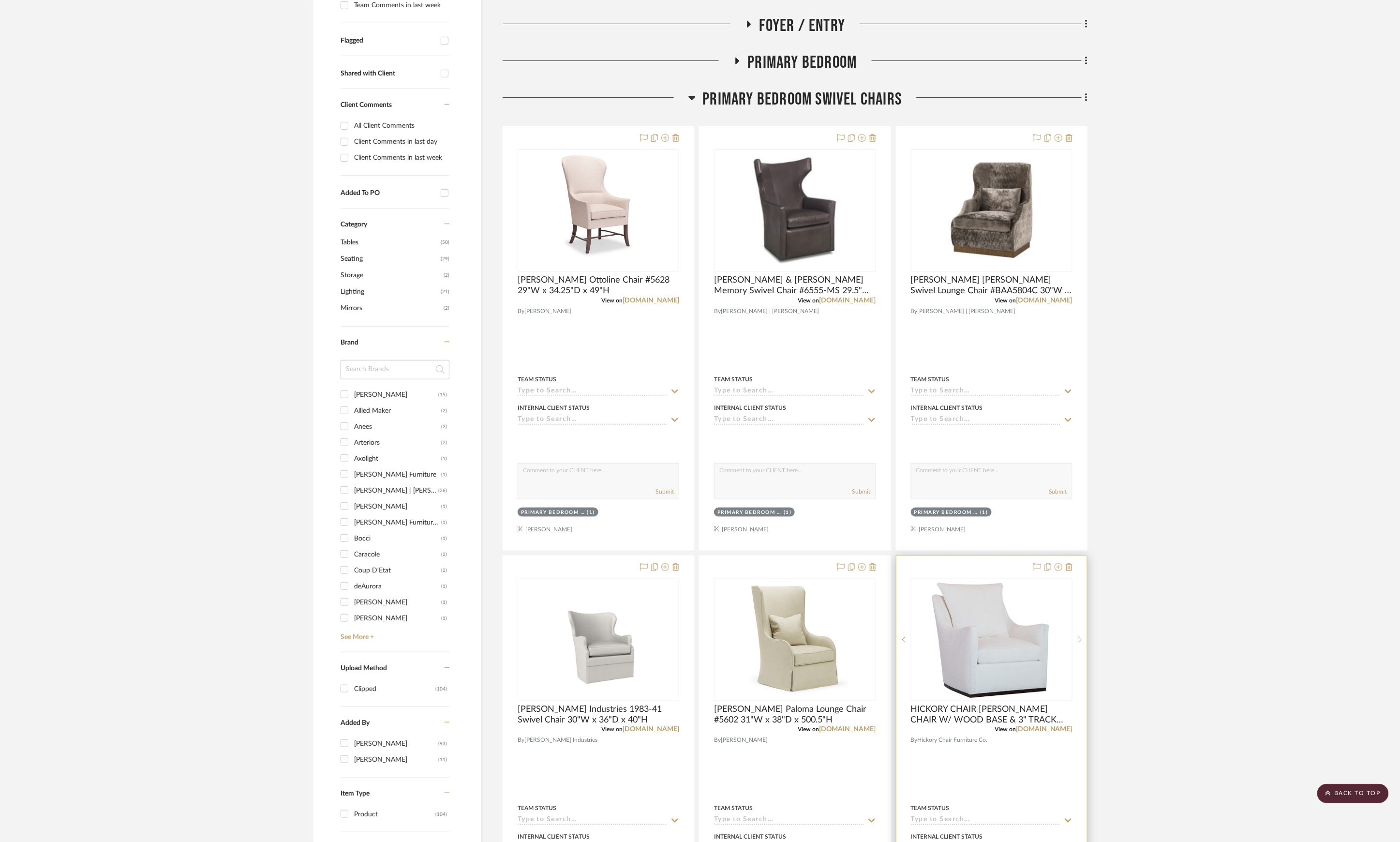
scroll to position [387, 0]
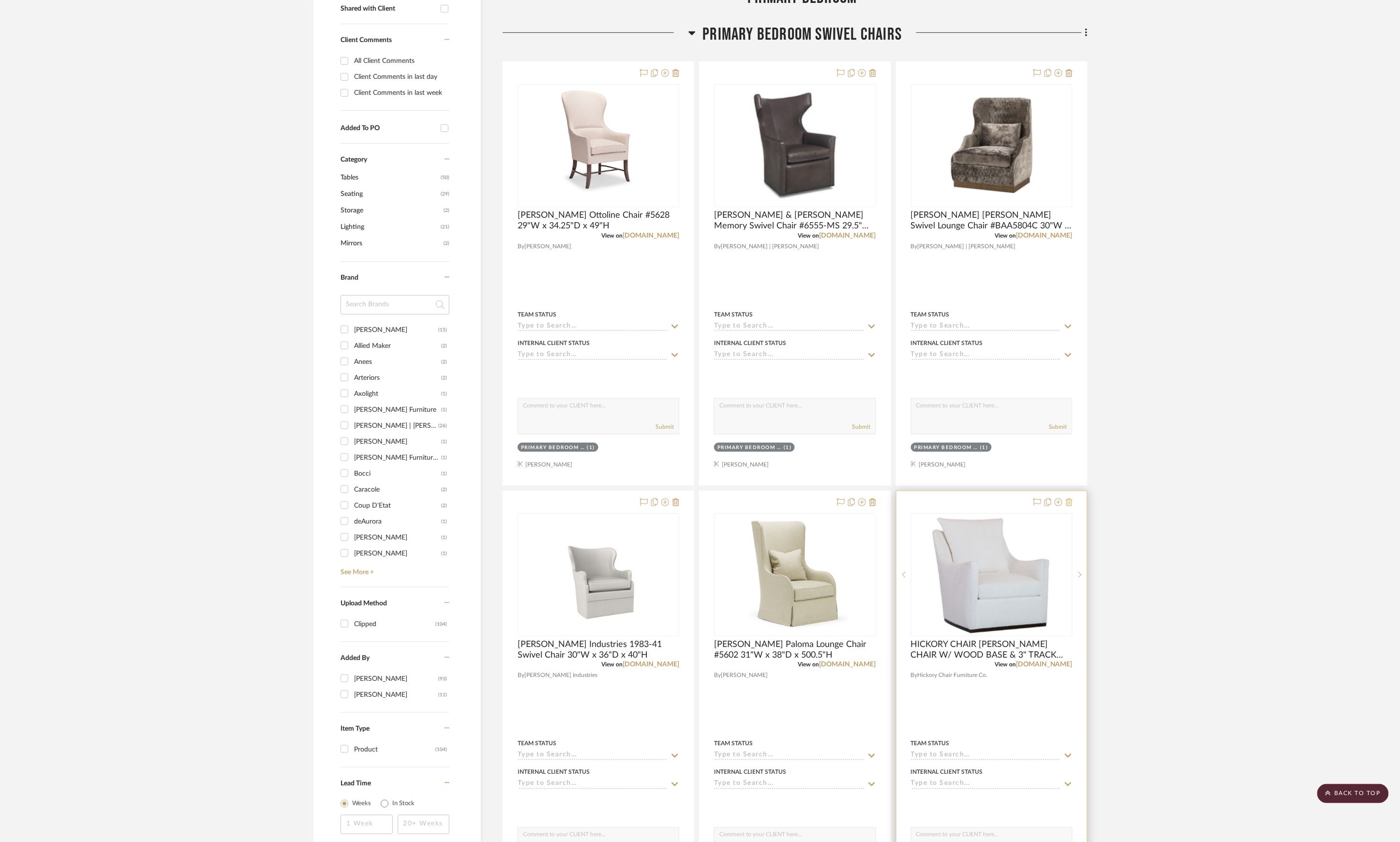
click at [1067, 504] on icon at bounding box center [1068, 502] width 7 height 7
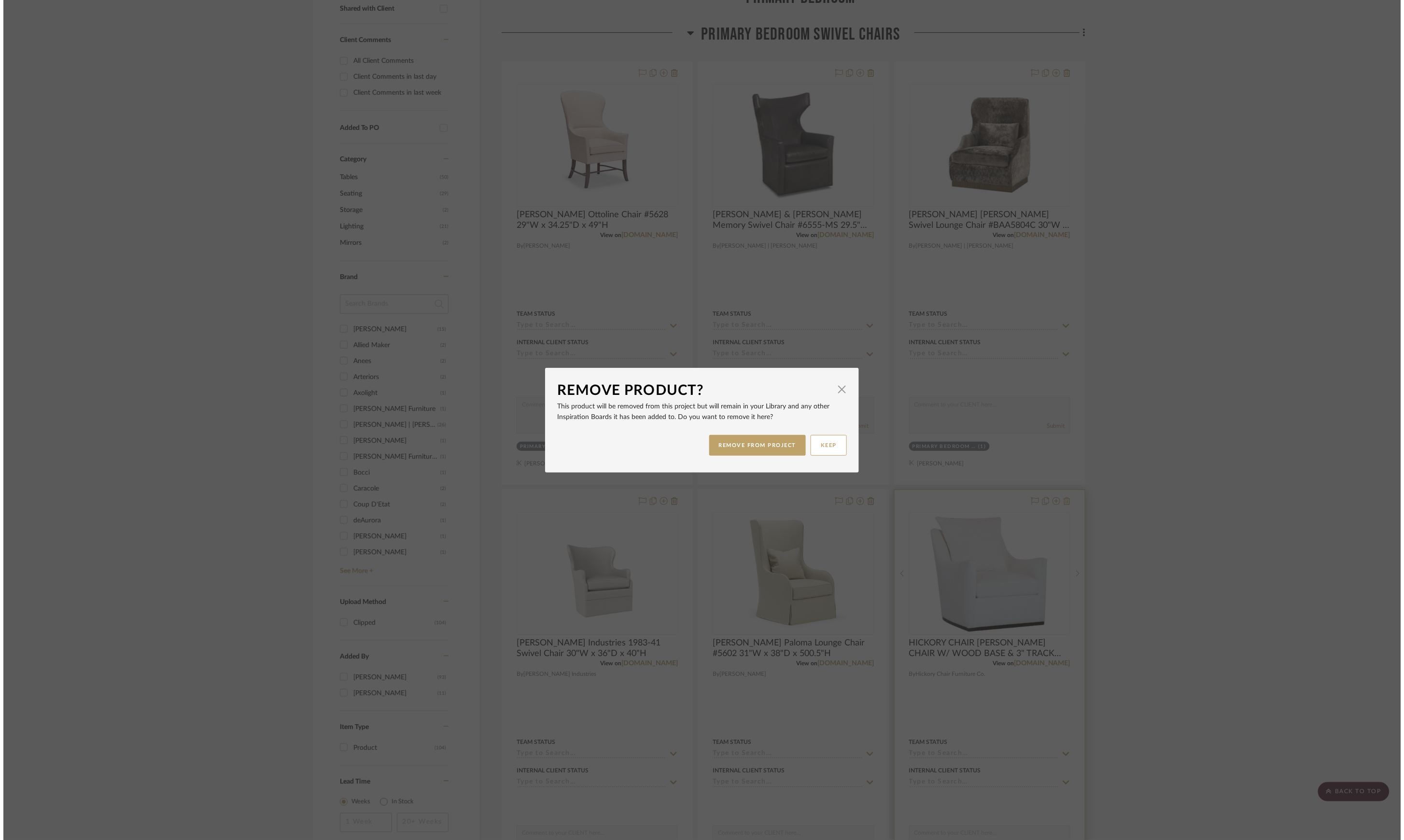
scroll to position [0, 0]
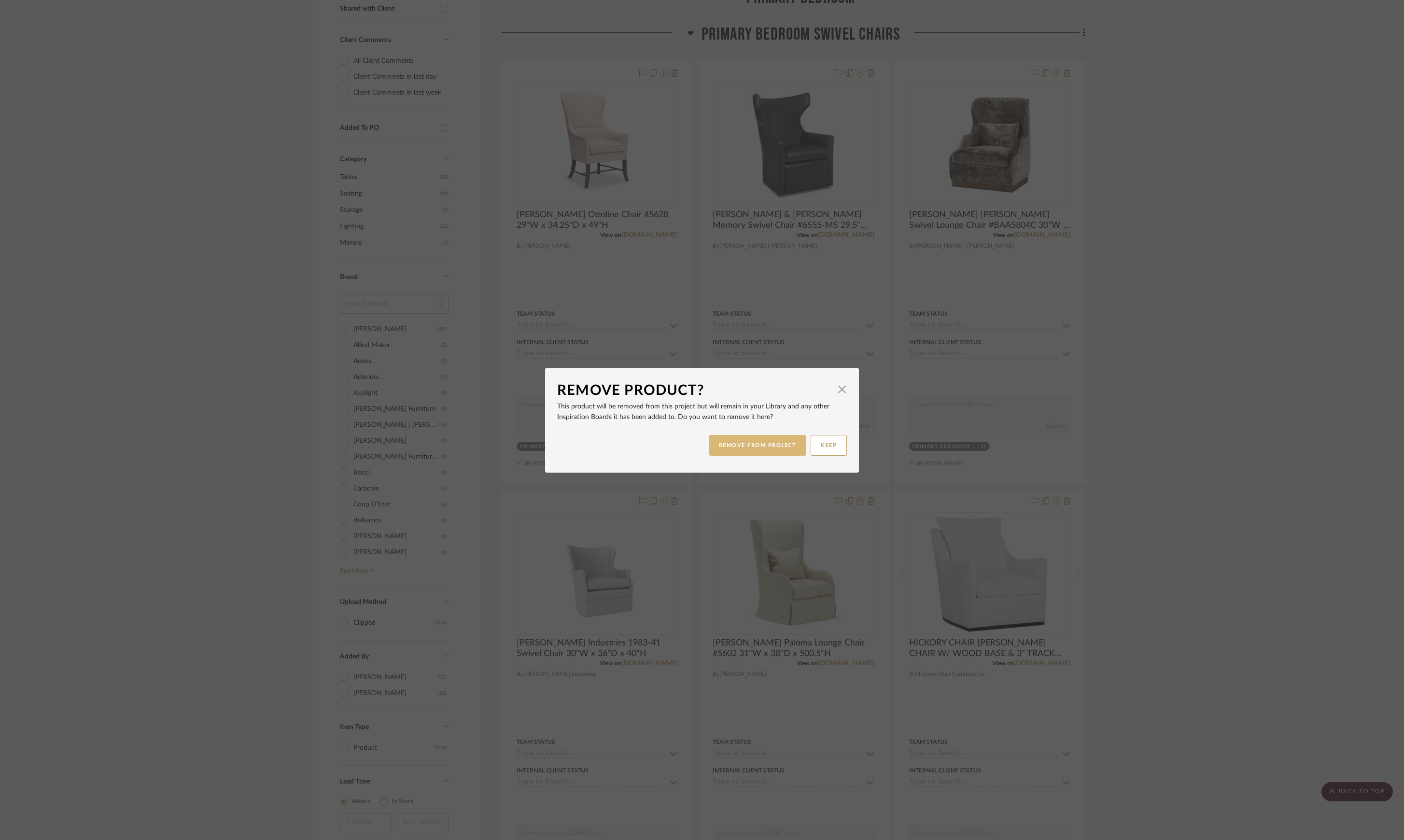
click at [757, 441] on button "REMOVE FROM PROJECT" at bounding box center [757, 446] width 97 height 20
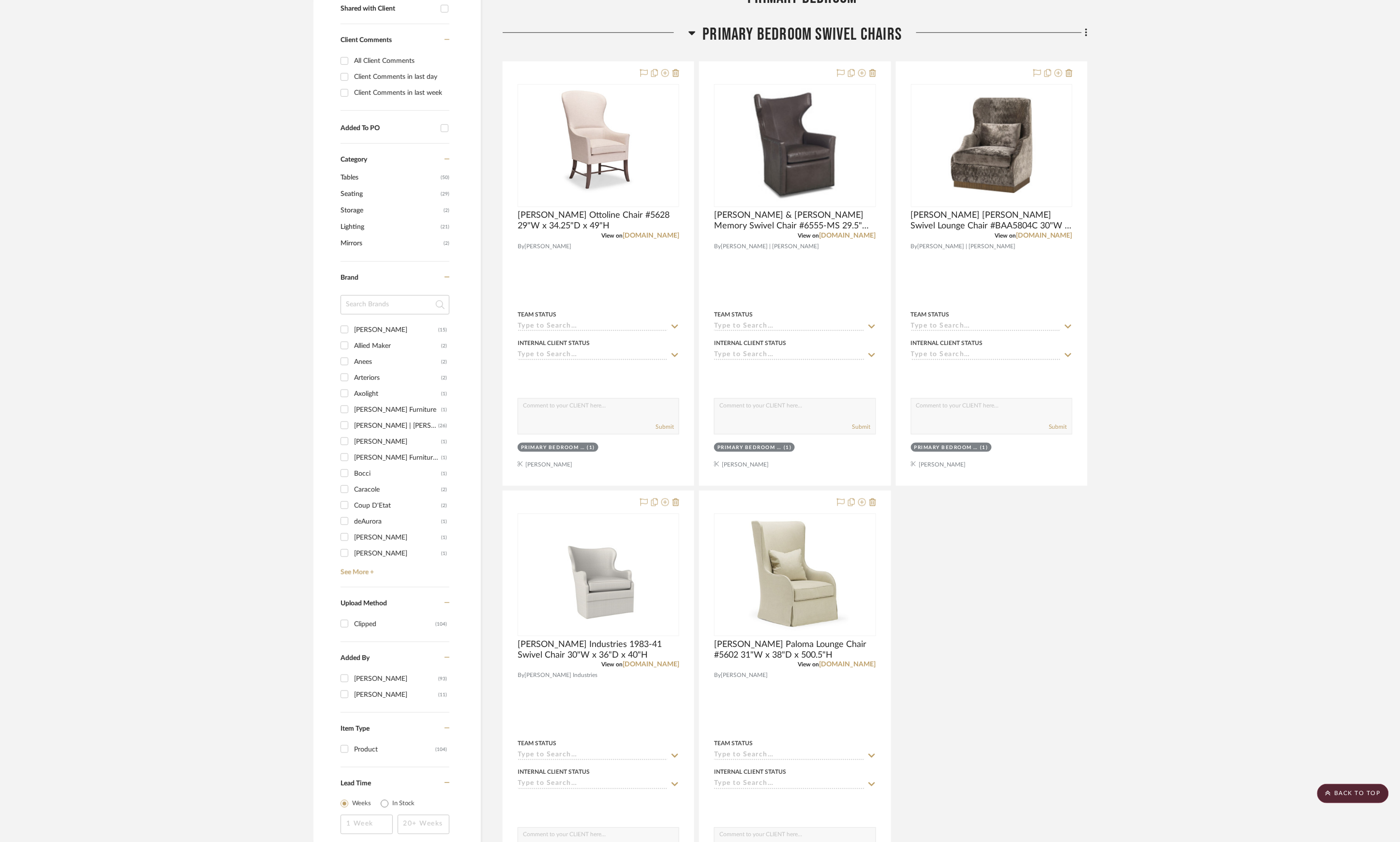
scroll to position [194, 0]
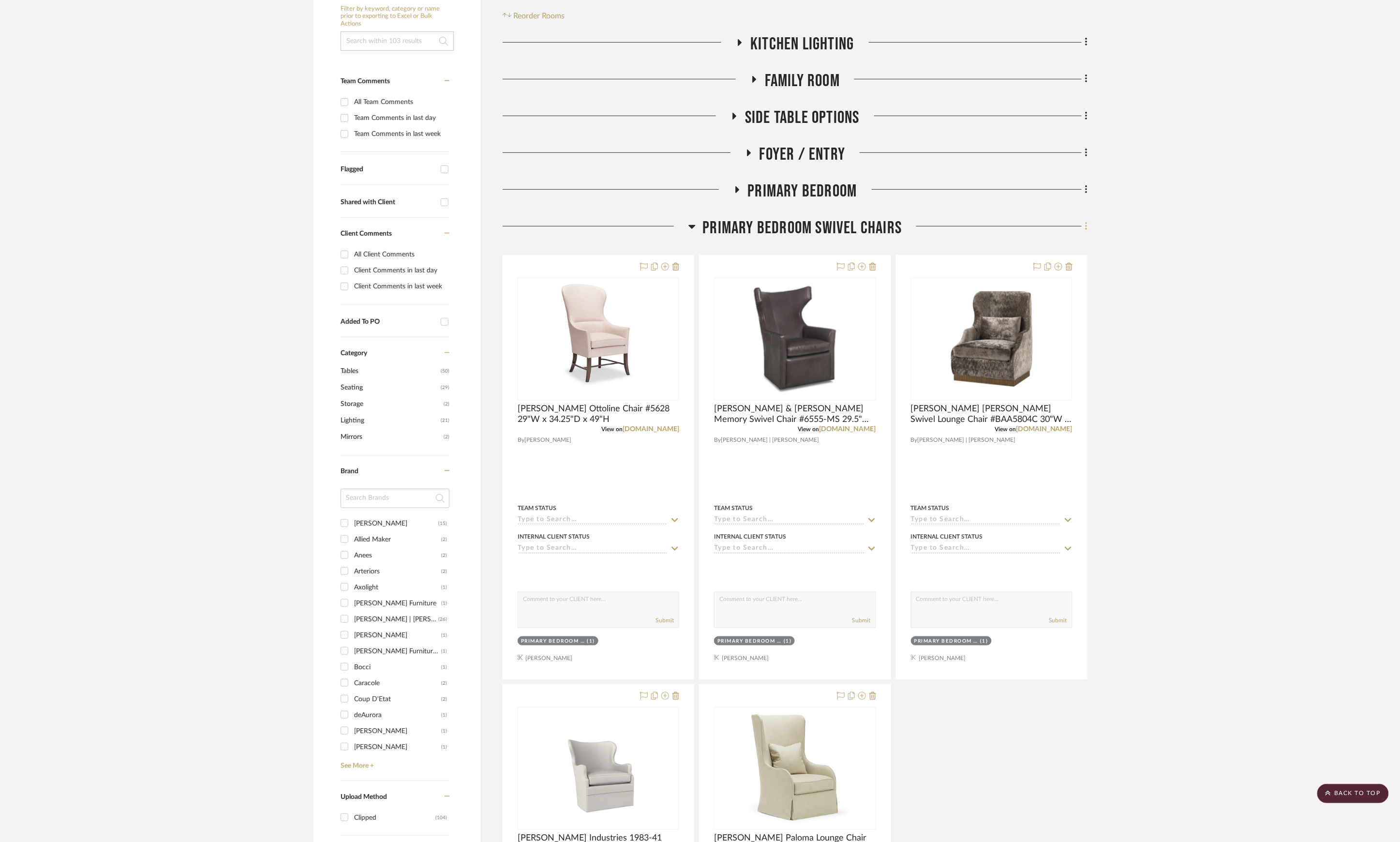
click at [1082, 227] on fa-icon at bounding box center [1084, 227] width 7 height 16
click at [1063, 329] on button "Rename Room" at bounding box center [1042, 321] width 91 height 24
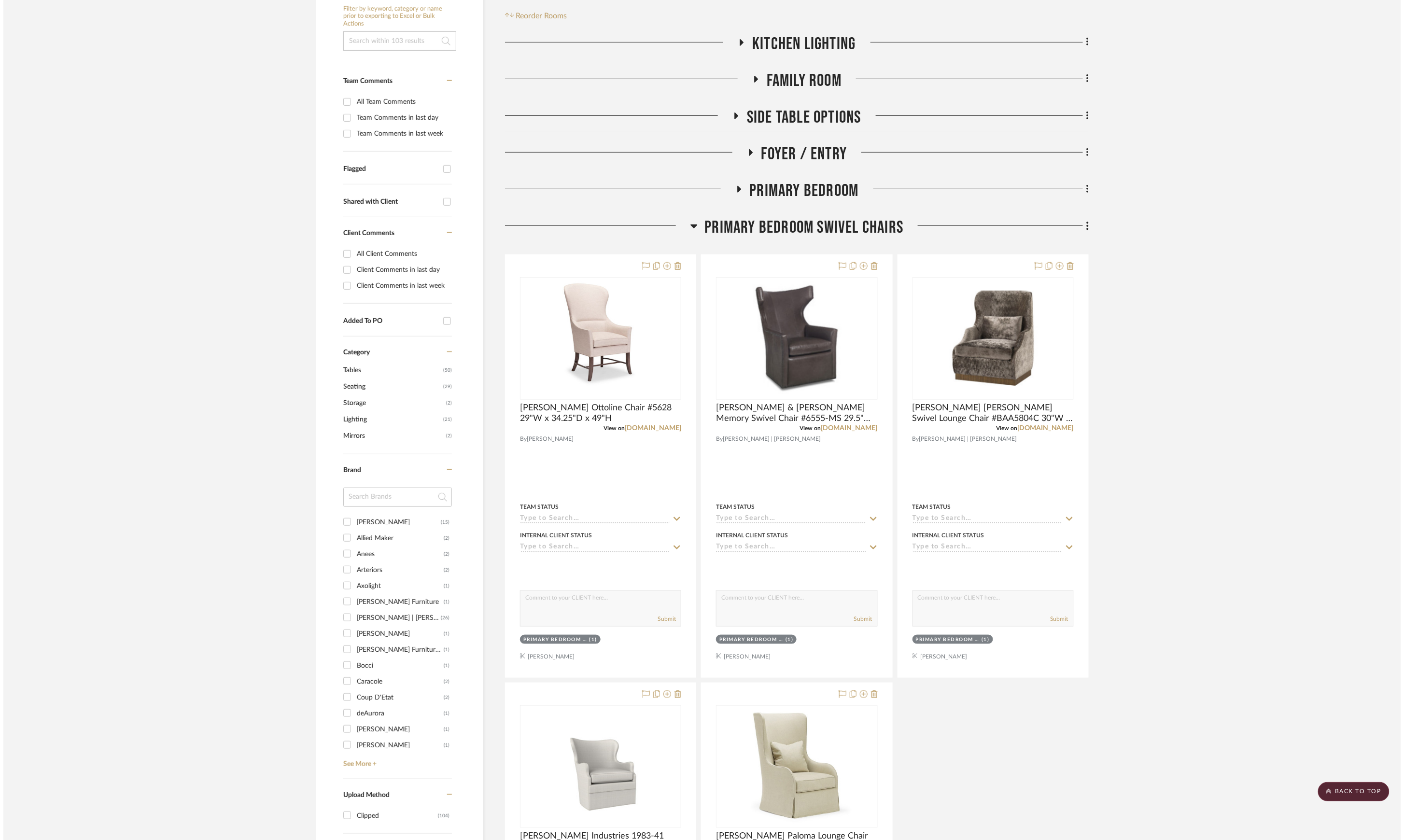
scroll to position [0, 0]
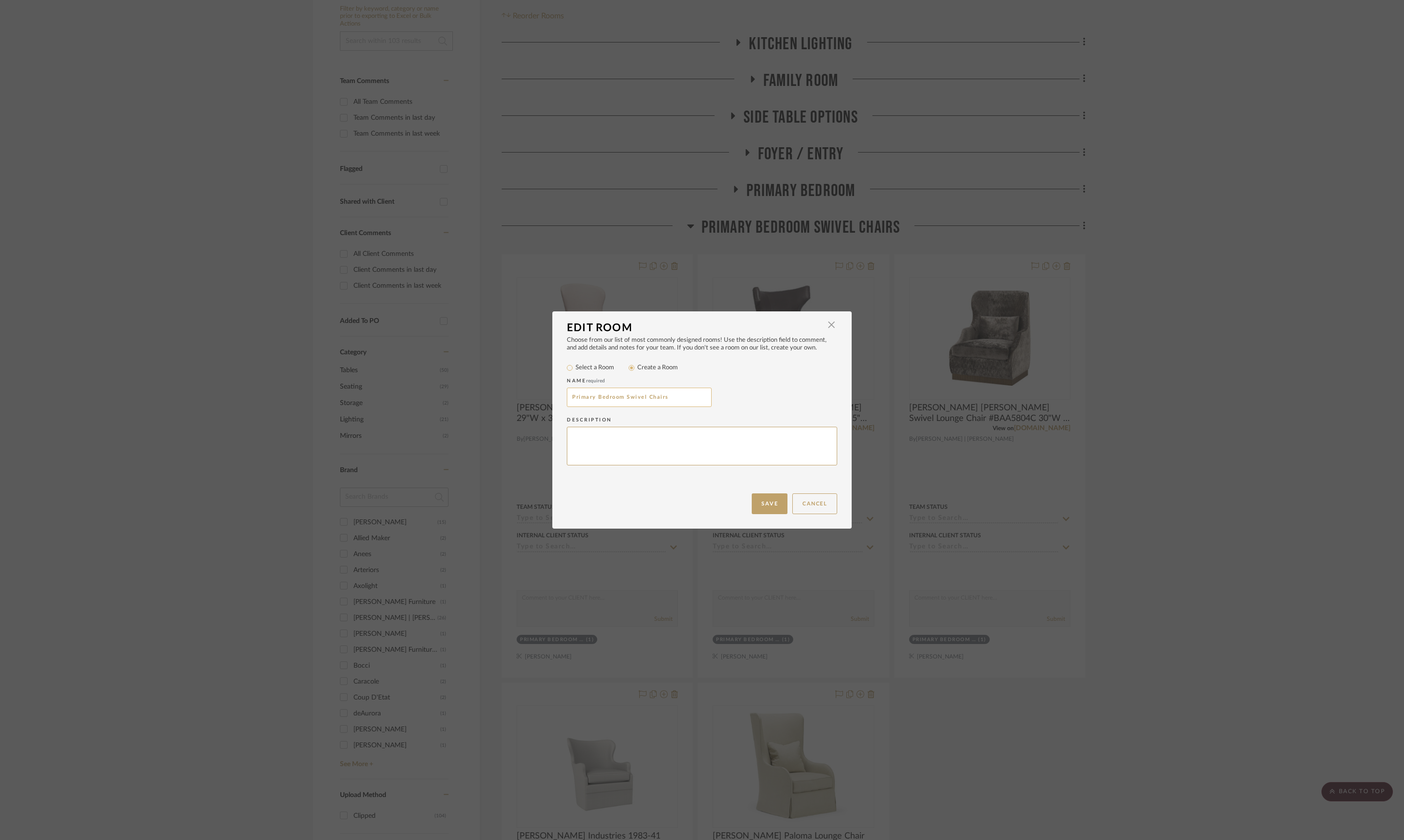
drag, startPoint x: 673, startPoint y: 398, endPoint x: 624, endPoint y: 396, distance: 49.0
click at [624, 396] on input "Primary Bedroom Swivel Chairs" at bounding box center [639, 397] width 145 height 20
type input "Primary Bedroom Highback Options"
click at [760, 500] on button "Save" at bounding box center [769, 503] width 35 height 20
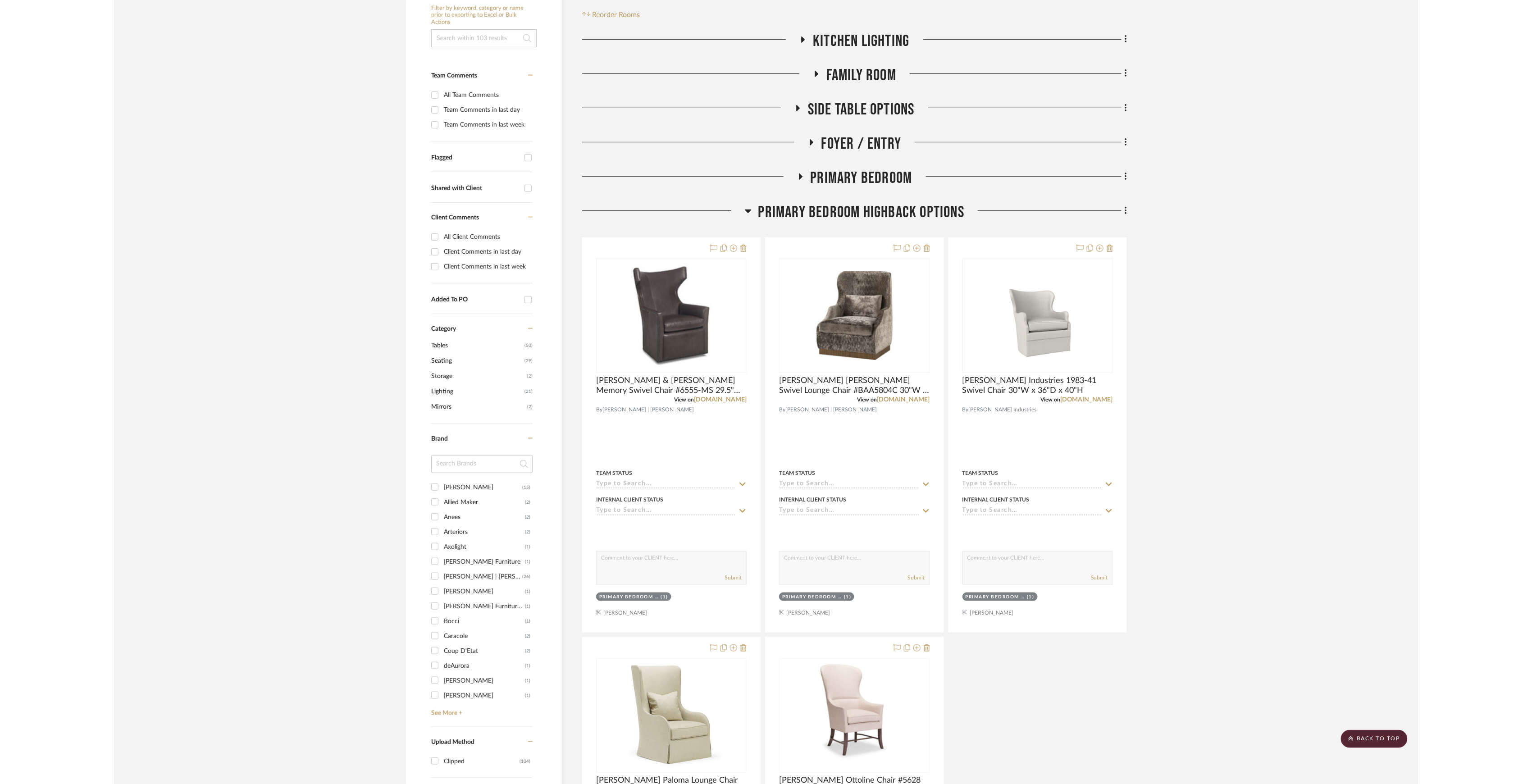
scroll to position [240, 0]
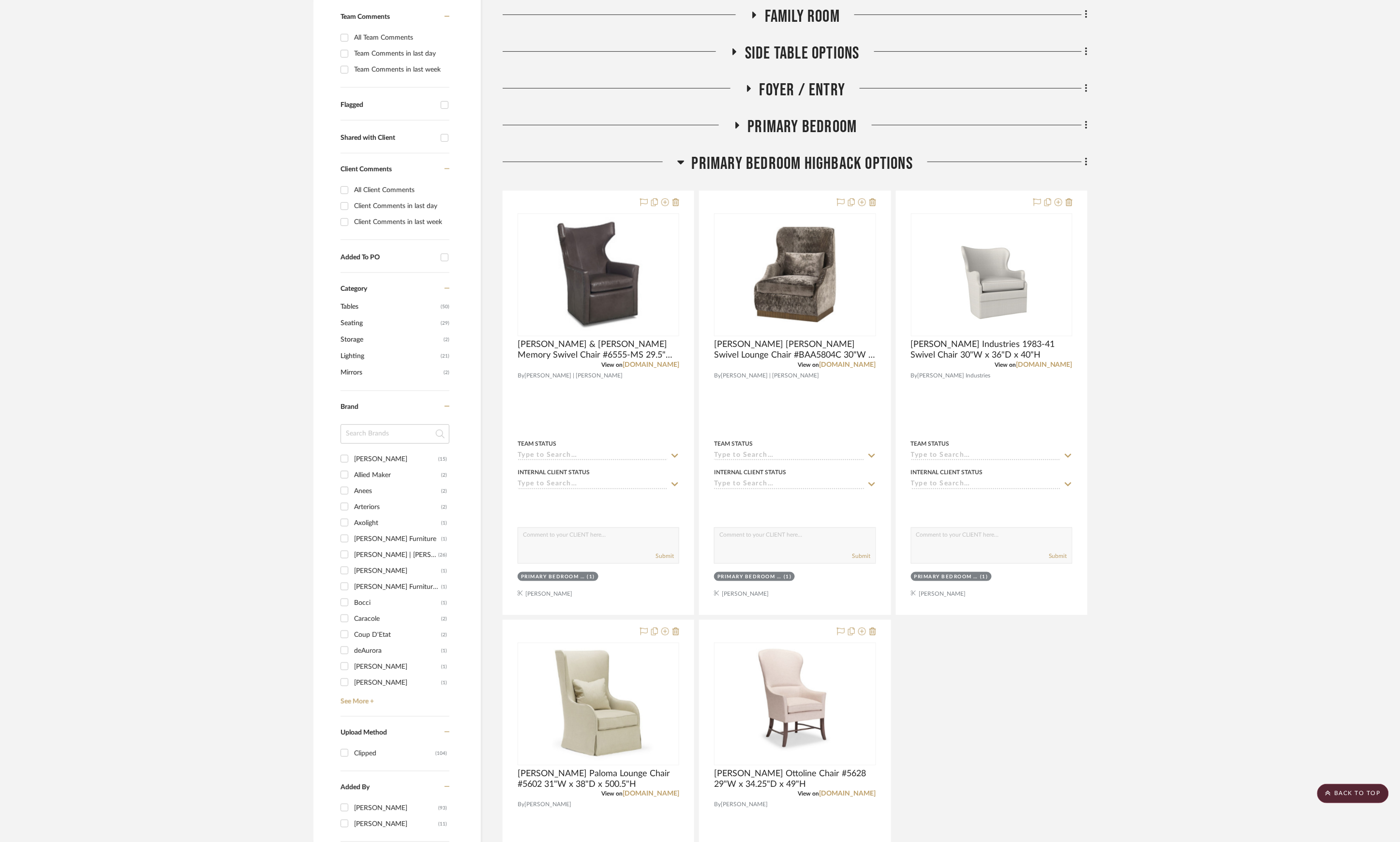
click at [803, 158] on span "Primary Bedroom Highback Options" at bounding box center [802, 163] width 221 height 21
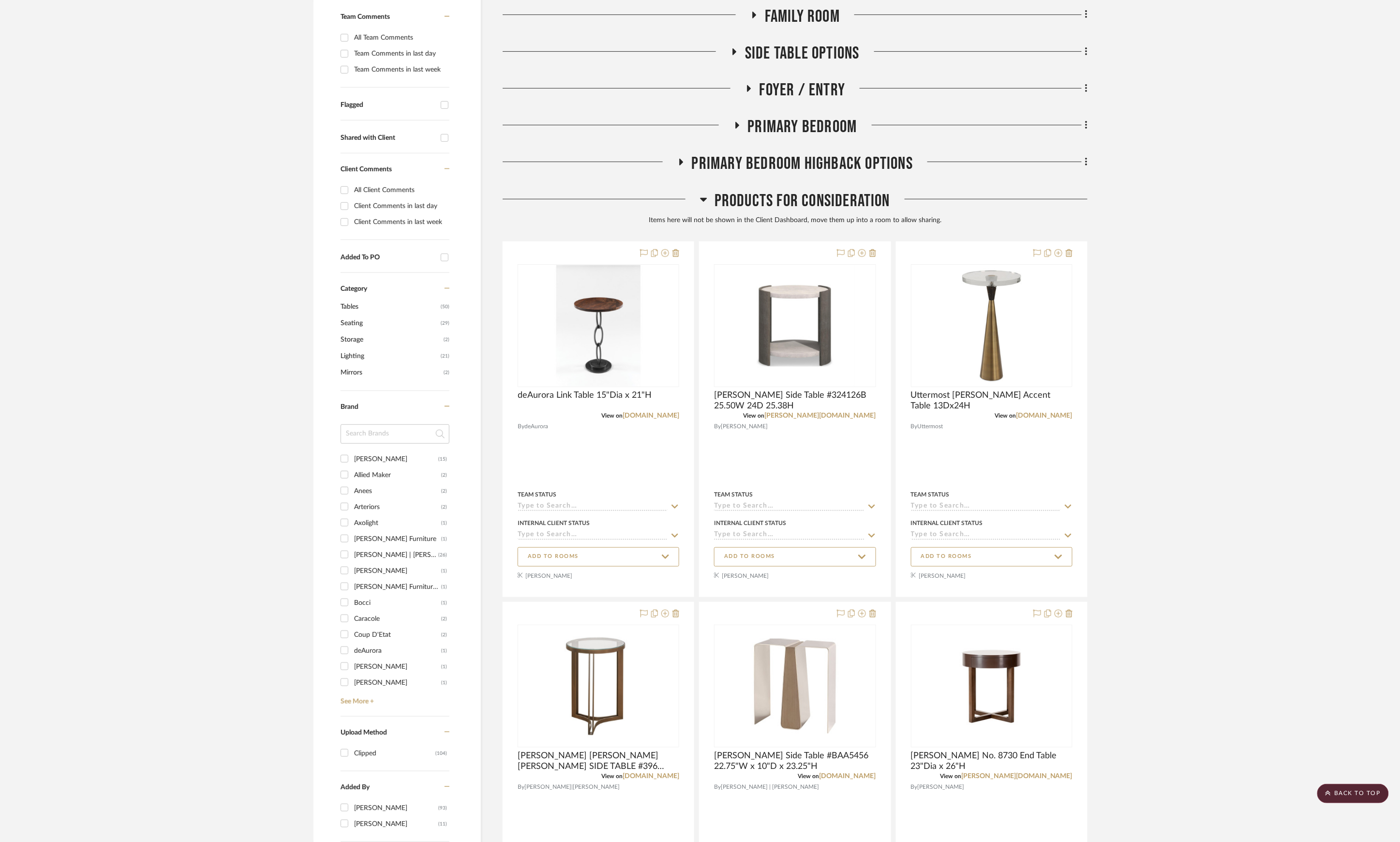
click at [756, 196] on span "Products For Consideration" at bounding box center [802, 200] width 175 height 21
